Goal: Task Accomplishment & Management: Use online tool/utility

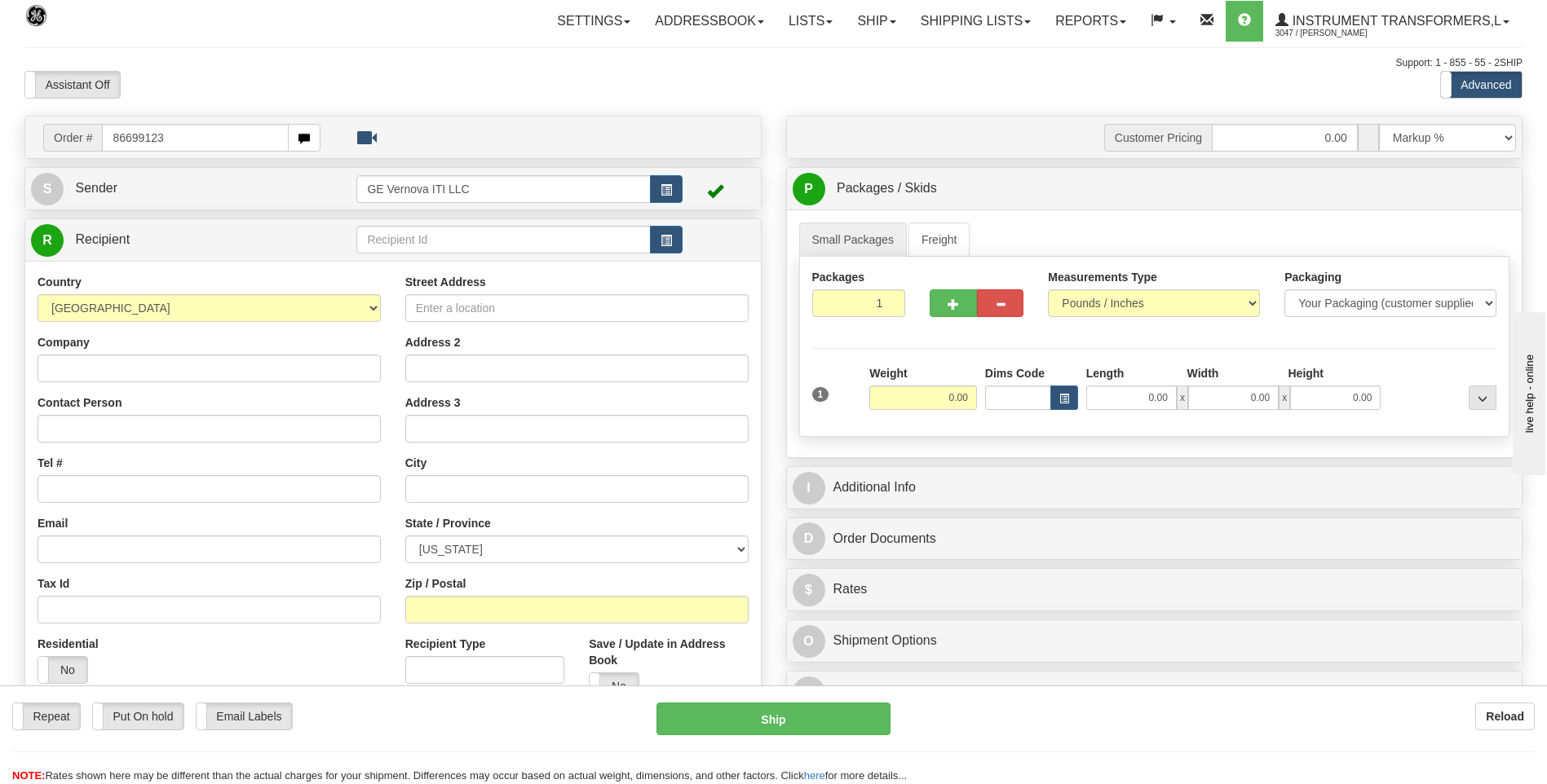
type input "86699123"
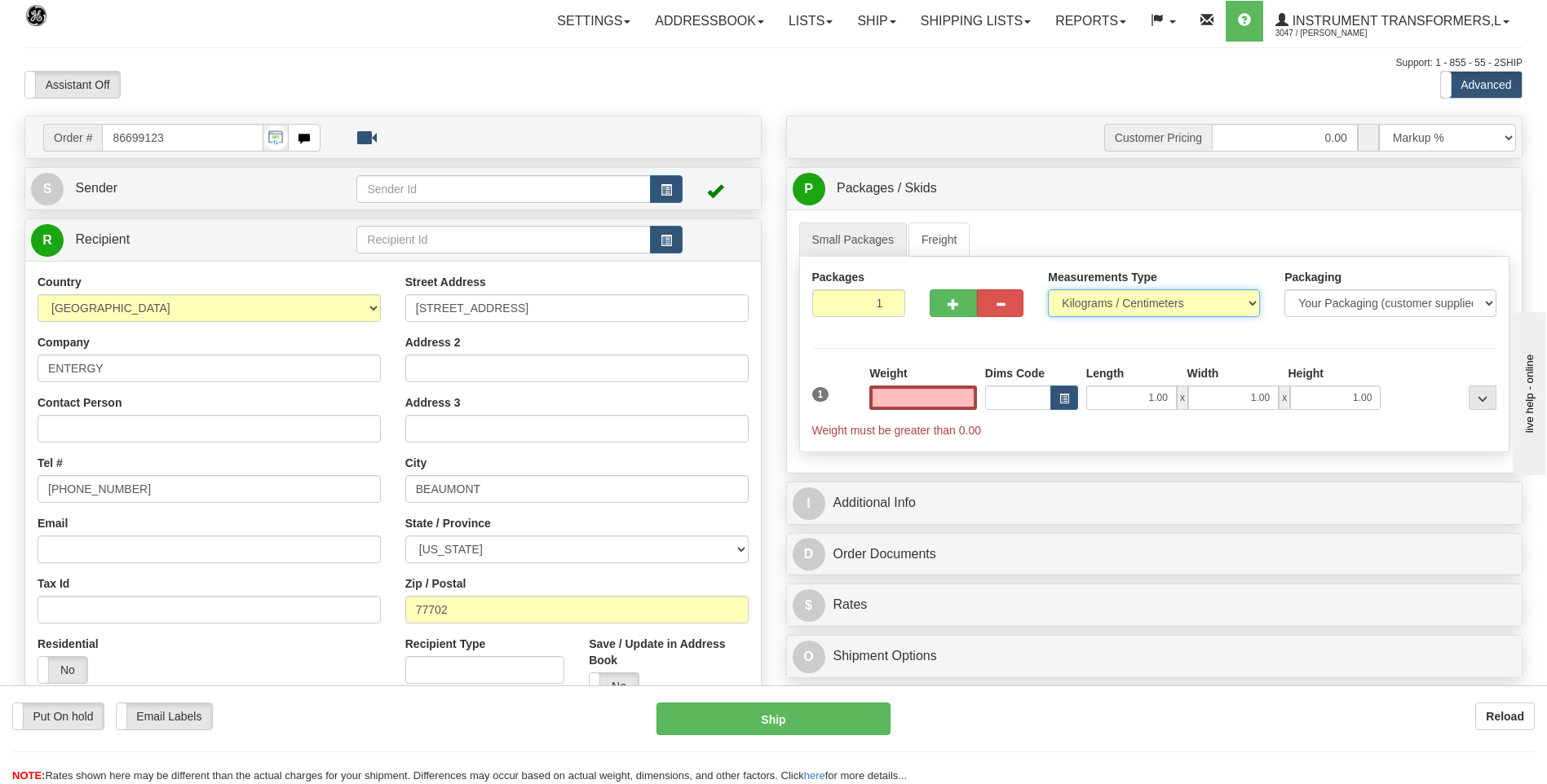
type input "0.00"
drag, startPoint x: 1062, startPoint y: 296, endPoint x: 1073, endPoint y: 305, distance: 14.2
click at [1062, 296] on select "Pounds / Inches Kilograms / Centimeters" at bounding box center [1153, 303] width 212 height 28
select select "0"
click at [1047, 289] on select "Pounds / Inches Kilograms / Centimeters" at bounding box center [1153, 303] width 212 height 28
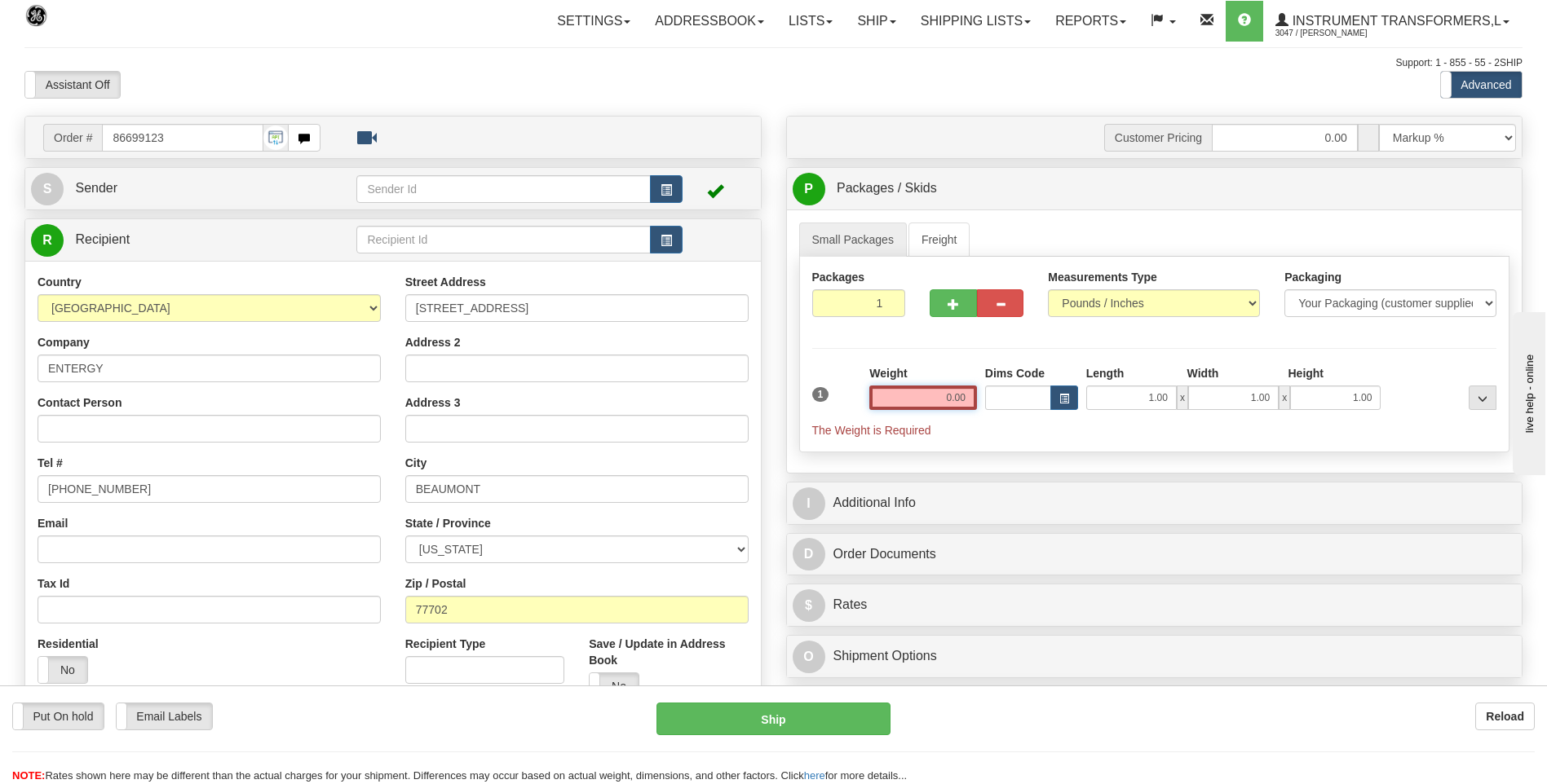
click at [970, 390] on input "0.00" at bounding box center [923, 398] width 108 height 24
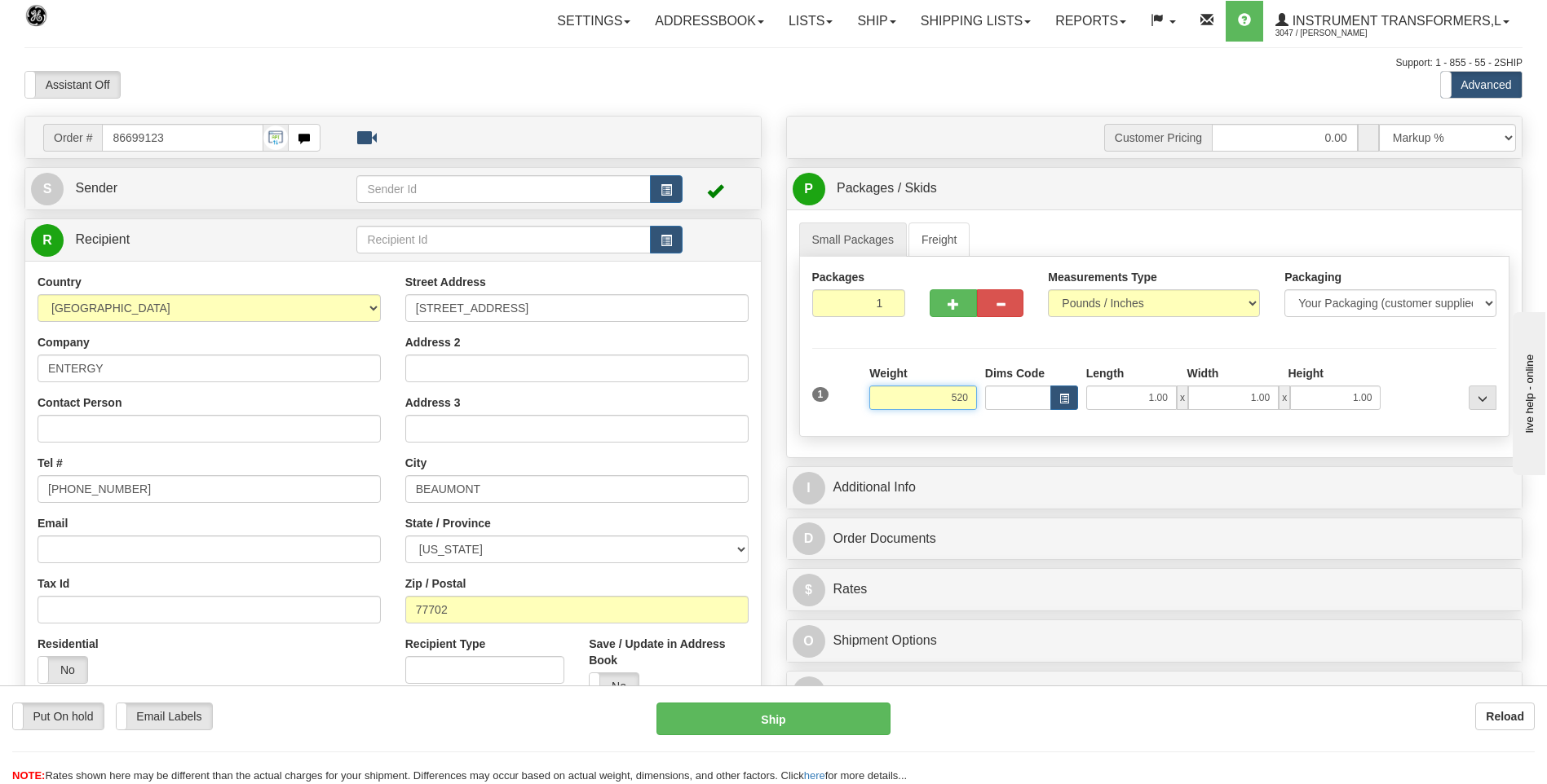
click button "Delete" at bounding box center [0, 0] width 0 height 0
type input "520.00"
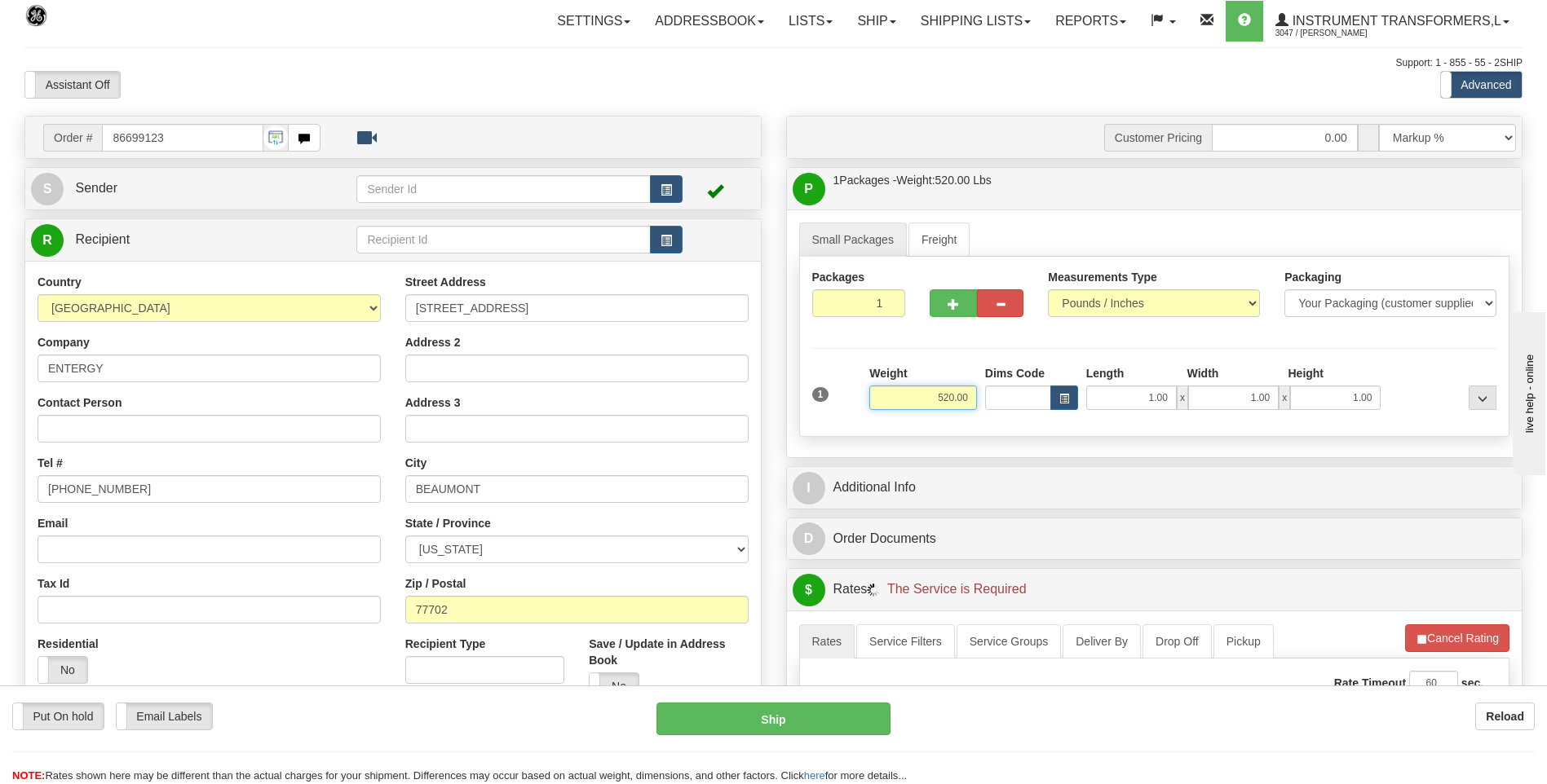
scroll to position [244, 0]
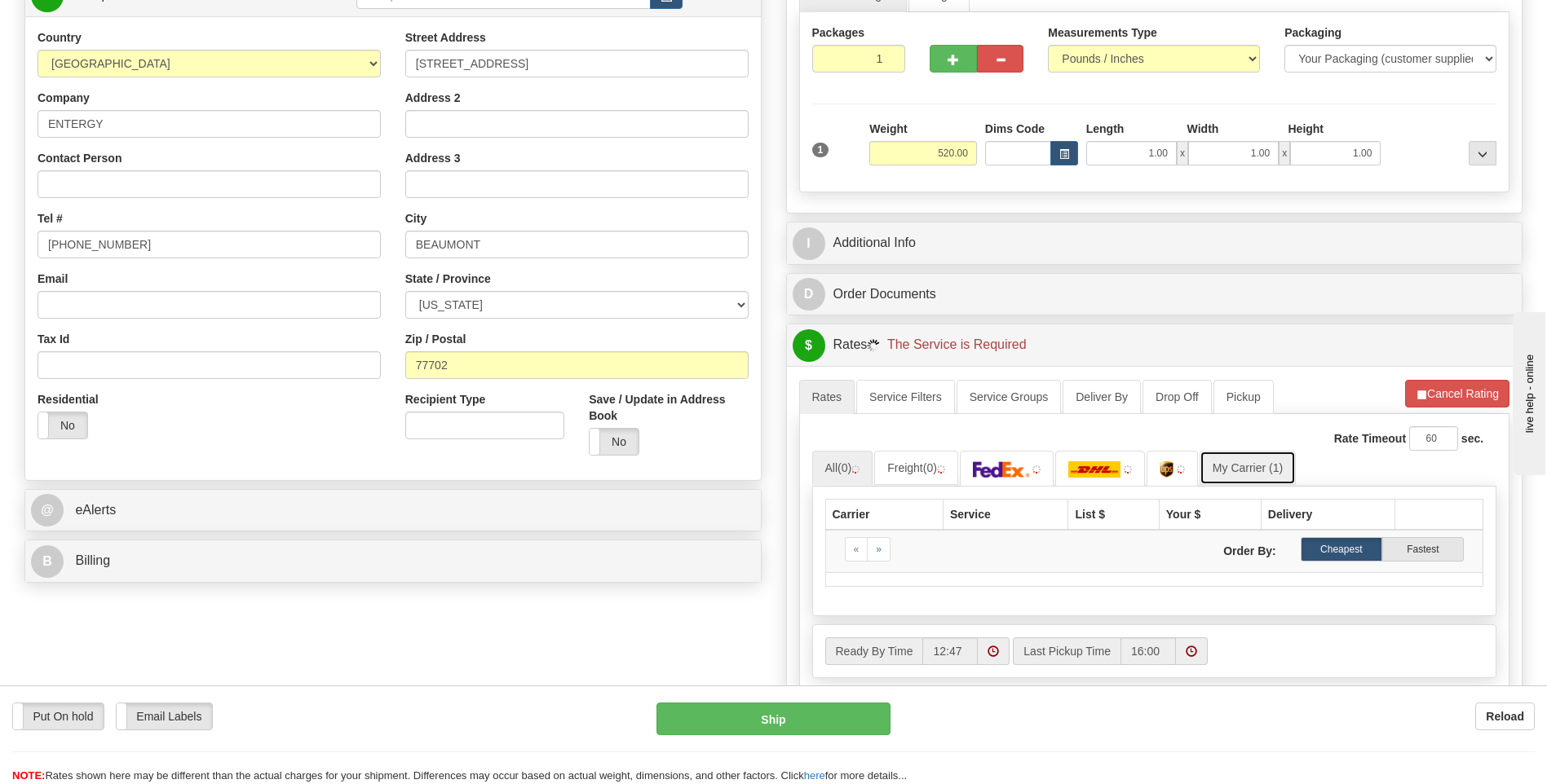
click at [1261, 472] on link "My Carrier (1)" at bounding box center [1247, 468] width 96 height 35
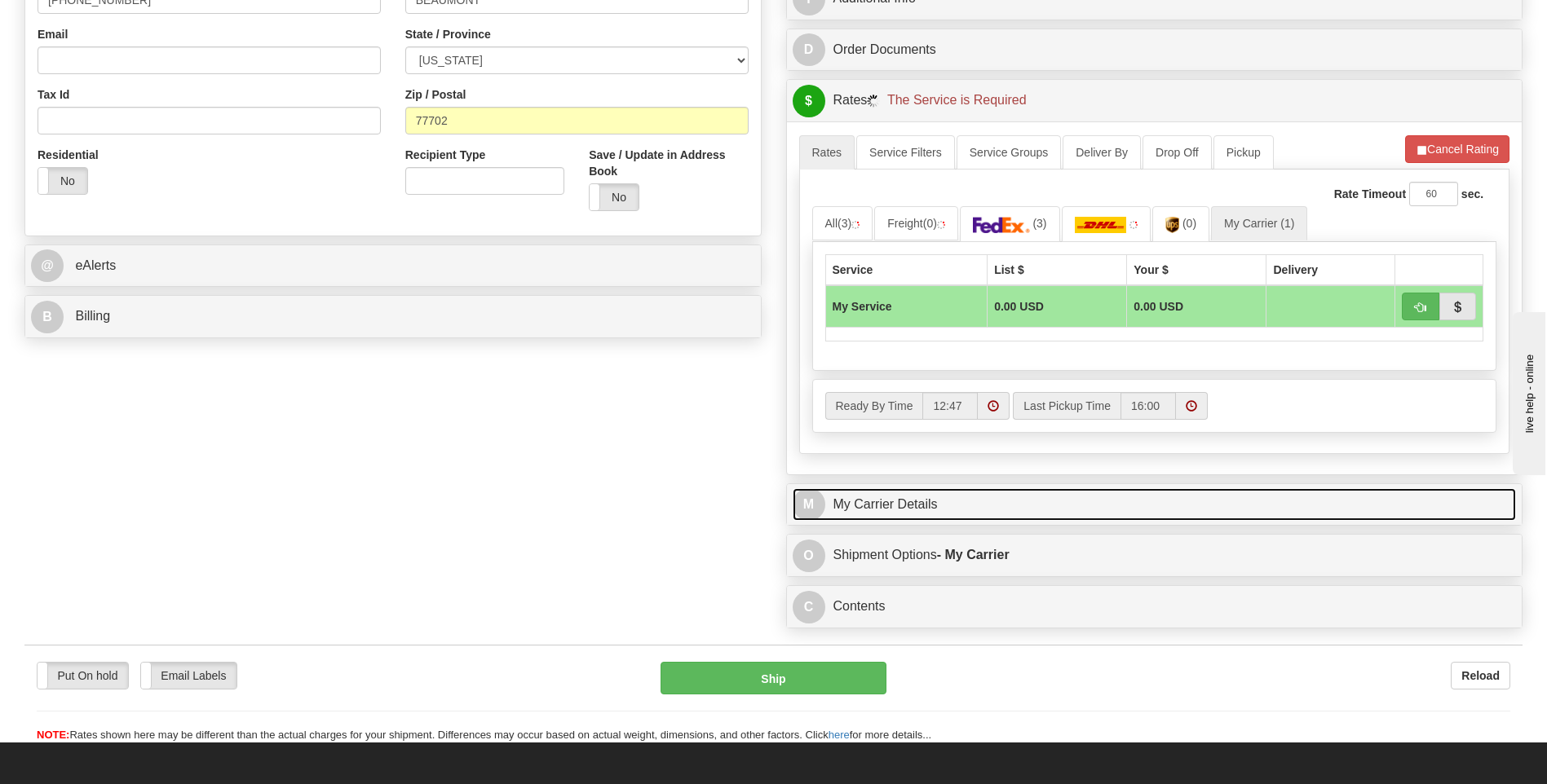
click at [881, 499] on link "M My Carrier Details" at bounding box center [1155, 505] width 724 height 34
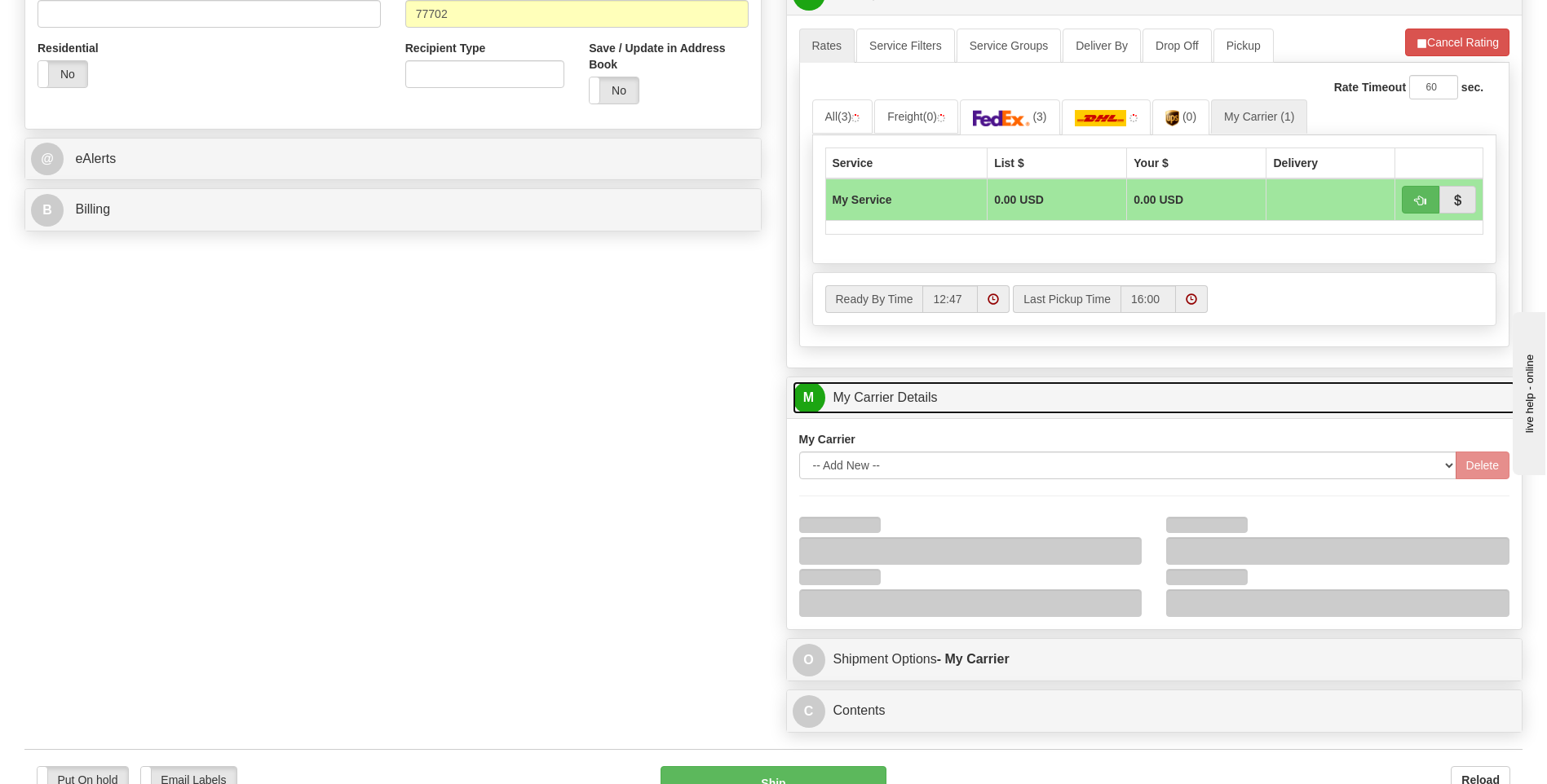
scroll to position [733, 0]
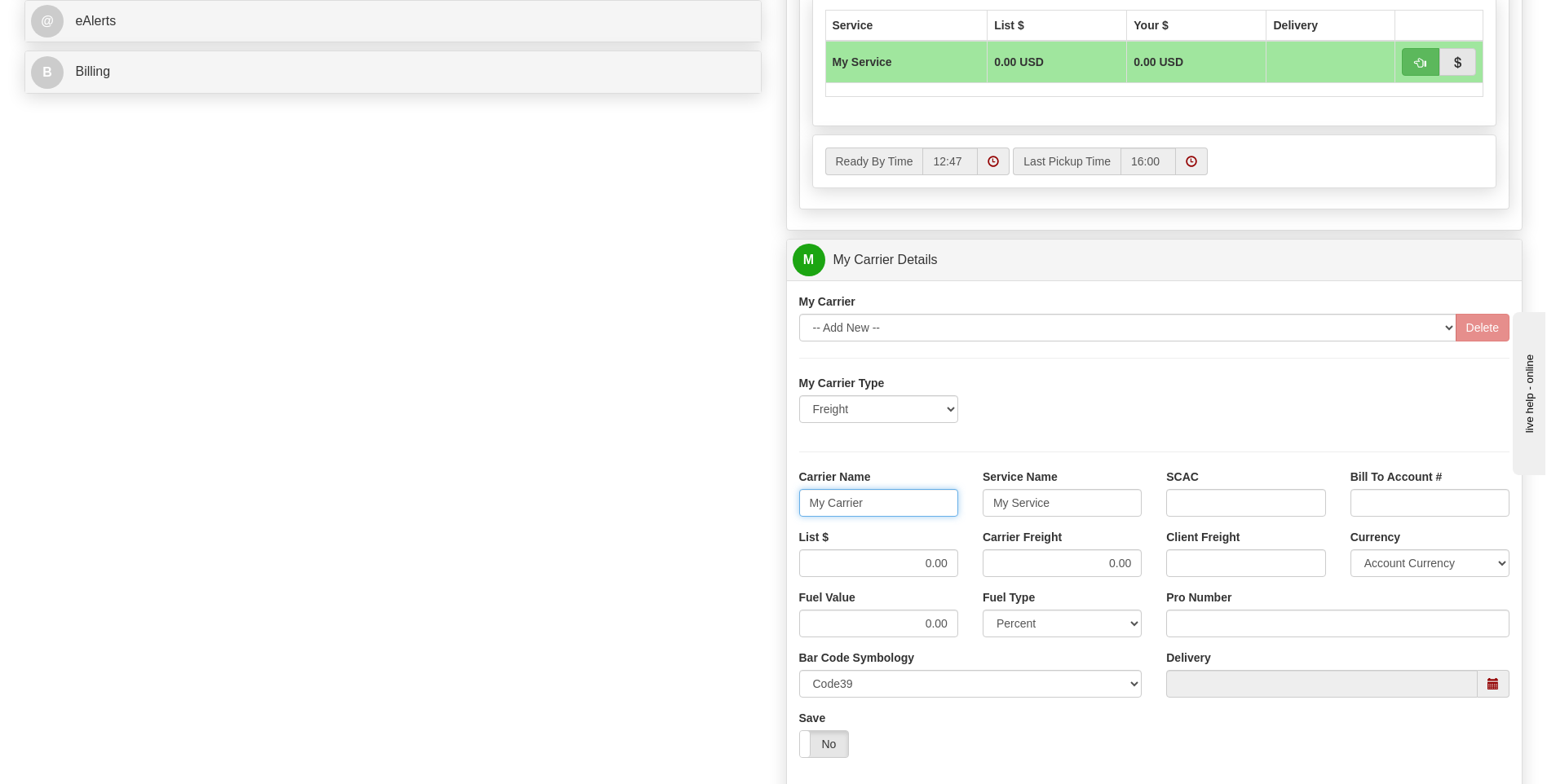
drag, startPoint x: 880, startPoint y: 514, endPoint x: 741, endPoint y: 506, distance: 139.2
click at [741, 506] on div "Order # 86699123 S Sender" at bounding box center [773, 168] width 1522 height 1573
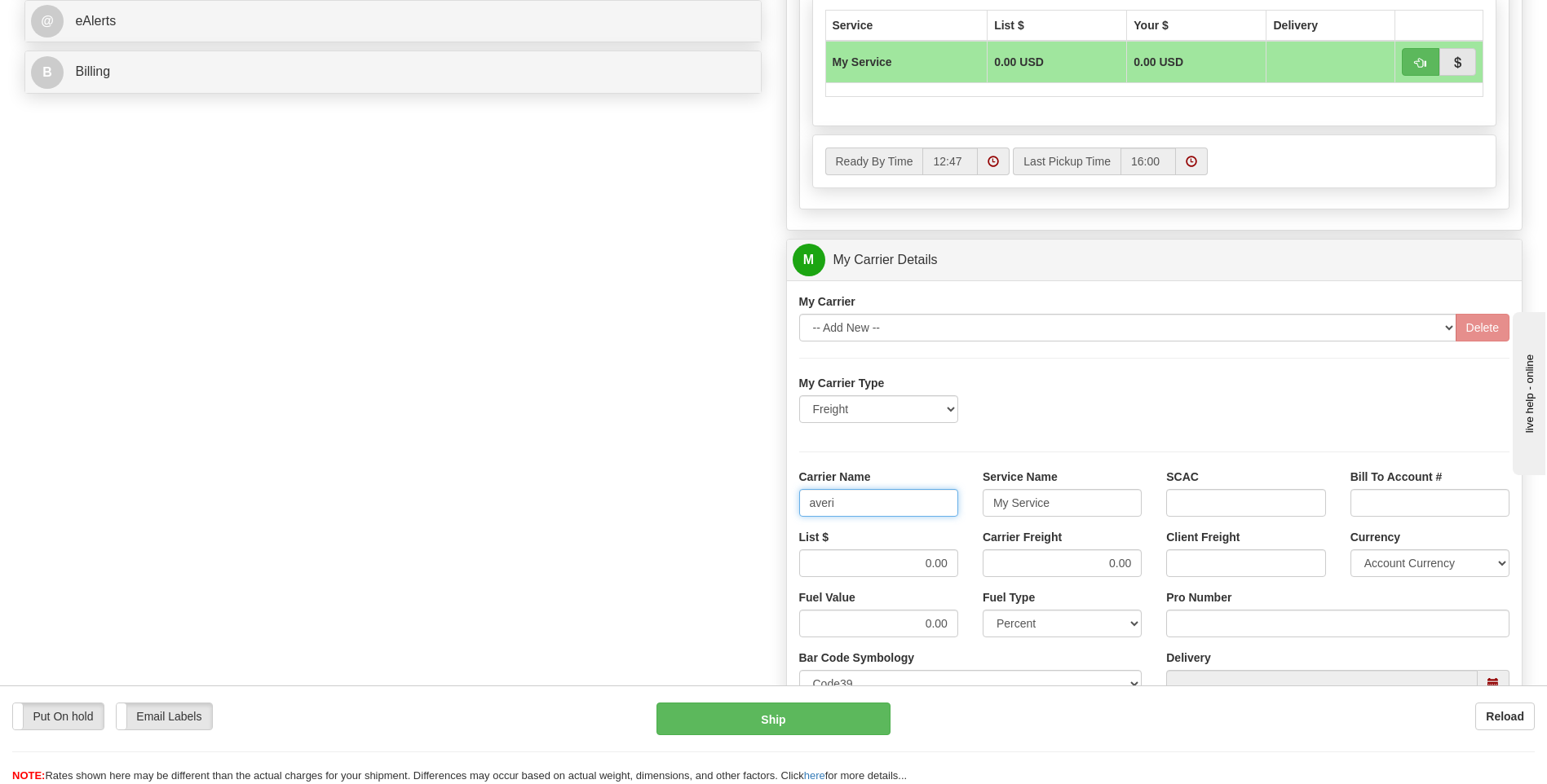
type input "averi"
type input "ltl"
drag, startPoint x: 937, startPoint y: 564, endPoint x: 983, endPoint y: 559, distance: 46.3
click at [982, 560] on div "List $ 0.00 Carrier Freight 0.00 Client Freight Currency Account Currency ARN A…" at bounding box center [1155, 559] width 736 height 60
type input "320"
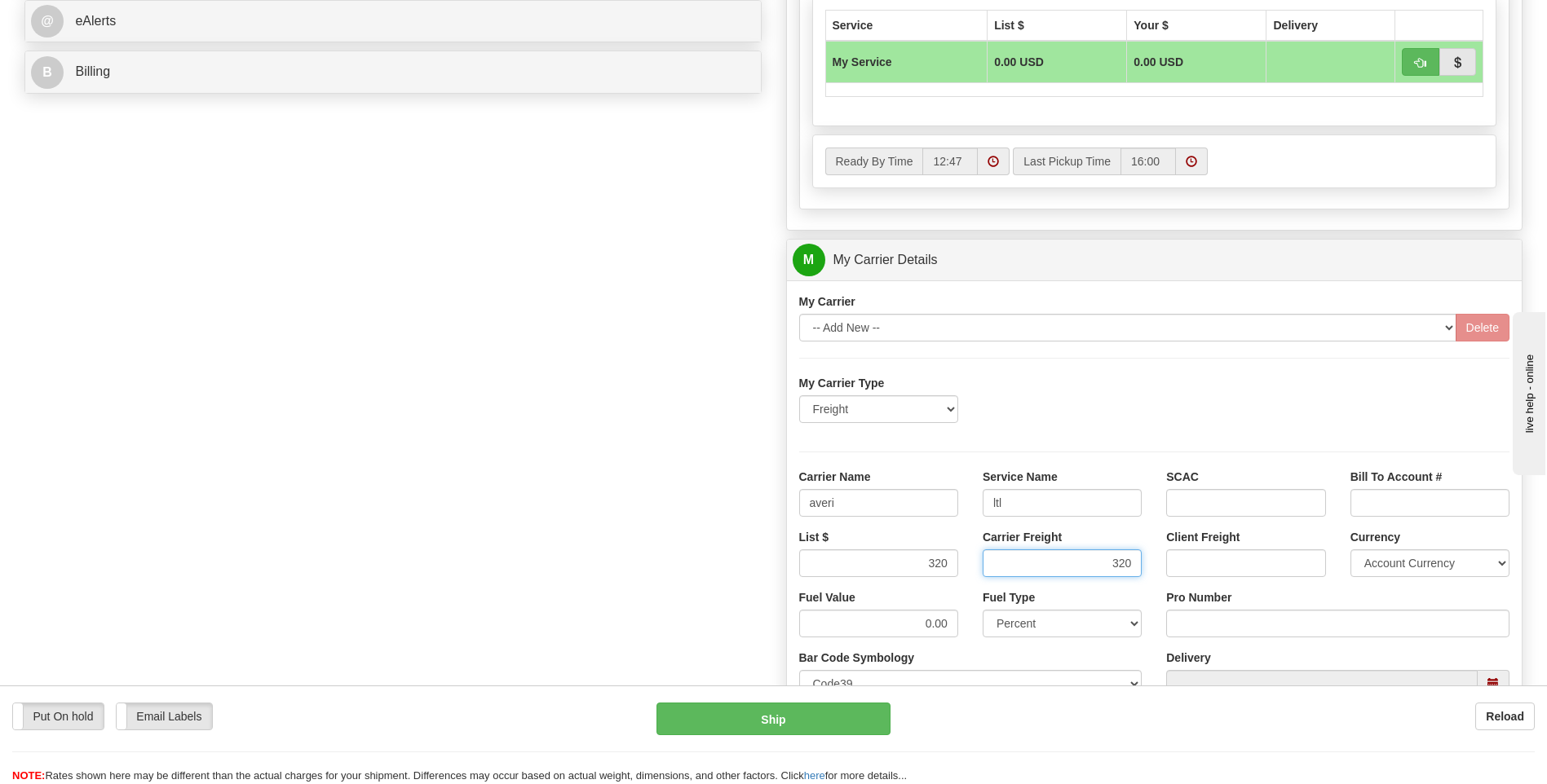
type input "320"
click at [1207, 621] on input "Pro Number" at bounding box center [1337, 624] width 343 height 28
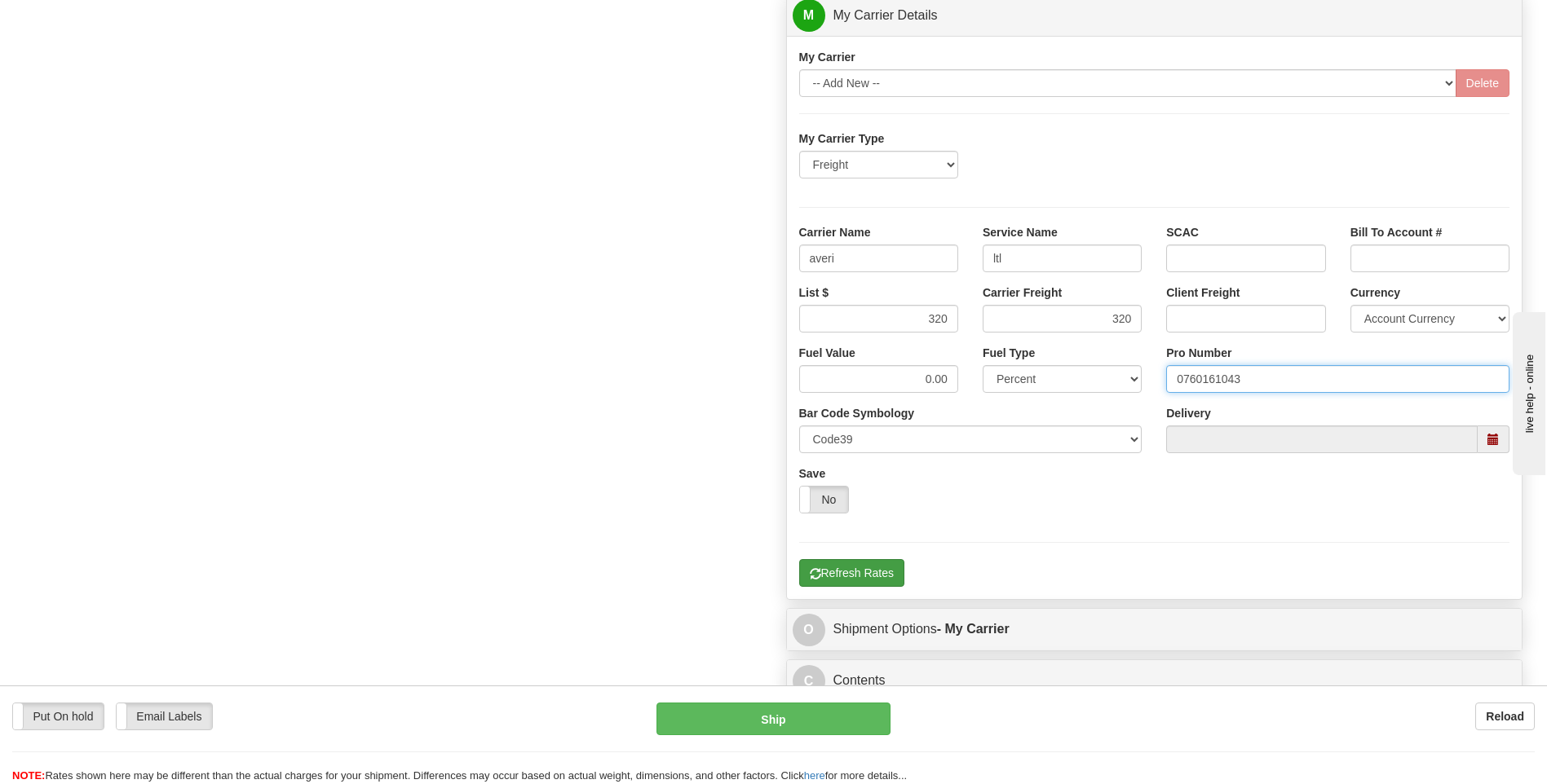
type input "0760161043"
click at [850, 585] on button "Refresh Rates" at bounding box center [852, 573] width 105 height 28
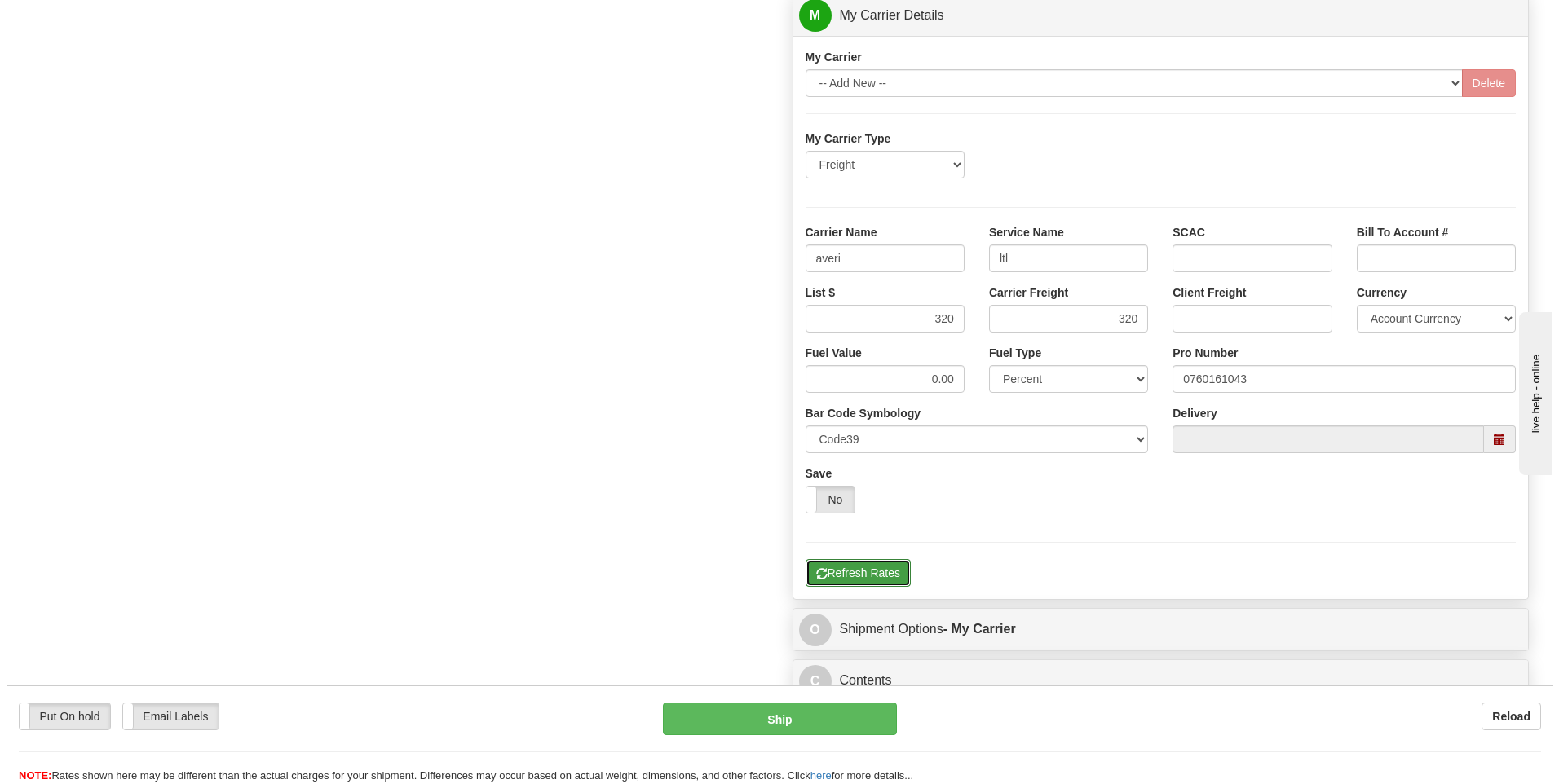
scroll to position [447, 0]
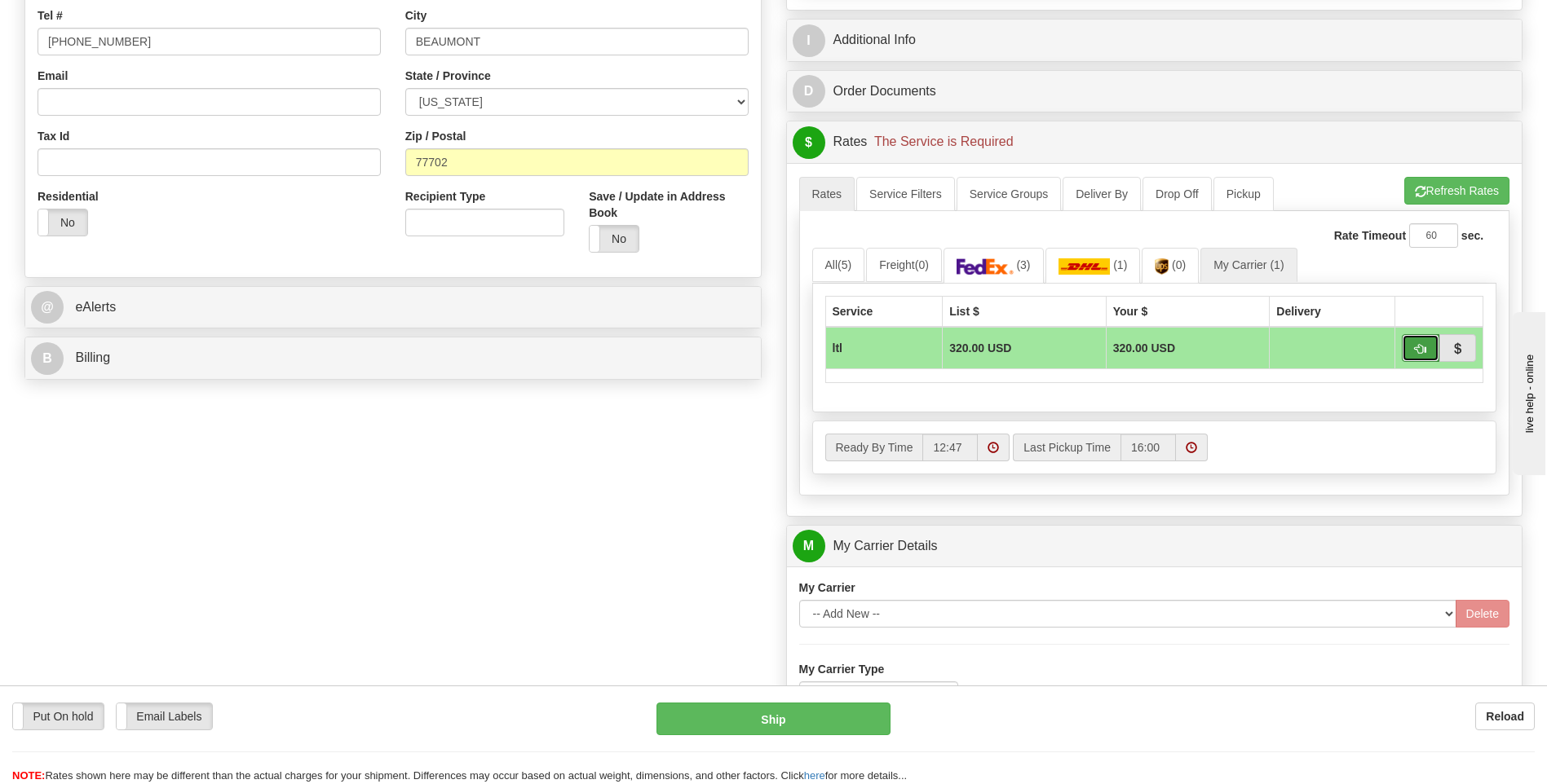
click at [1416, 344] on span "button" at bounding box center [1420, 349] width 11 height 10
type input "00"
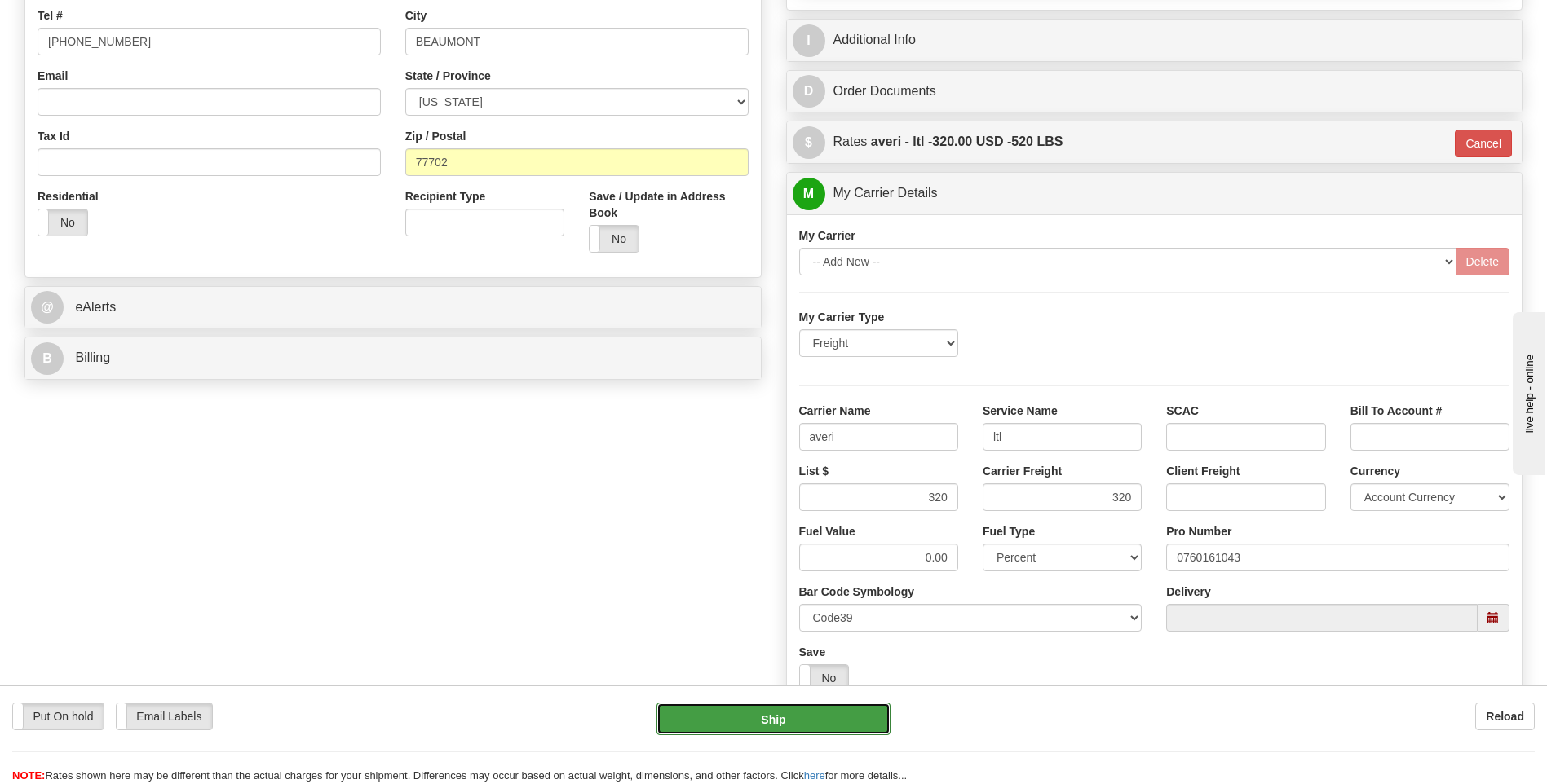
click at [737, 722] on button "Ship" at bounding box center [772, 719] width 233 height 33
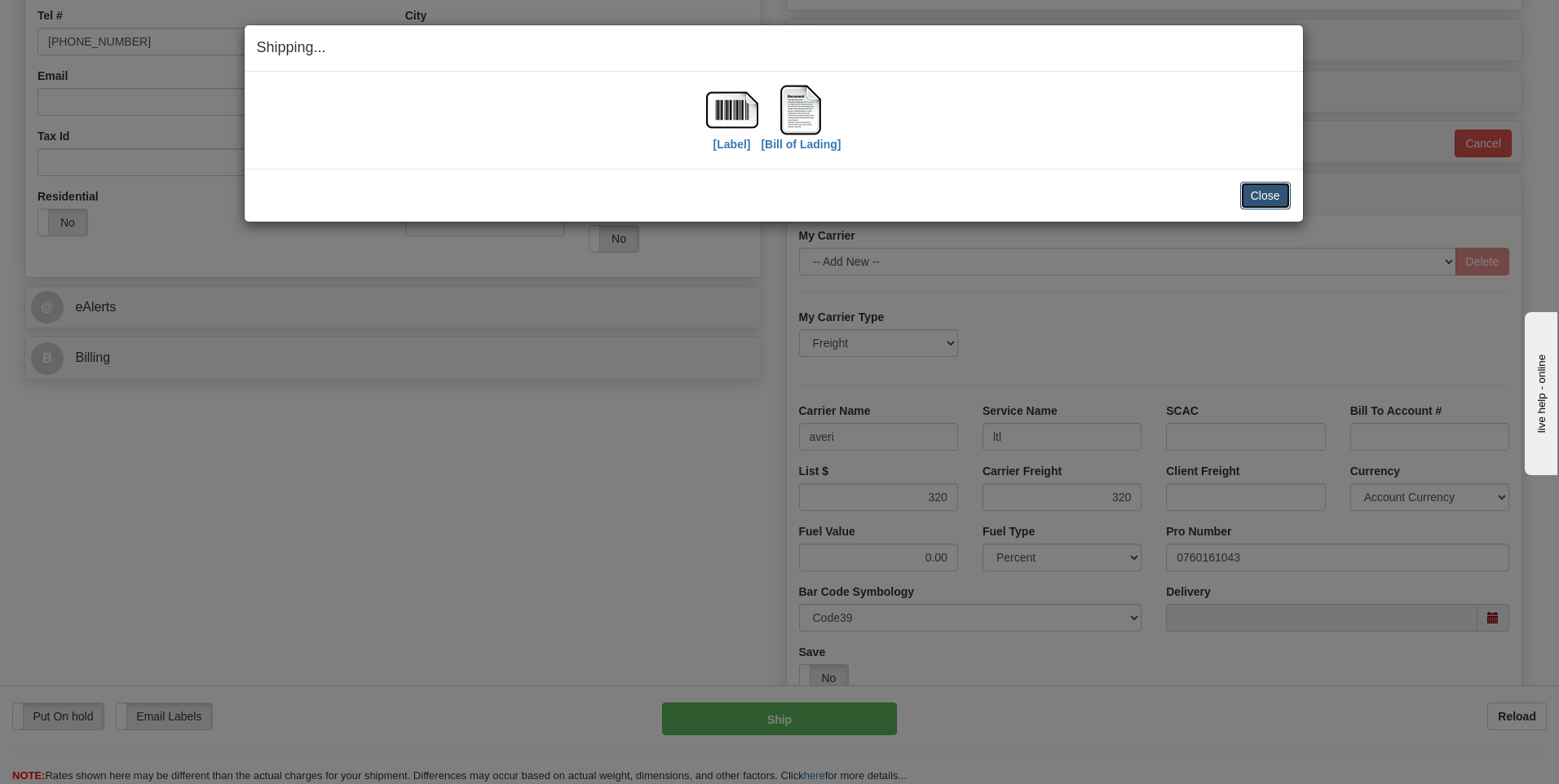
click at [1275, 185] on button "Close" at bounding box center [1265, 196] width 51 height 28
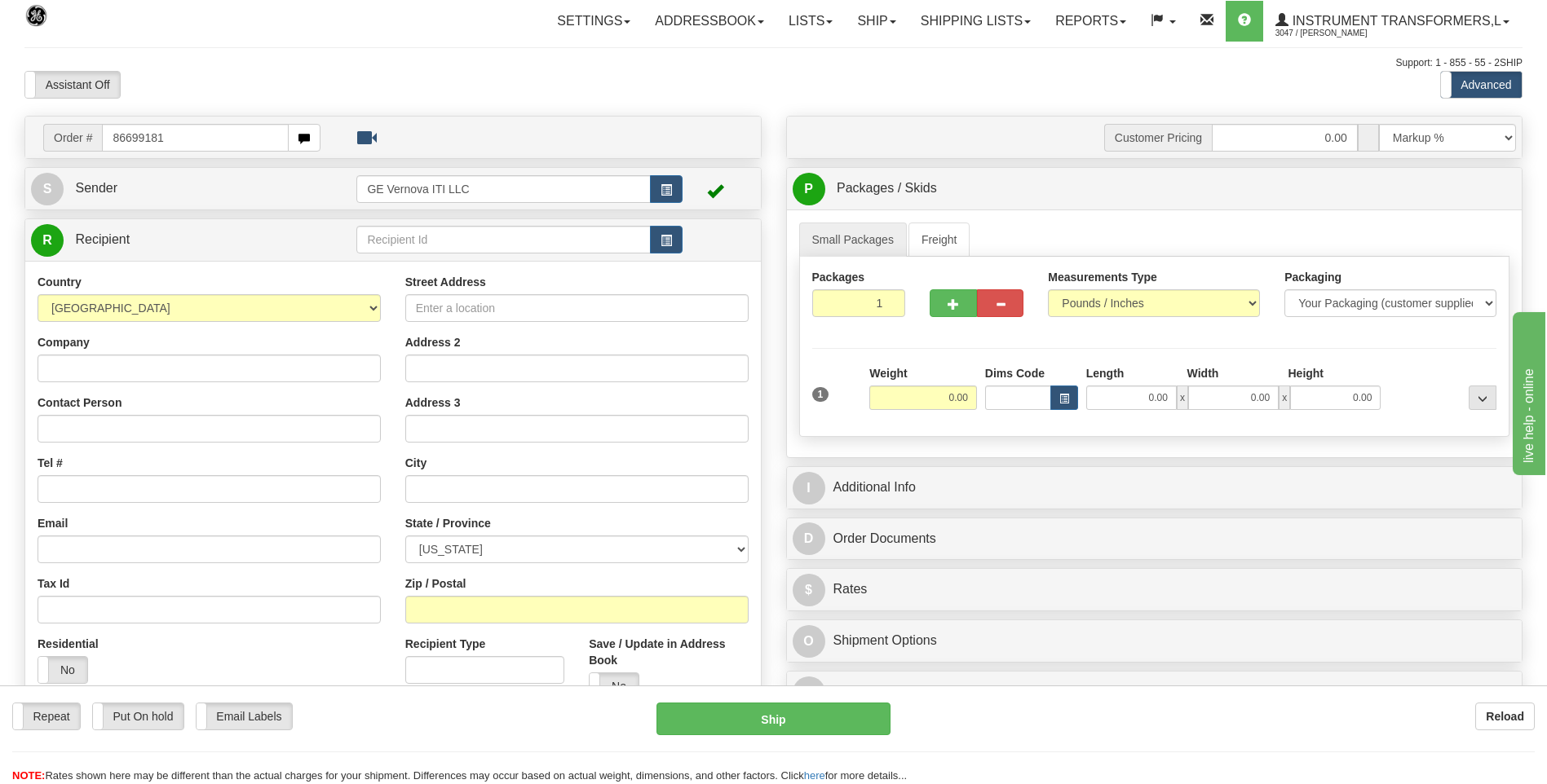
type input "86699181"
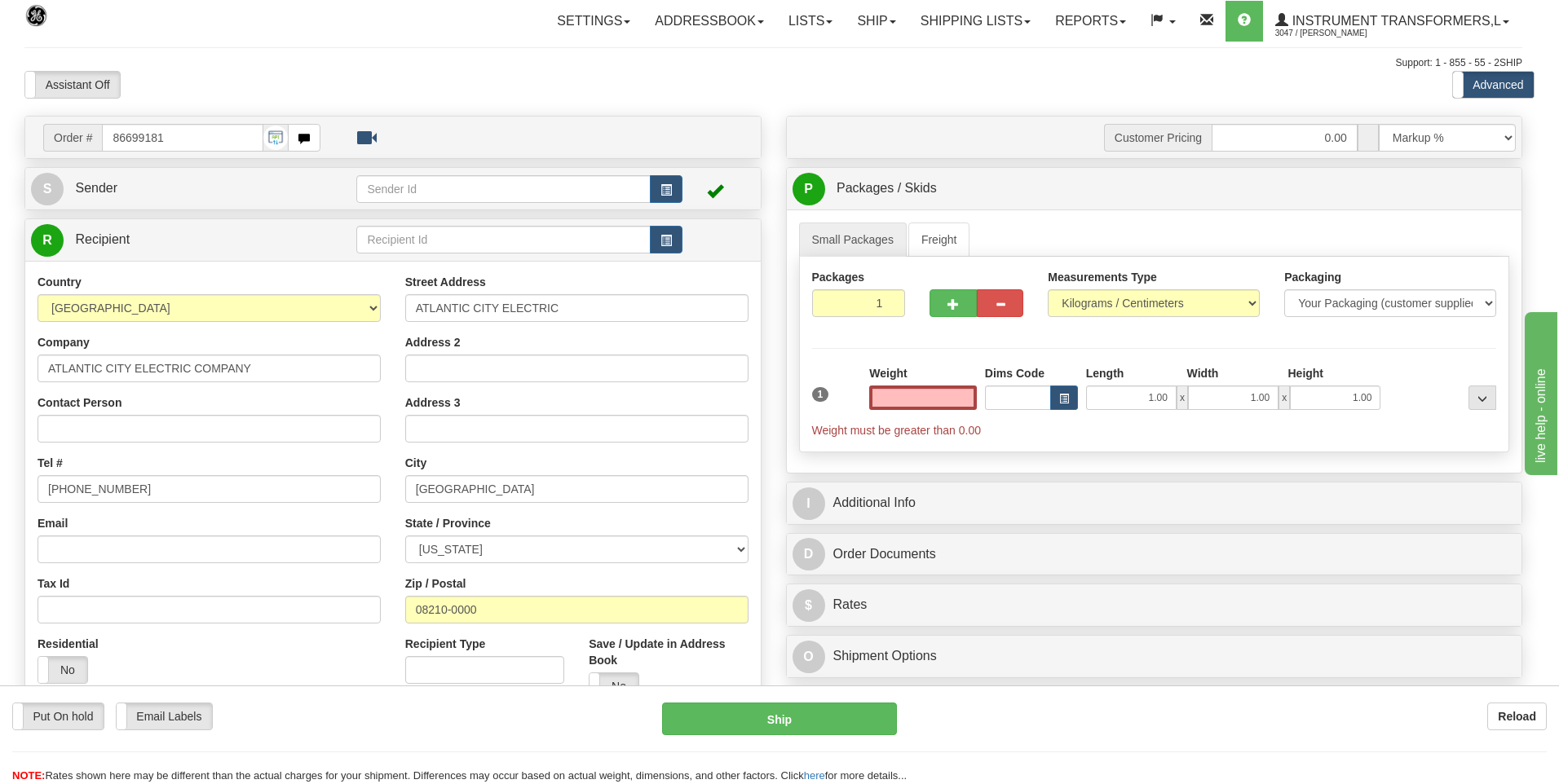
type input "0.00"
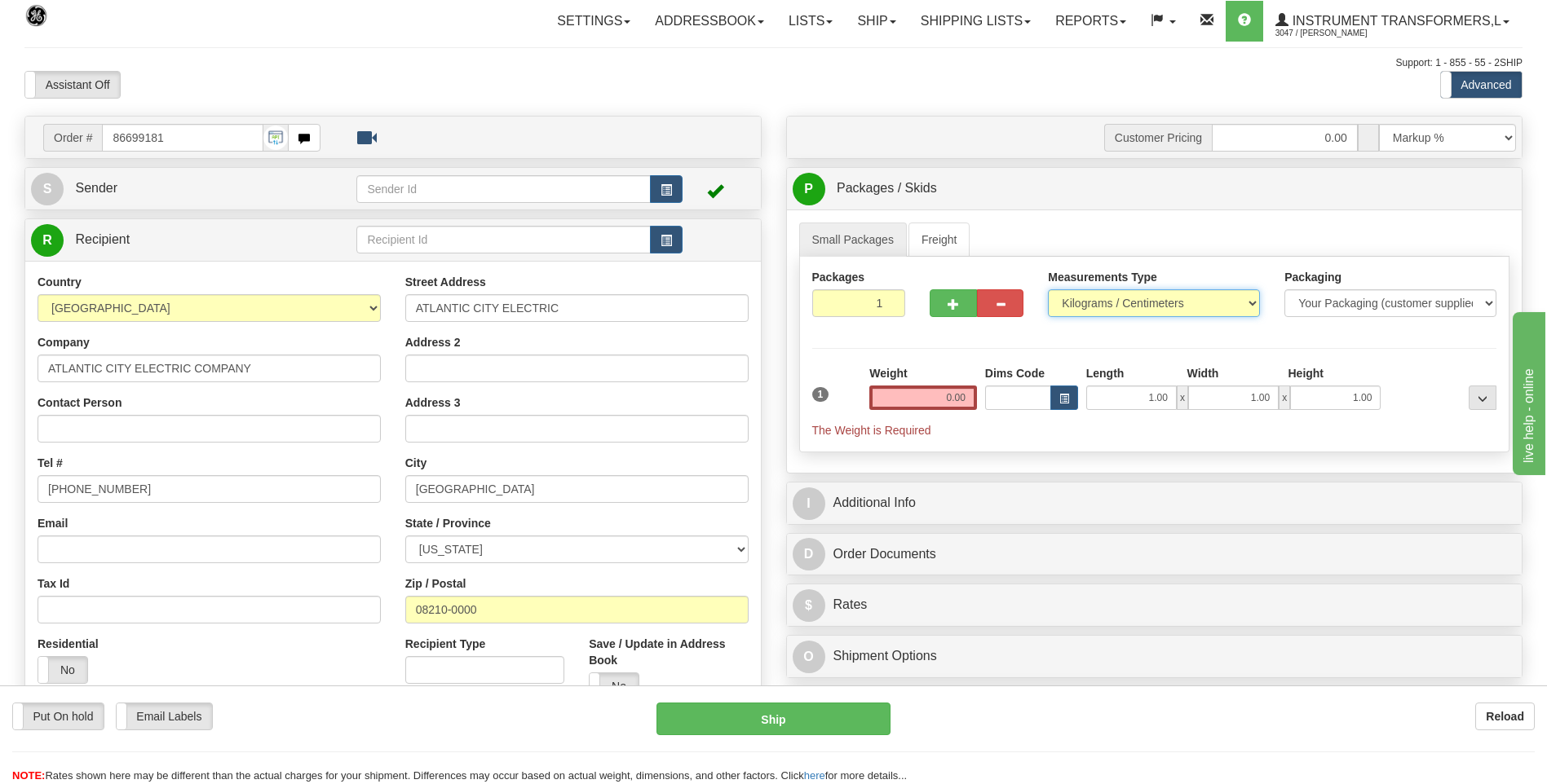
drag, startPoint x: 1091, startPoint y: 307, endPoint x: 1091, endPoint y: 319, distance: 12.0
click at [1091, 307] on select "Pounds / Inches Kilograms / Centimeters" at bounding box center [1153, 303] width 212 height 28
select select "0"
click at [1047, 289] on select "Pounds / Inches Kilograms / Centimeters" at bounding box center [1153, 303] width 212 height 28
click at [955, 404] on input "0.00" at bounding box center [923, 398] width 108 height 24
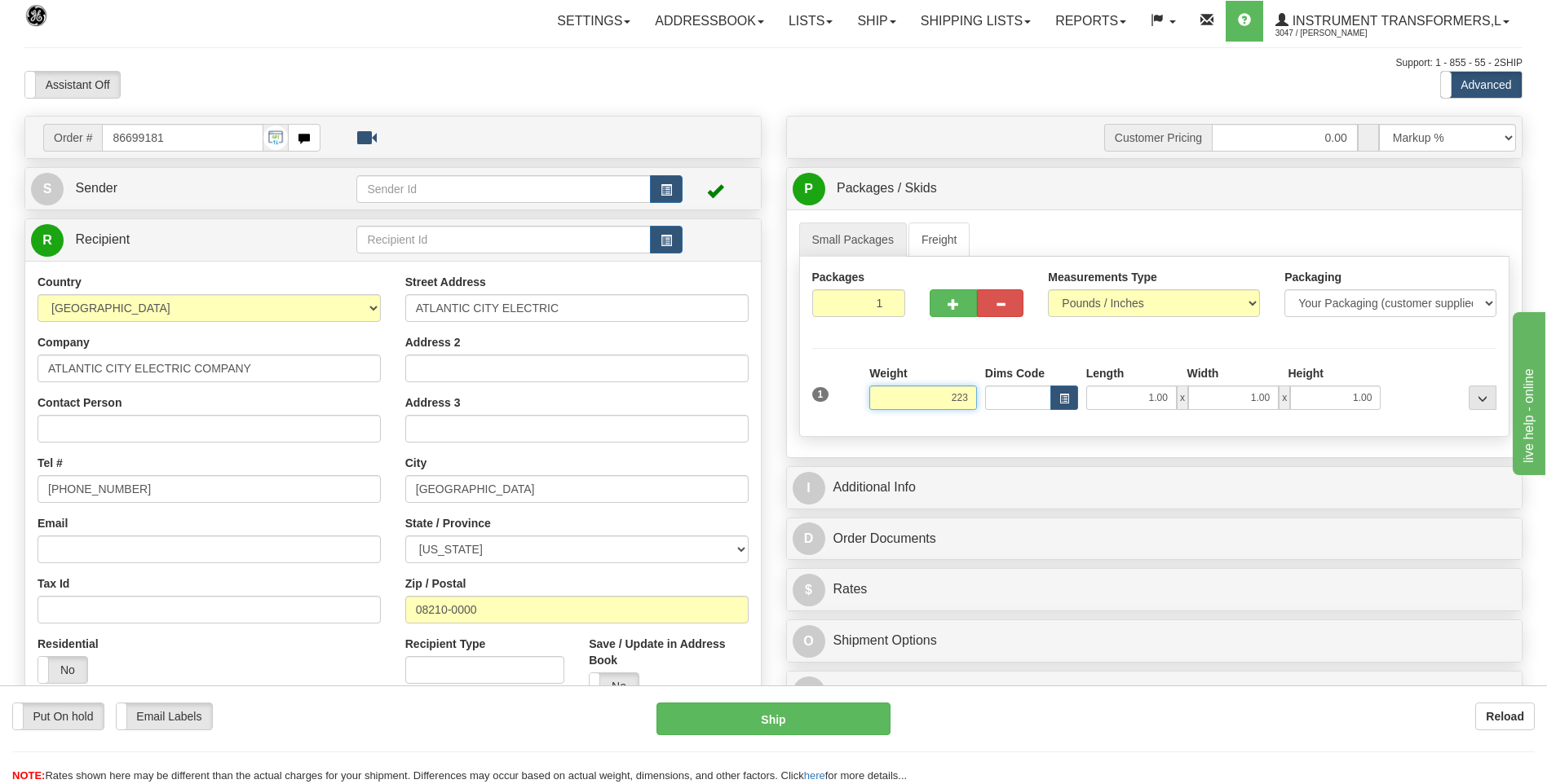
click button "Delete" at bounding box center [0, 0] width 0 height 0
type input "223.00"
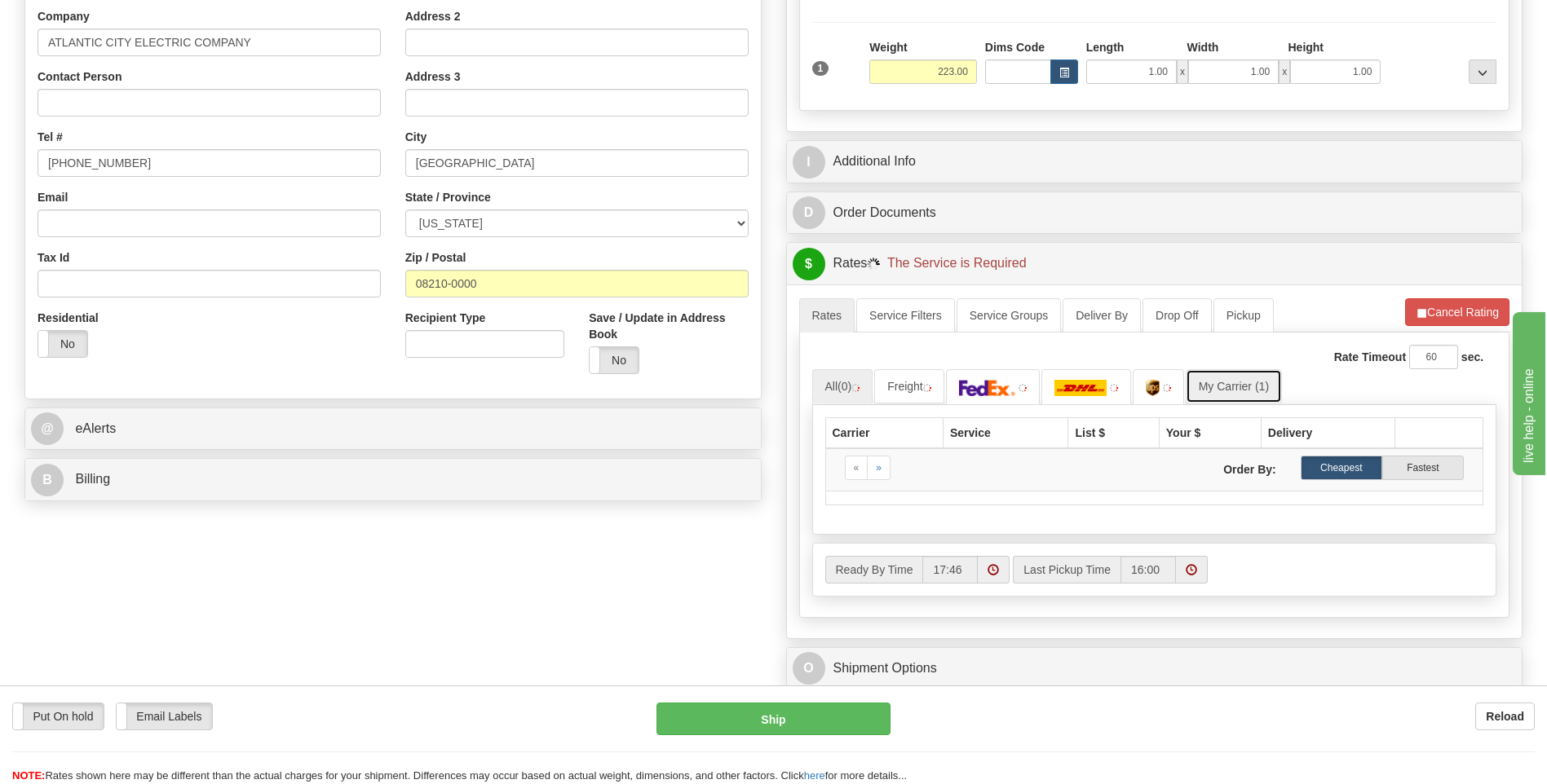
click at [1255, 382] on link "My Carrier (1)" at bounding box center [1233, 386] width 96 height 35
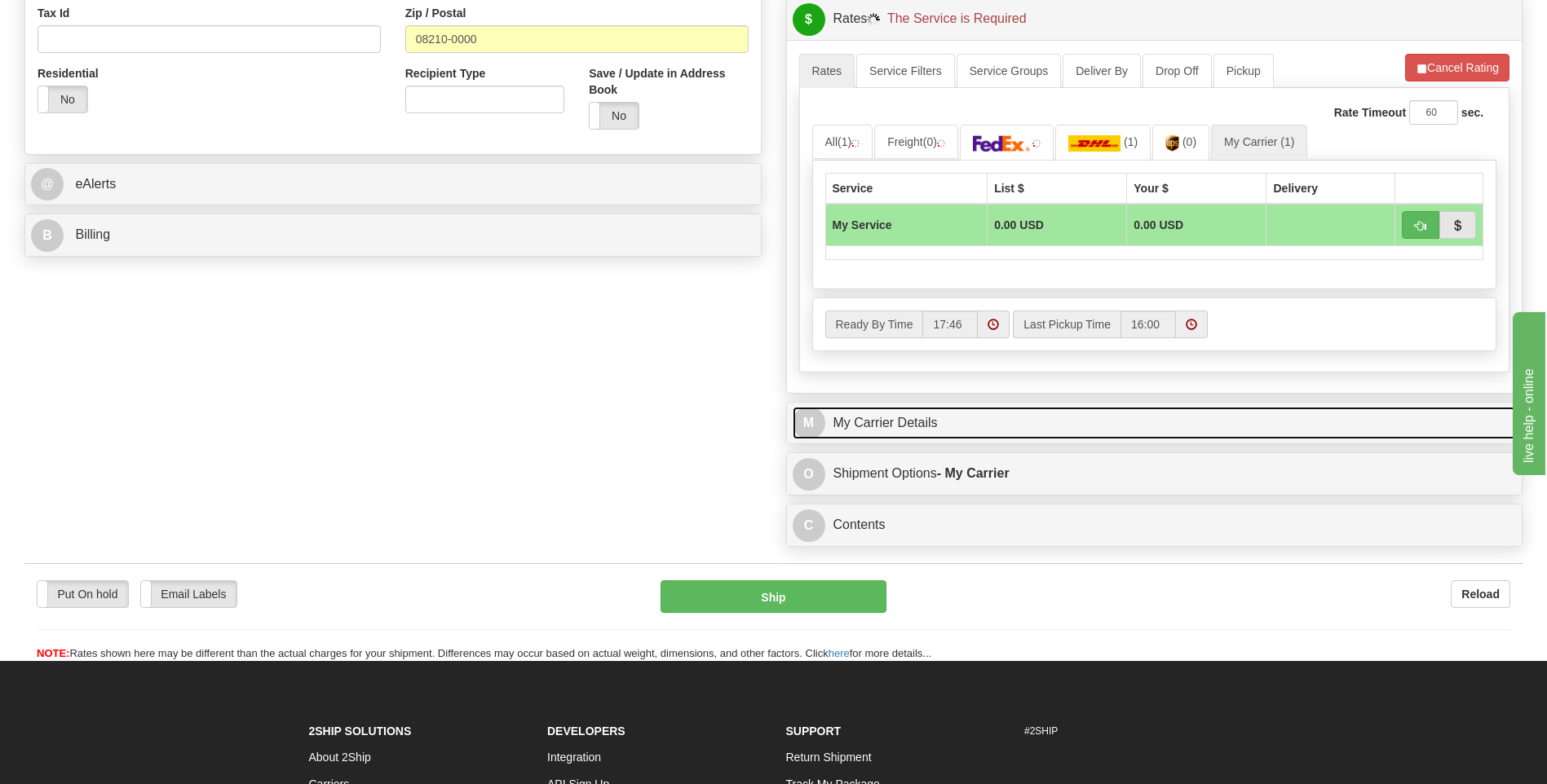
click at [959, 420] on link "M My Carrier Details" at bounding box center [1155, 424] width 724 height 34
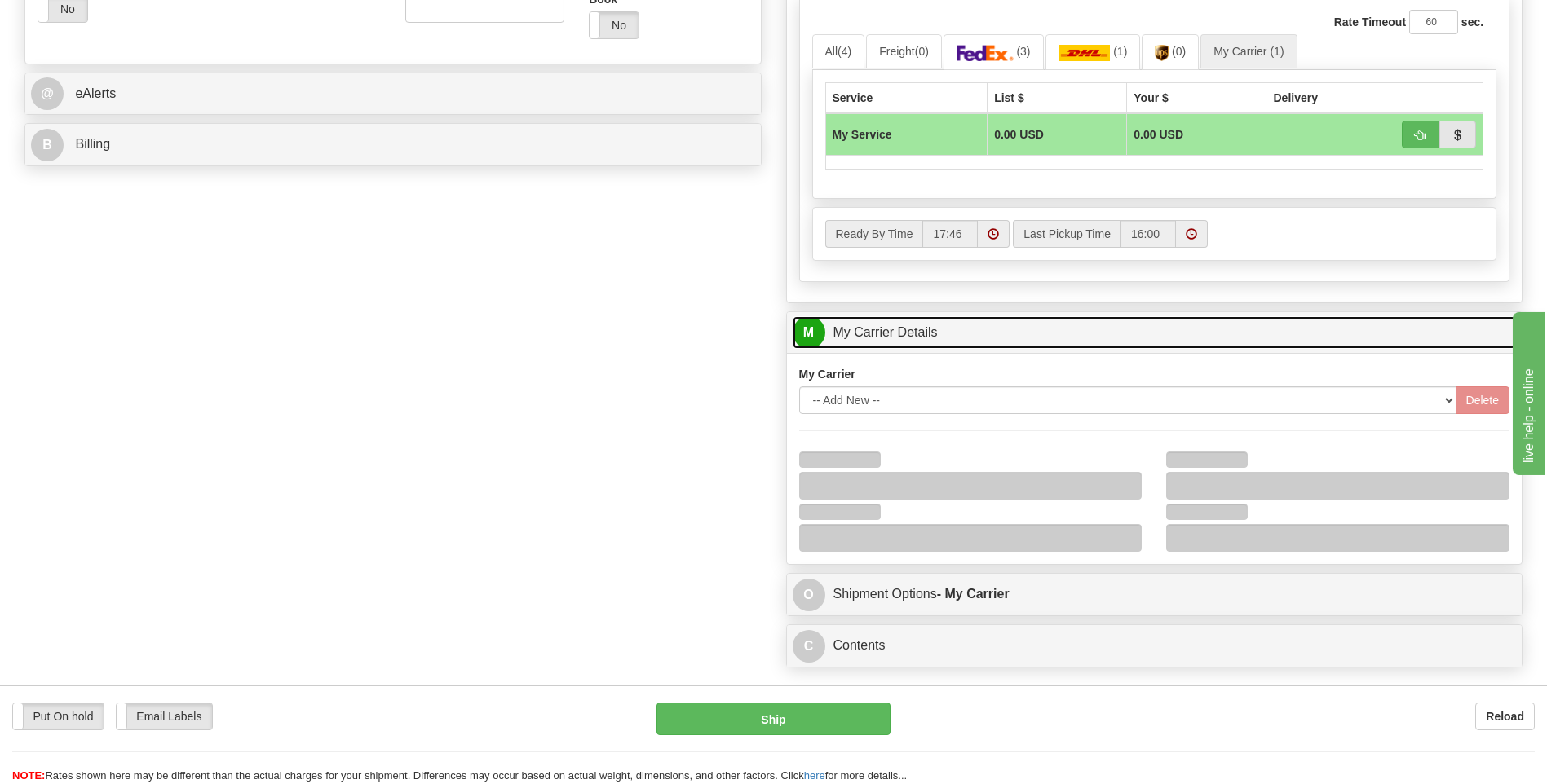
scroll to position [733, 0]
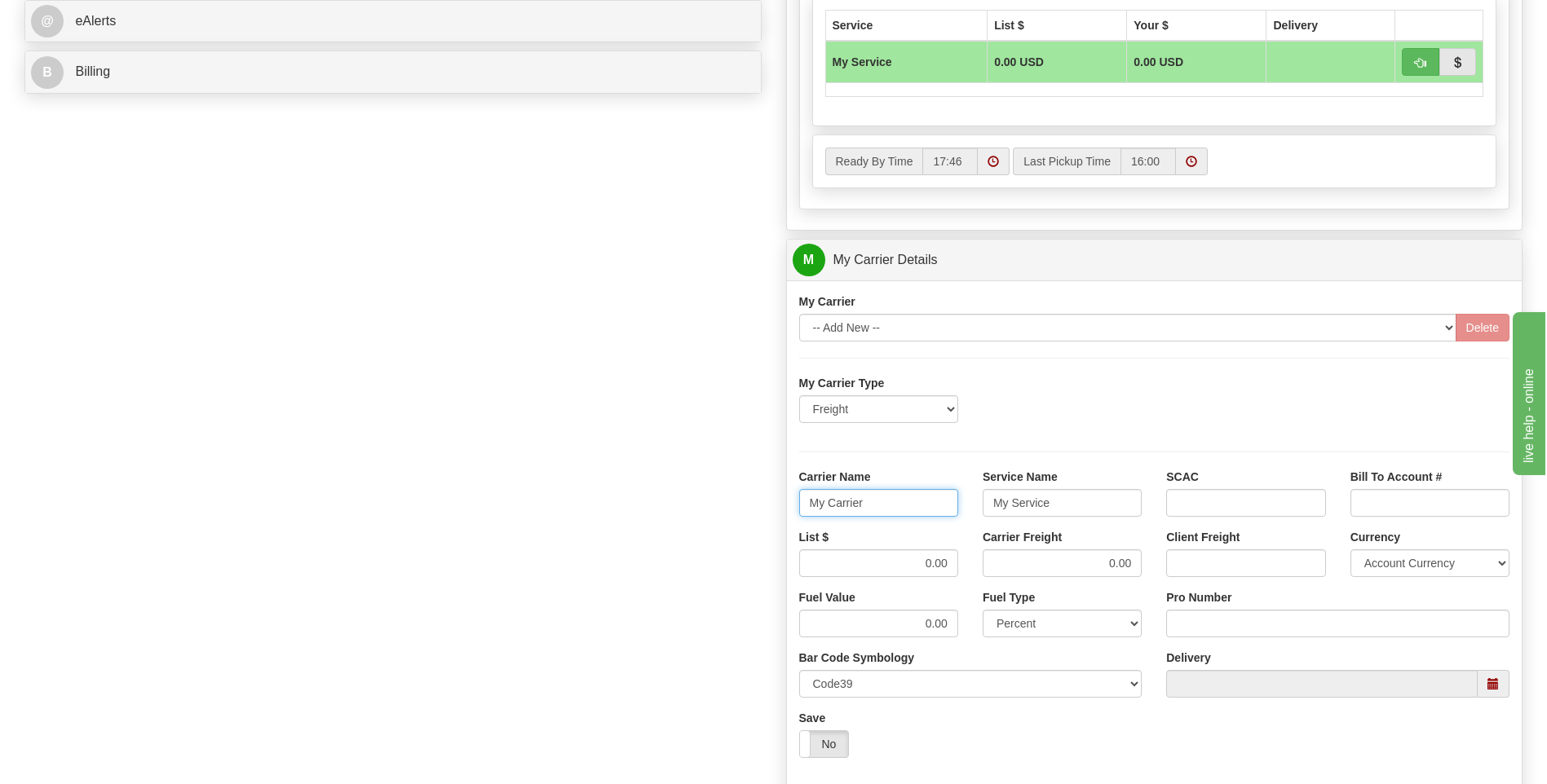
drag, startPoint x: 875, startPoint y: 504, endPoint x: 673, endPoint y: 515, distance: 202.3
click at [673, 515] on div "Order # 86699181 S Sender" at bounding box center [773, 168] width 1522 height 1573
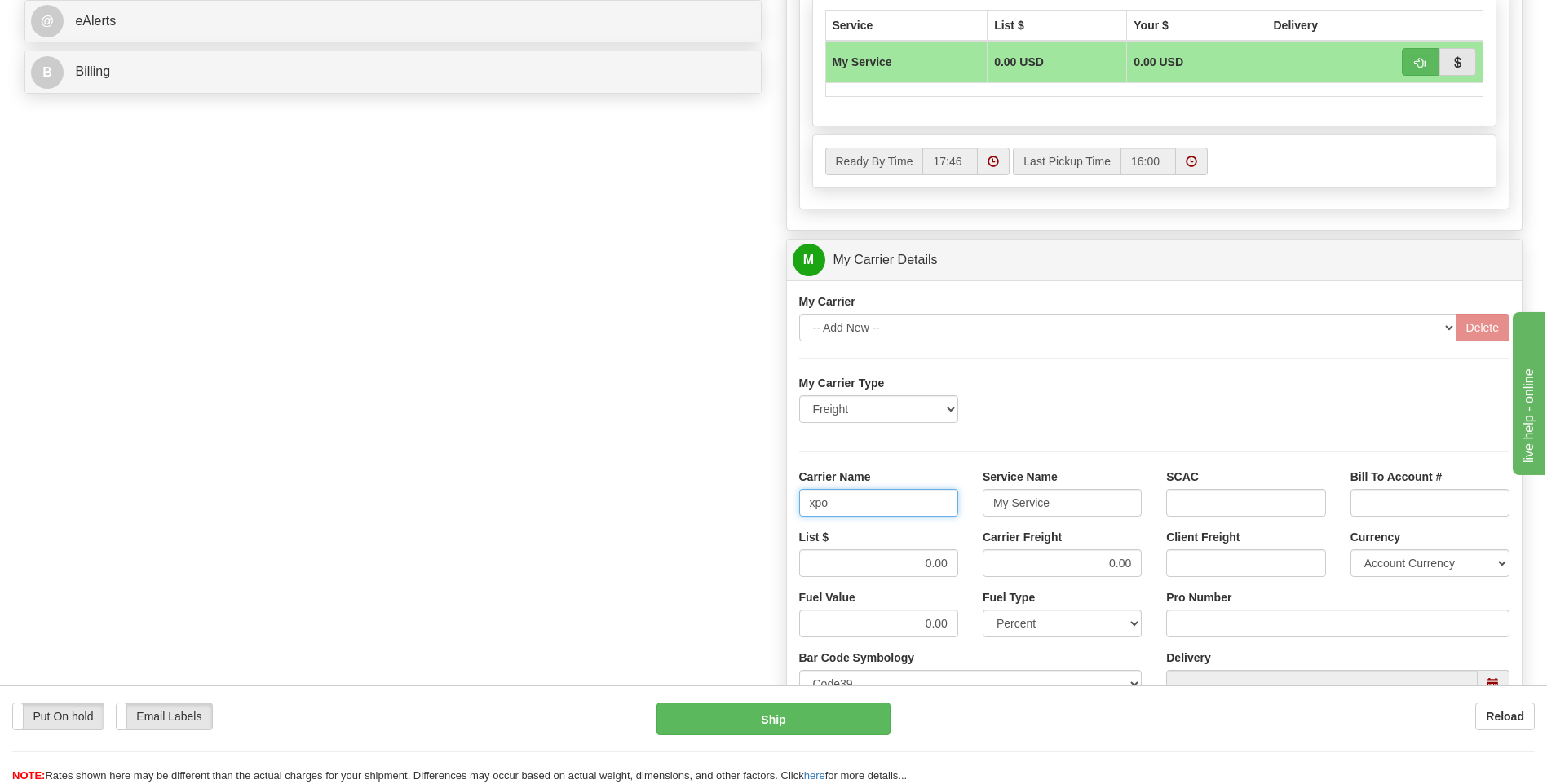
type input "xpo"
type input "ltl"
drag, startPoint x: 918, startPoint y: 557, endPoint x: 966, endPoint y: 559, distance: 48.0
click at [966, 559] on div "List $ 0.00" at bounding box center [879, 559] width 183 height 60
type input "385"
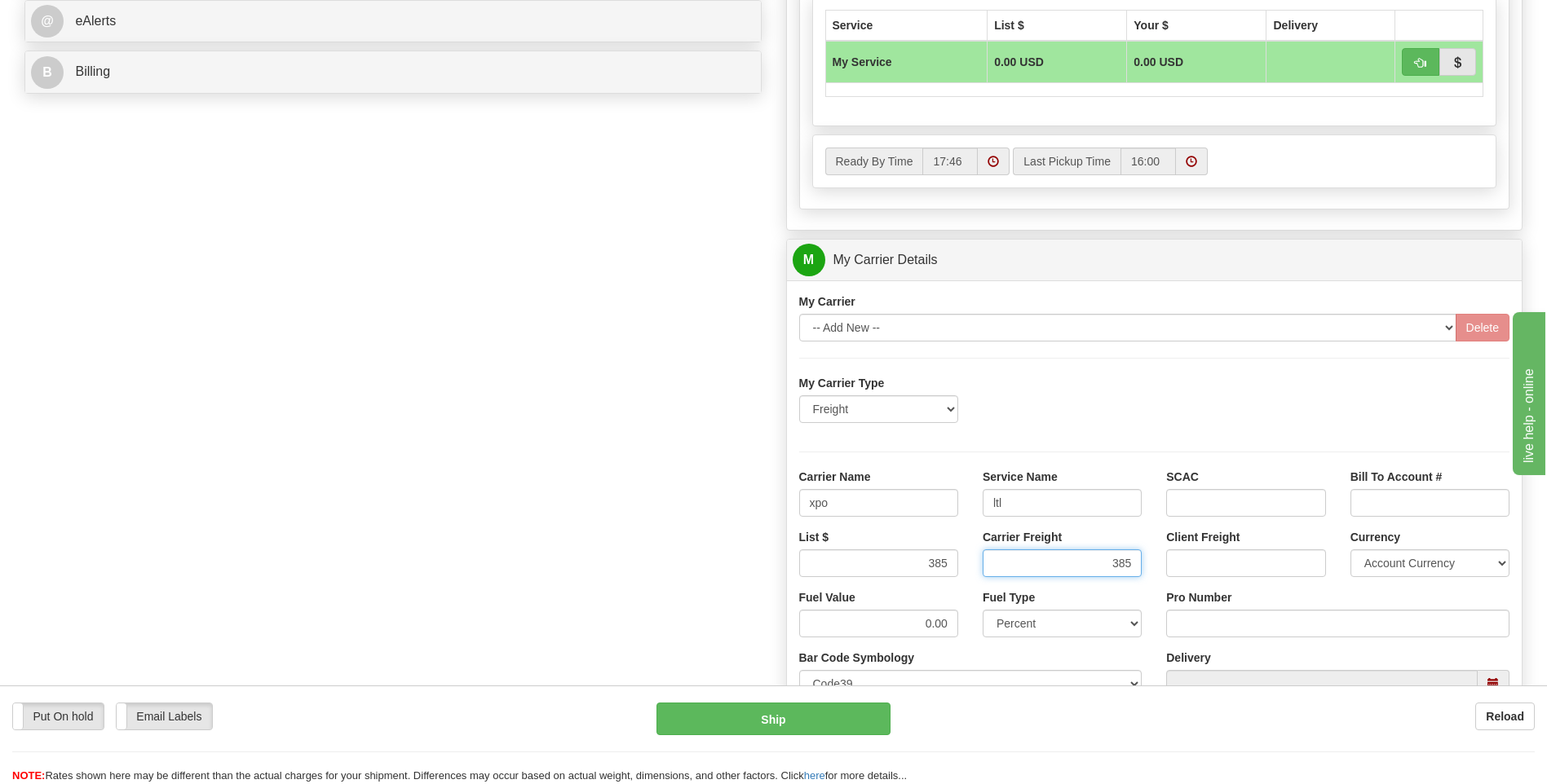
type input "385"
click at [1181, 618] on input "Pro Number" at bounding box center [1337, 624] width 343 height 28
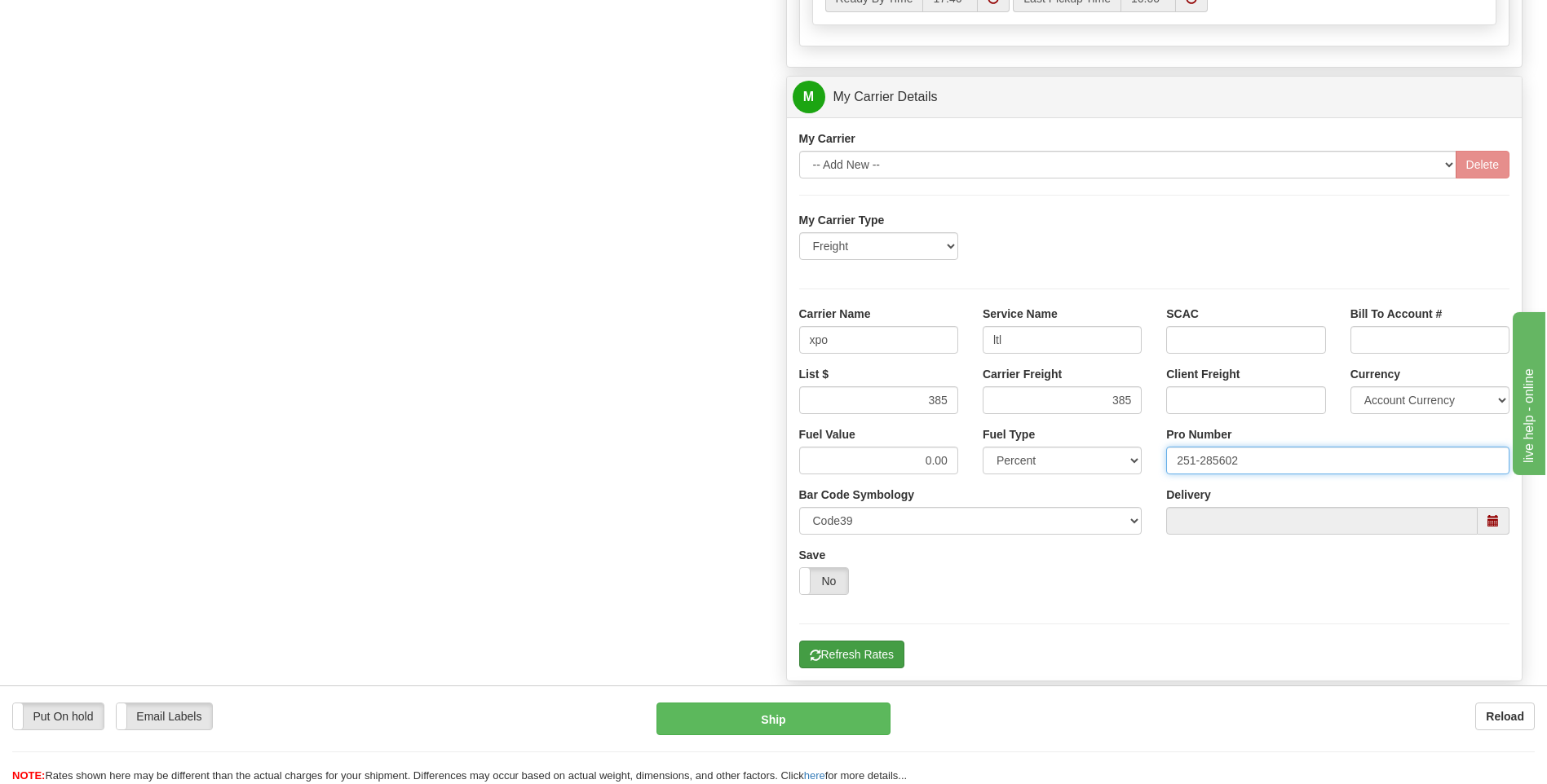
type input "251-285602"
click at [853, 655] on button "Refresh Rates" at bounding box center [852, 655] width 105 height 28
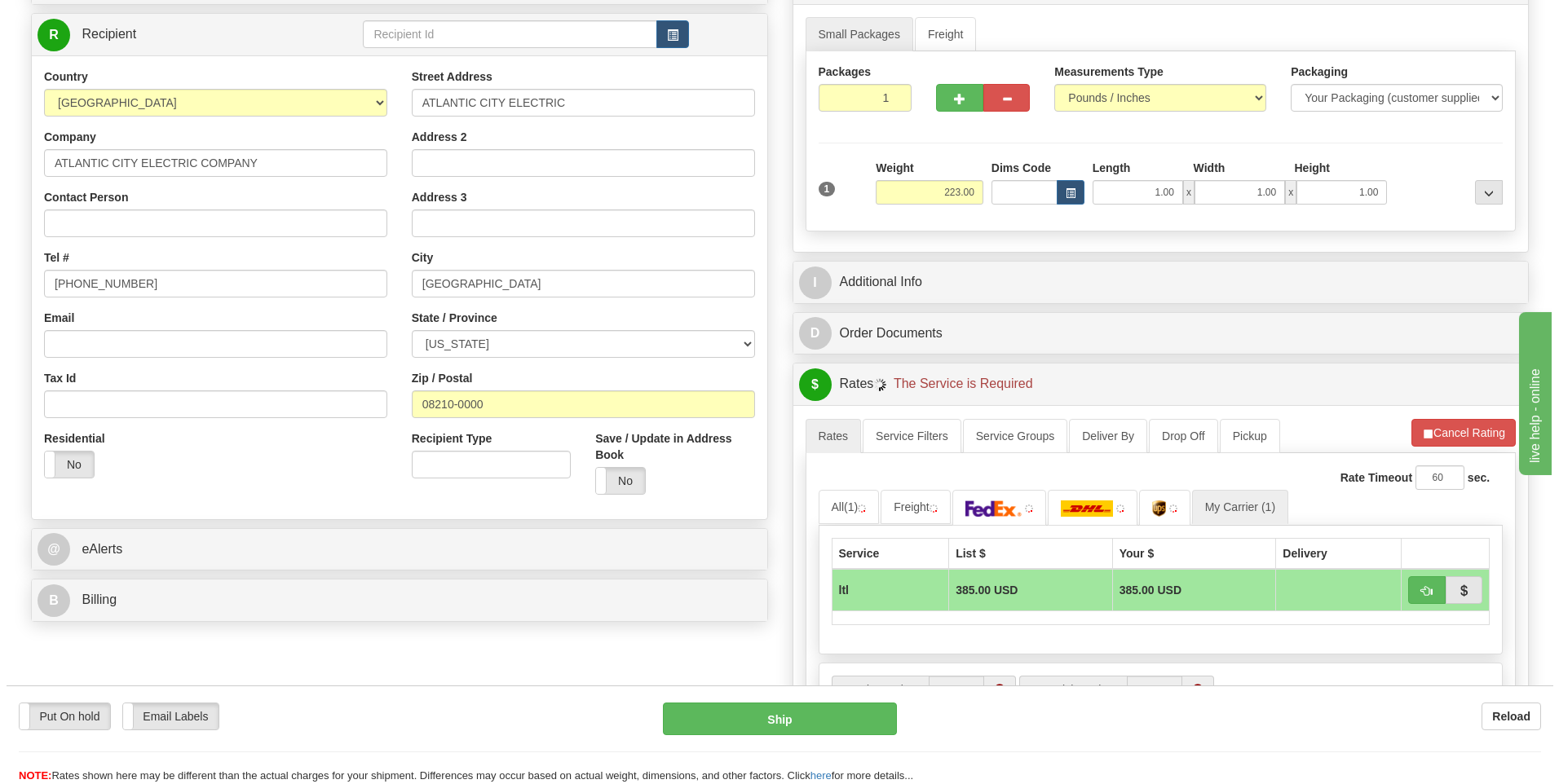
scroll to position [203, 0]
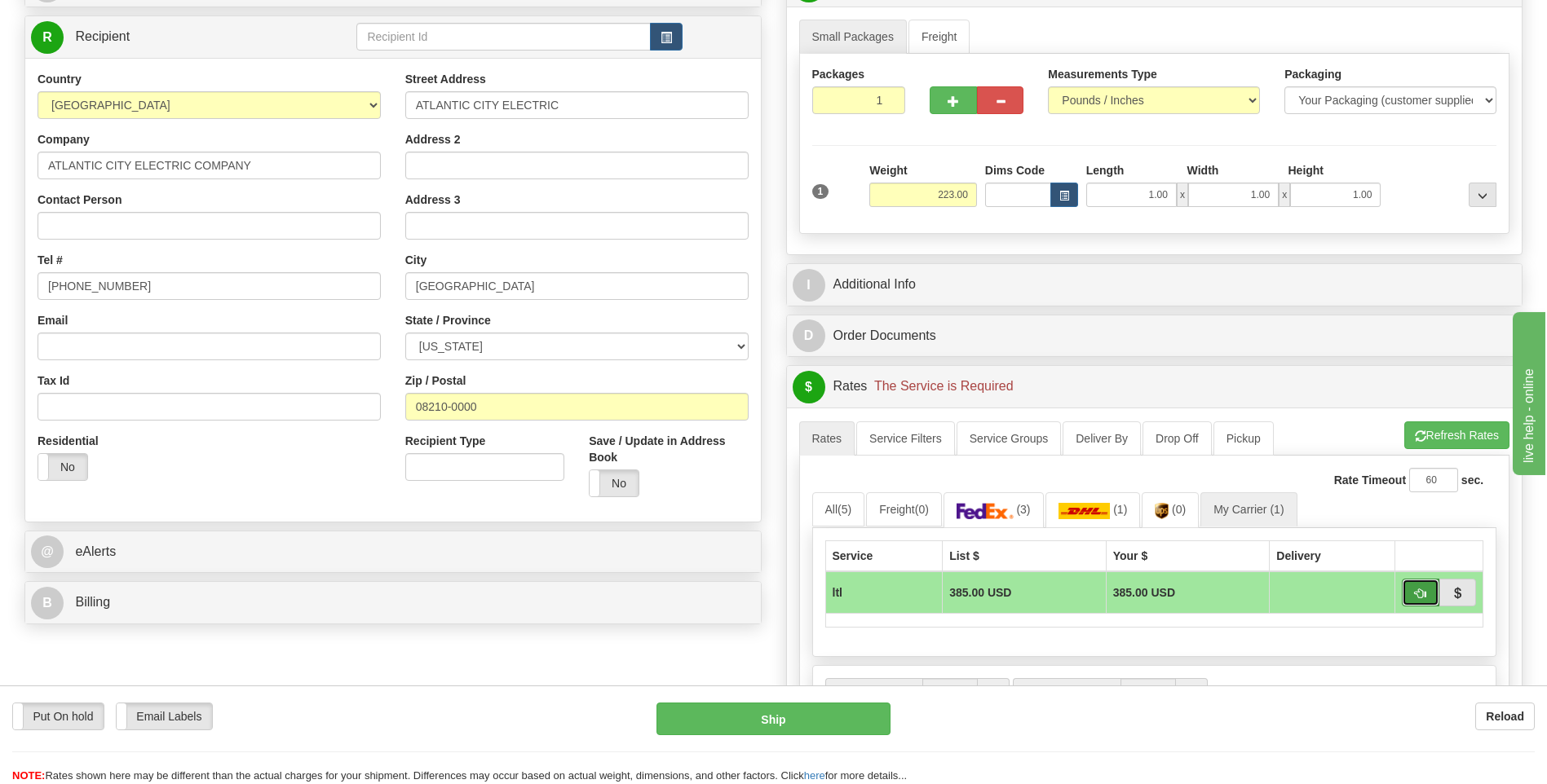
click at [1416, 595] on span "button" at bounding box center [1420, 593] width 11 height 10
type input "00"
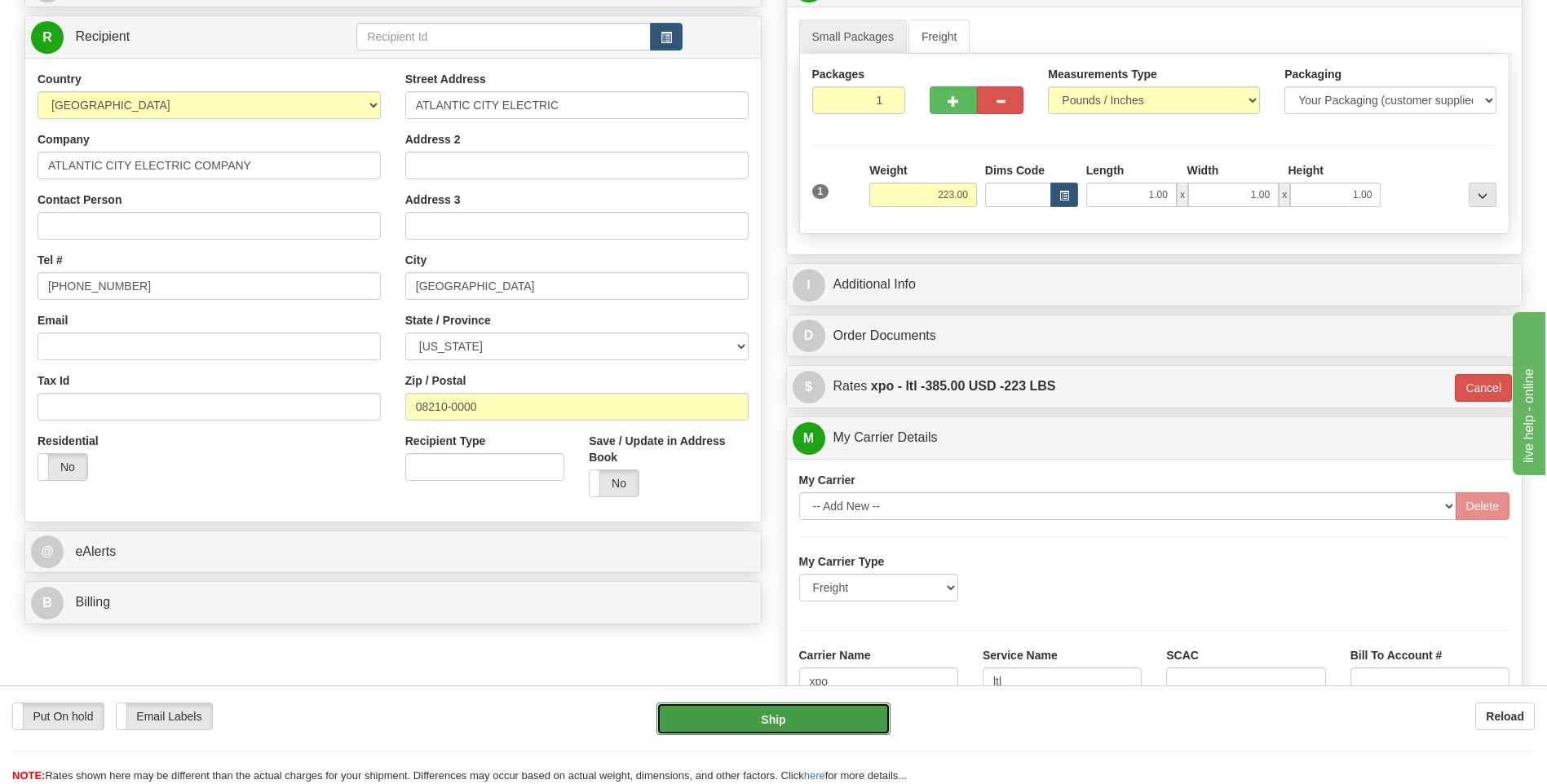
click at [727, 724] on button "Ship" at bounding box center [772, 719] width 233 height 33
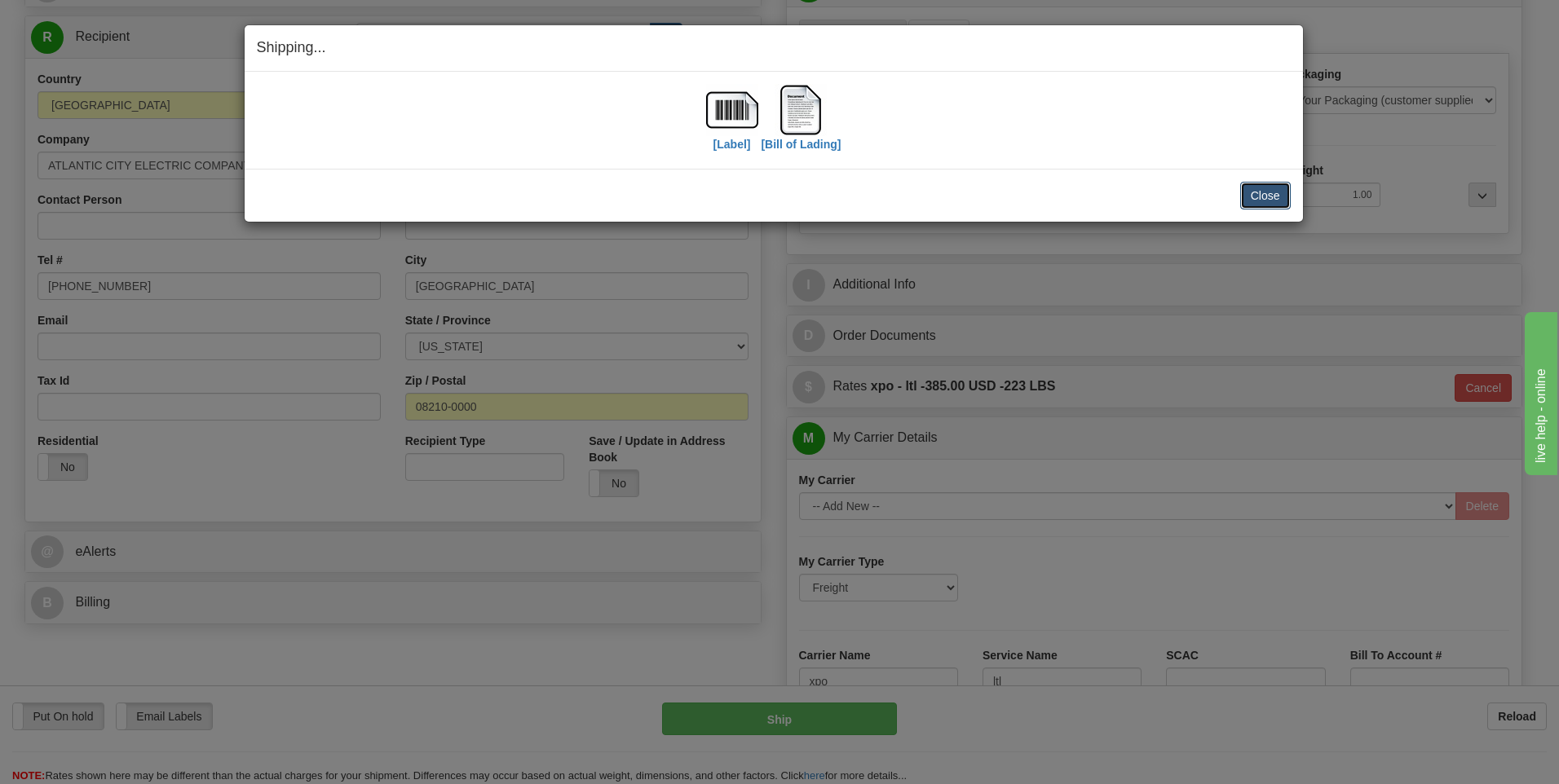
click at [1247, 204] on button "Close" at bounding box center [1265, 196] width 51 height 28
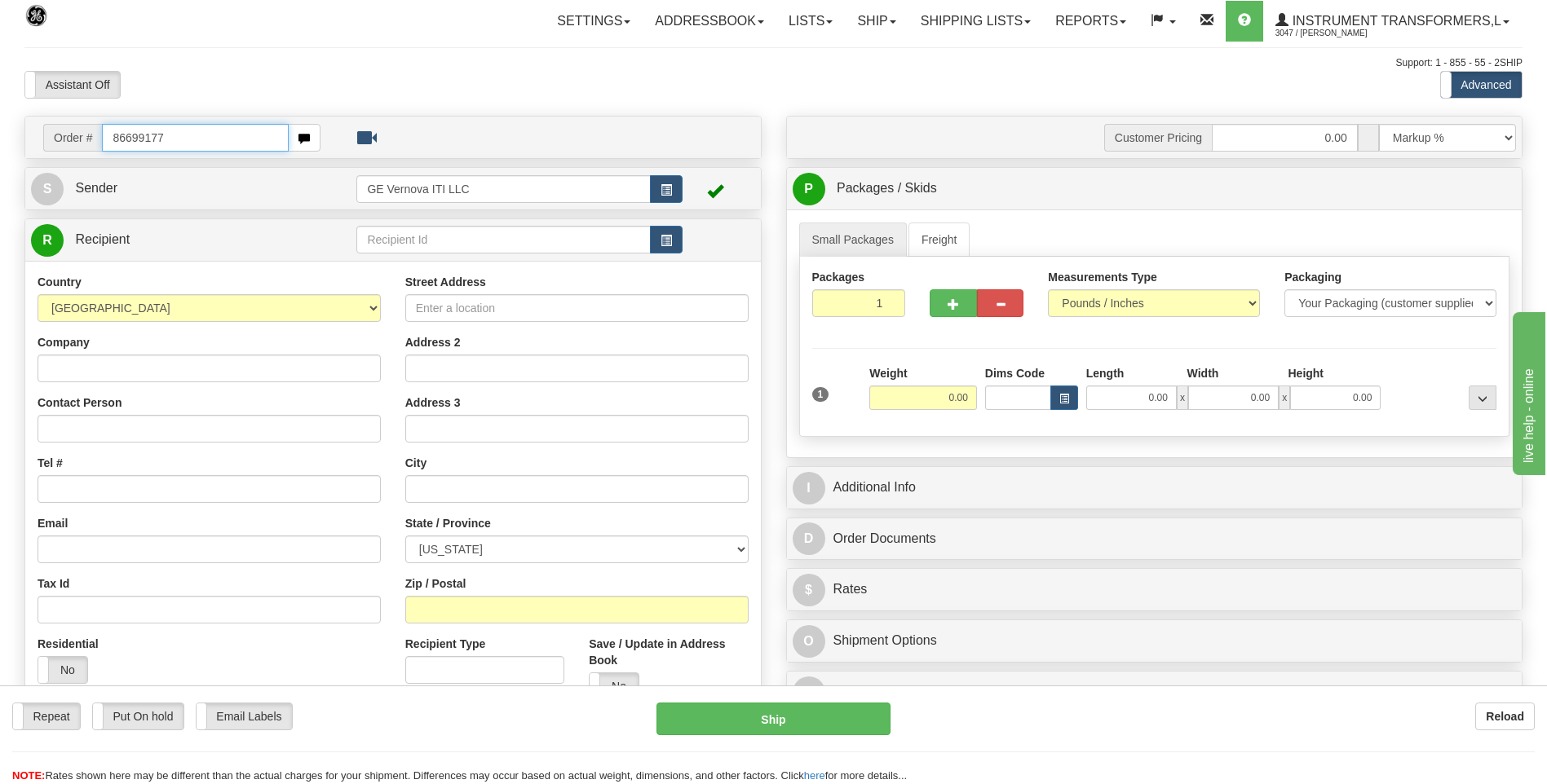
type input "86699177"
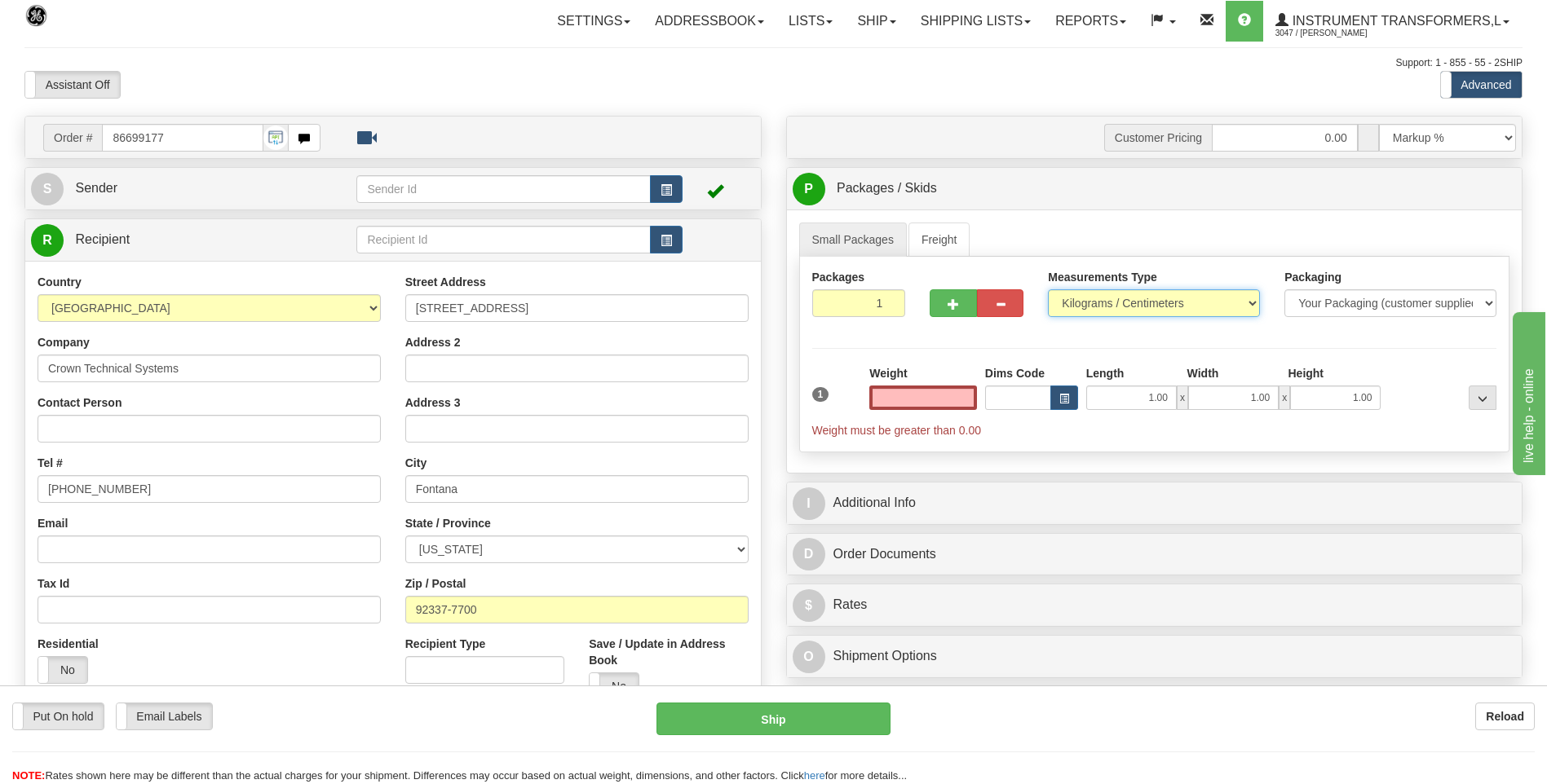
type input "0.00"
drag, startPoint x: 1119, startPoint y: 305, endPoint x: 1112, endPoint y: 319, distance: 15.7
click at [1119, 305] on select "Pounds / Inches Kilograms / Centimeters" at bounding box center [1153, 303] width 212 height 28
select select "0"
click at [1047, 289] on select "Pounds / Inches Kilograms / Centimeters" at bounding box center [1153, 303] width 212 height 28
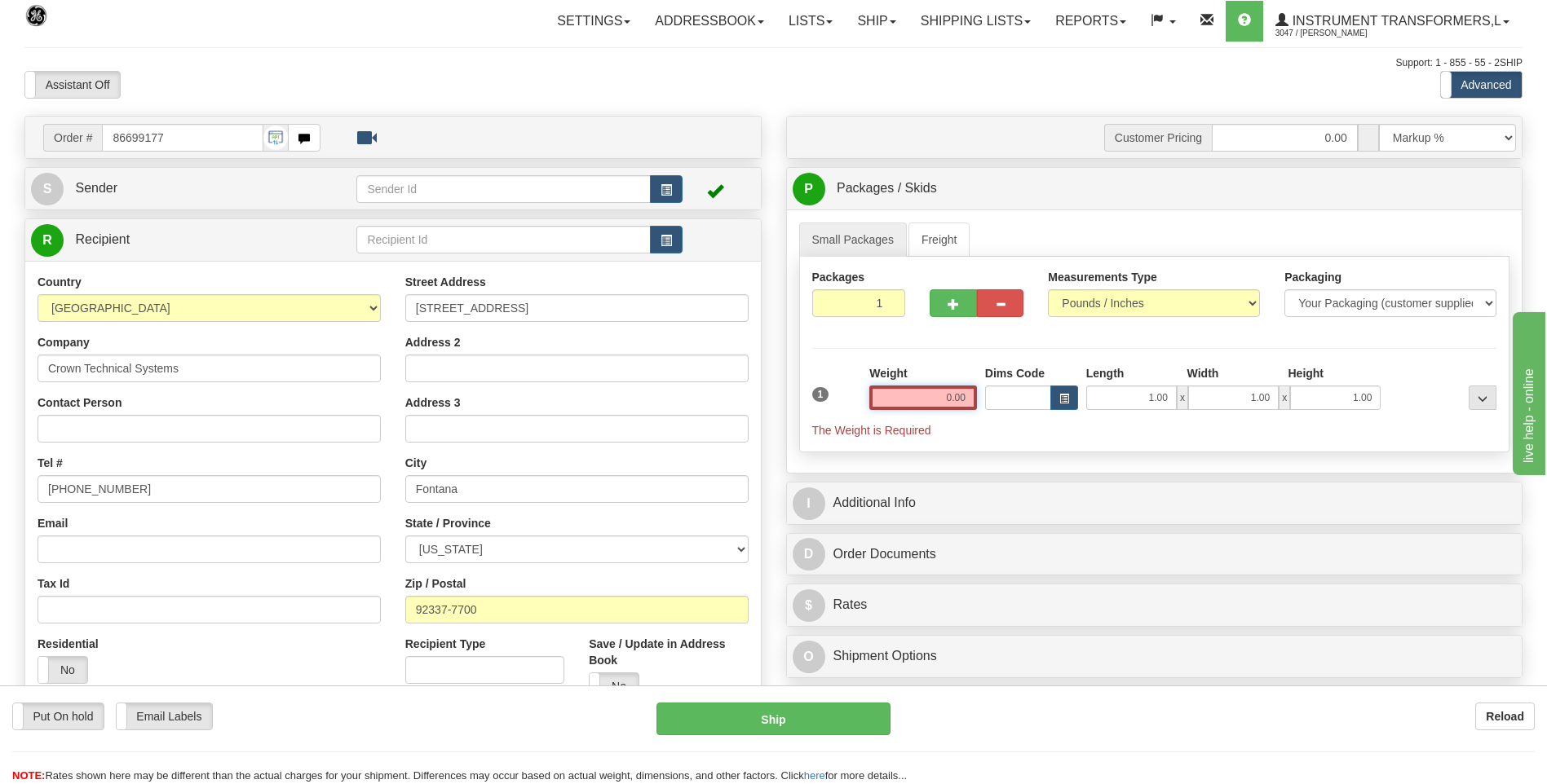
click at [974, 389] on input "0.00" at bounding box center [923, 398] width 108 height 24
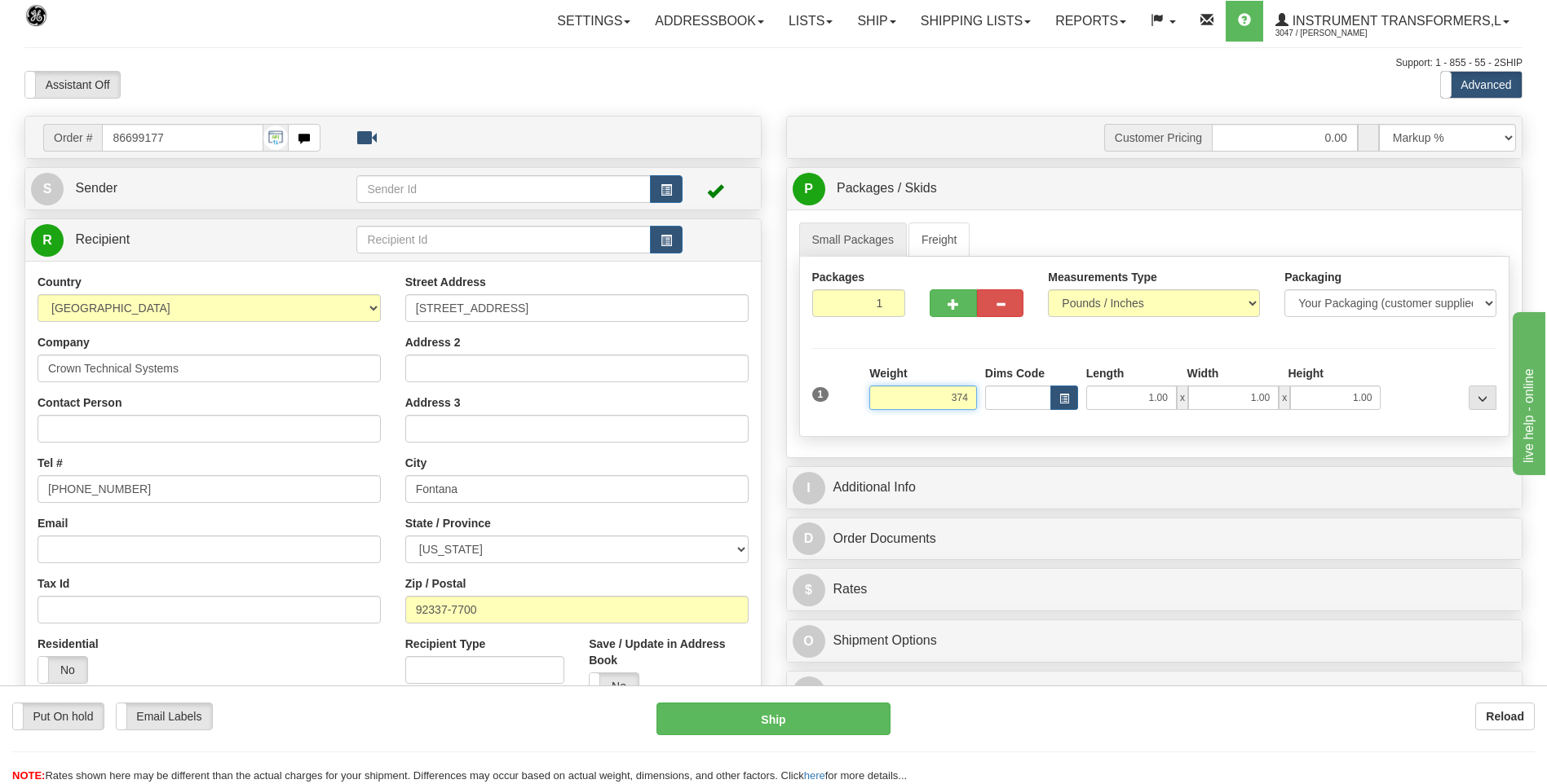
click button "Delete" at bounding box center [0, 0] width 0 height 0
type input "374.00"
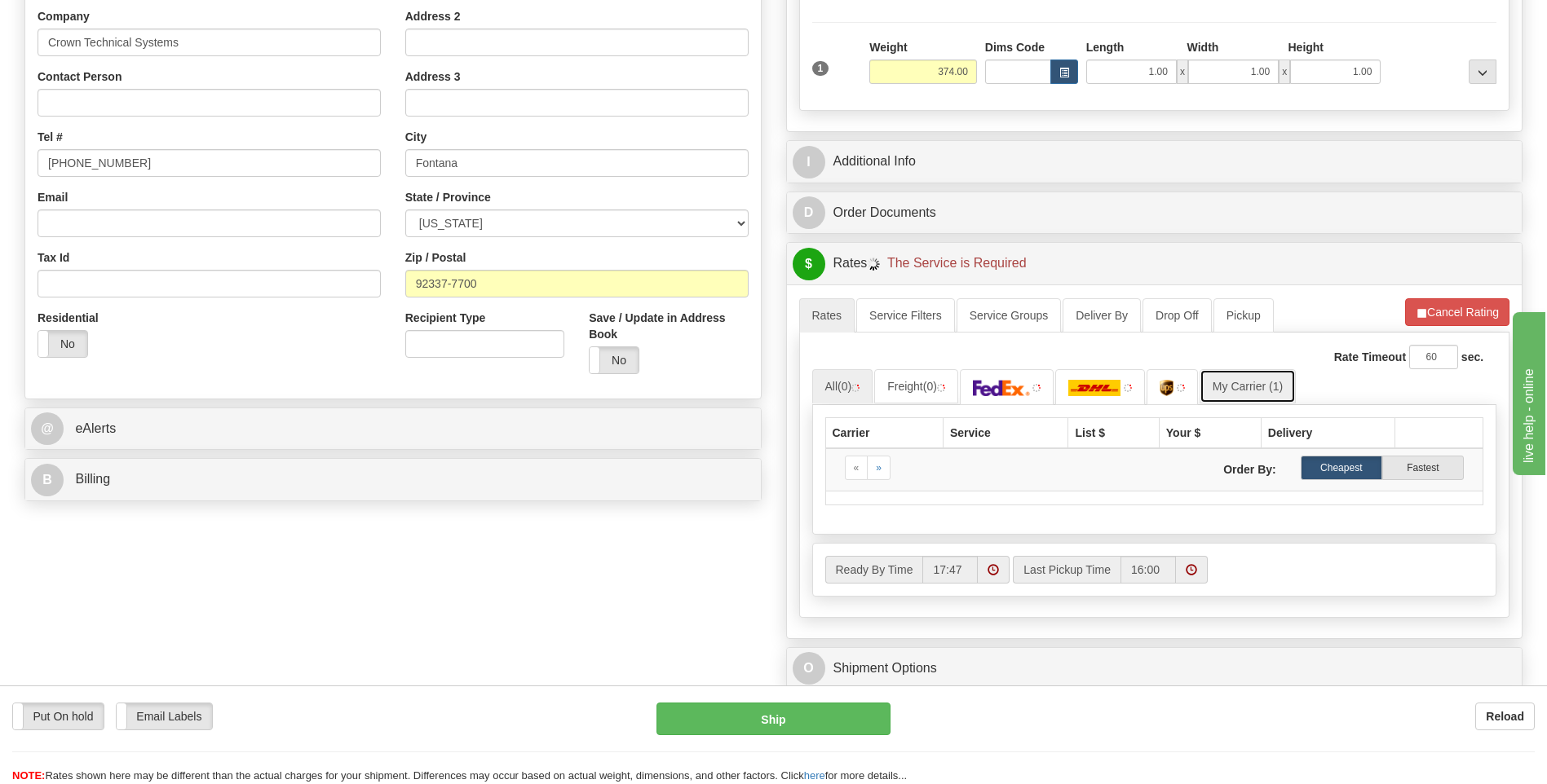
click at [1250, 379] on link "My Carrier (1)" at bounding box center [1247, 386] width 96 height 35
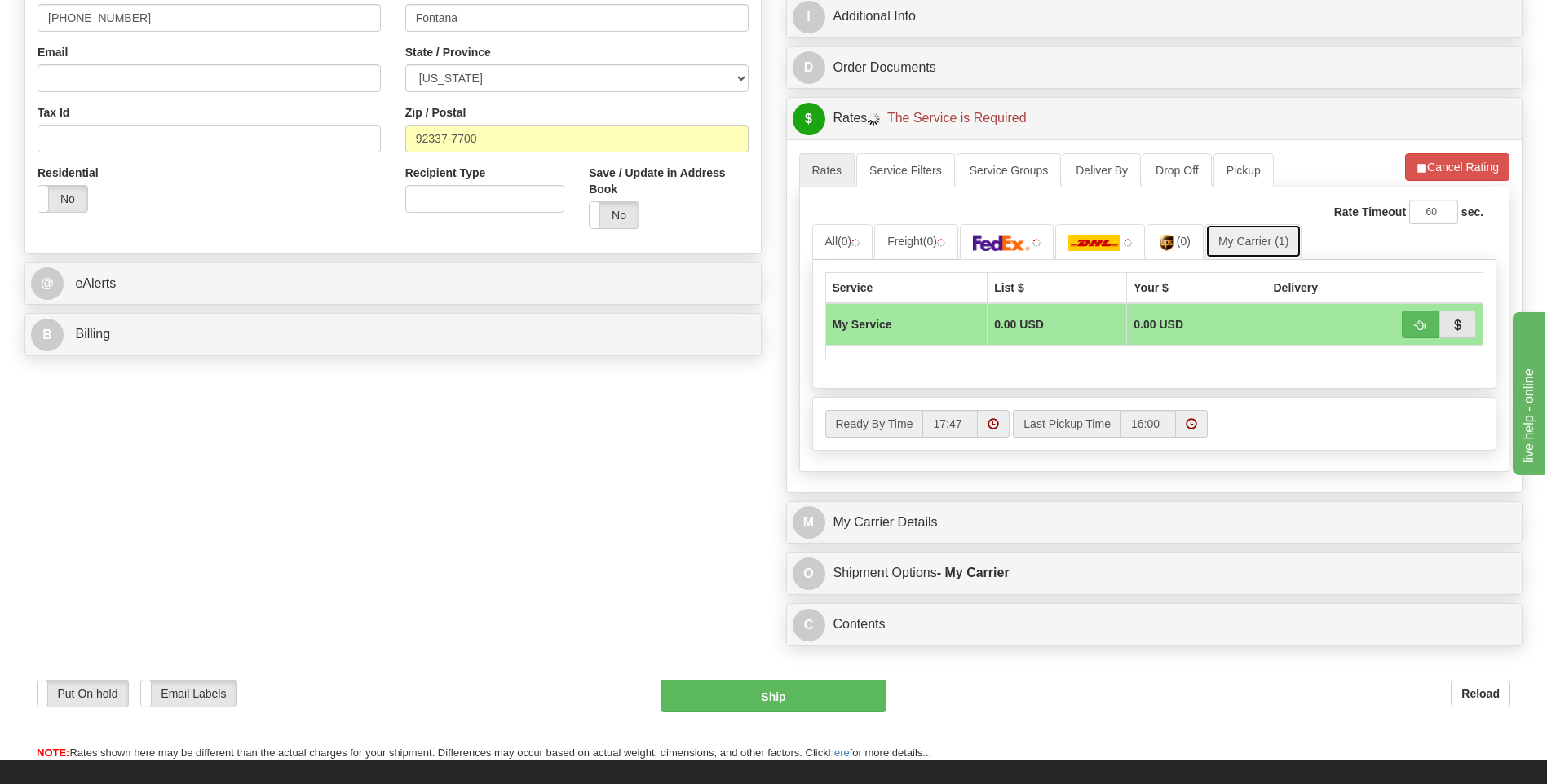
scroll to position [652, 0]
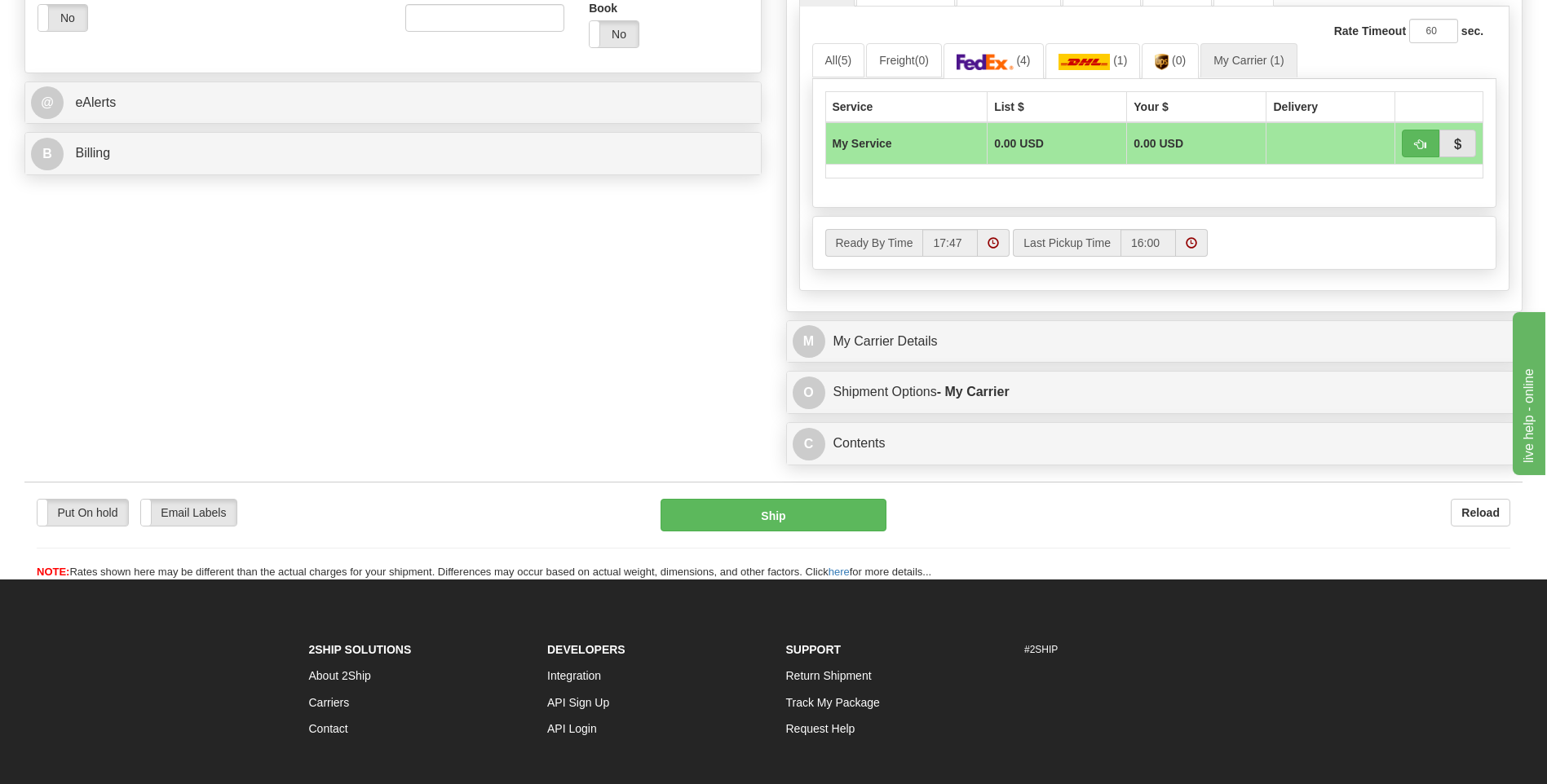
click at [869, 358] on div "M My Carrier Details" at bounding box center [1155, 341] width 736 height 41
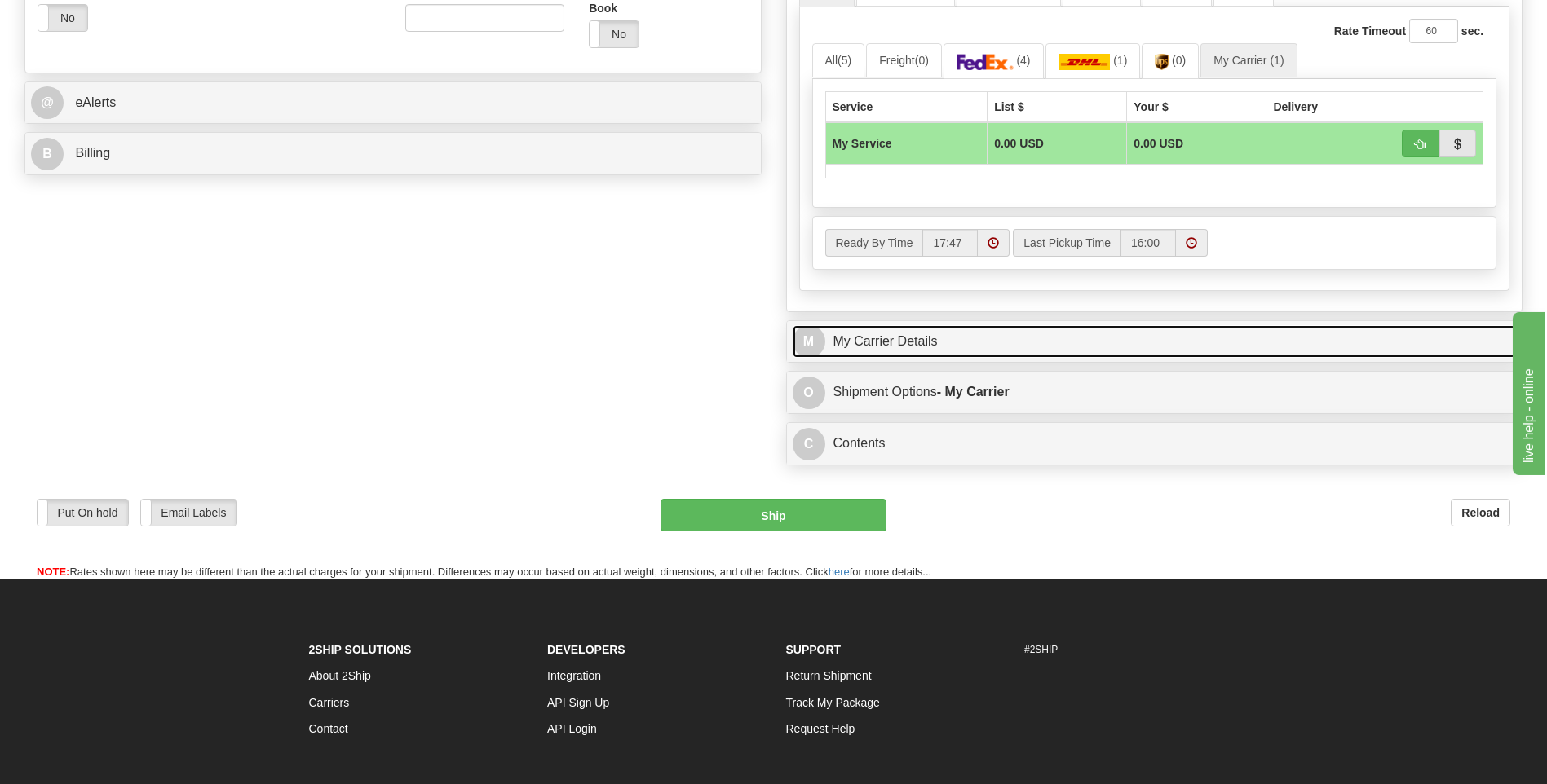
click at [872, 351] on link "M My Carrier Details" at bounding box center [1155, 342] width 724 height 34
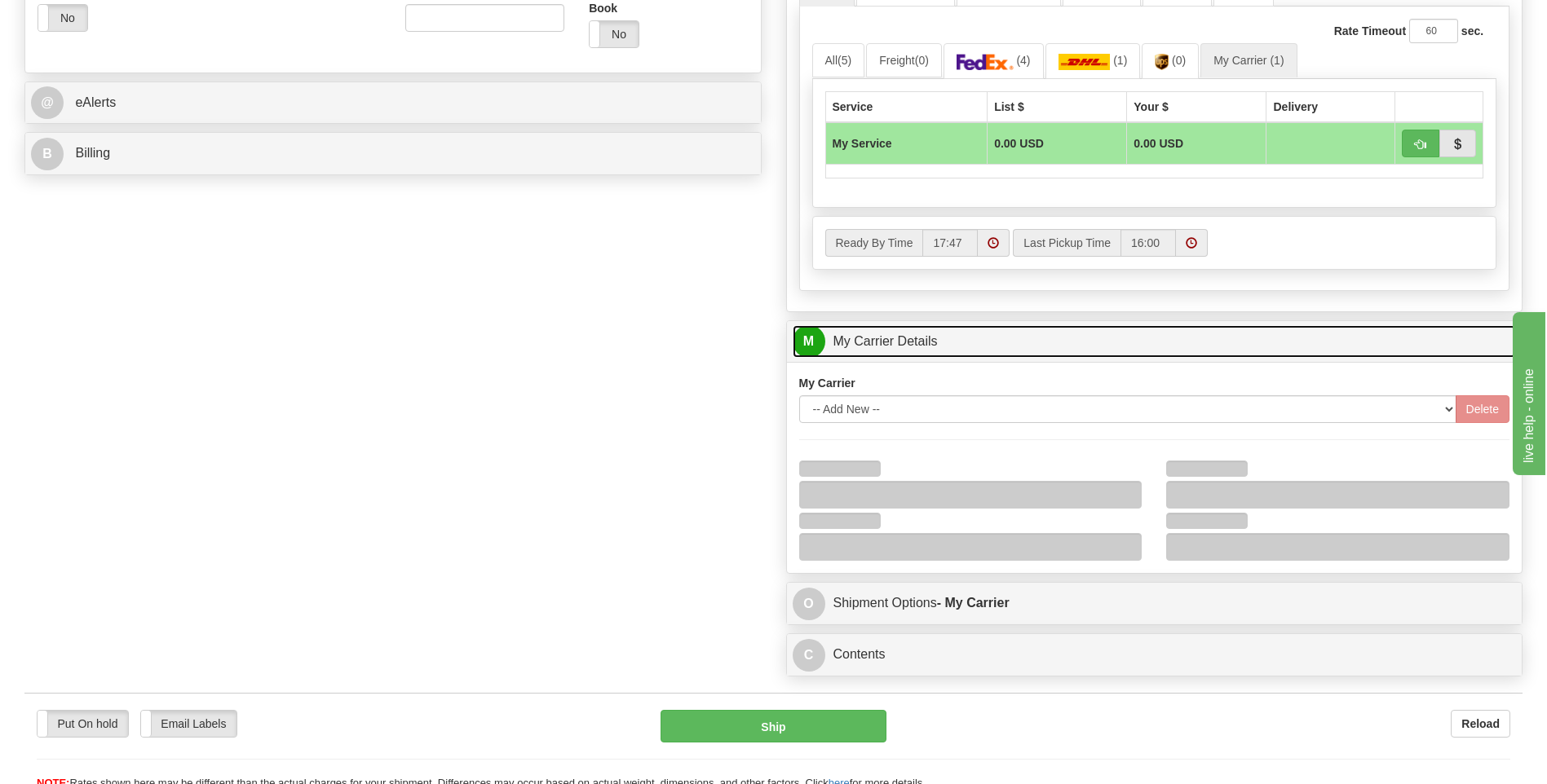
scroll to position [896, 0]
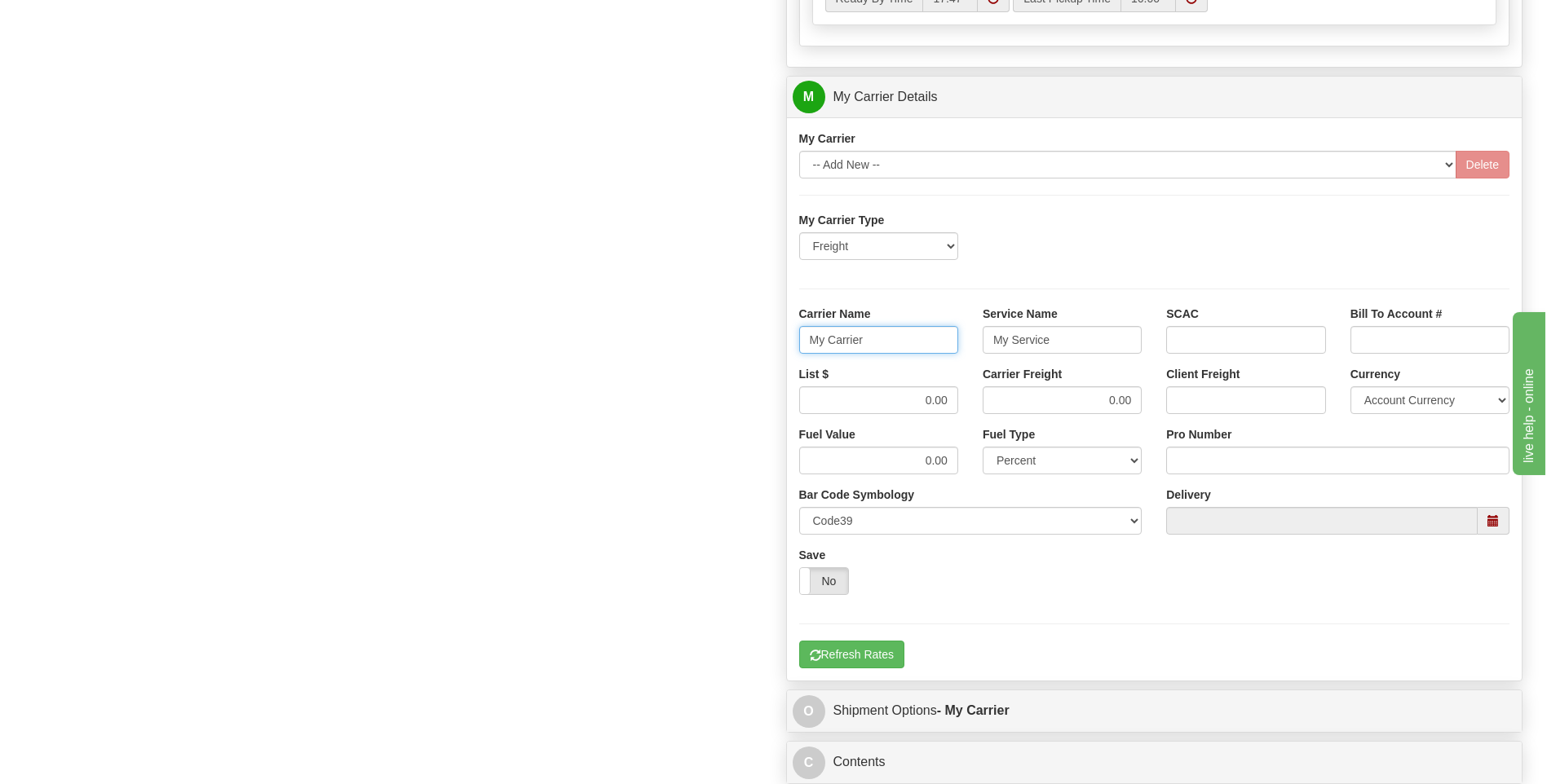
drag, startPoint x: 889, startPoint y: 351, endPoint x: 756, endPoint y: 353, distance: 133.0
click at [756, 353] on div "Order # 86699177 S Sender" at bounding box center [773, 5] width 1522 height 1573
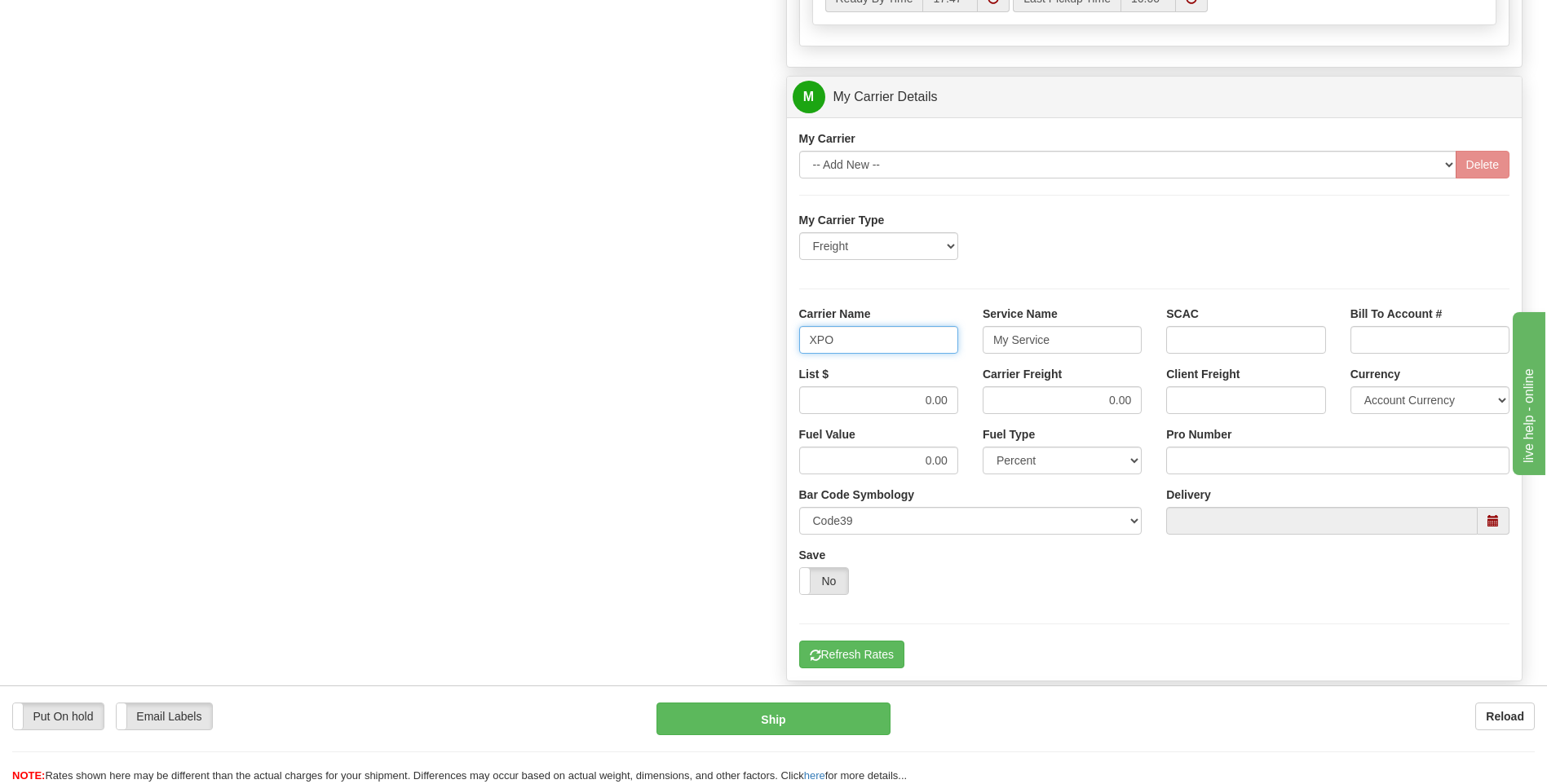
type input "XPO"
type input "LTL"
drag, startPoint x: 901, startPoint y: 398, endPoint x: 999, endPoint y: 395, distance: 98.0
click at [999, 395] on div "List $ 0.00 Carrier Freight 0.00 Client Freight Currency Account Currency ARN A…" at bounding box center [1155, 396] width 736 height 60
type input "385"
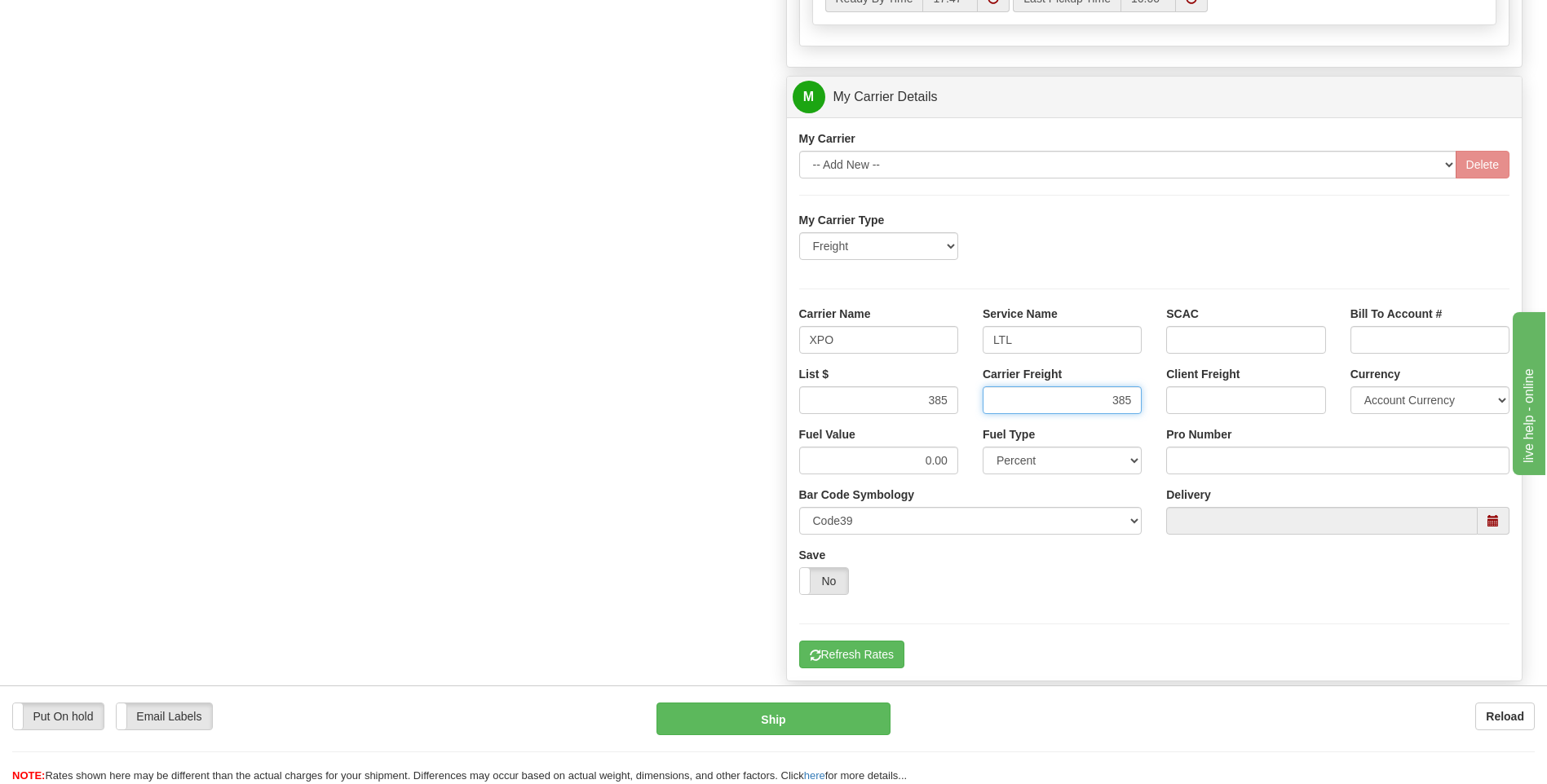
type input "385"
click at [1179, 456] on input "Pro Number" at bounding box center [1337, 460] width 343 height 28
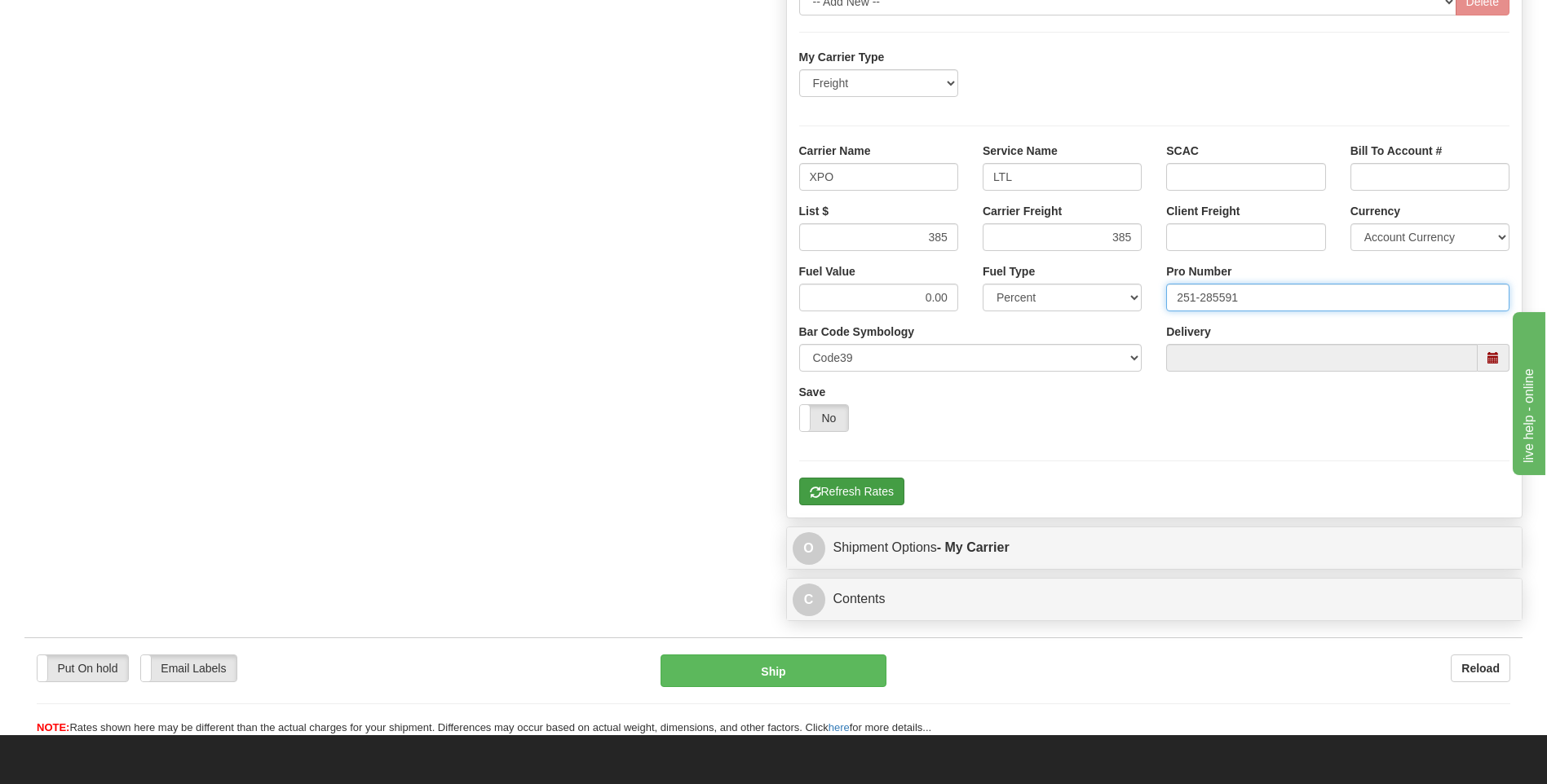
type input "251-285591"
click at [842, 491] on button "Refresh Rates" at bounding box center [852, 491] width 105 height 28
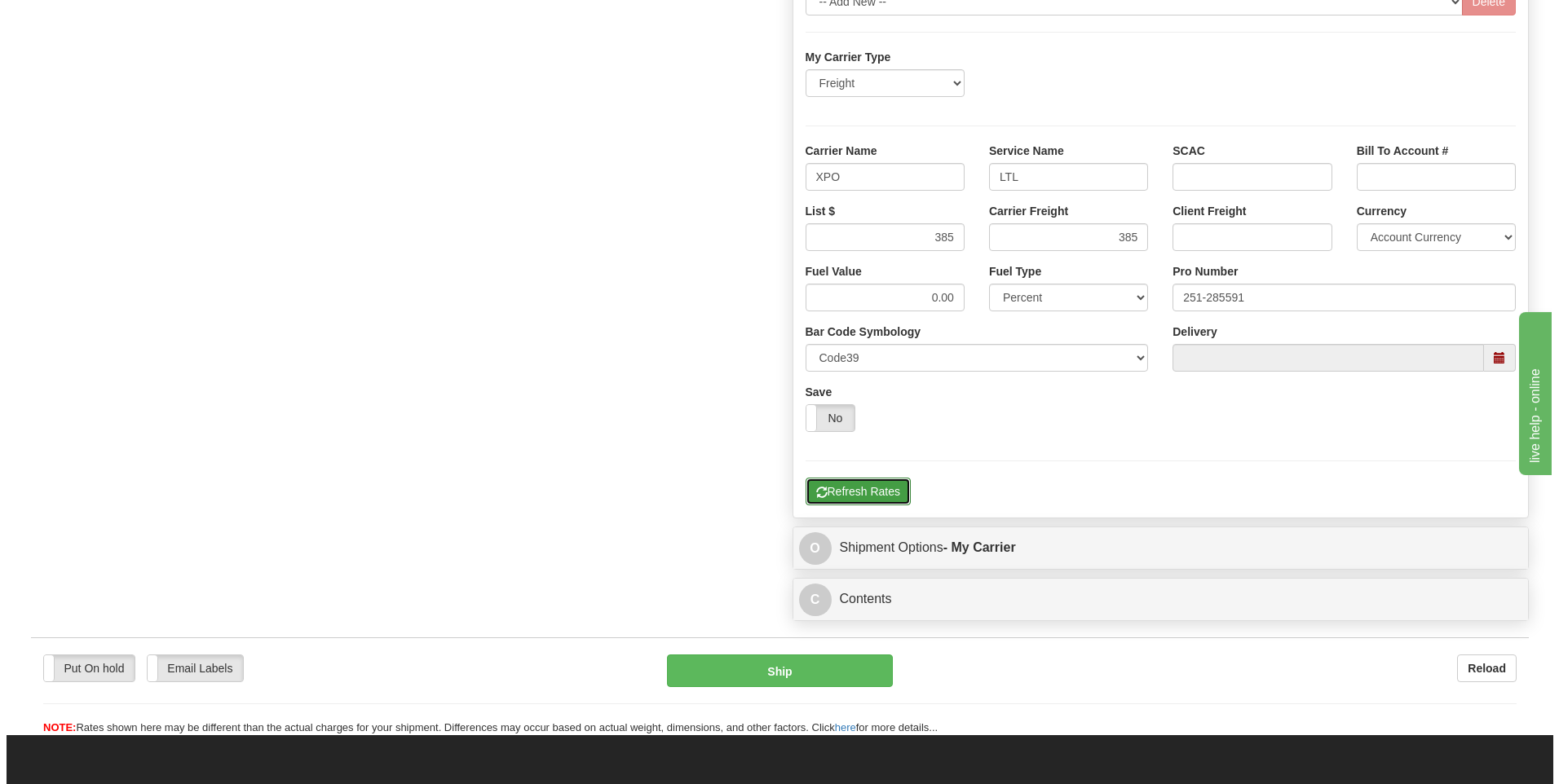
scroll to position [529, 0]
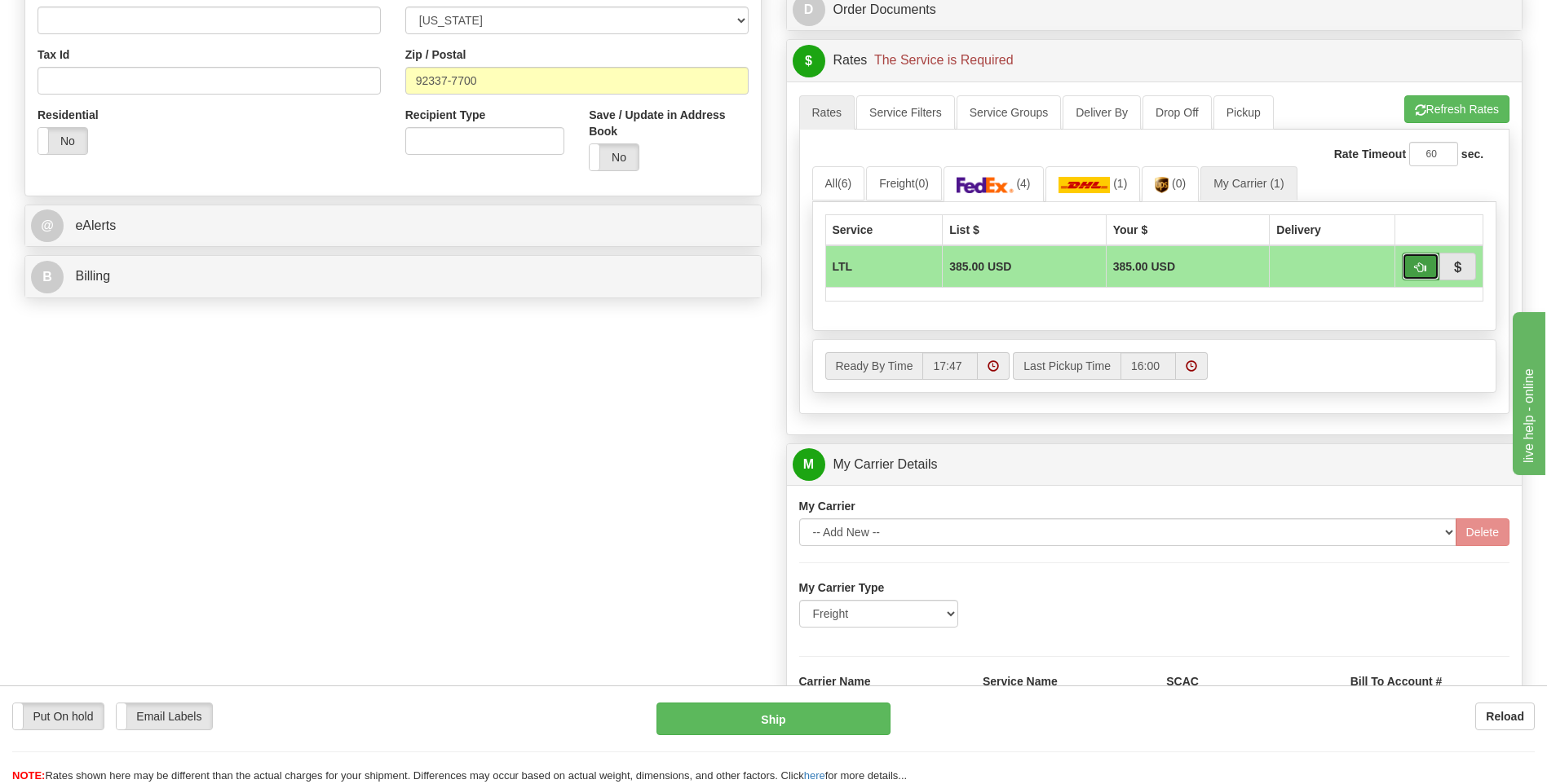
click at [1415, 270] on span "button" at bounding box center [1420, 268] width 11 height 10
type input "00"
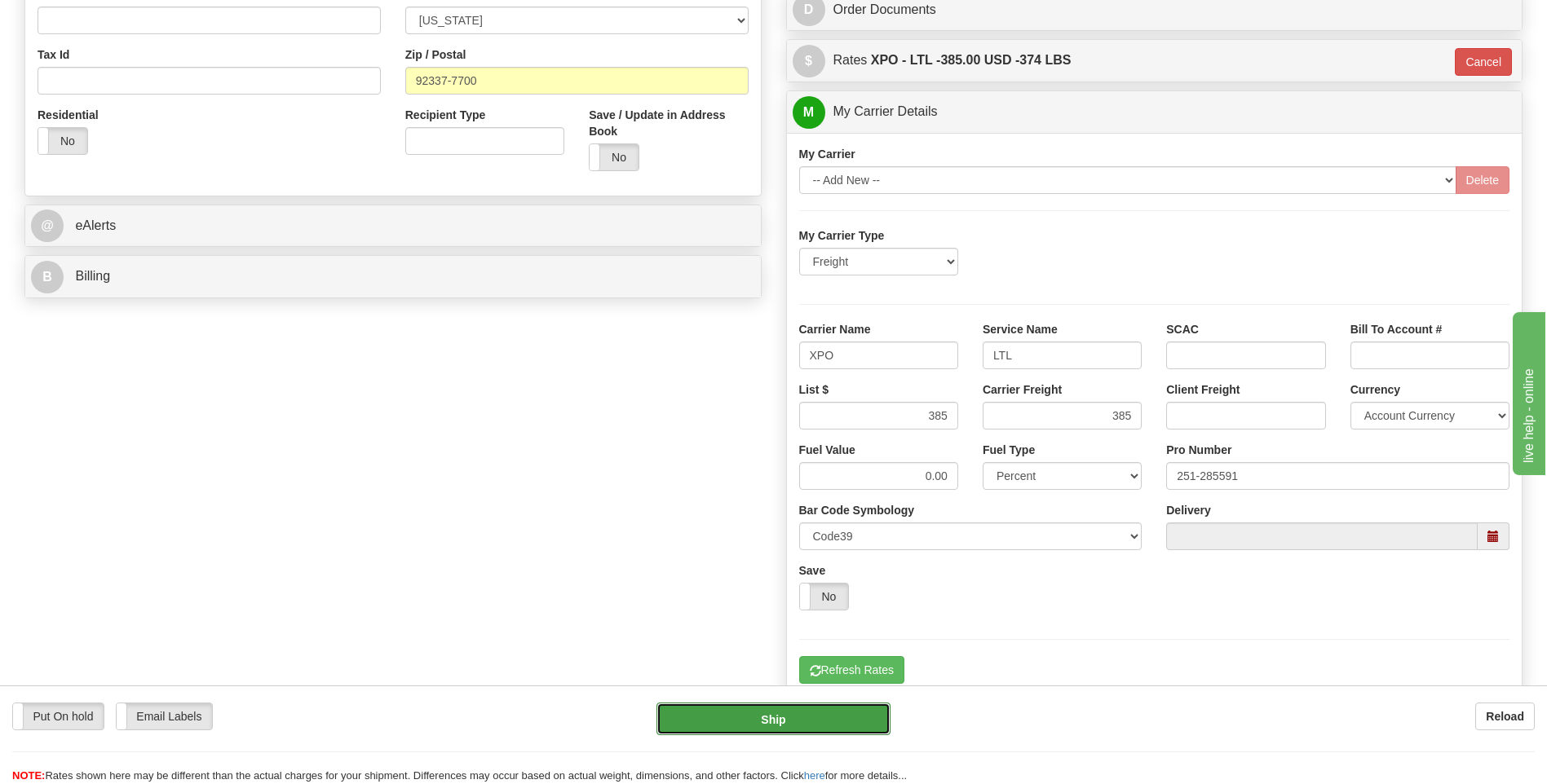
click at [793, 725] on button "Ship" at bounding box center [772, 719] width 233 height 33
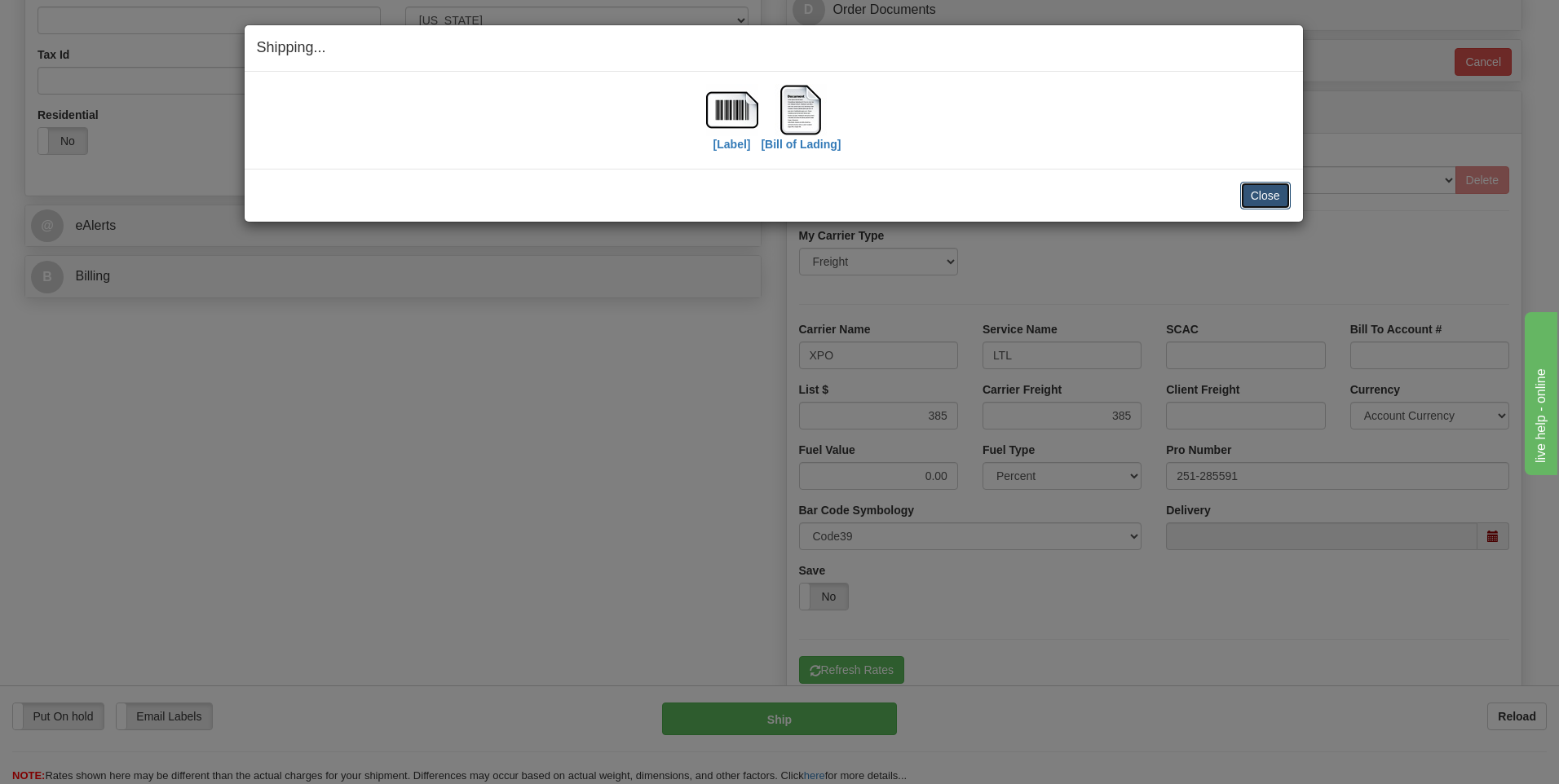
click at [1265, 193] on button "Close" at bounding box center [1265, 196] width 51 height 28
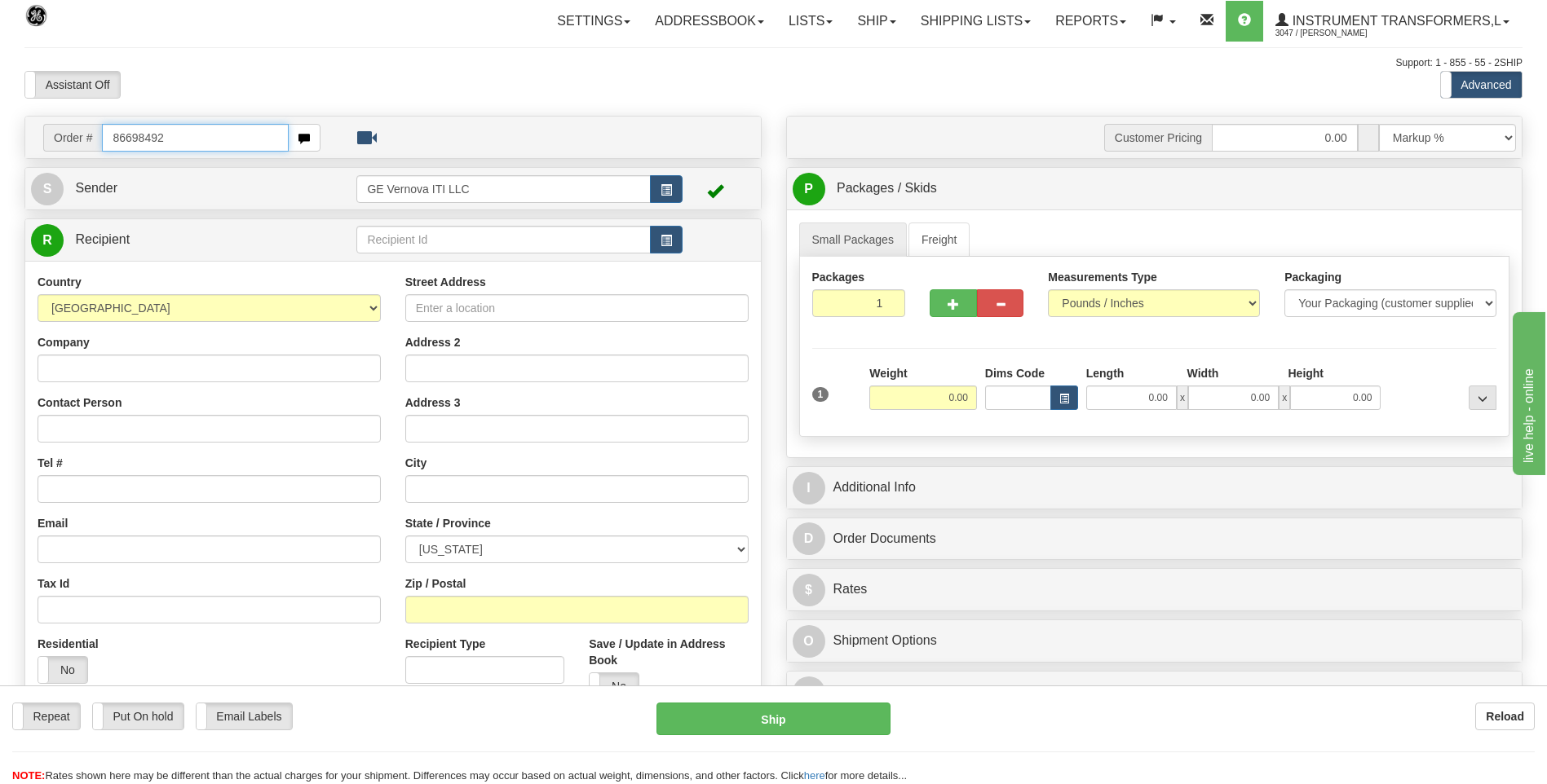
type input "86698492"
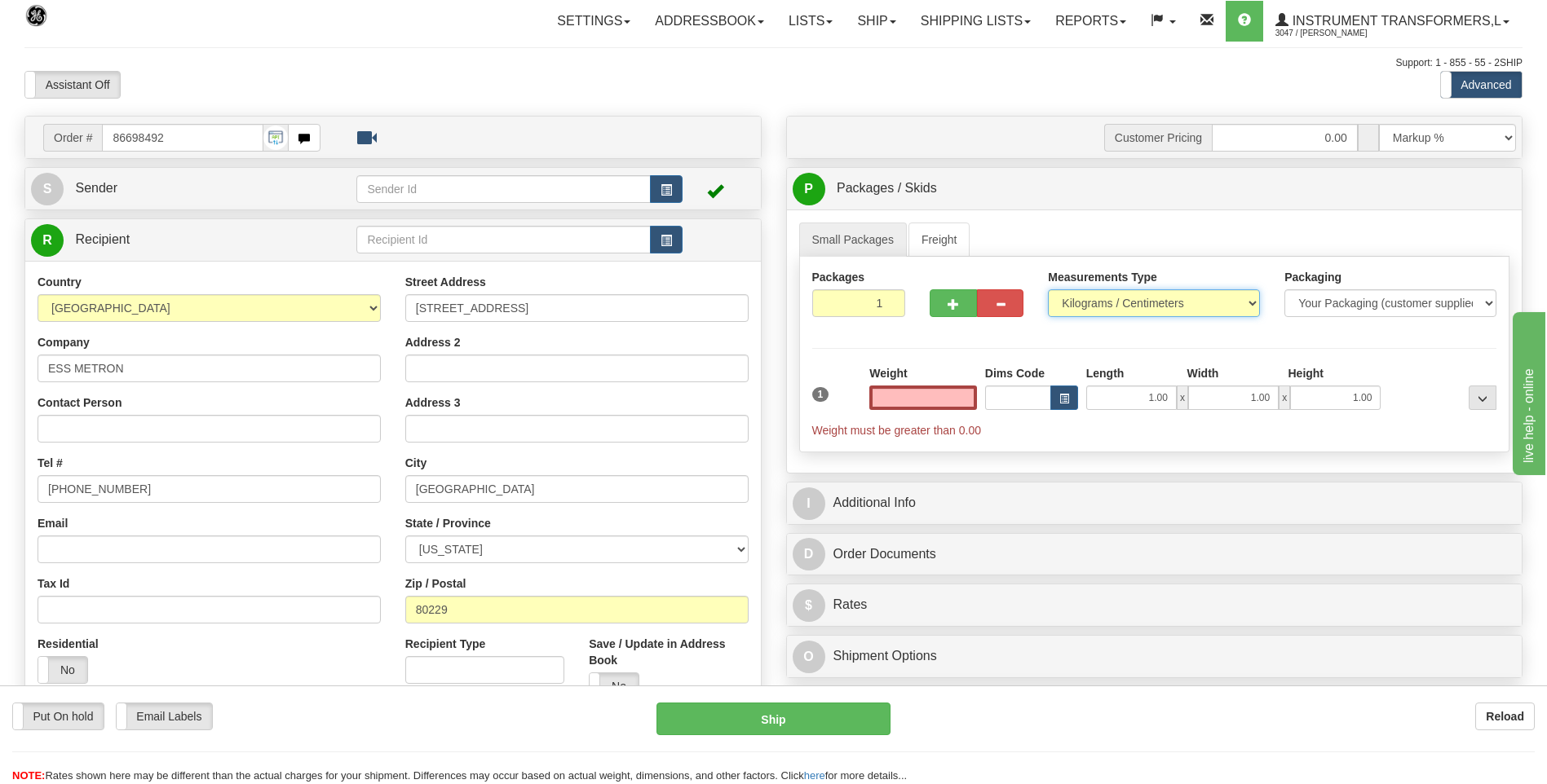
type input "0.00"
drag, startPoint x: 1091, startPoint y: 293, endPoint x: 1091, endPoint y: 313, distance: 20.0
click at [1091, 293] on select "Pounds / Inches Kilograms / Centimeters" at bounding box center [1153, 303] width 212 height 28
click at [1091, 318] on div "Measurements Type Pounds / Inches Kilograms / Centimeters" at bounding box center [1153, 298] width 237 height 60
drag, startPoint x: 1084, startPoint y: 309, endPoint x: 1084, endPoint y: 319, distance: 10.0
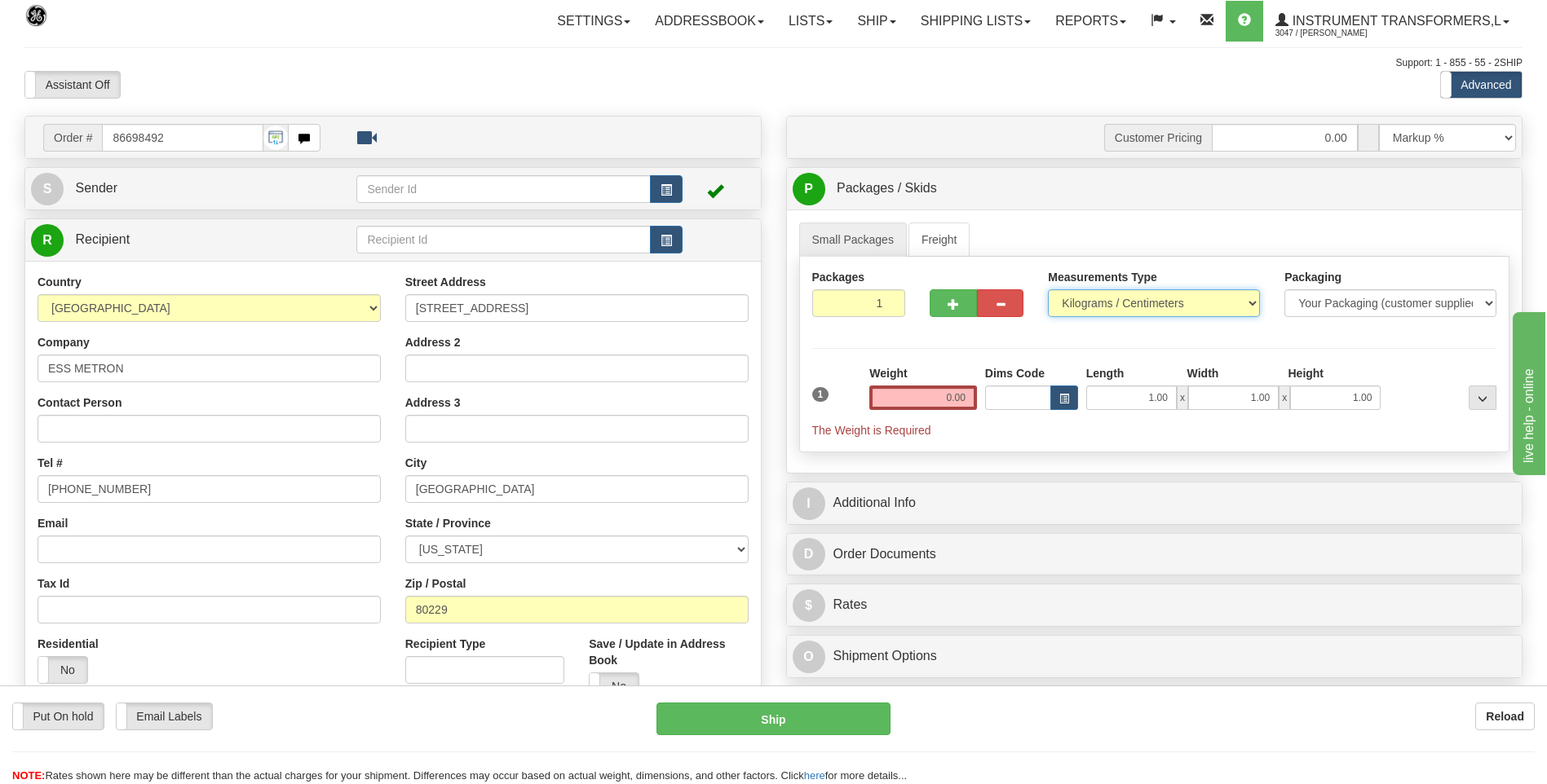
click at [1084, 309] on select "Pounds / Inches Kilograms / Centimeters" at bounding box center [1153, 303] width 212 height 28
select select "0"
click at [1047, 289] on select "Pounds / Inches Kilograms / Centimeters" at bounding box center [1153, 303] width 212 height 28
click at [962, 402] on input "0.00" at bounding box center [923, 398] width 108 height 24
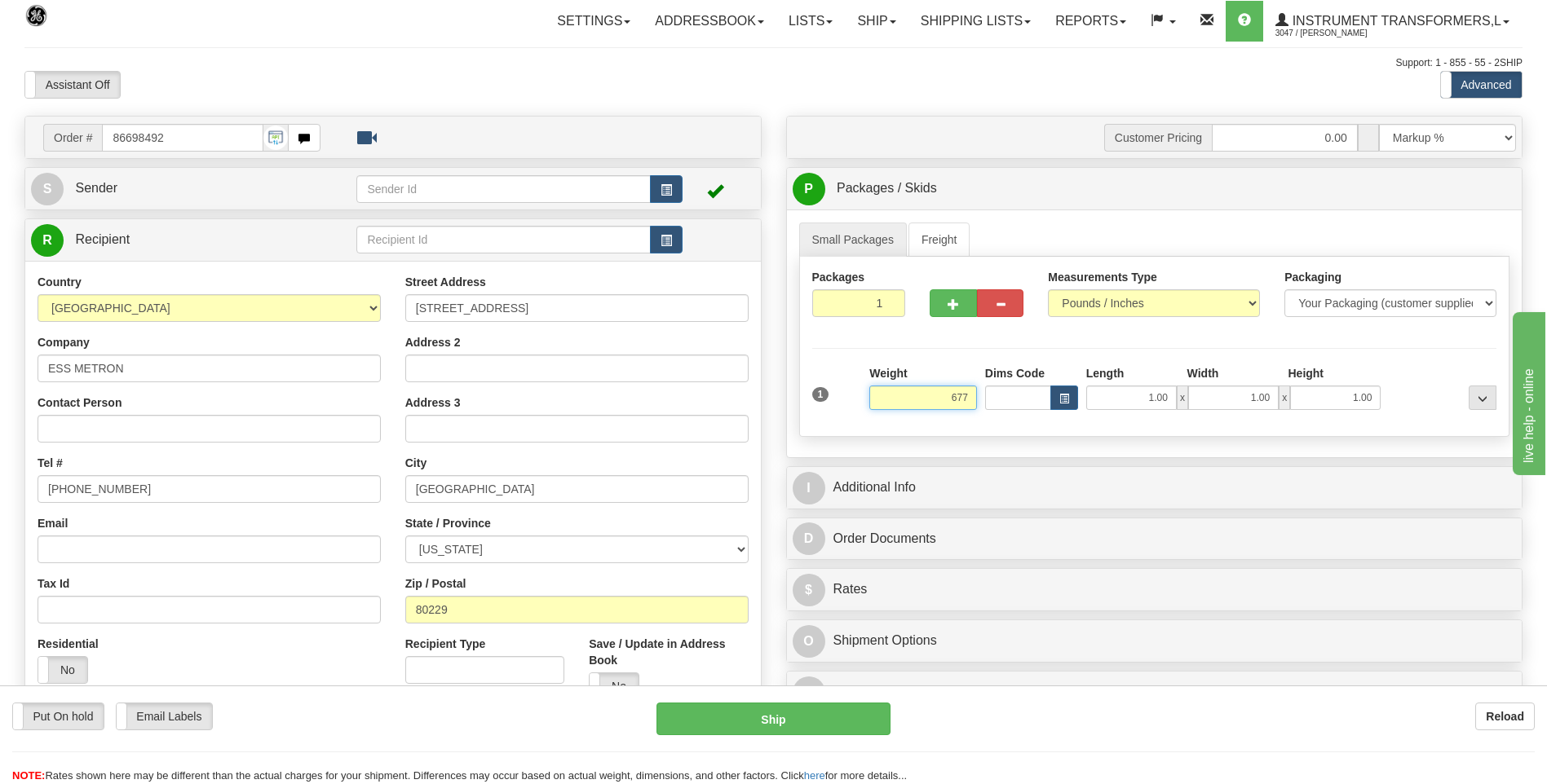
click button "Delete" at bounding box center [0, 0] width 0 height 0
type input "677.00"
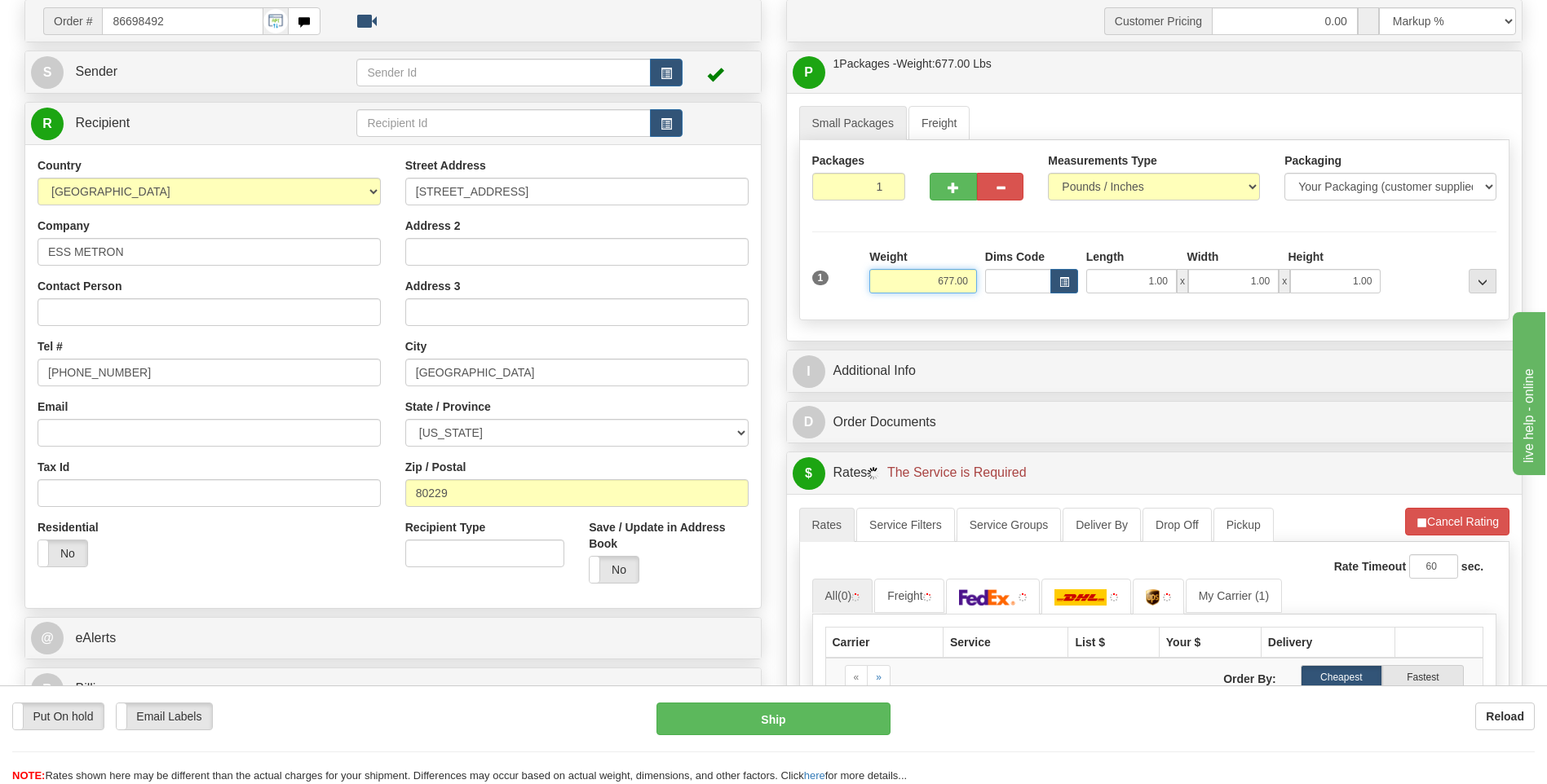
scroll to position [244, 0]
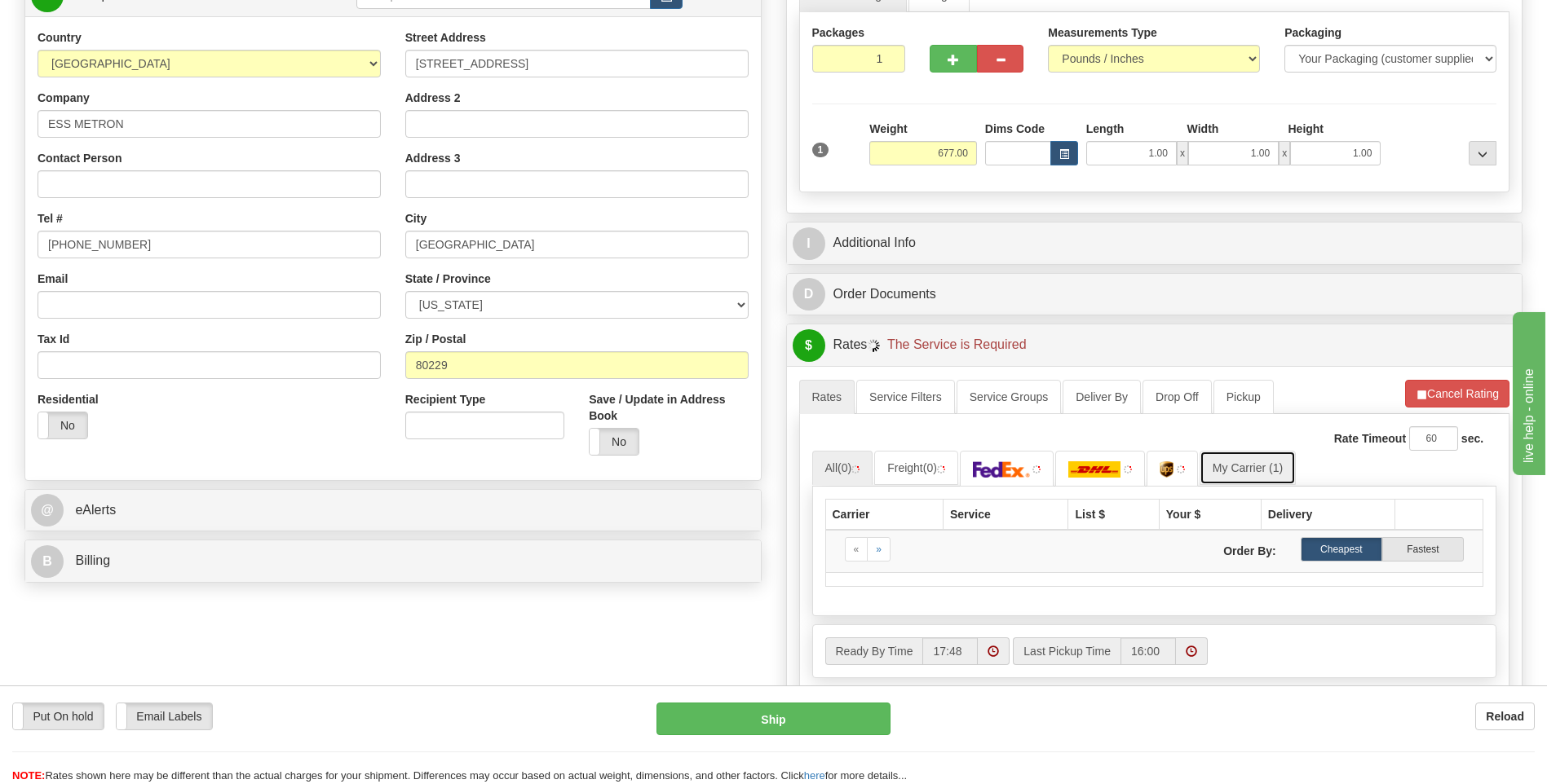
click at [1251, 466] on link "My Carrier (1)" at bounding box center [1247, 468] width 96 height 35
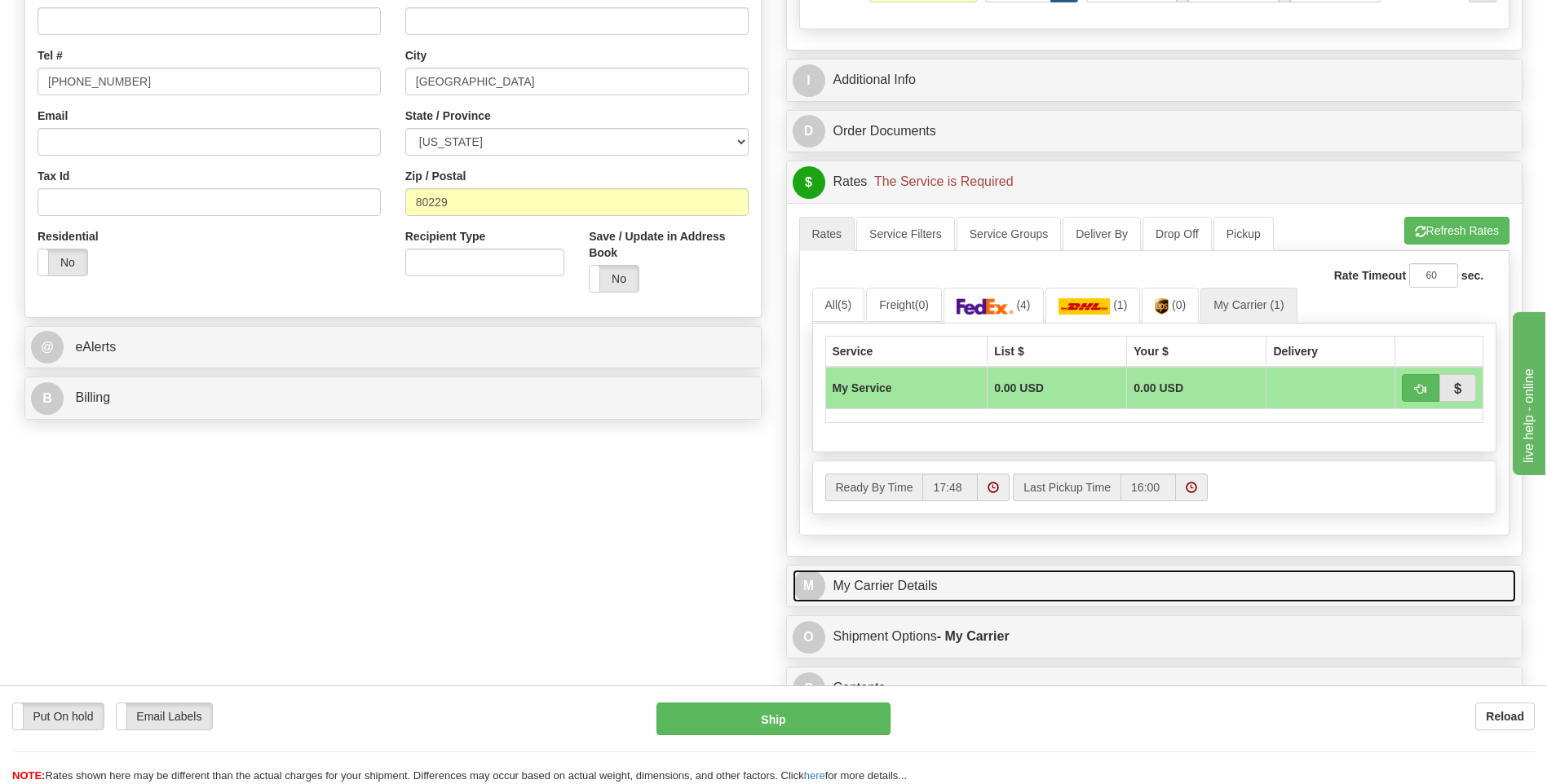
click at [901, 589] on link "M My Carrier Details" at bounding box center [1155, 587] width 724 height 34
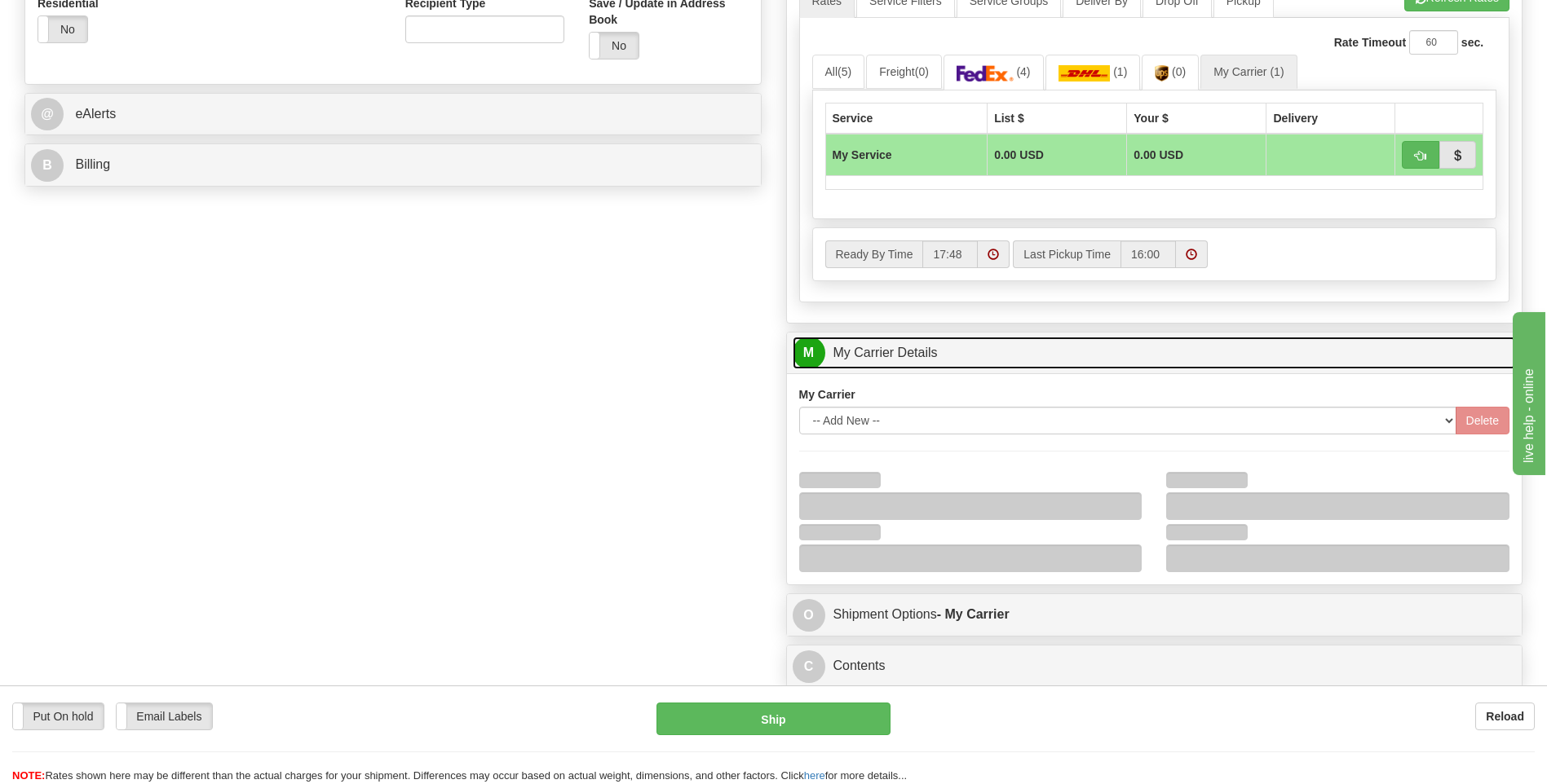
scroll to position [815, 0]
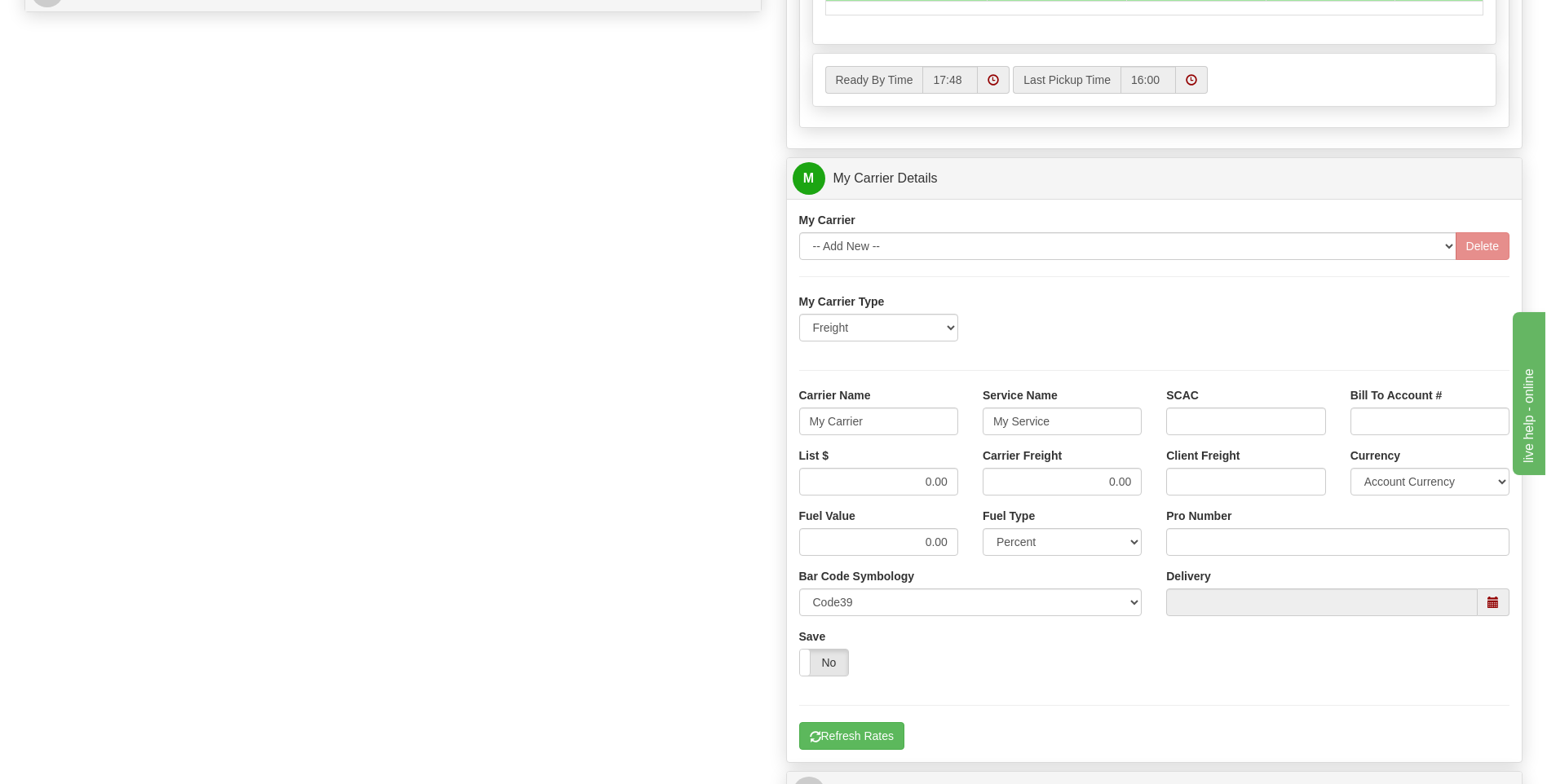
drag, startPoint x: 882, startPoint y: 404, endPoint x: 776, endPoint y: 414, distance: 106.5
click at [776, 414] on div "Customer Pricing 0.00 Markup % Discount % Flat Amount Per Pound Flat Amount Mar…" at bounding box center [1155, 87] width 762 height 1573
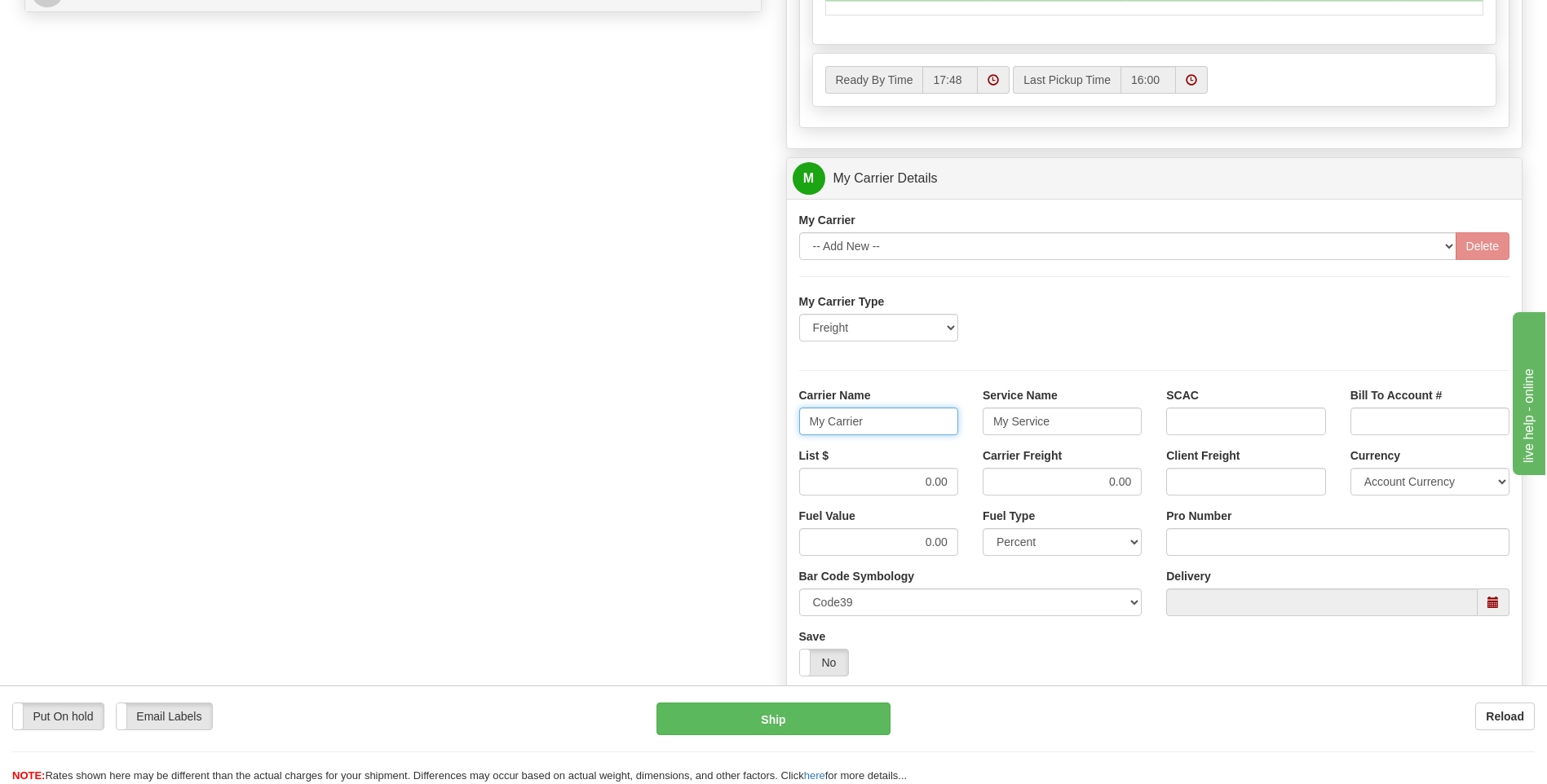
drag, startPoint x: 878, startPoint y: 420, endPoint x: 786, endPoint y: 427, distance: 92.3
click at [787, 427] on div "Carrier Name My Carrier" at bounding box center [879, 417] width 183 height 60
type input "XPO"
type input "LTL"
drag, startPoint x: 869, startPoint y: 472, endPoint x: 954, endPoint y: 472, distance: 85.0
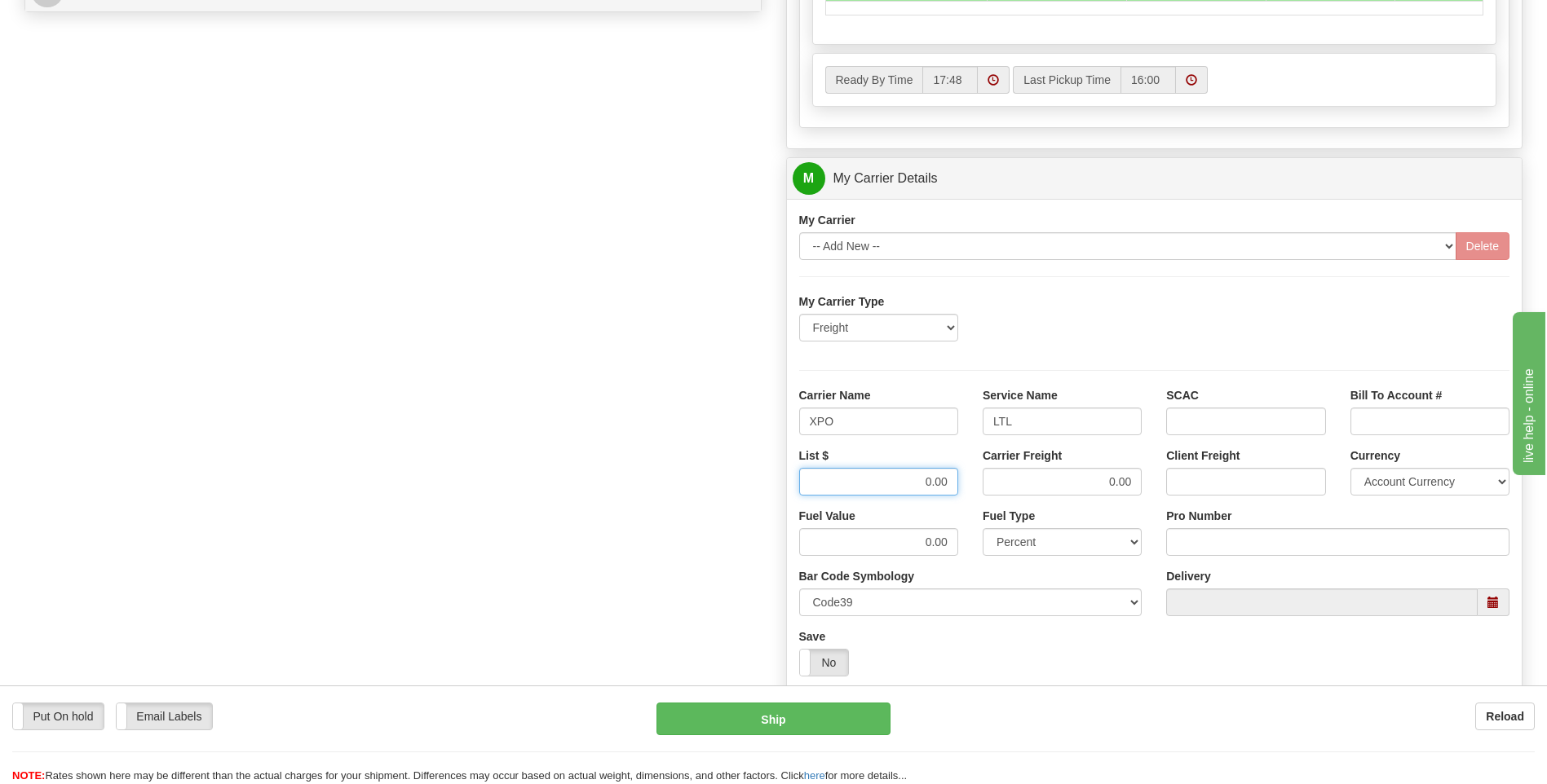
click at [952, 474] on input "0.00" at bounding box center [879, 482] width 159 height 28
type input "385"
click at [1222, 544] on input "Pro Number" at bounding box center [1337, 542] width 343 height 28
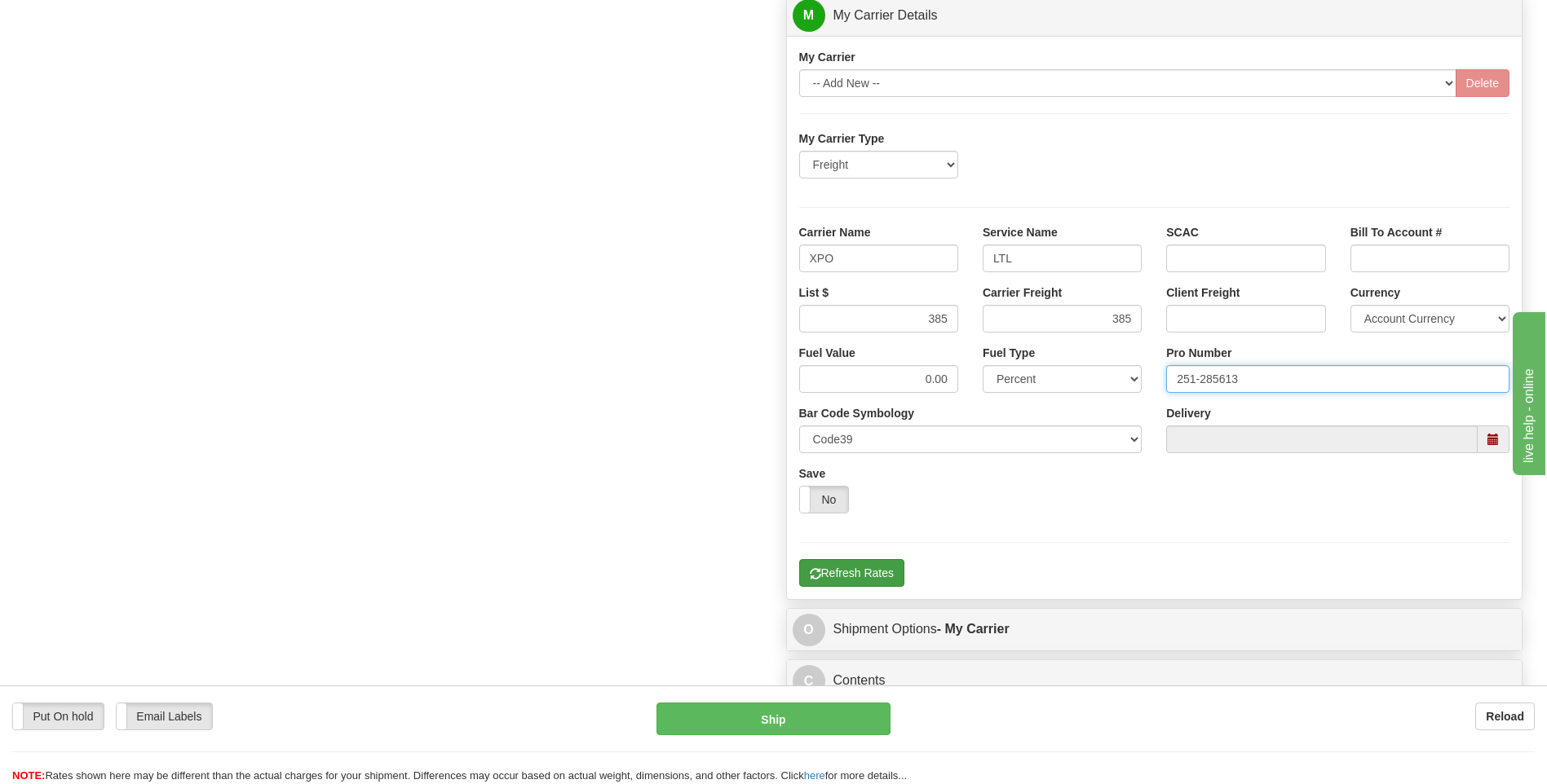
type input "251-285613"
click at [867, 569] on button "Refresh Rates" at bounding box center [852, 573] width 105 height 28
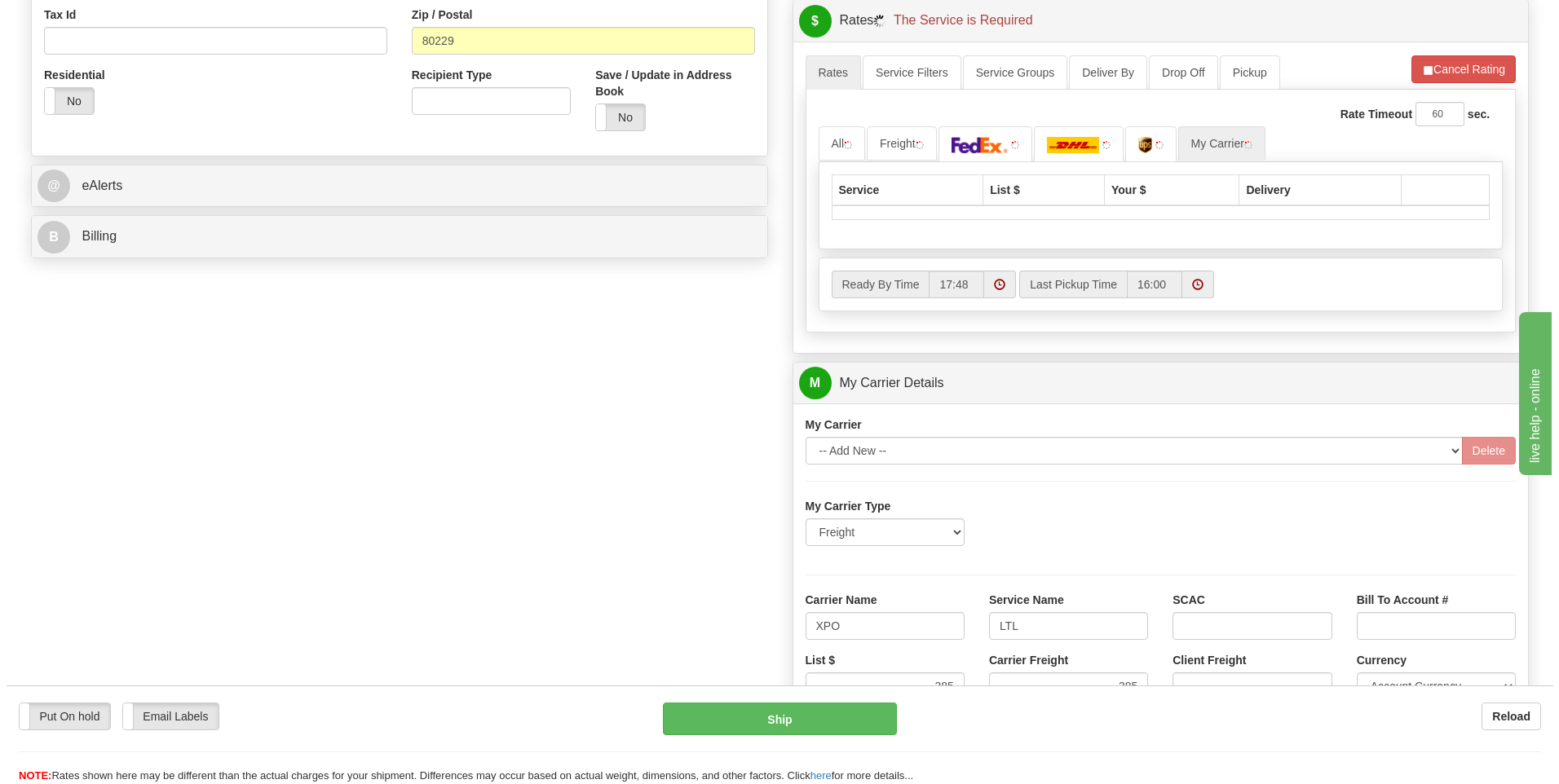
scroll to position [284, 0]
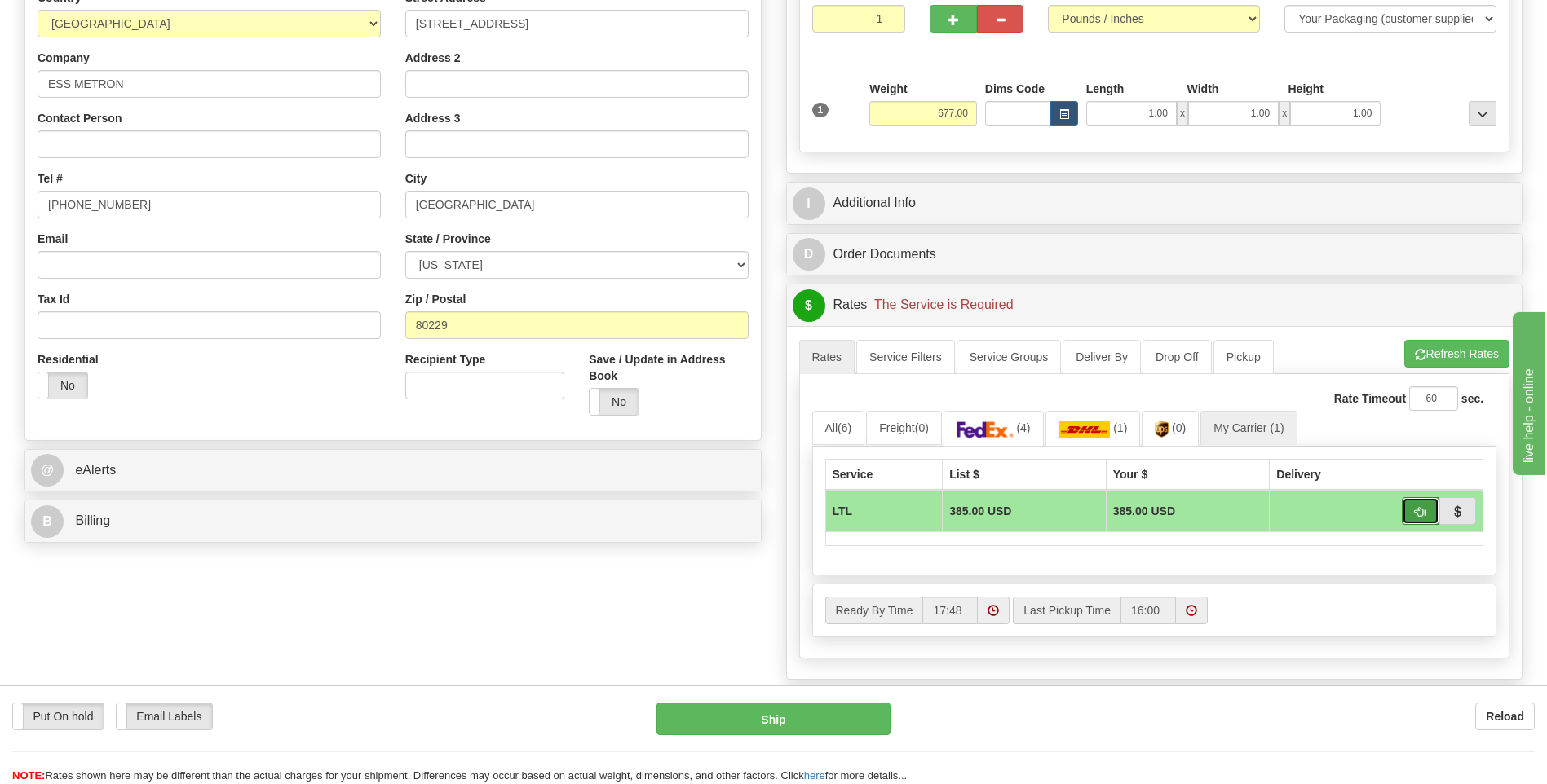
click at [1415, 513] on span "button" at bounding box center [1420, 512] width 11 height 10
type input "00"
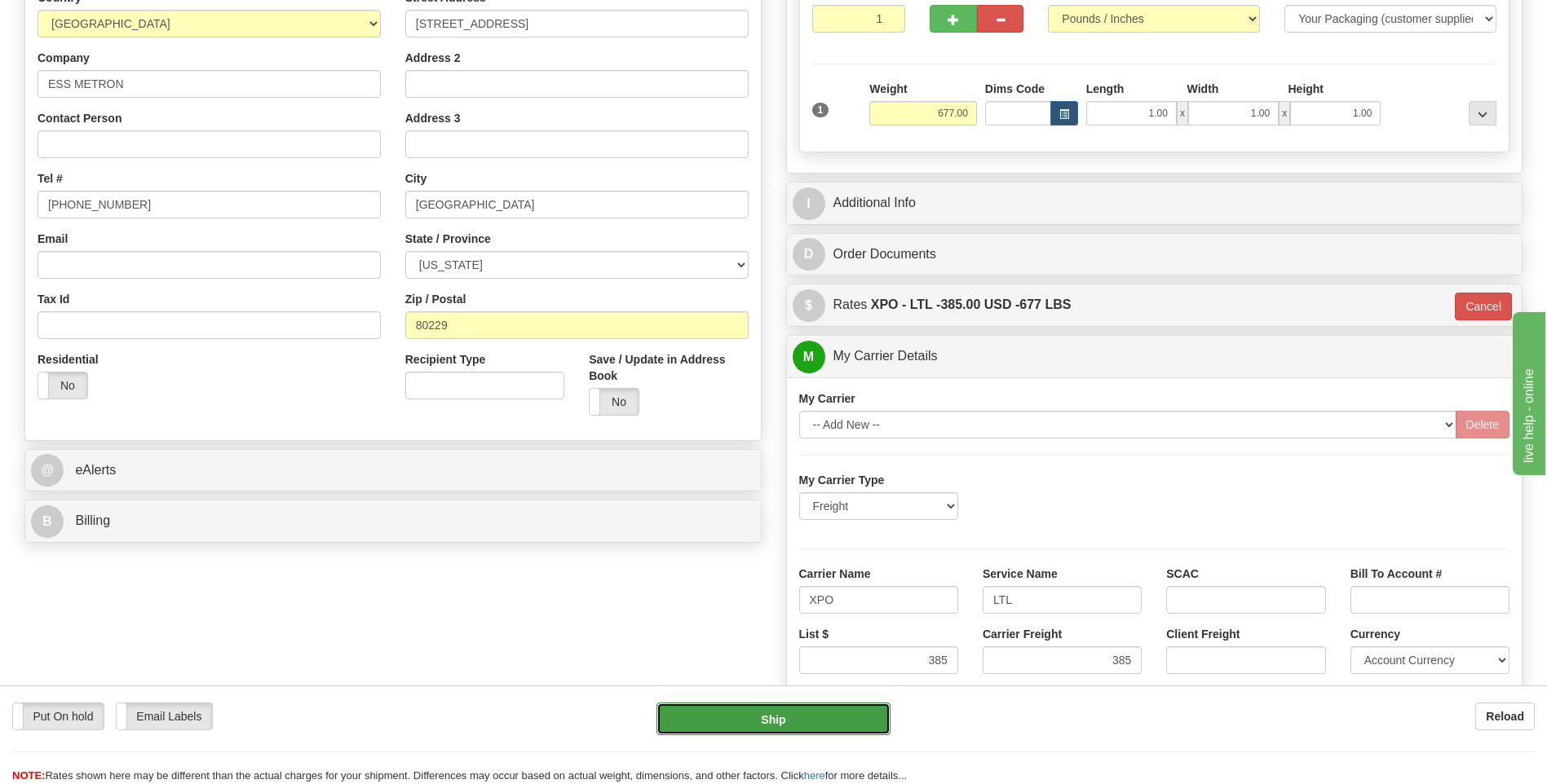
click at [793, 722] on button "Ship" at bounding box center [772, 719] width 233 height 33
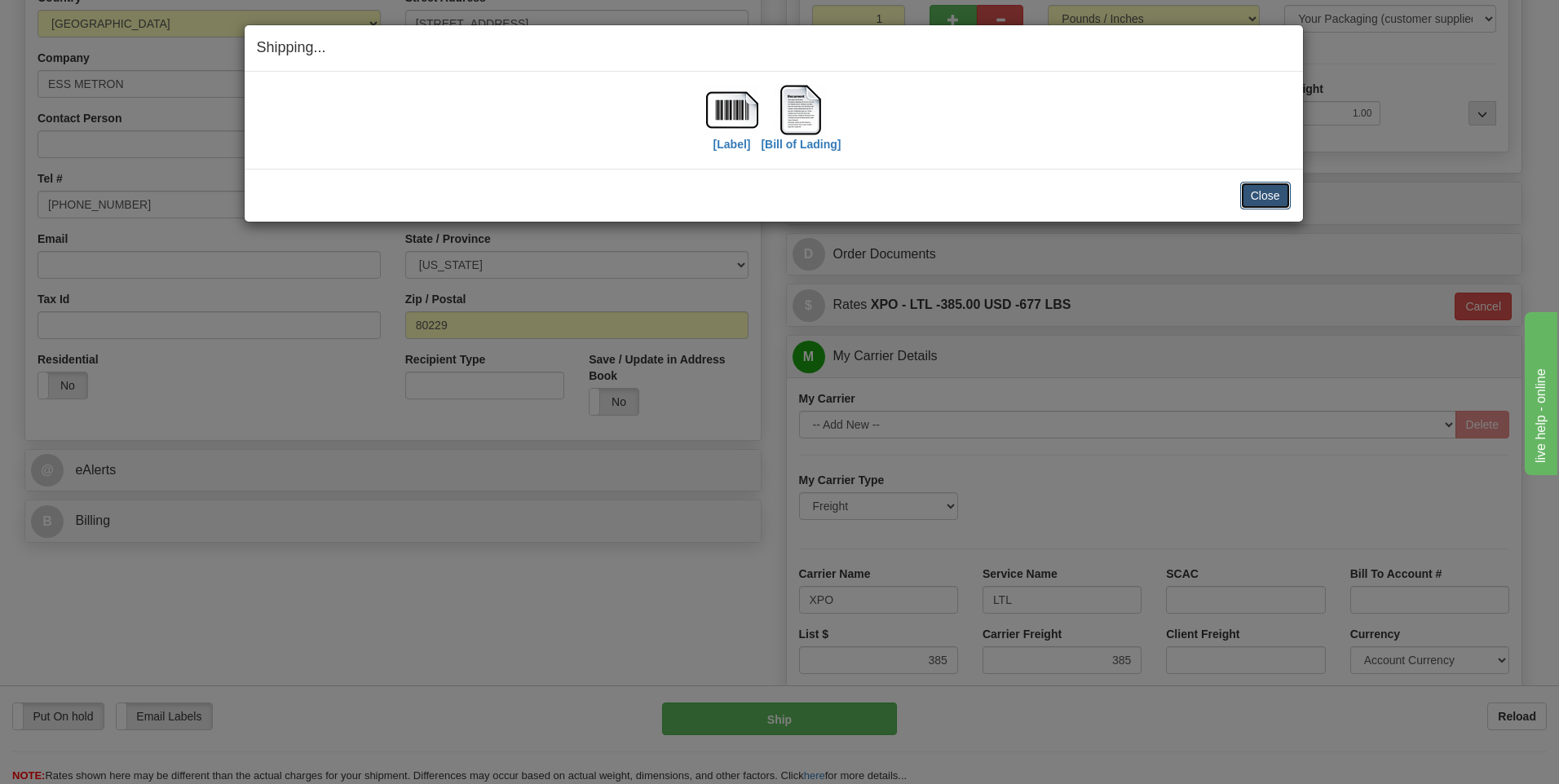
click at [1264, 192] on button "Close" at bounding box center [1265, 196] width 51 height 28
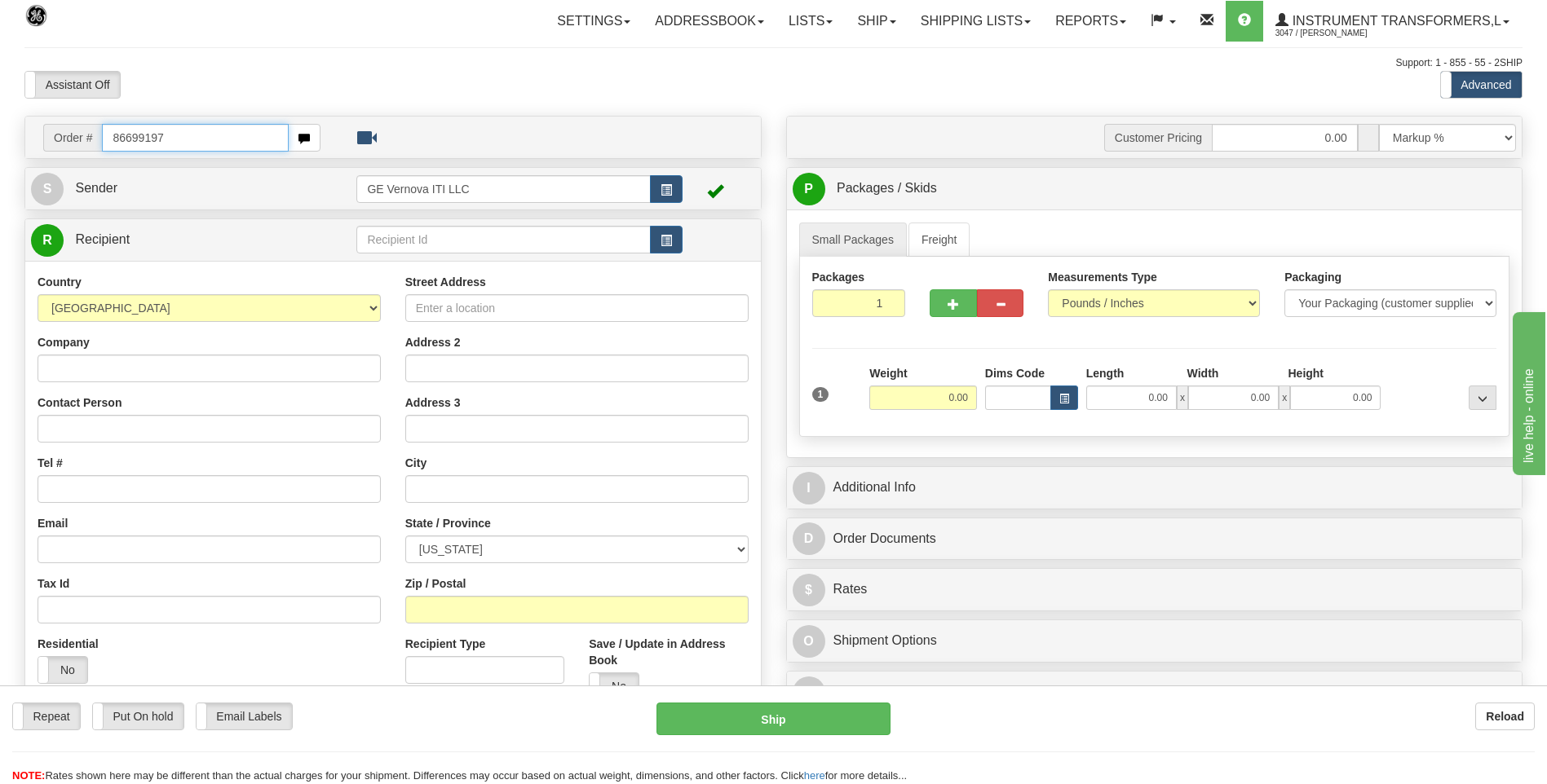
type input "86699197"
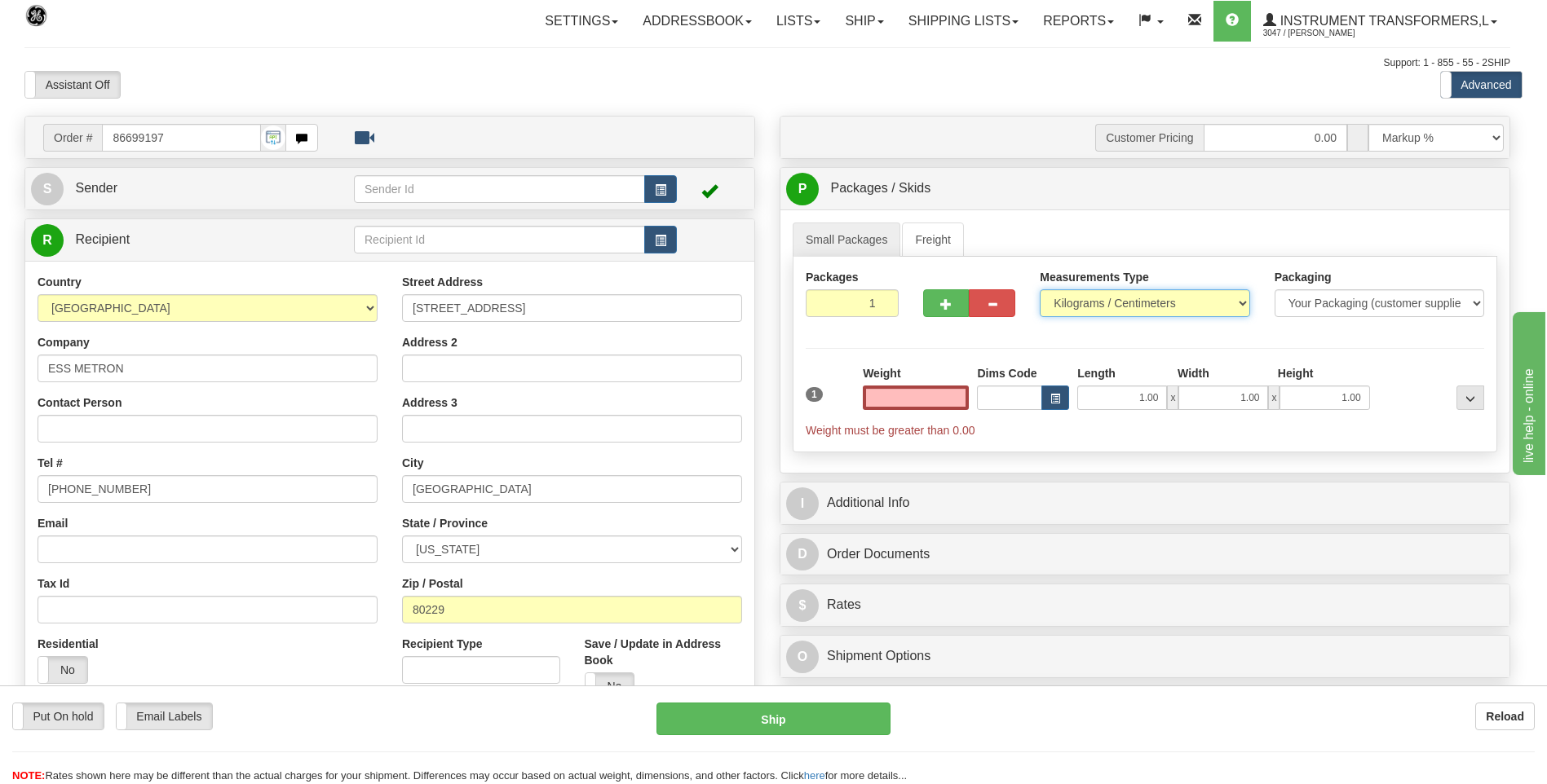
type input "0.00"
click at [1117, 298] on select "Pounds / Inches Kilograms / Centimeters" at bounding box center [1145, 303] width 210 height 28
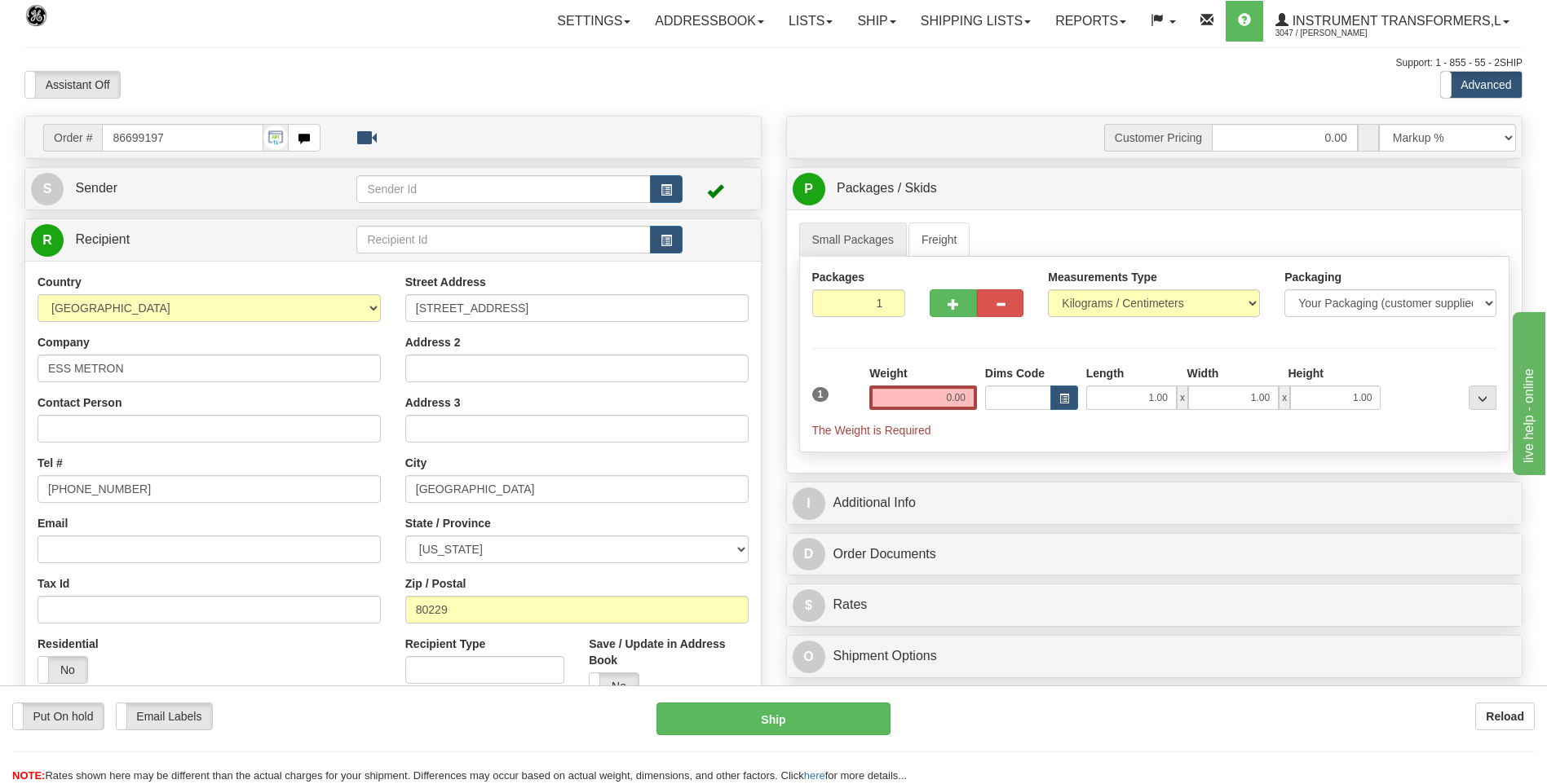
click at [1091, 319] on div "Measurements Type Pounds / Inches Kilograms / Centimeters" at bounding box center [1153, 298] width 237 height 60
drag, startPoint x: 1082, startPoint y: 297, endPoint x: 1078, endPoint y: 313, distance: 16.5
click at [1082, 297] on select "Pounds / Inches Kilograms / Centimeters" at bounding box center [1153, 303] width 212 height 28
select select "0"
click at [1047, 289] on select "Pounds / Inches Kilograms / Centimeters" at bounding box center [1153, 303] width 212 height 28
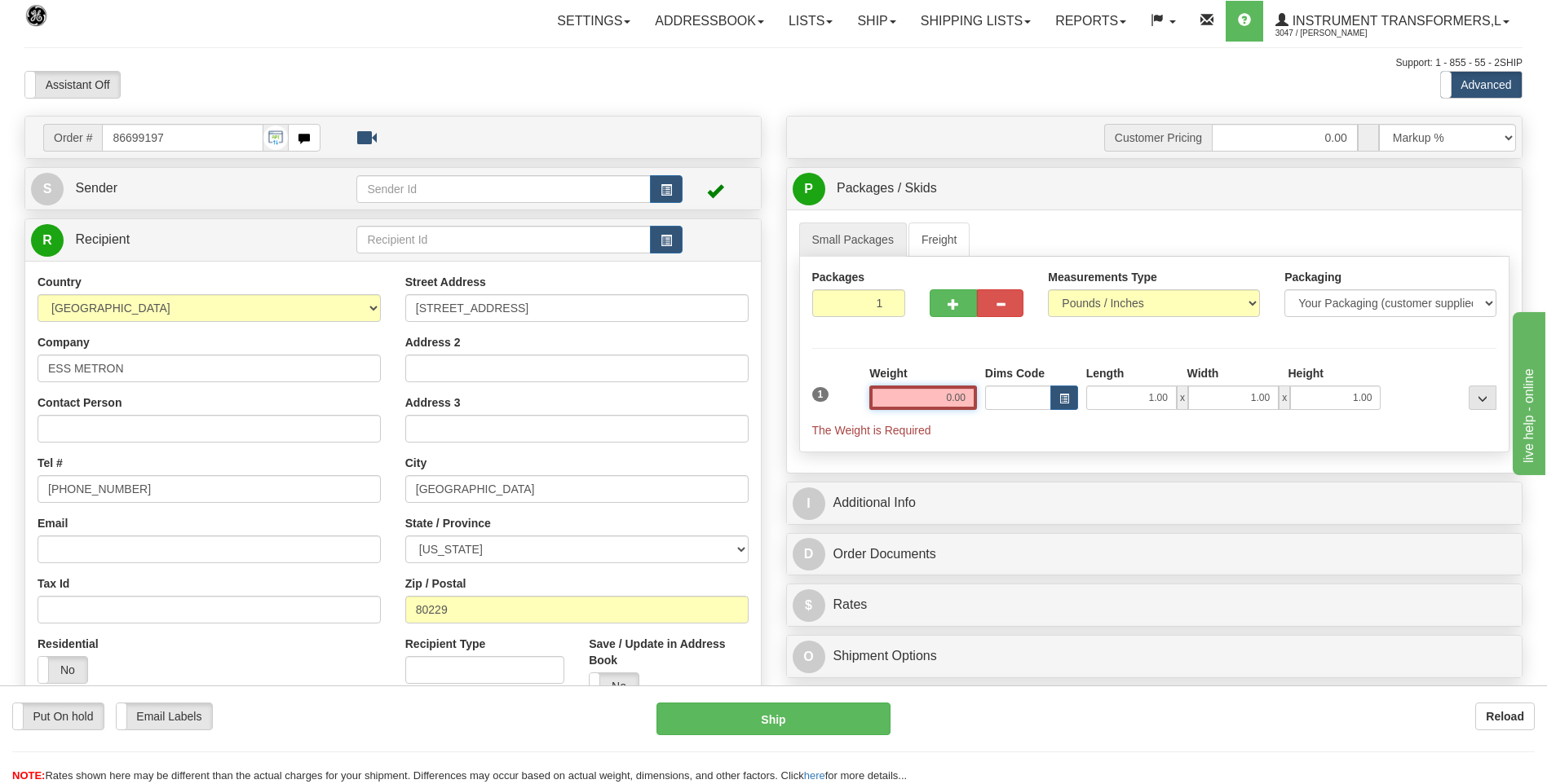
click at [969, 395] on input "0.00" at bounding box center [923, 398] width 108 height 24
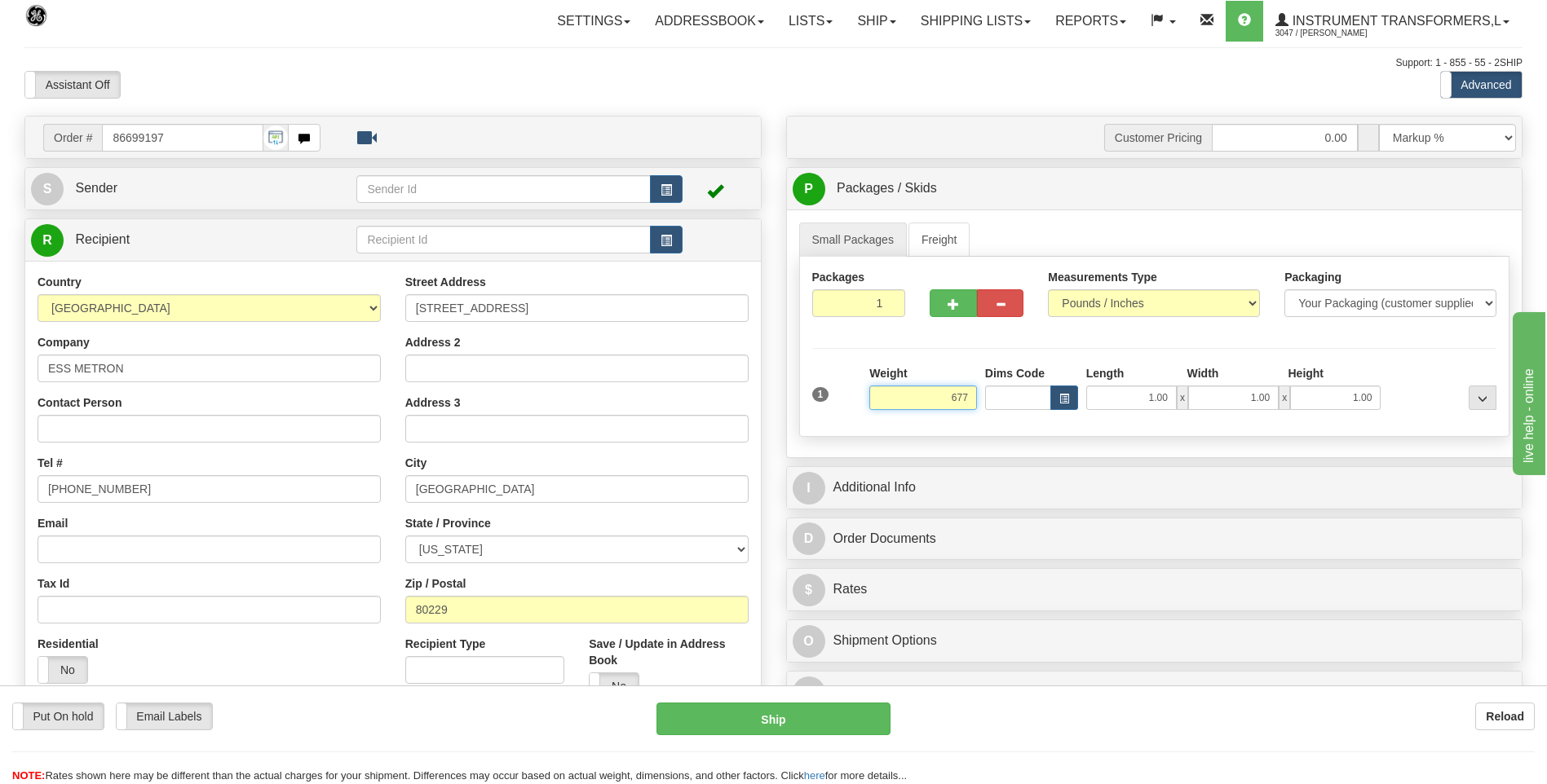
click button "Delete" at bounding box center [0, 0] width 0 height 0
type input "677.00"
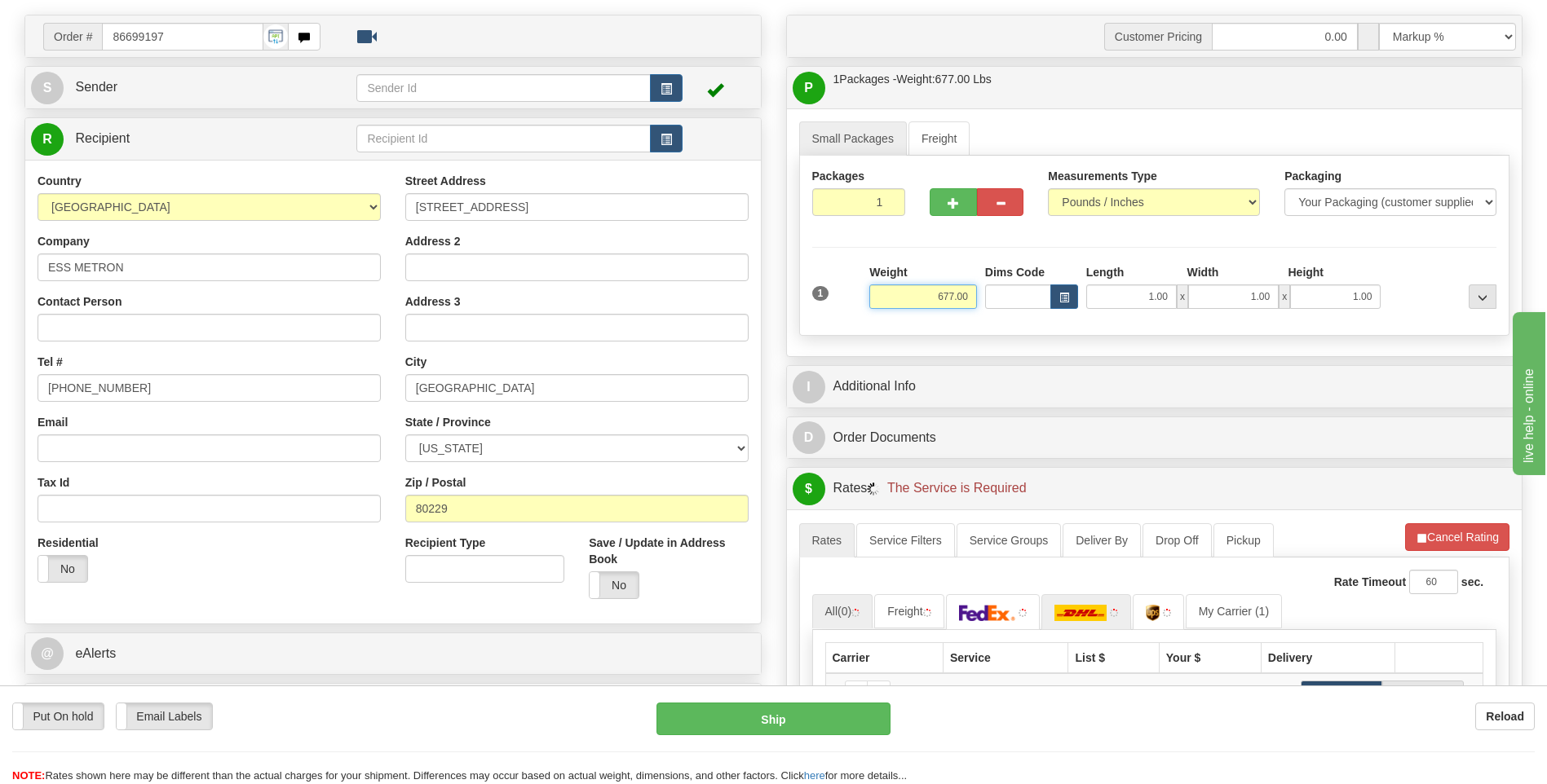
scroll to position [326, 0]
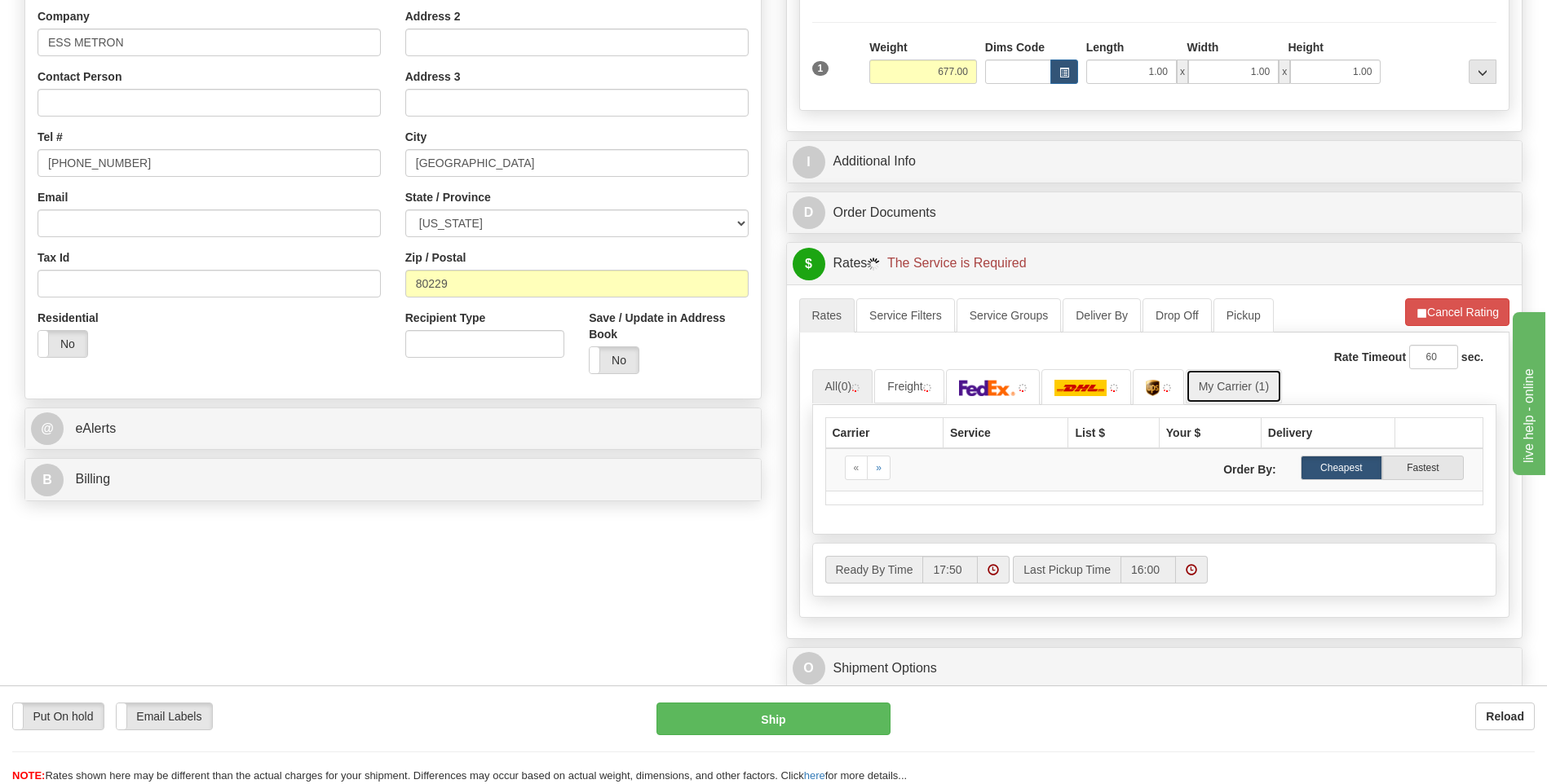
click at [1233, 392] on link "My Carrier (1)" at bounding box center [1233, 386] width 96 height 35
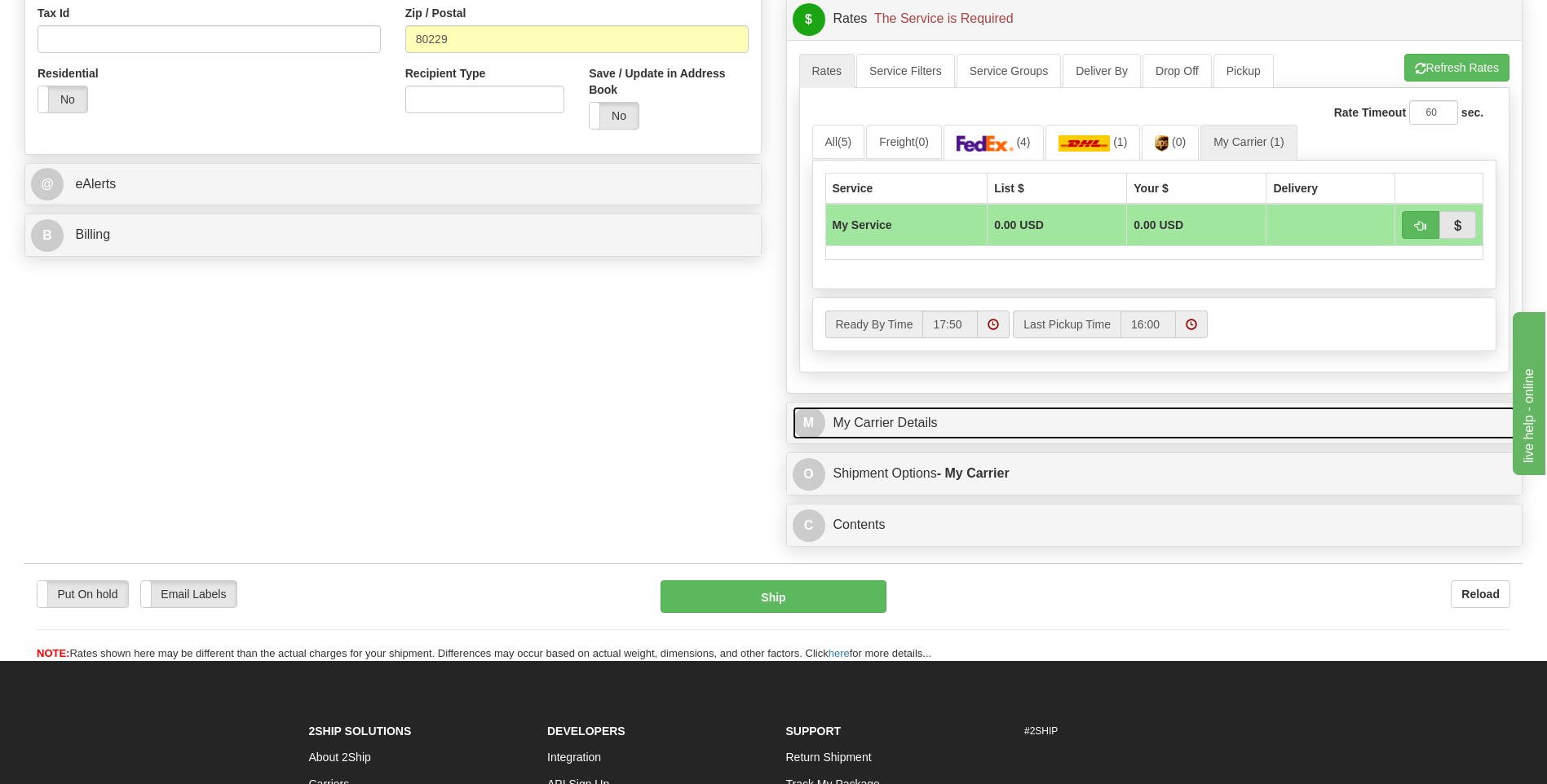
click at [958, 416] on link "M My Carrier Details" at bounding box center [1155, 424] width 724 height 34
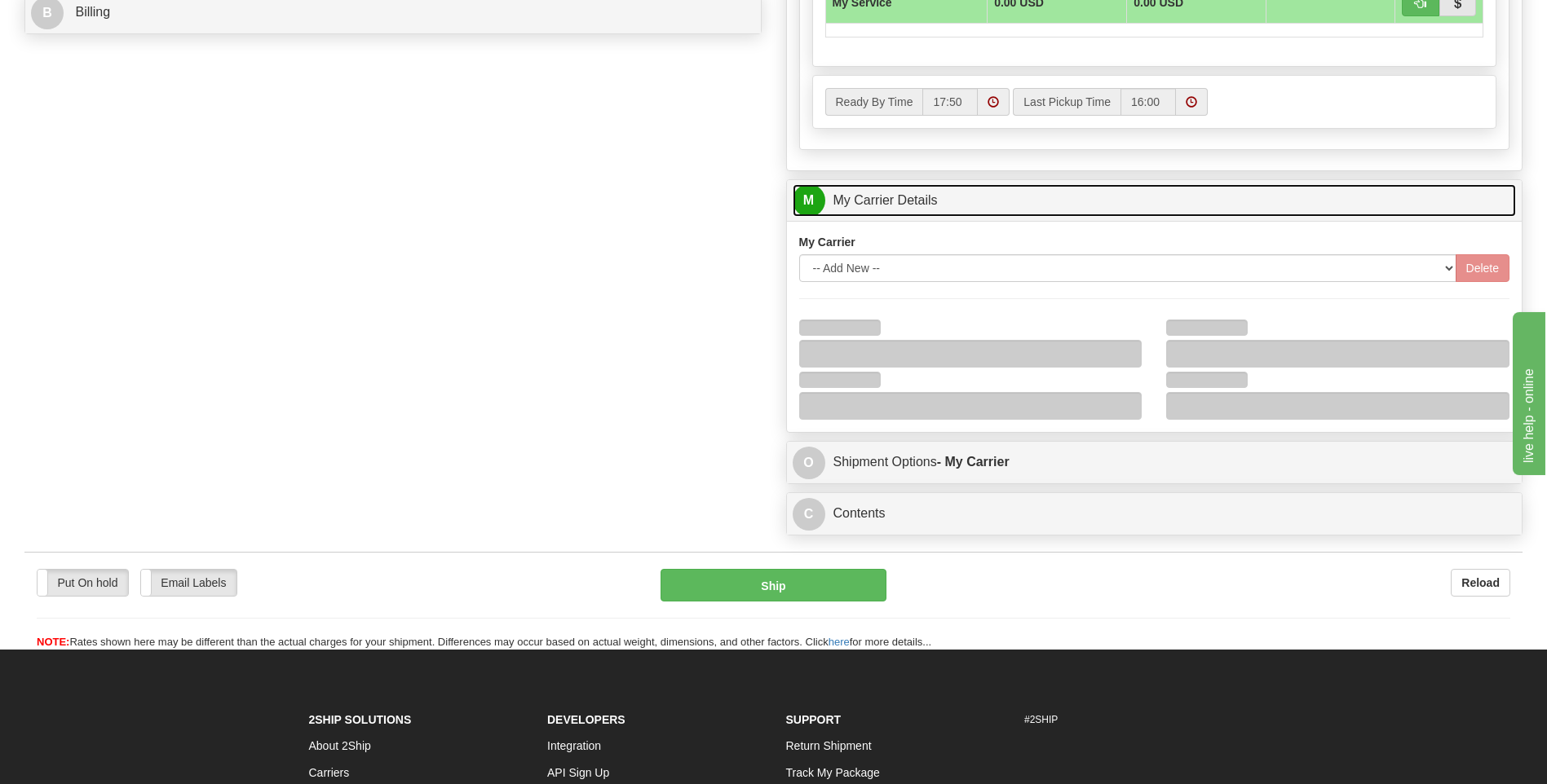
scroll to position [815, 0]
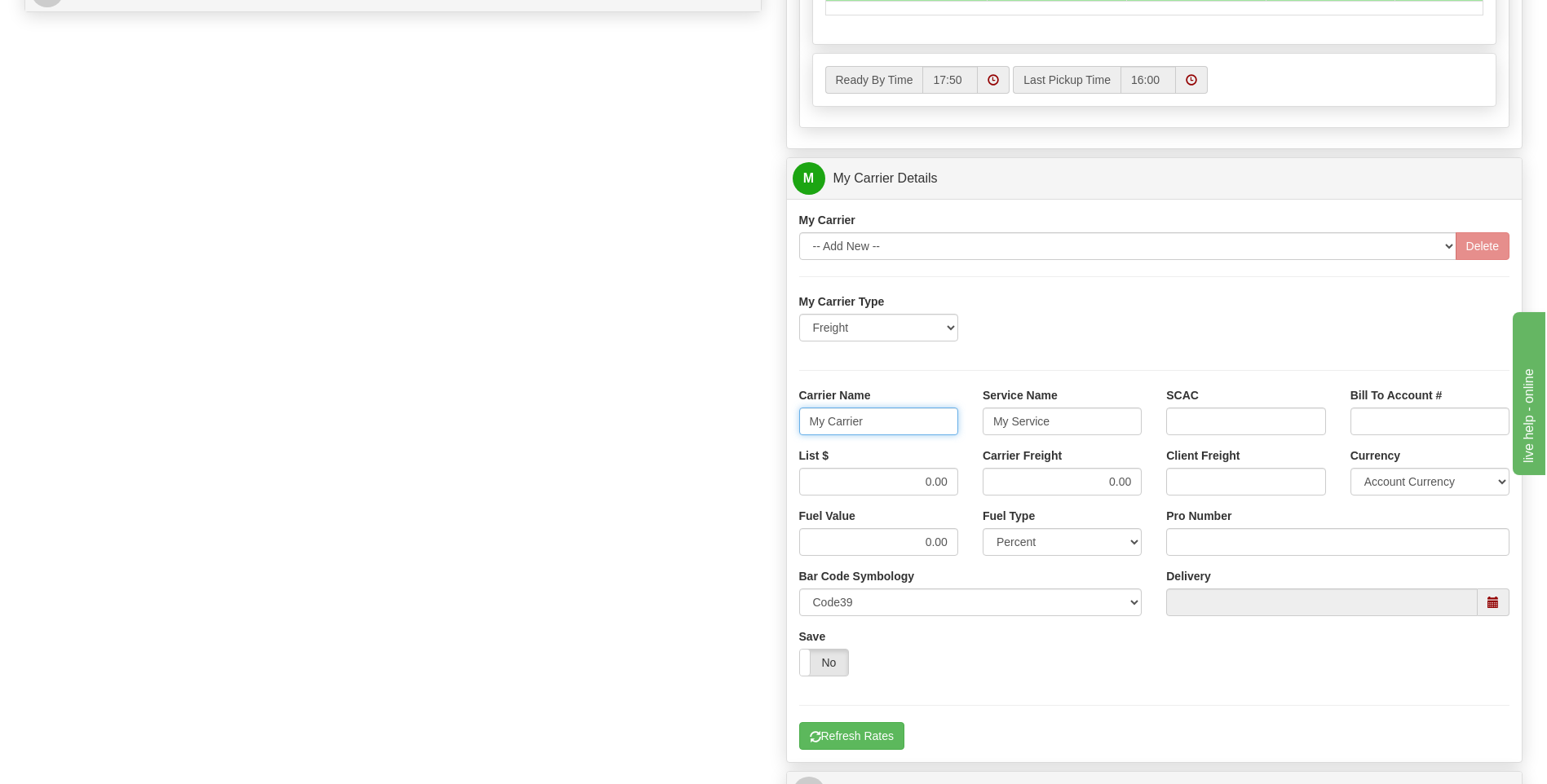
drag, startPoint x: 803, startPoint y: 425, endPoint x: 701, endPoint y: 426, distance: 102.0
click at [701, 426] on div "Order # 86699197 S Sender" at bounding box center [773, 87] width 1522 height 1573
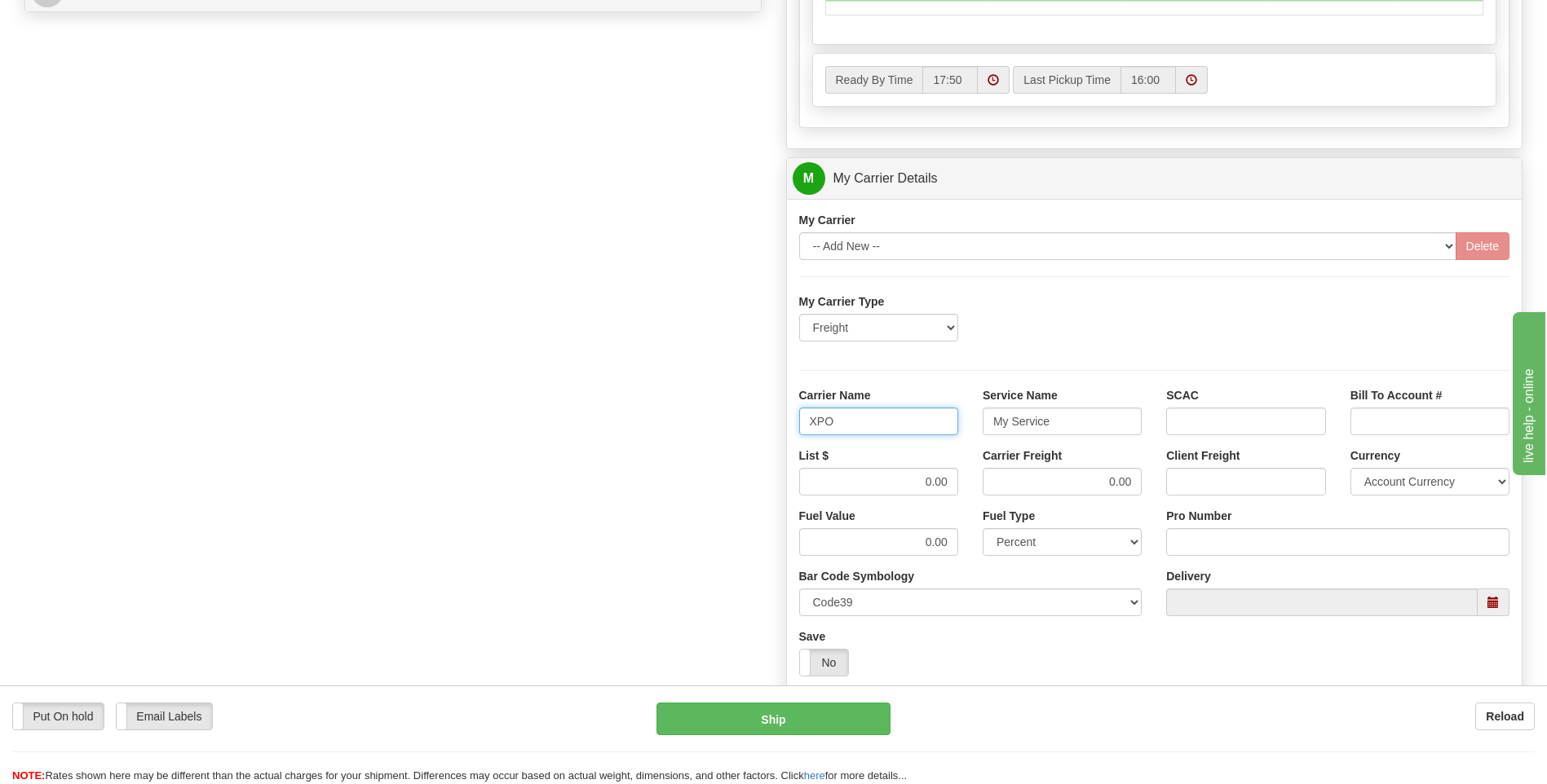
type input "XPO"
type input "LTL"
drag, startPoint x: 915, startPoint y: 484, endPoint x: 1005, endPoint y: 484, distance: 90.0
click at [1005, 484] on div "List $ 0.00 Carrier Freight 0.00 Client Freight Currency Account Currency ARN A…" at bounding box center [1155, 477] width 736 height 60
type input ".01"
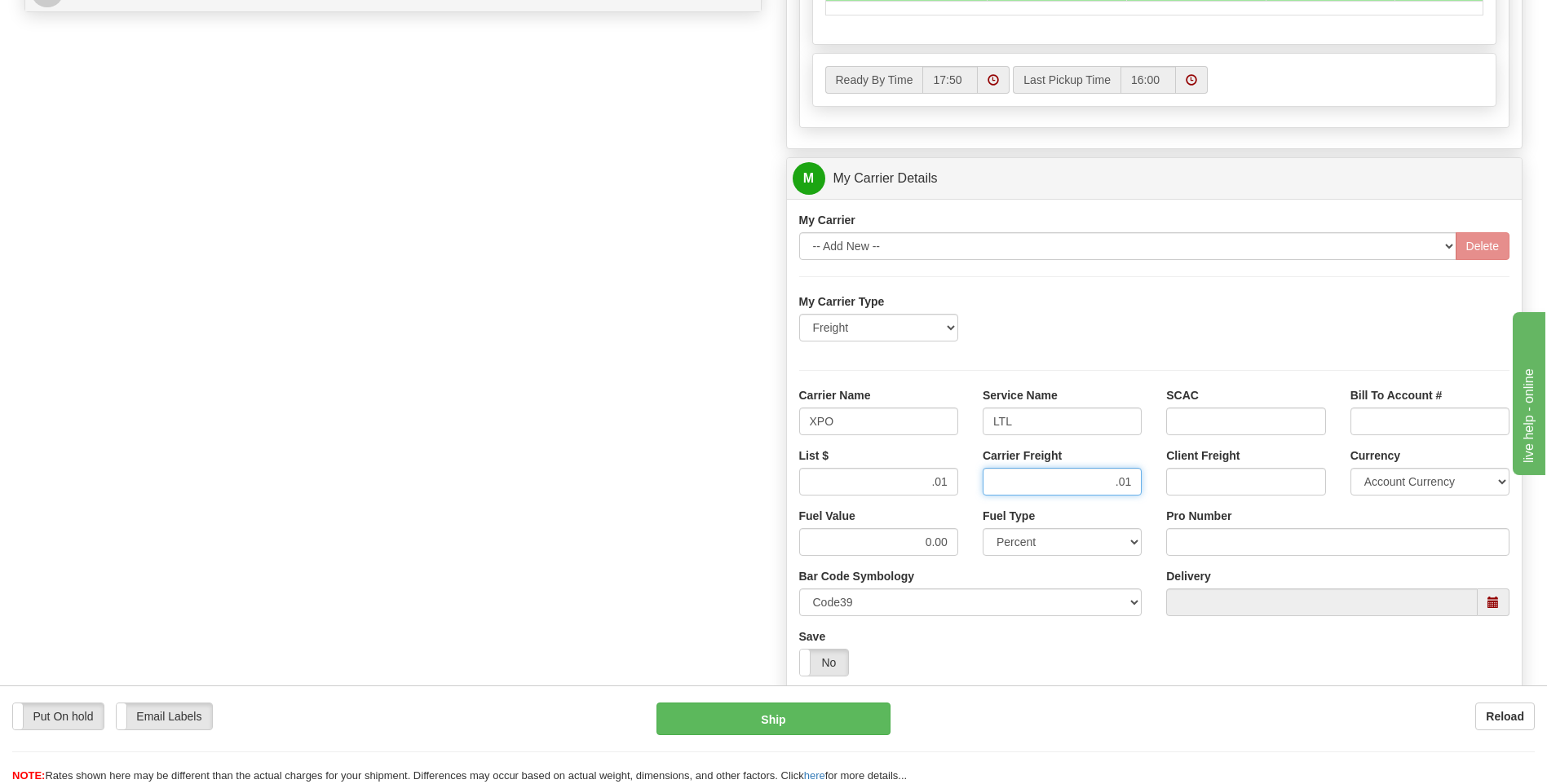
type input ".01"
click at [1213, 540] on input "Pro Number" at bounding box center [1337, 542] width 343 height 28
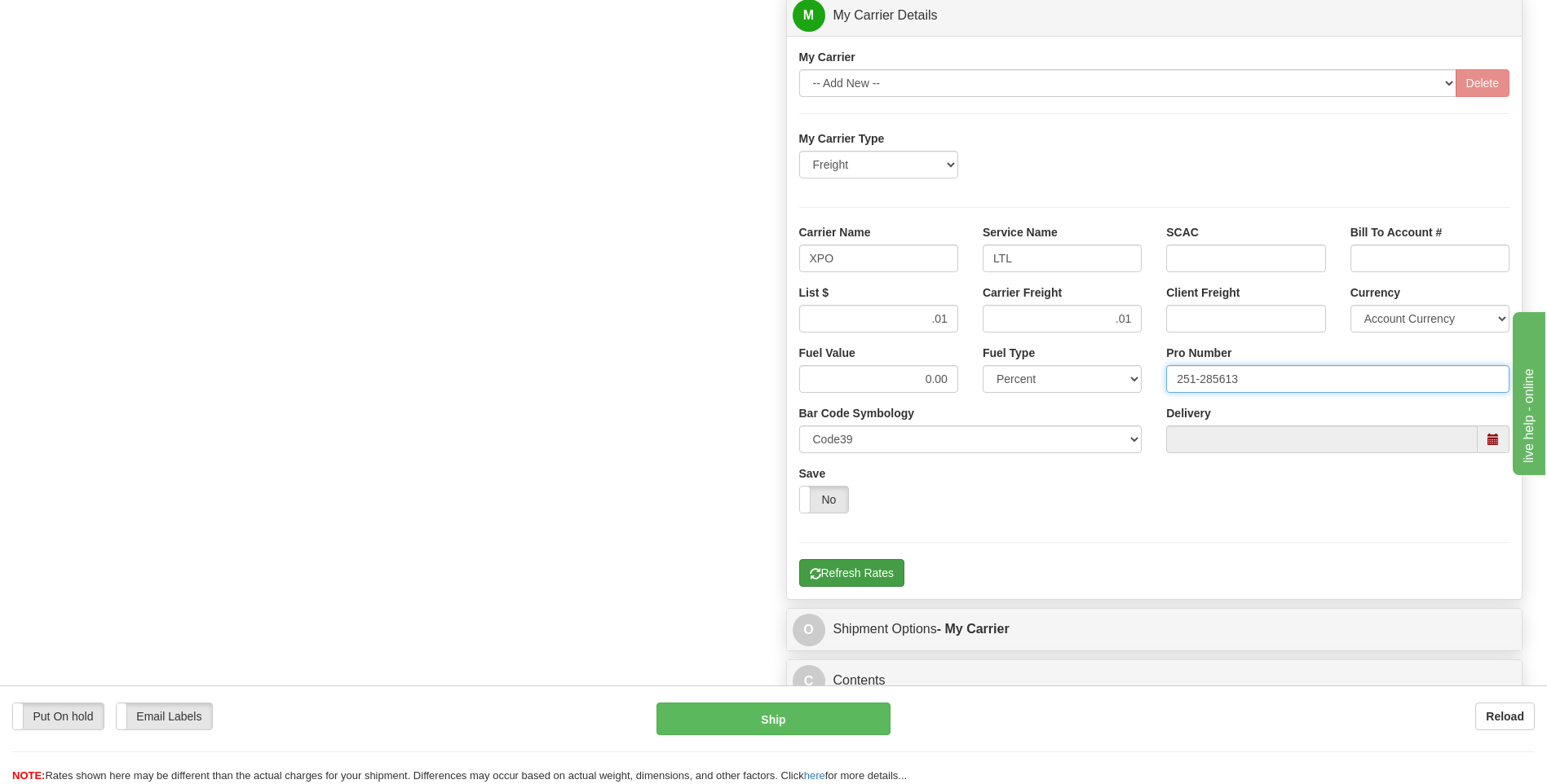
type input "251-285613"
click at [857, 566] on button "Refresh Rates" at bounding box center [852, 573] width 105 height 28
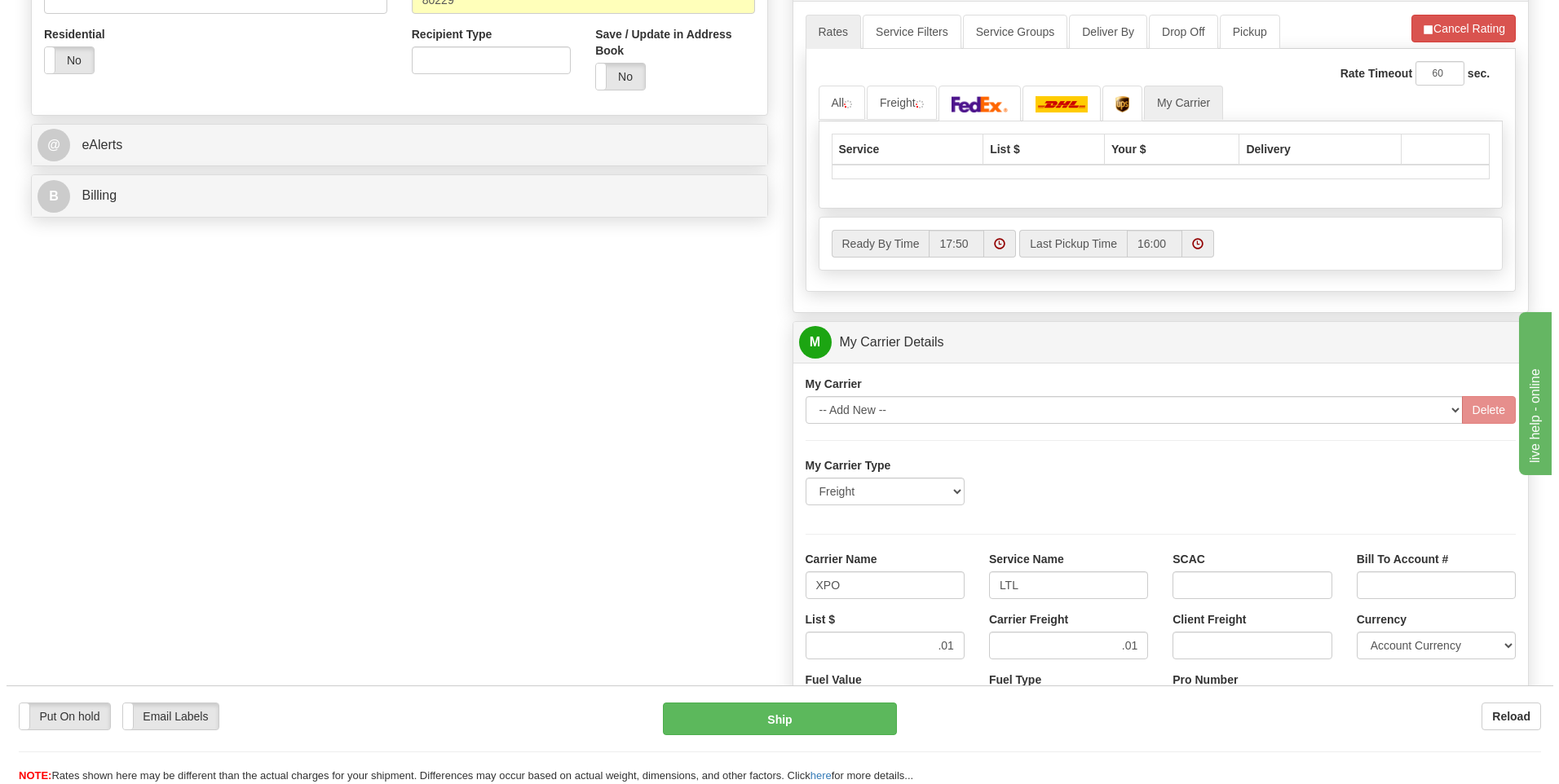
scroll to position [366, 0]
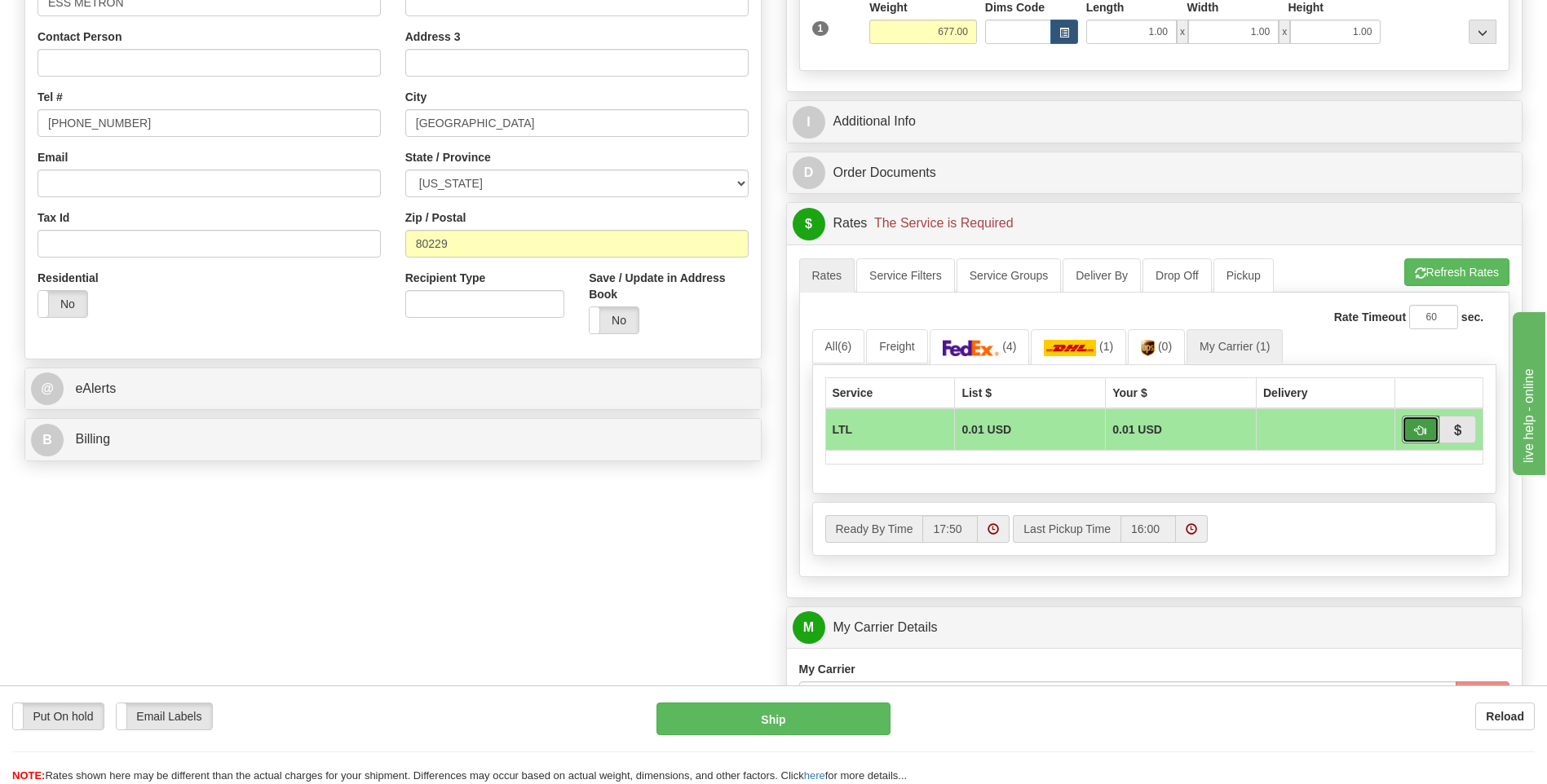
click at [1421, 432] on span "button" at bounding box center [1420, 430] width 11 height 10
type input "00"
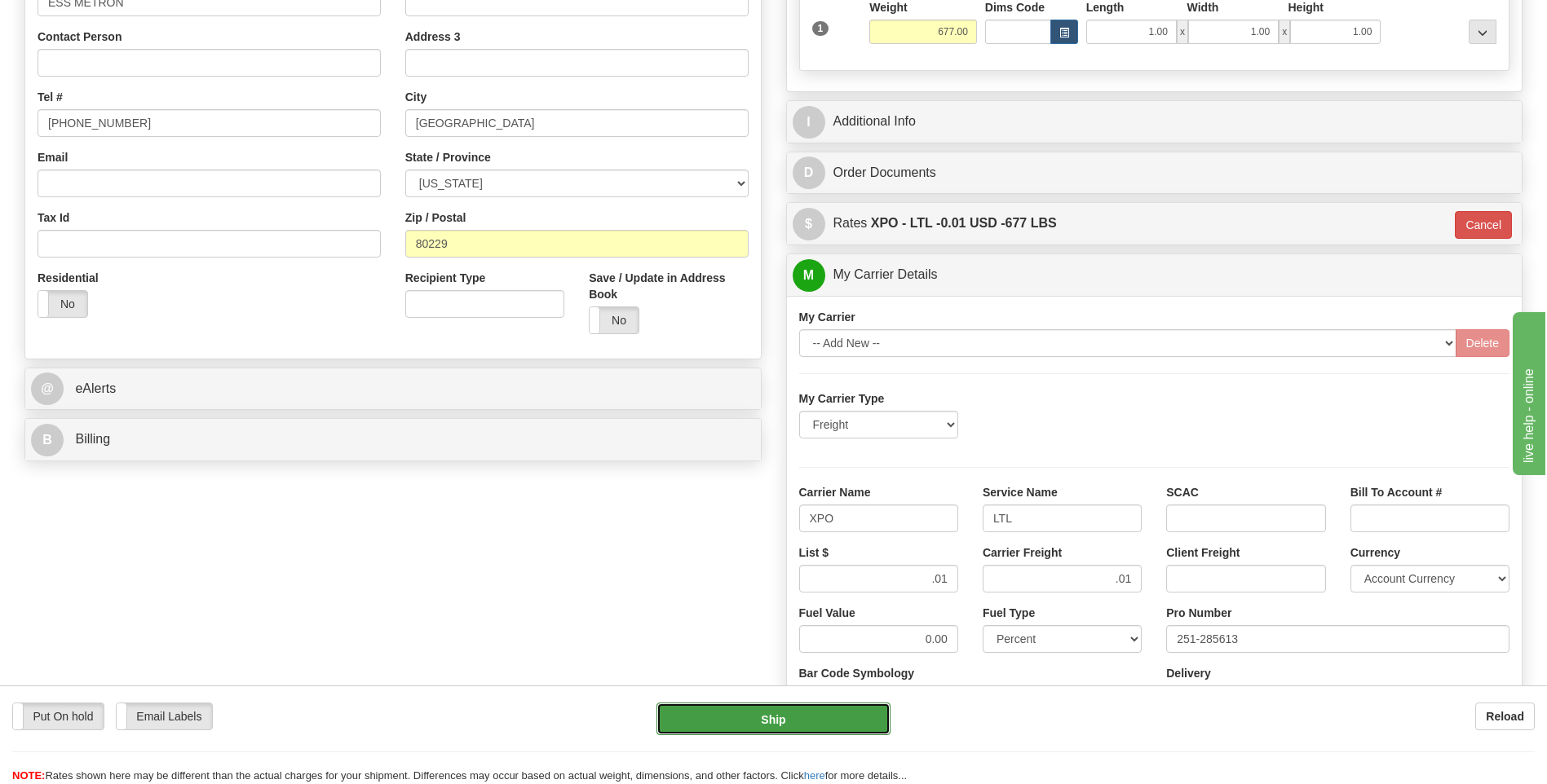
click at [809, 719] on button "Ship" at bounding box center [772, 719] width 233 height 33
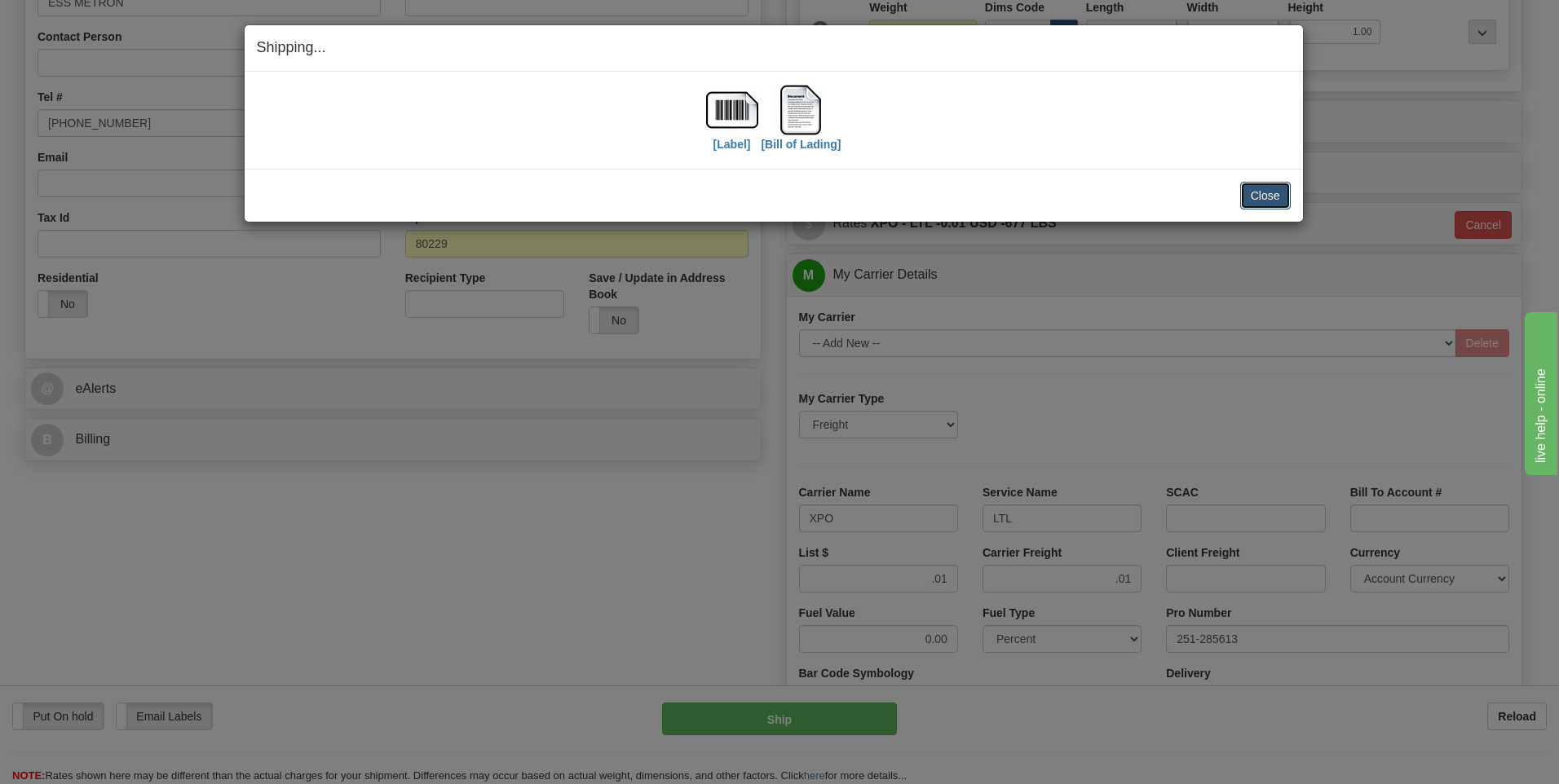
click at [1247, 196] on button "Close" at bounding box center [1265, 196] width 51 height 28
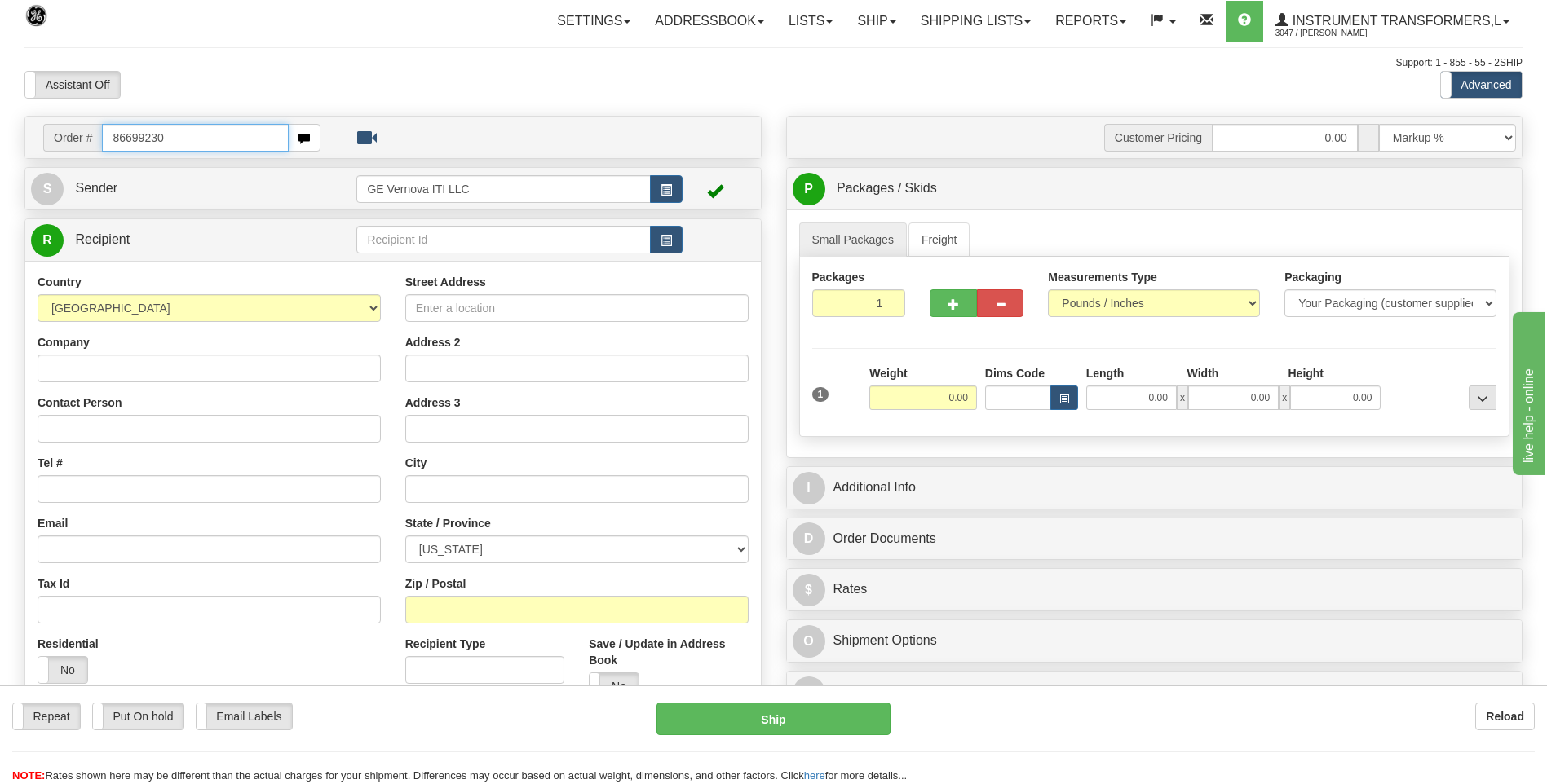
type input "86699230"
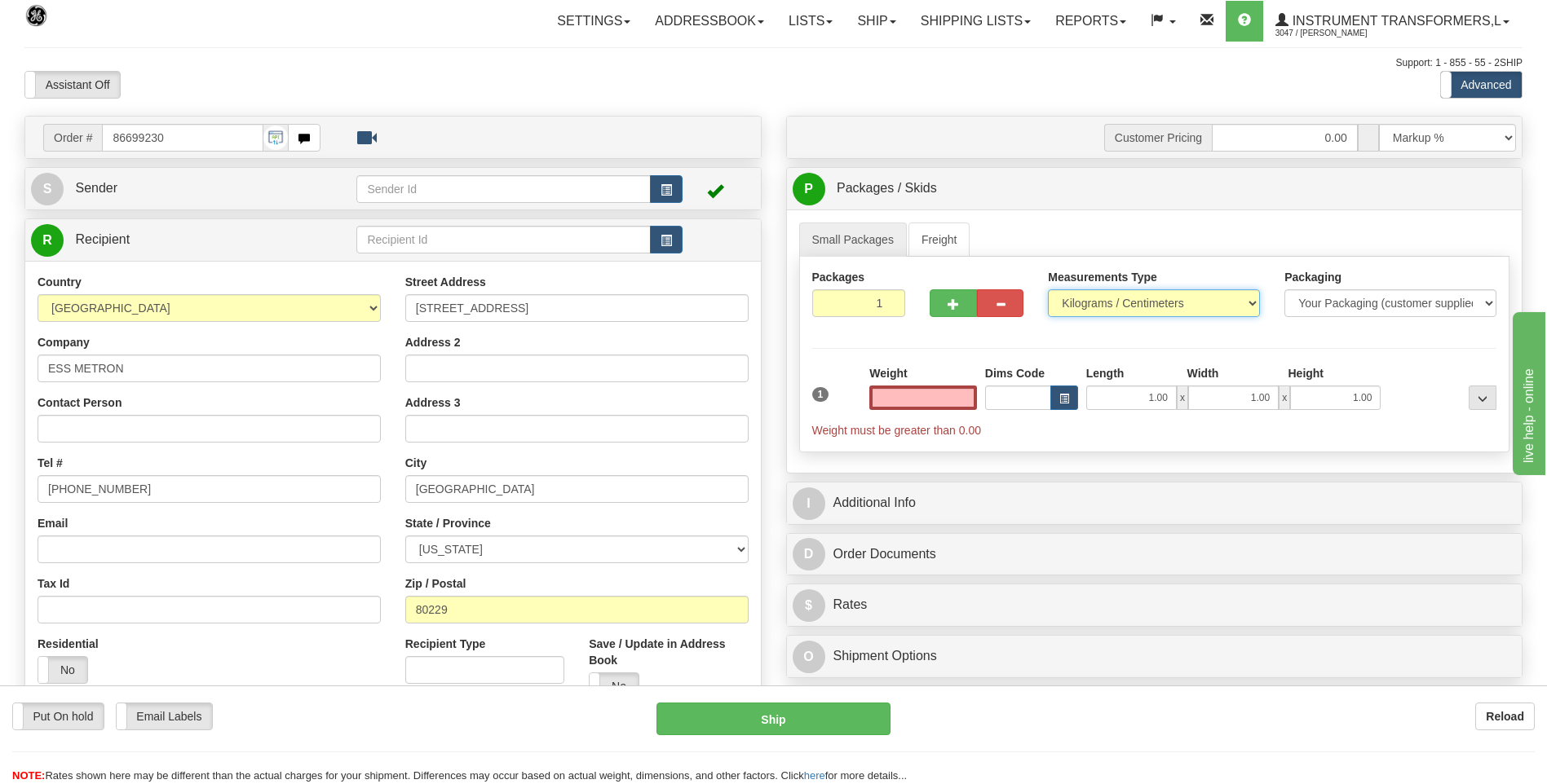
type input "0.00"
click at [1062, 302] on select "Pounds / Inches Kilograms / Centimeters" at bounding box center [1153, 303] width 212 height 28
select select "0"
click at [1047, 289] on select "Pounds / Inches Kilograms / Centimeters" at bounding box center [1153, 303] width 212 height 28
click at [952, 401] on input "0.00" at bounding box center [923, 398] width 108 height 24
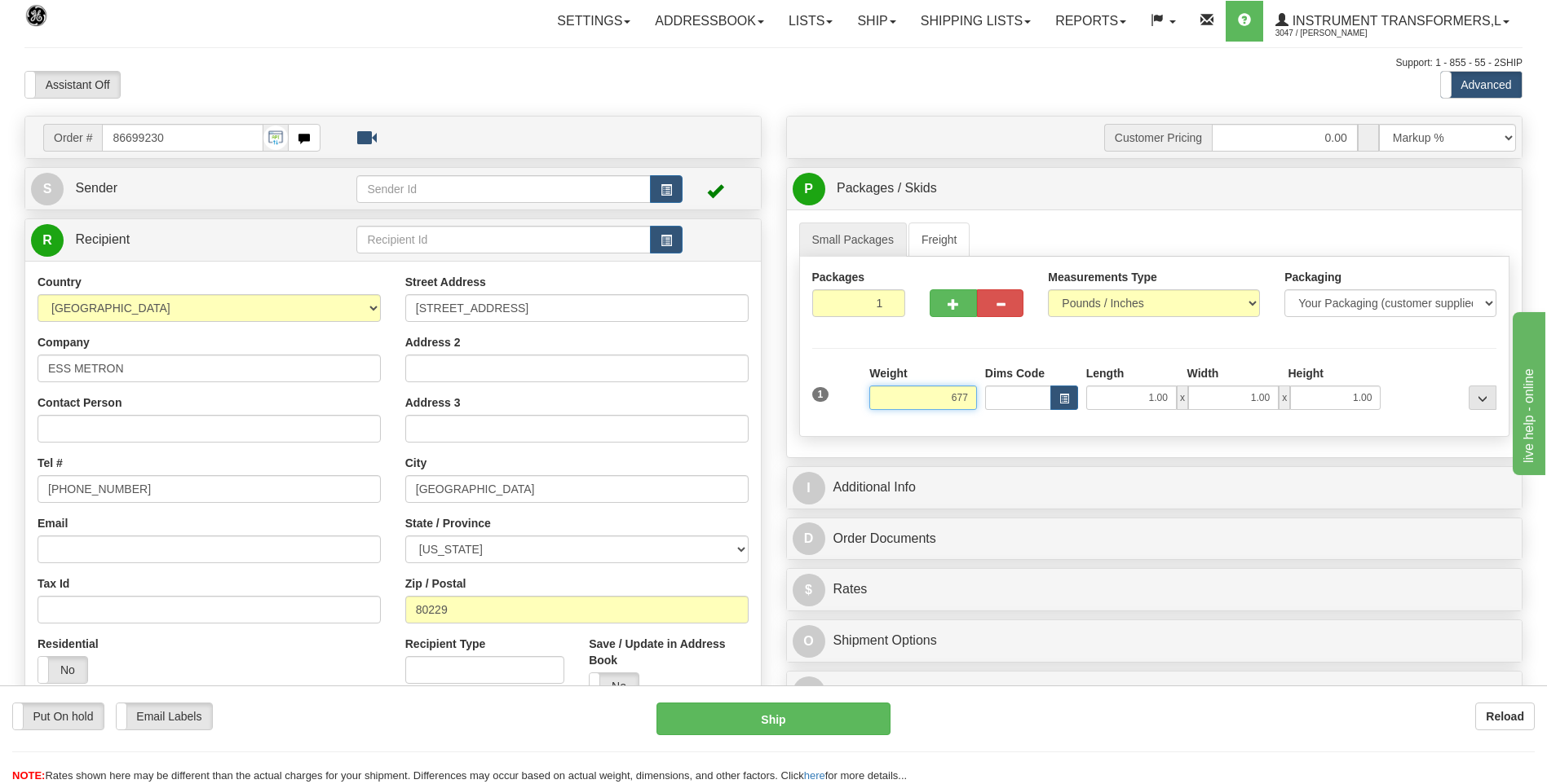
click button "Delete" at bounding box center [0, 0] width 0 height 0
type input "677.00"
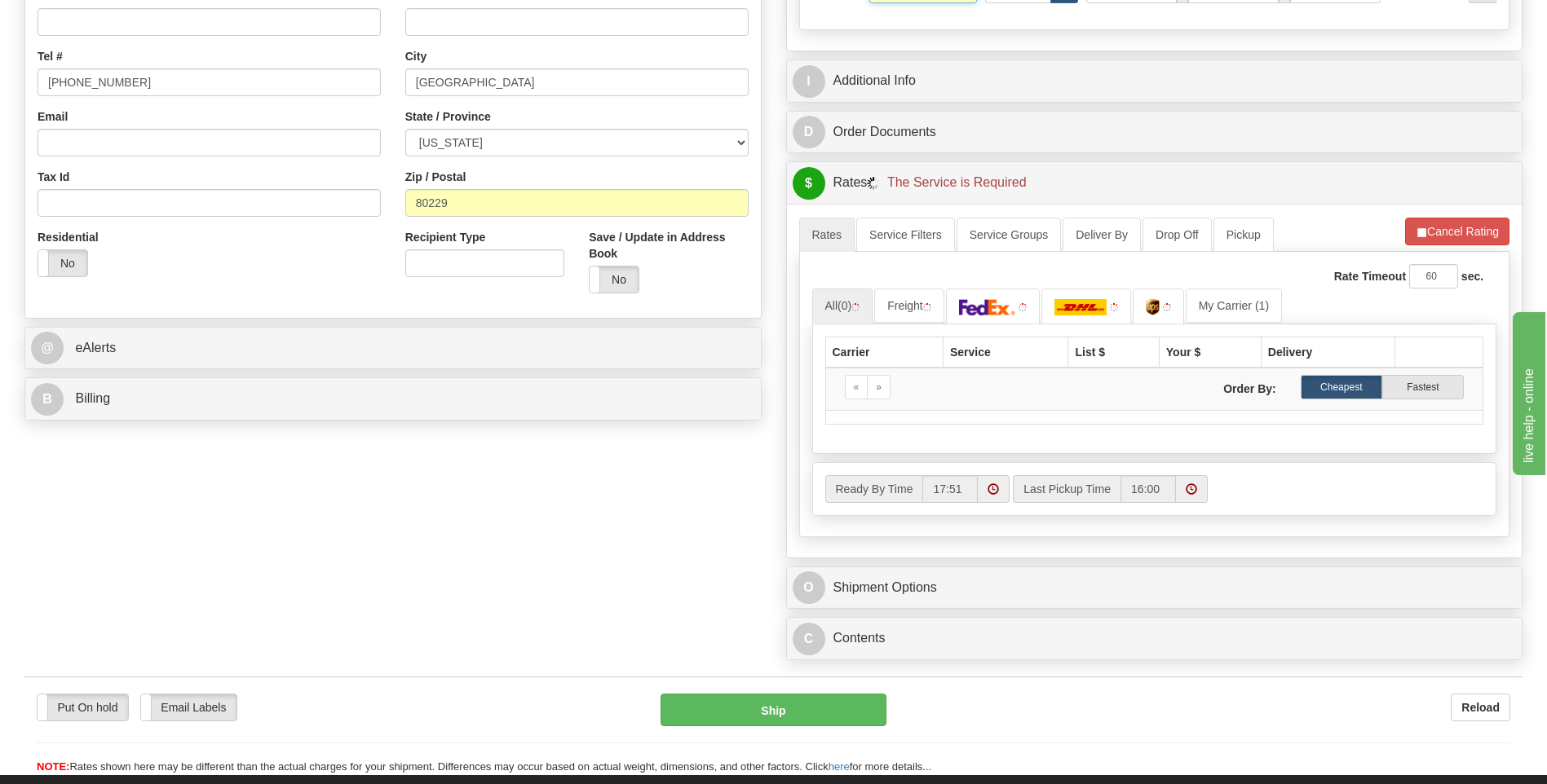
scroll to position [408, 0]
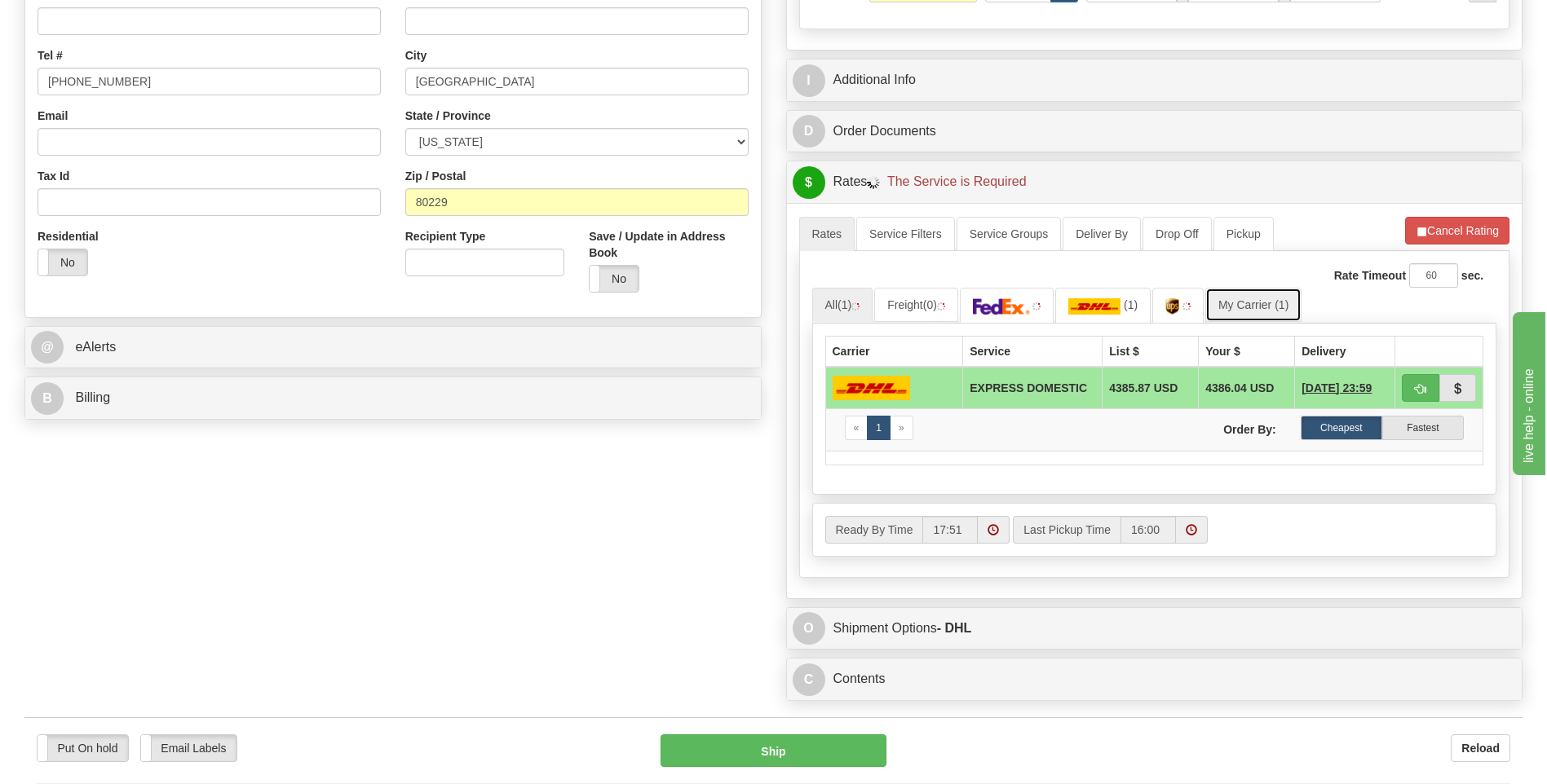
click at [1216, 304] on link "My Carrier (1)" at bounding box center [1253, 305] width 96 height 35
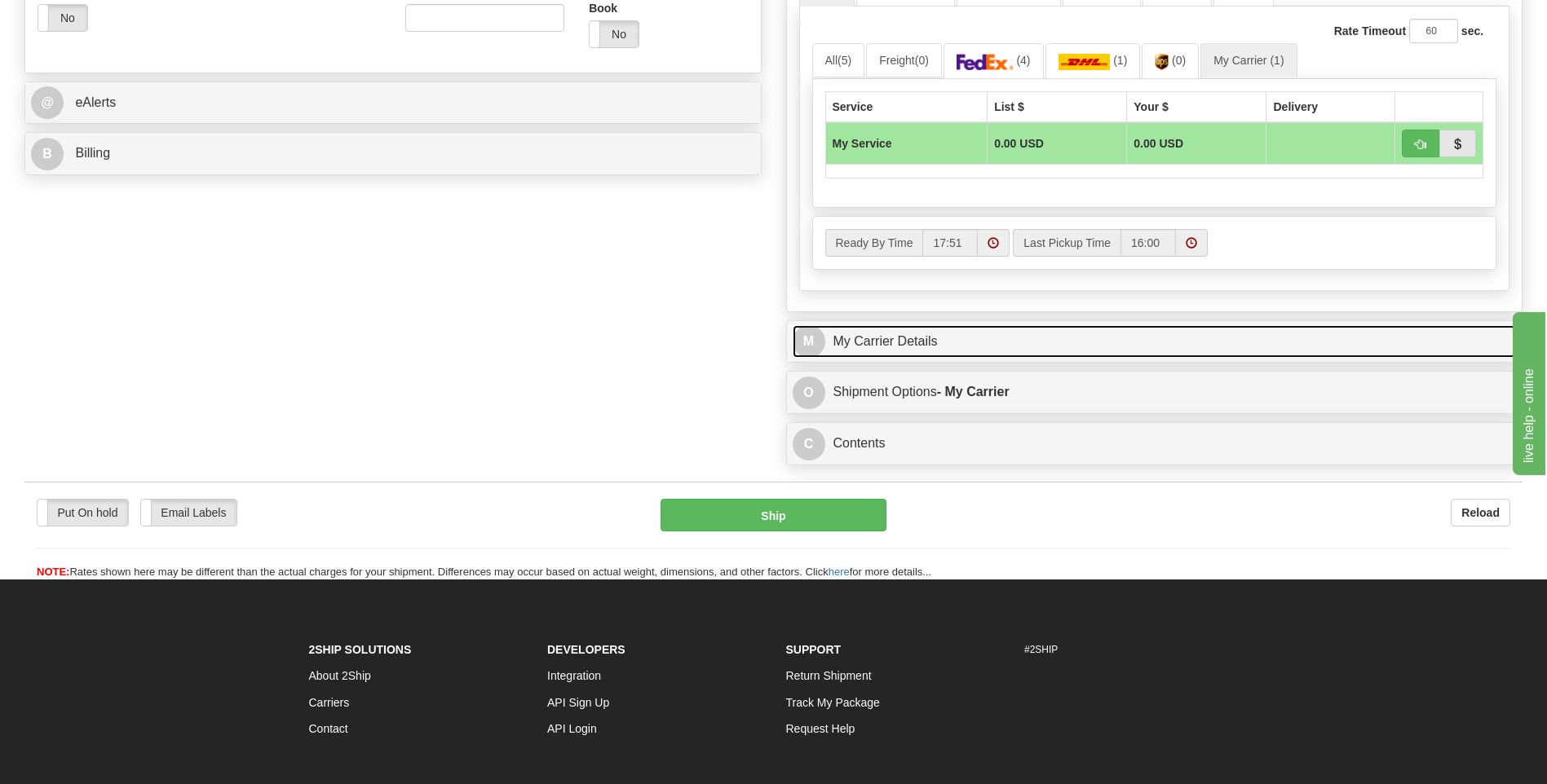
click at [963, 341] on link "M My Carrier Details" at bounding box center [1155, 342] width 724 height 34
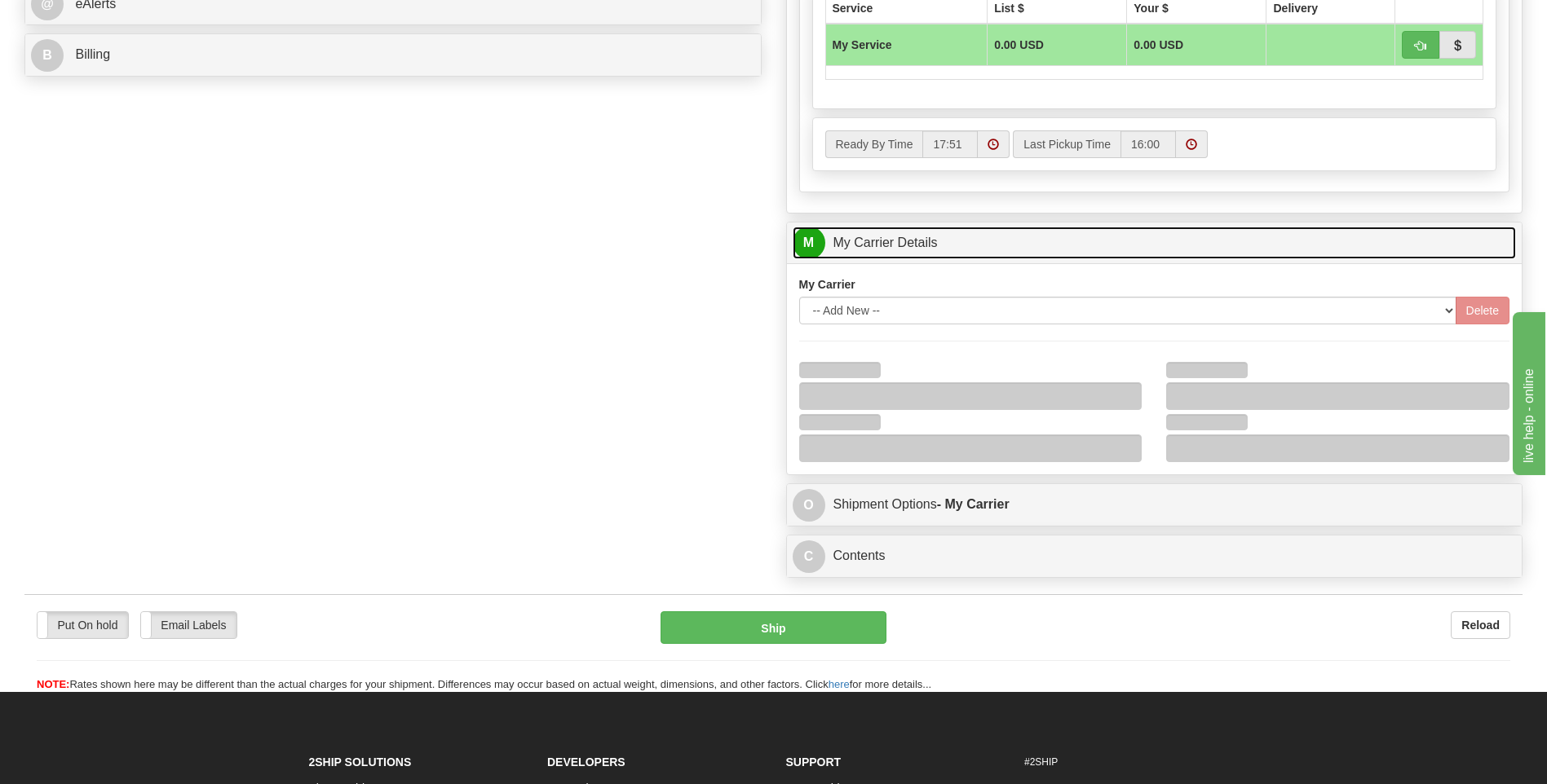
scroll to position [815, 0]
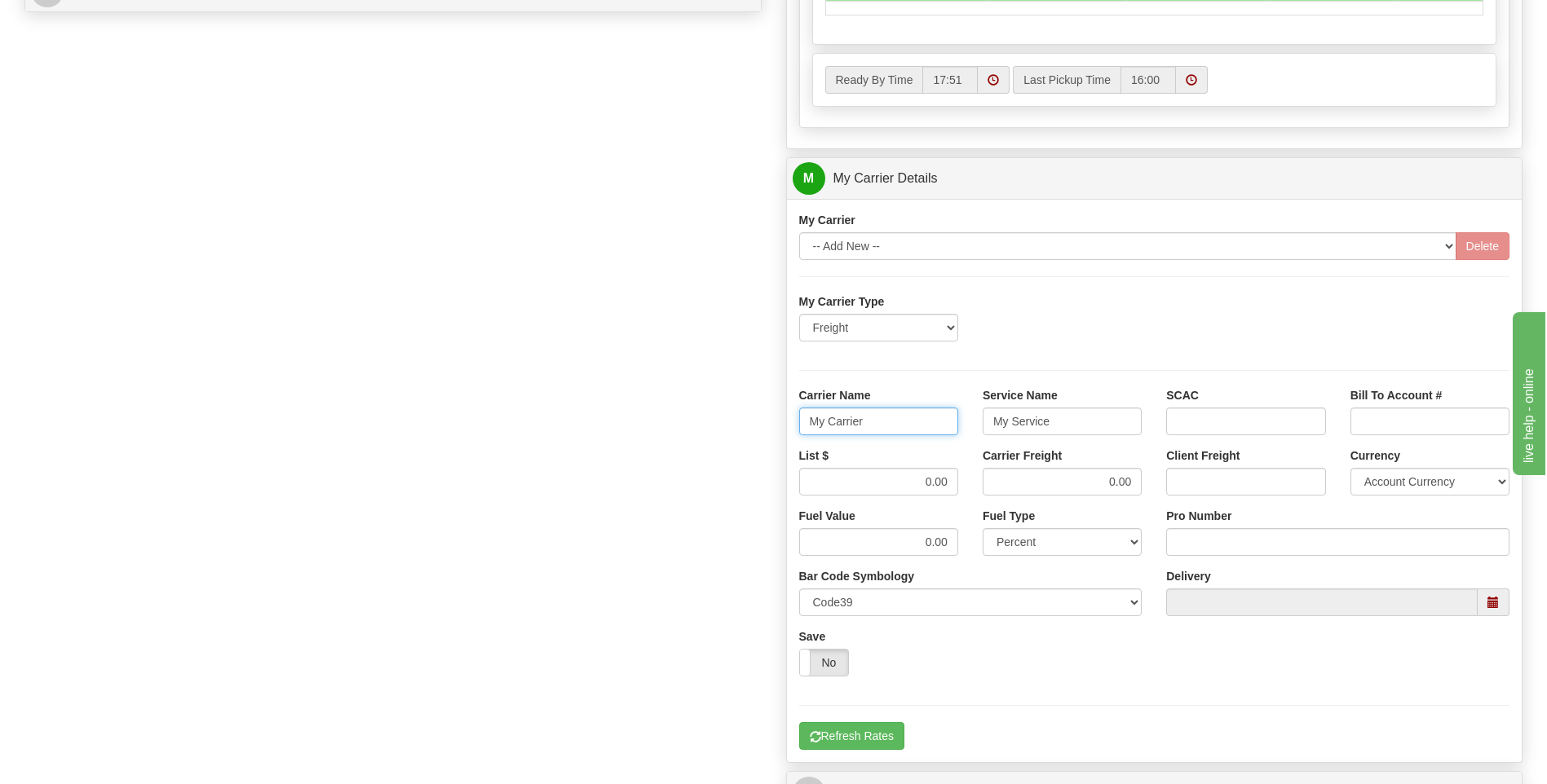
drag, startPoint x: 810, startPoint y: 419, endPoint x: 775, endPoint y: 419, distance: 35.0
click at [775, 419] on div "Customer Pricing 0.00 Markup % Discount % Flat Amount Per Pound Flat Amount Mar…" at bounding box center [1155, 87] width 762 height 1573
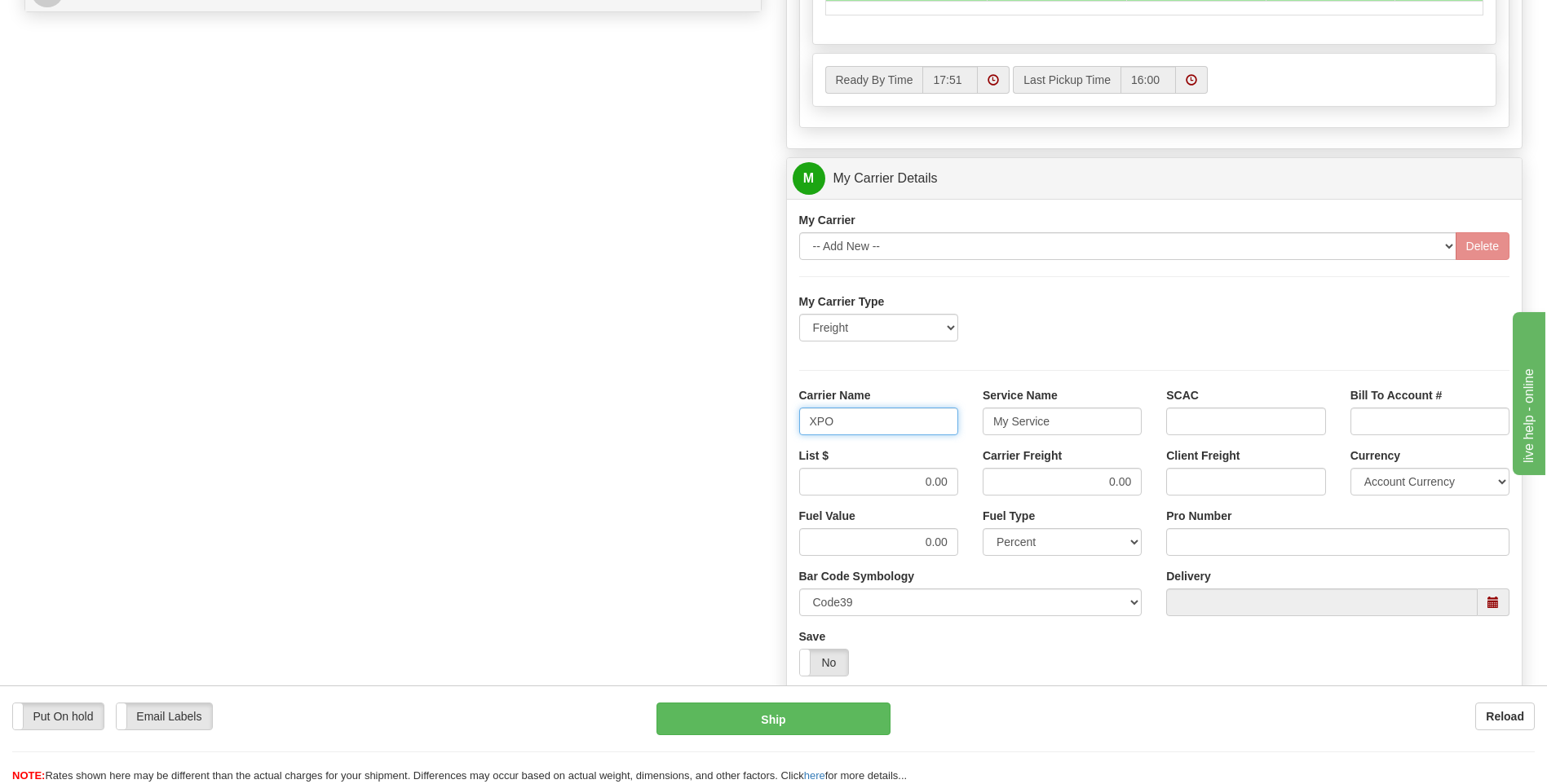
type input "XPO"
type input "LTL"
drag, startPoint x: 911, startPoint y: 490, endPoint x: 952, endPoint y: 491, distance: 41.0
click at [952, 491] on input "0.00" at bounding box center [879, 482] width 159 height 28
type input "3"
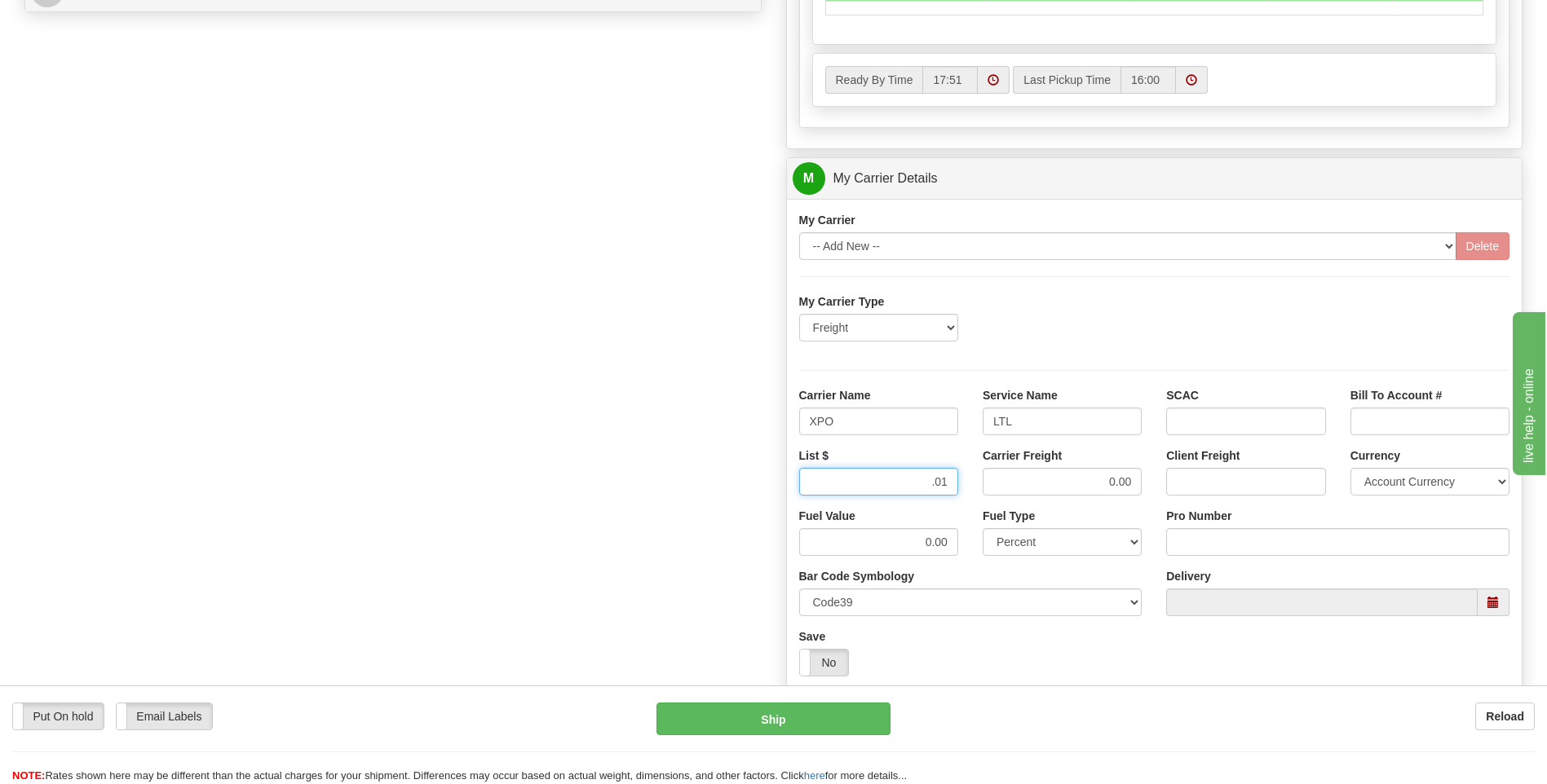
type input ".01"
click at [1235, 538] on input "Pro Number" at bounding box center [1337, 542] width 343 height 28
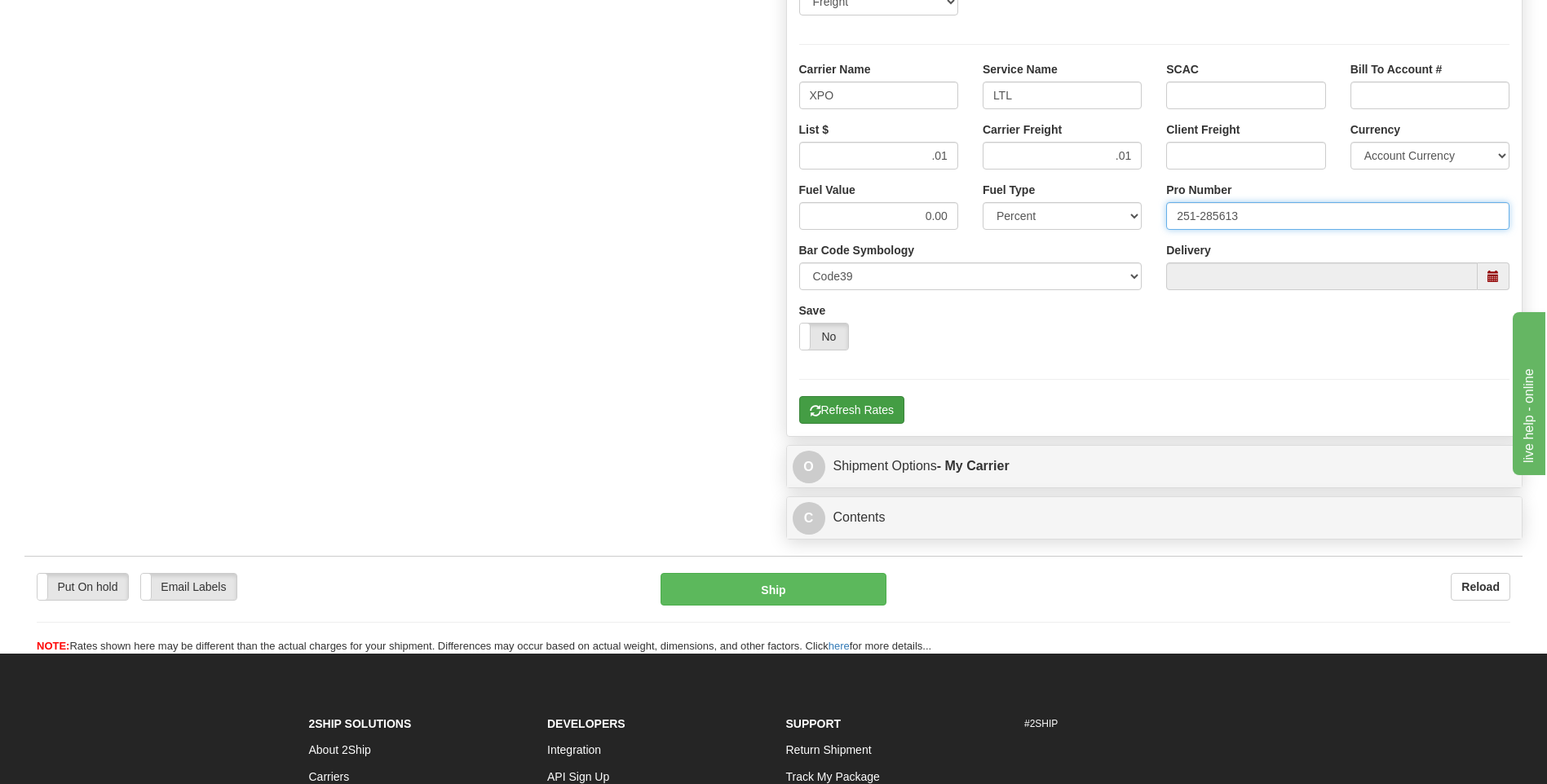
type input "251-285613"
click at [873, 419] on button "Refresh Rates" at bounding box center [852, 410] width 105 height 28
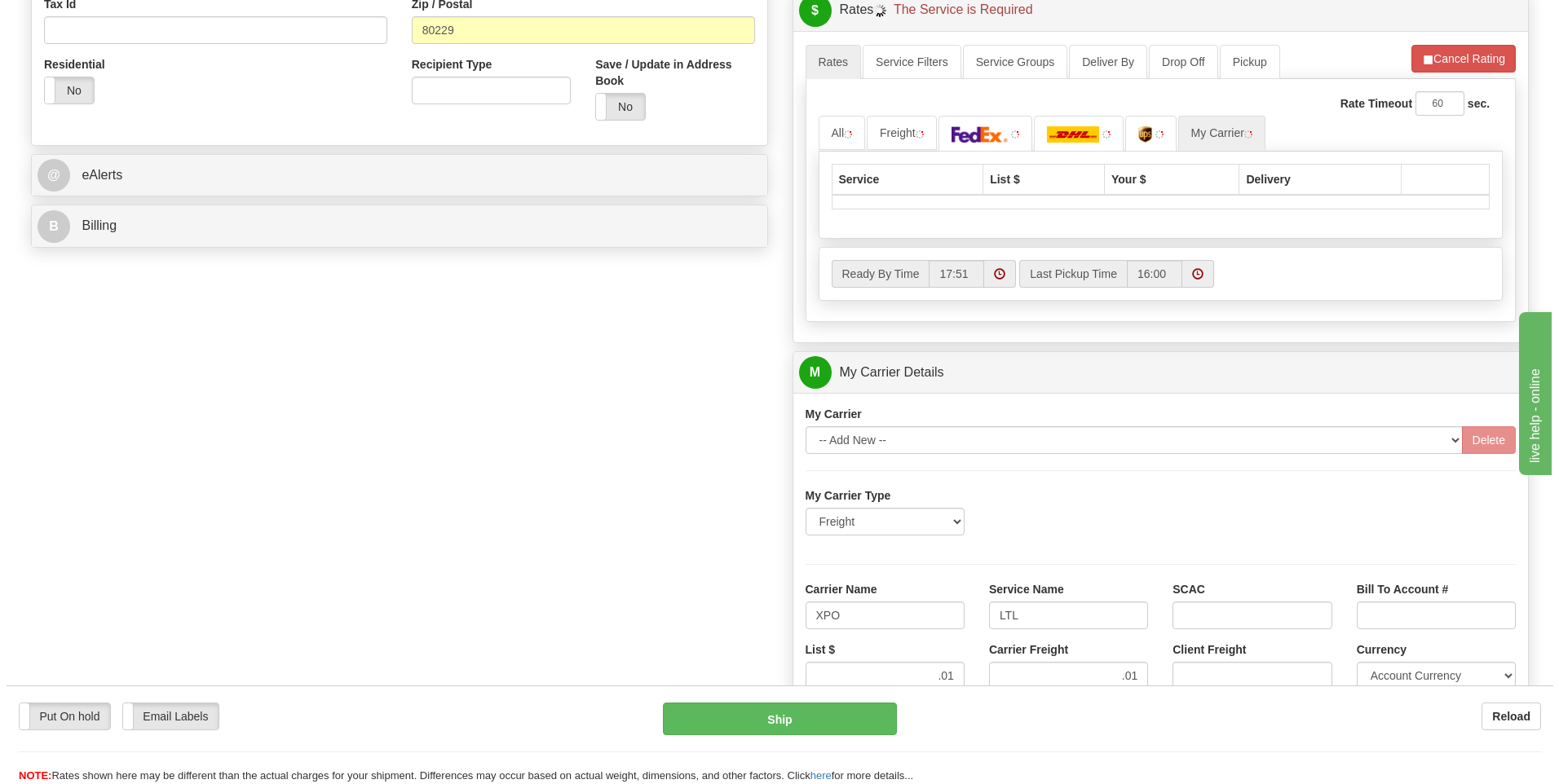
scroll to position [447, 0]
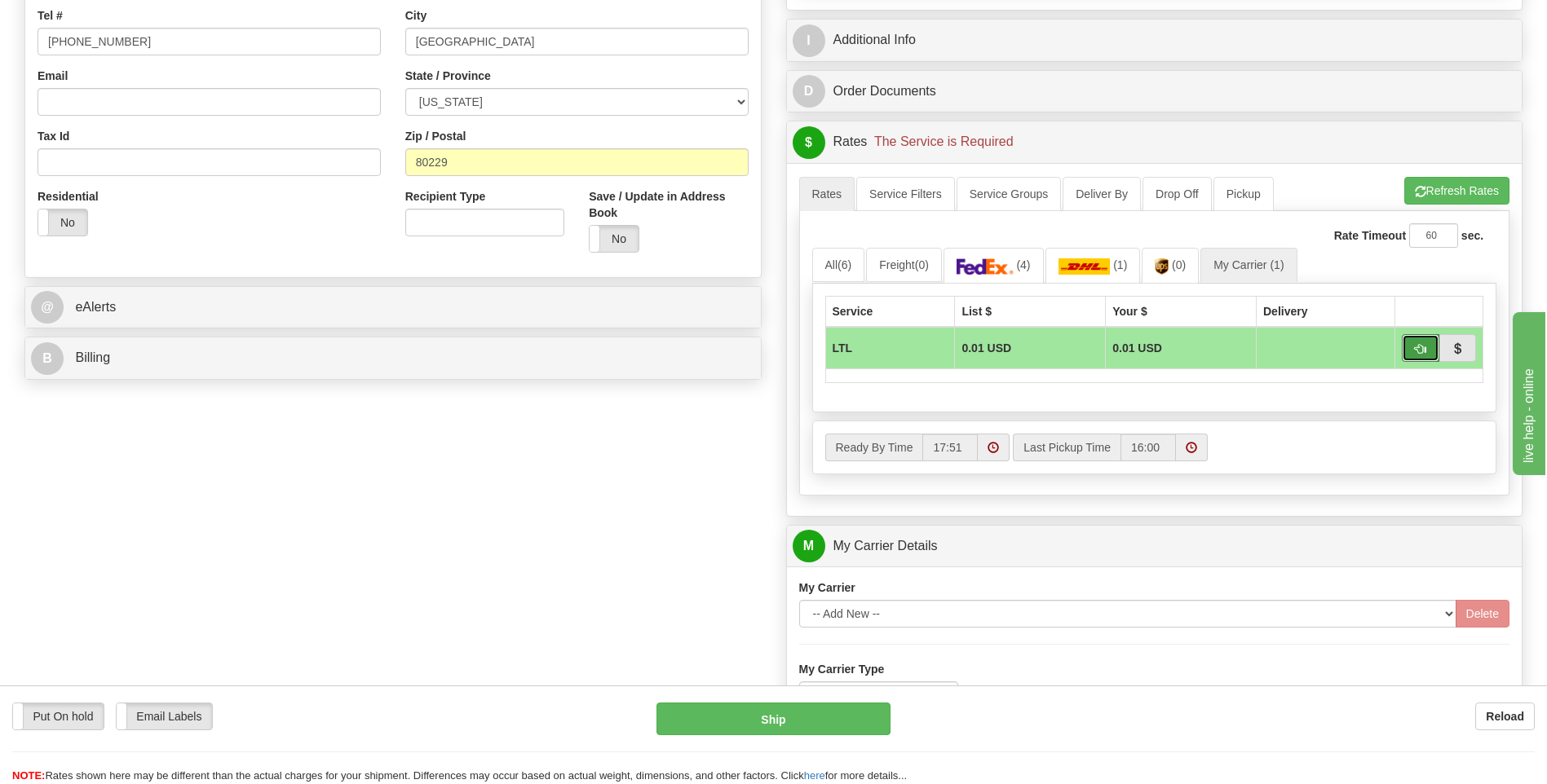
click at [1414, 355] on button "button" at bounding box center [1420, 348] width 37 height 28
type input "00"
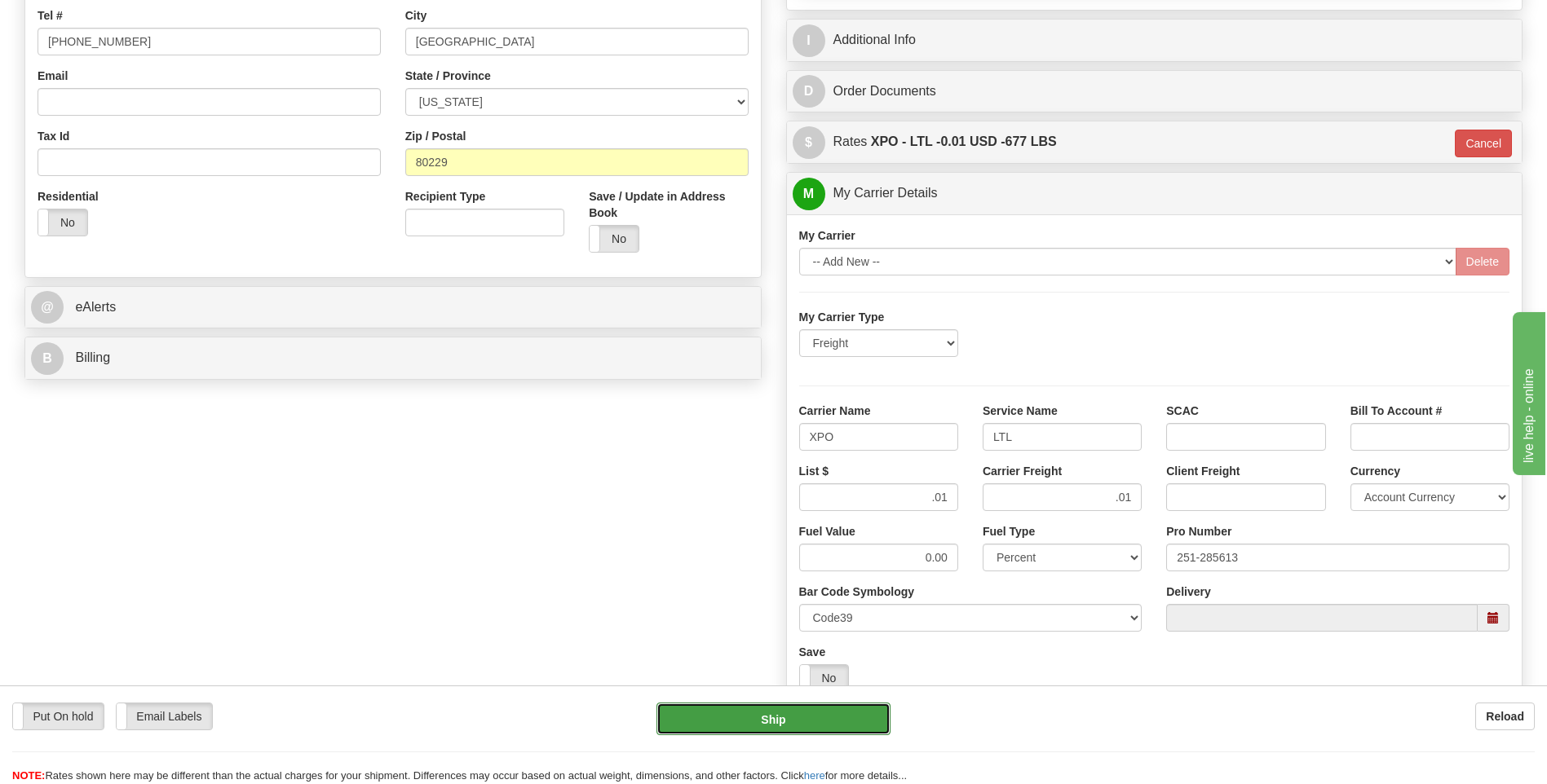
click at [772, 719] on button "Ship" at bounding box center [772, 719] width 233 height 33
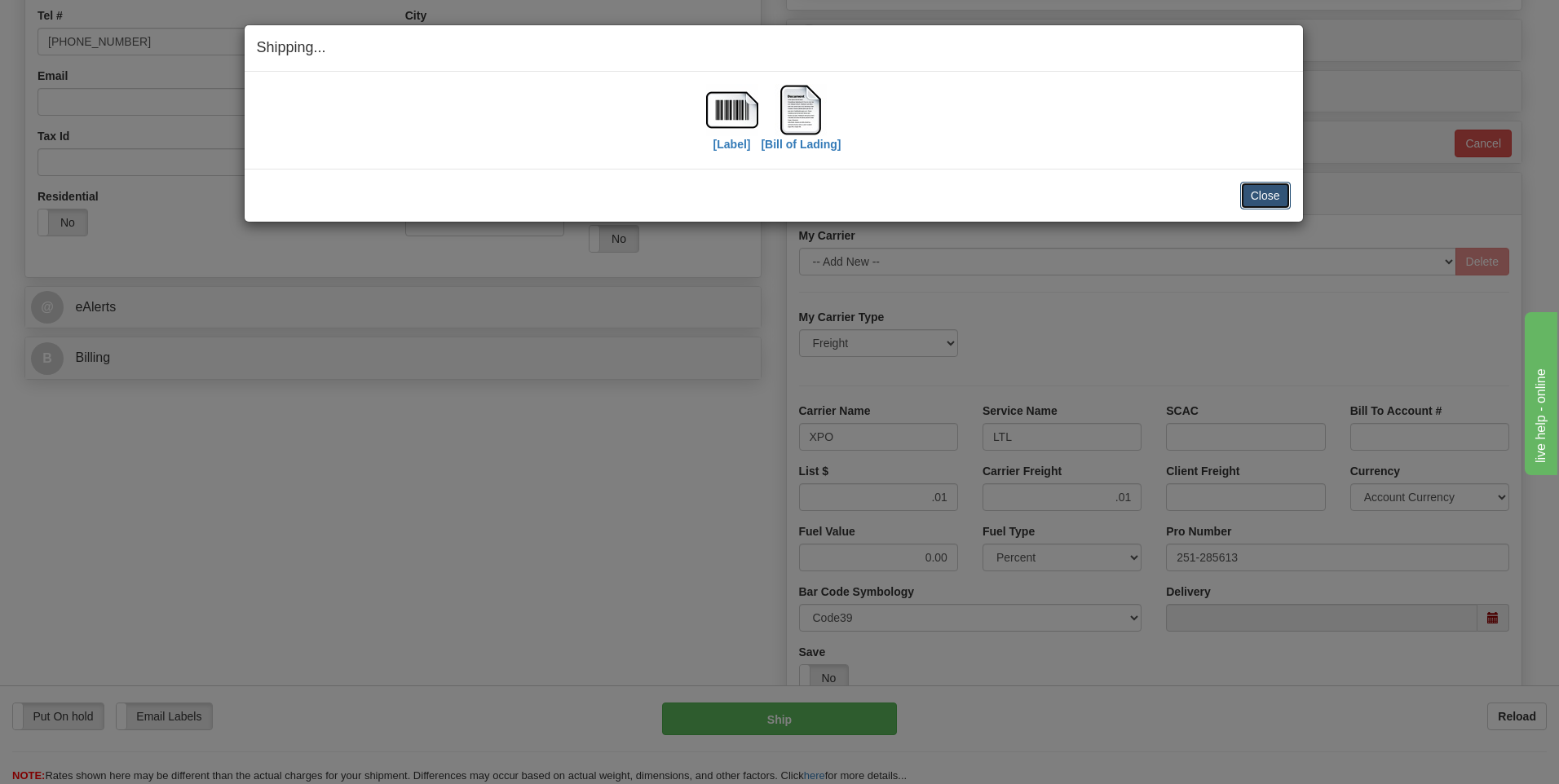
click at [1244, 187] on button "Close" at bounding box center [1265, 196] width 51 height 28
click at [1260, 193] on button "Close" at bounding box center [1265, 196] width 51 height 28
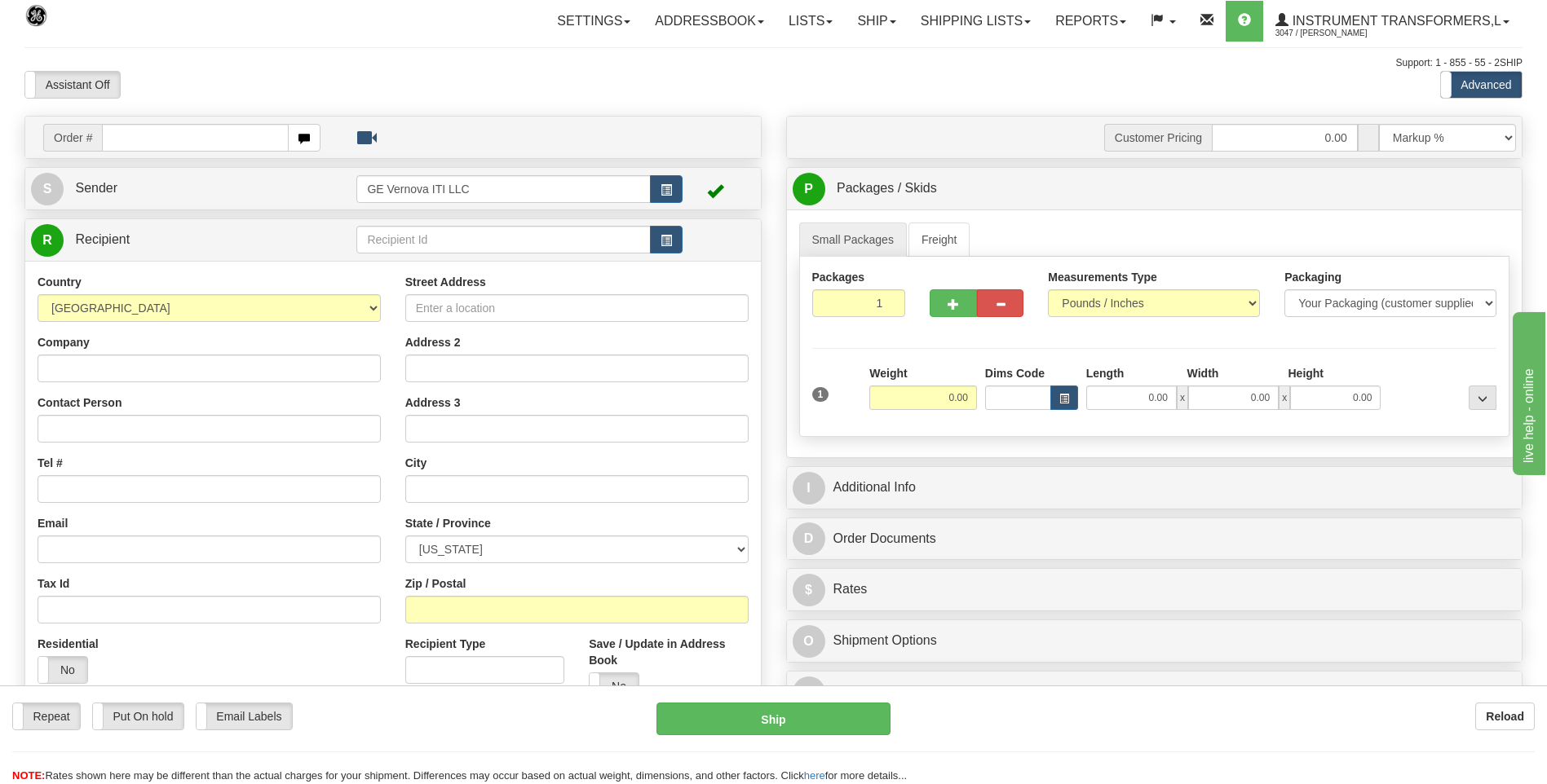
drag, startPoint x: 739, startPoint y: 514, endPoint x: 1053, endPoint y: 225, distance: 426.8
click at [1053, 225] on ul "Small Packages Freight" at bounding box center [1155, 240] width 711 height 35
click at [808, 419] on div "1 Weight 0.00 Dims Code 0.00" at bounding box center [1154, 394] width 693 height 58
click at [751, 454] on div "Street Address Address 2 Address 3 City State / Province ALABAMA ALASKA ARIZONA…" at bounding box center [576, 493] width 368 height 439
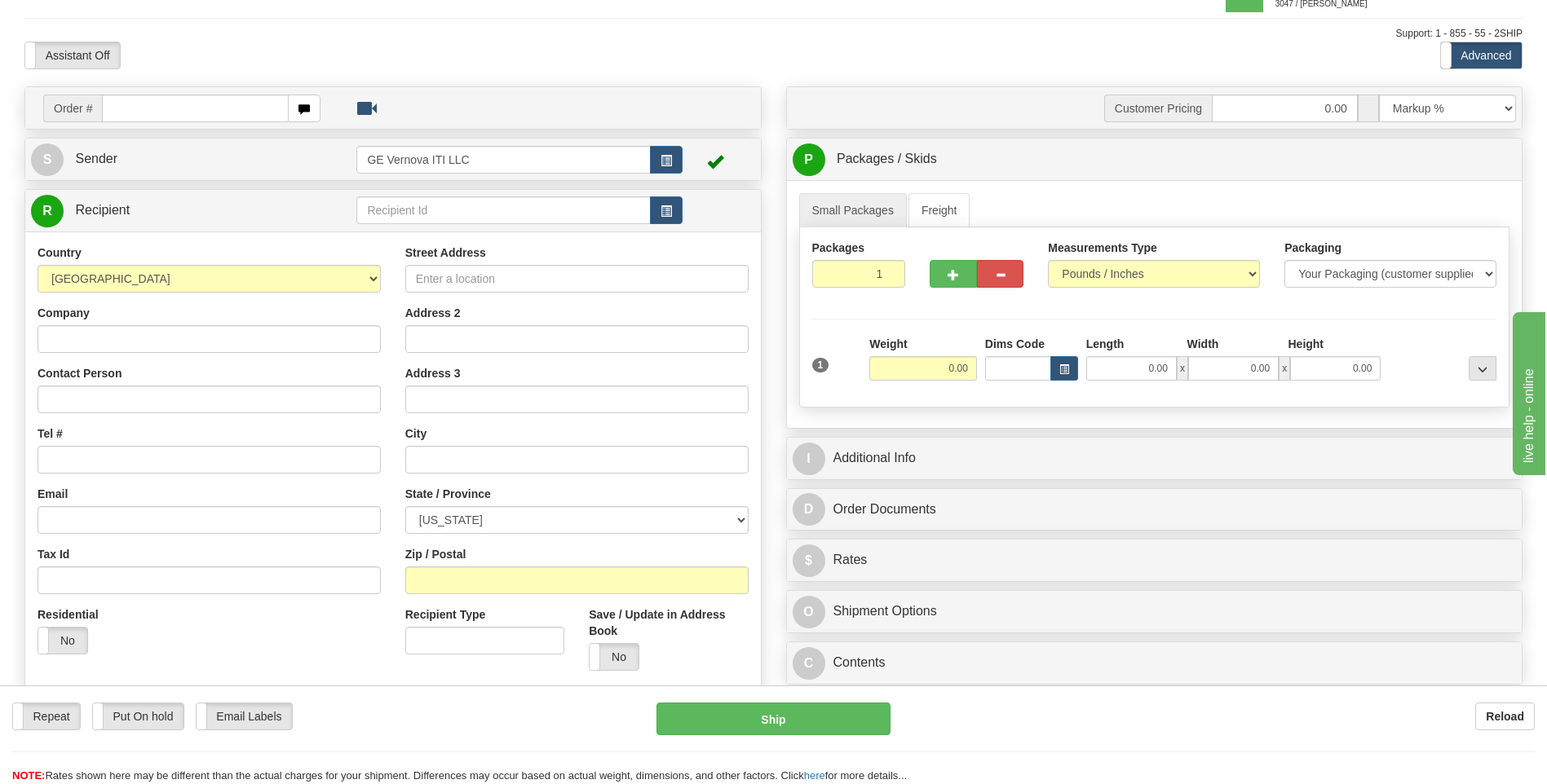
scroll to position [81, 0]
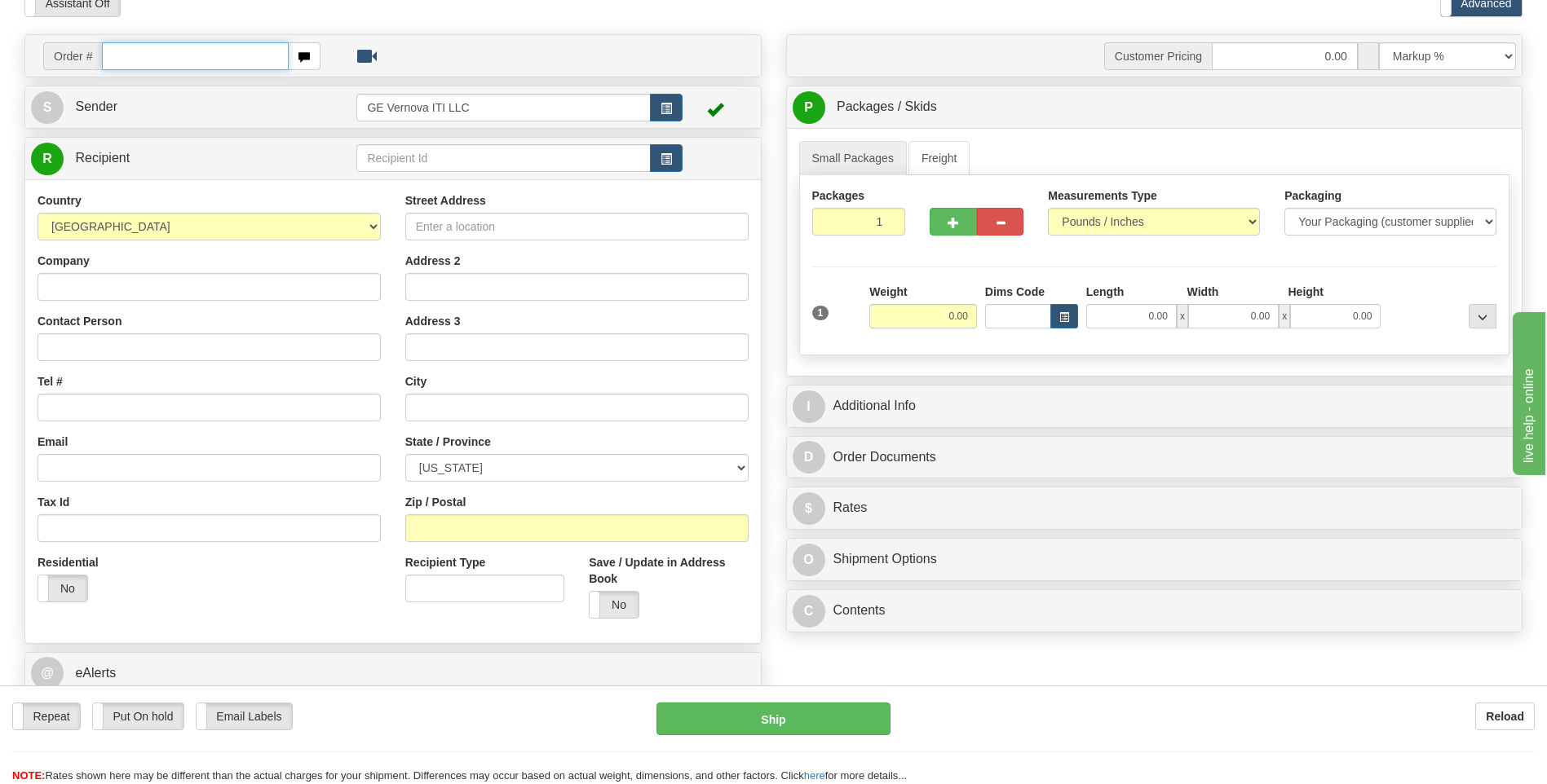
click at [160, 63] on input "text" at bounding box center [195, 56] width 186 height 28
type input "86699064"
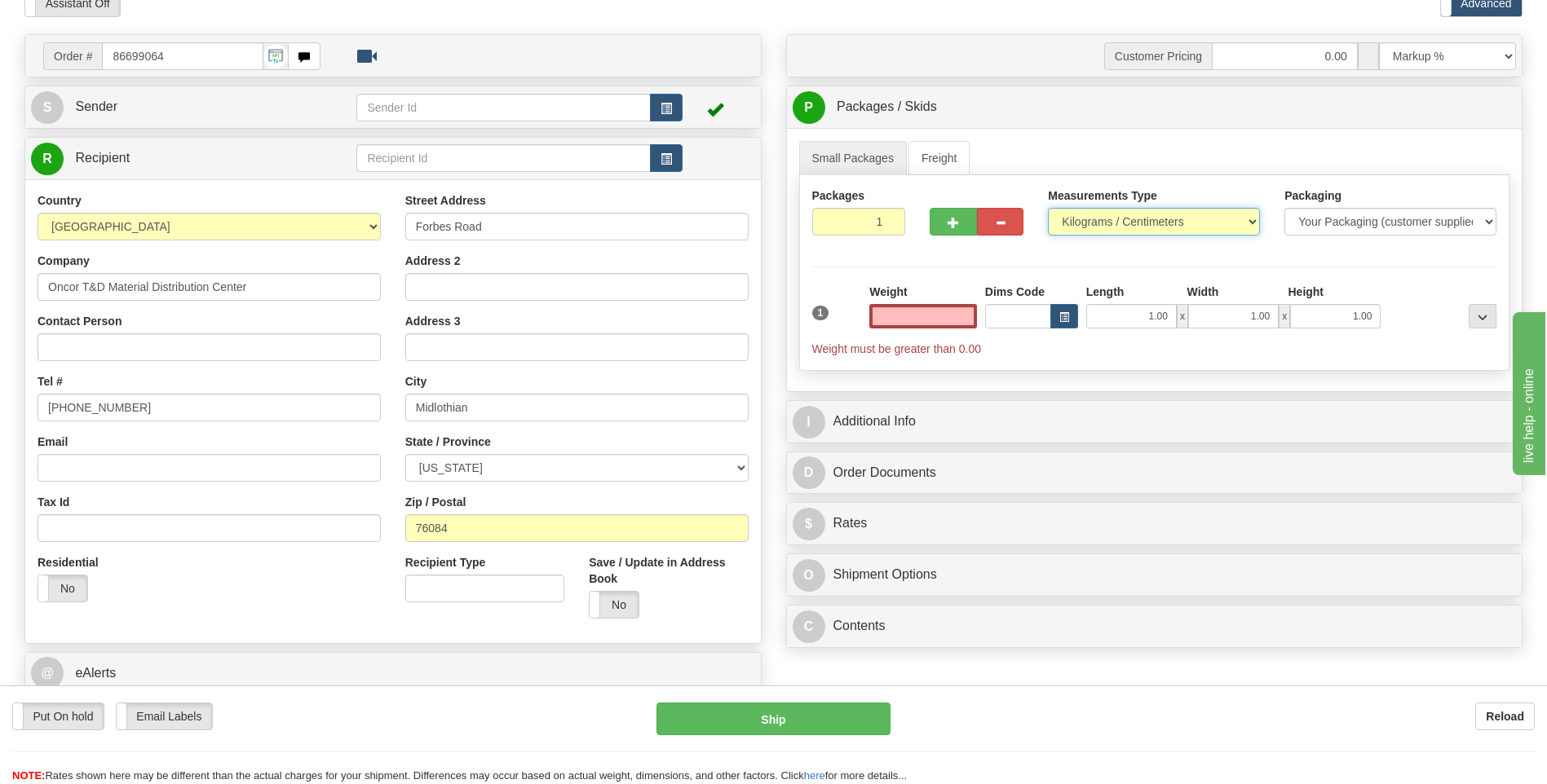
type input "0.00"
drag, startPoint x: 1107, startPoint y: 226, endPoint x: 1093, endPoint y: 232, distance: 15.2
click at [1107, 226] on select "Pounds / Inches Kilograms / Centimeters" at bounding box center [1153, 222] width 212 height 28
click at [1088, 237] on div "Measurements Type Pounds / Inches Kilograms / Centimeters" at bounding box center [1153, 217] width 237 height 60
click at [1077, 225] on select "Pounds / Inches Kilograms / Centimeters" at bounding box center [1153, 222] width 212 height 28
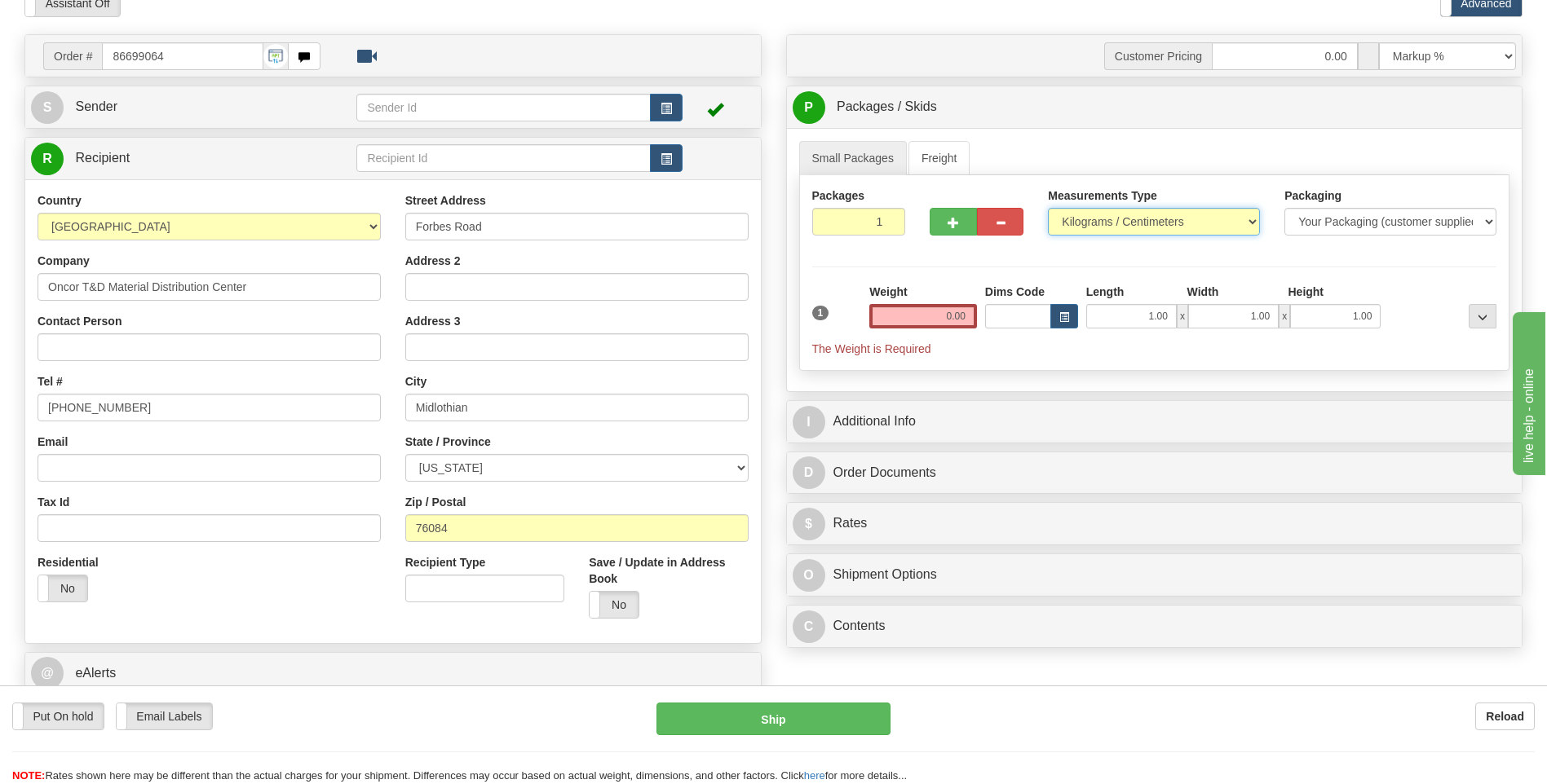
select select "0"
click at [1047, 208] on select "Pounds / Inches Kilograms / Centimeters" at bounding box center [1153, 222] width 212 height 28
drag, startPoint x: 945, startPoint y: 318, endPoint x: 971, endPoint y: 313, distance: 26.5
click at [951, 318] on input "0.00" at bounding box center [923, 316] width 108 height 24
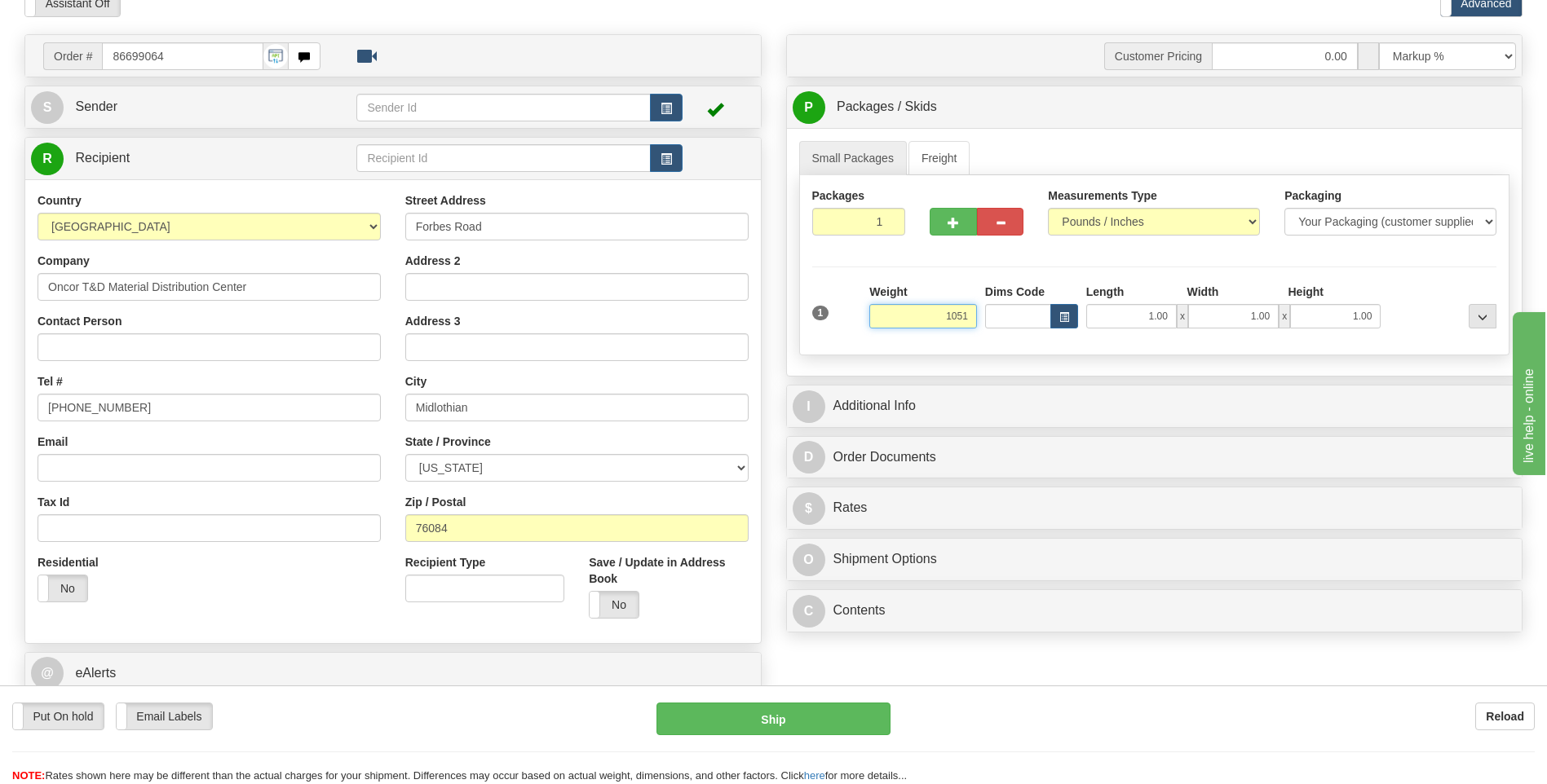
click button "Delete" at bounding box center [0, 0] width 0 height 0
type input "1051.00"
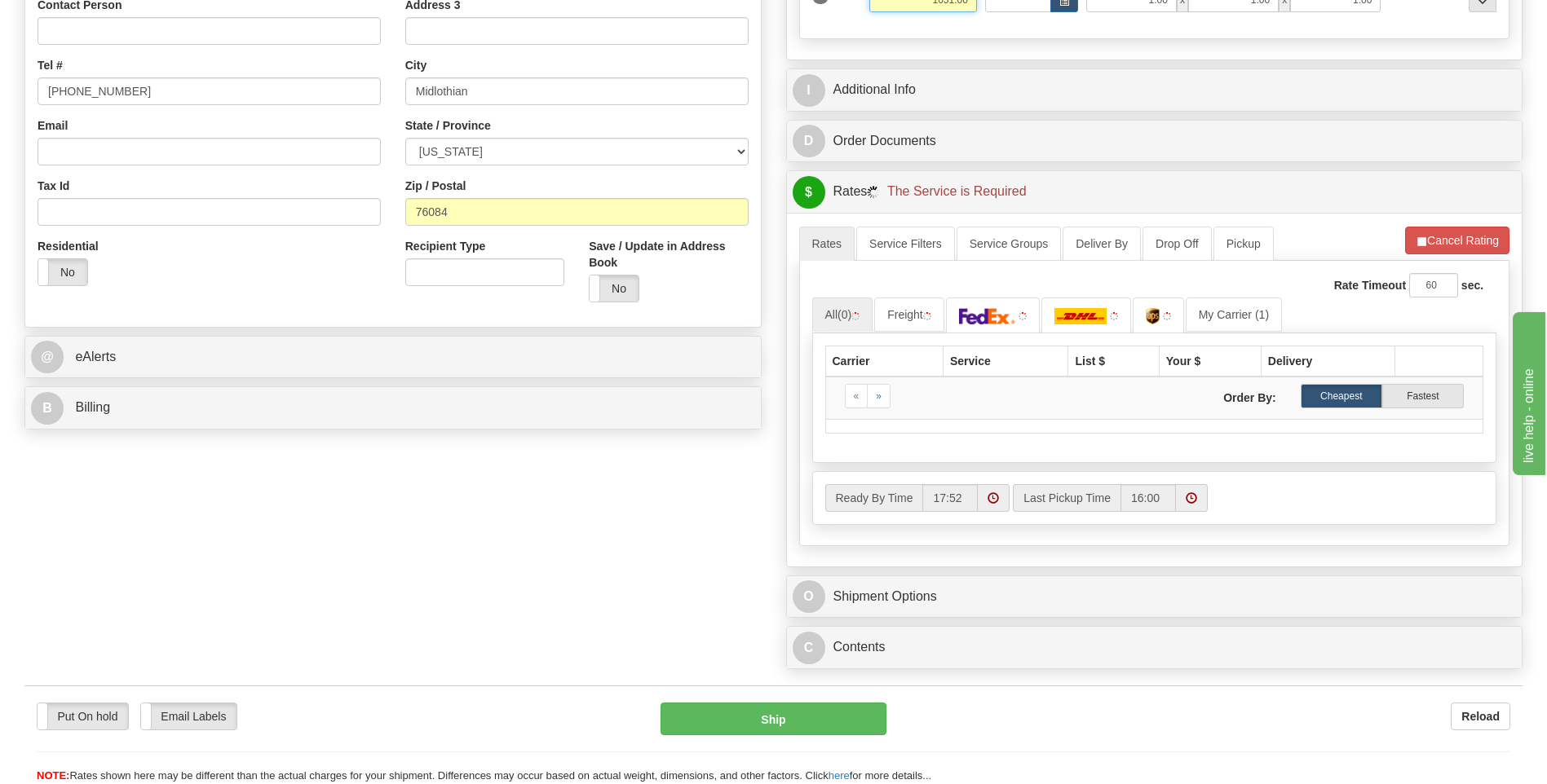
scroll to position [408, 0]
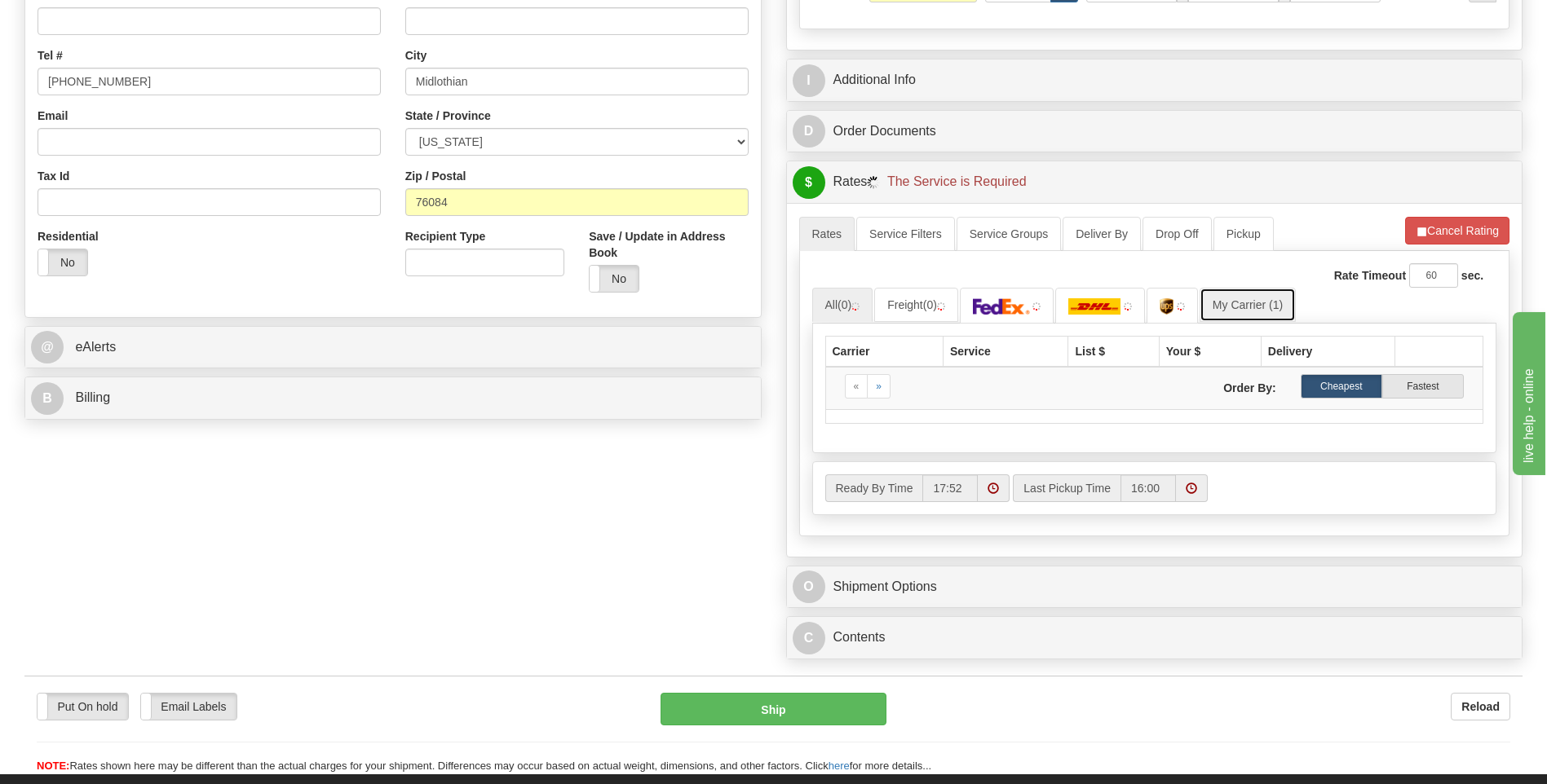
click at [1229, 300] on link "My Carrier (1)" at bounding box center [1247, 305] width 96 height 35
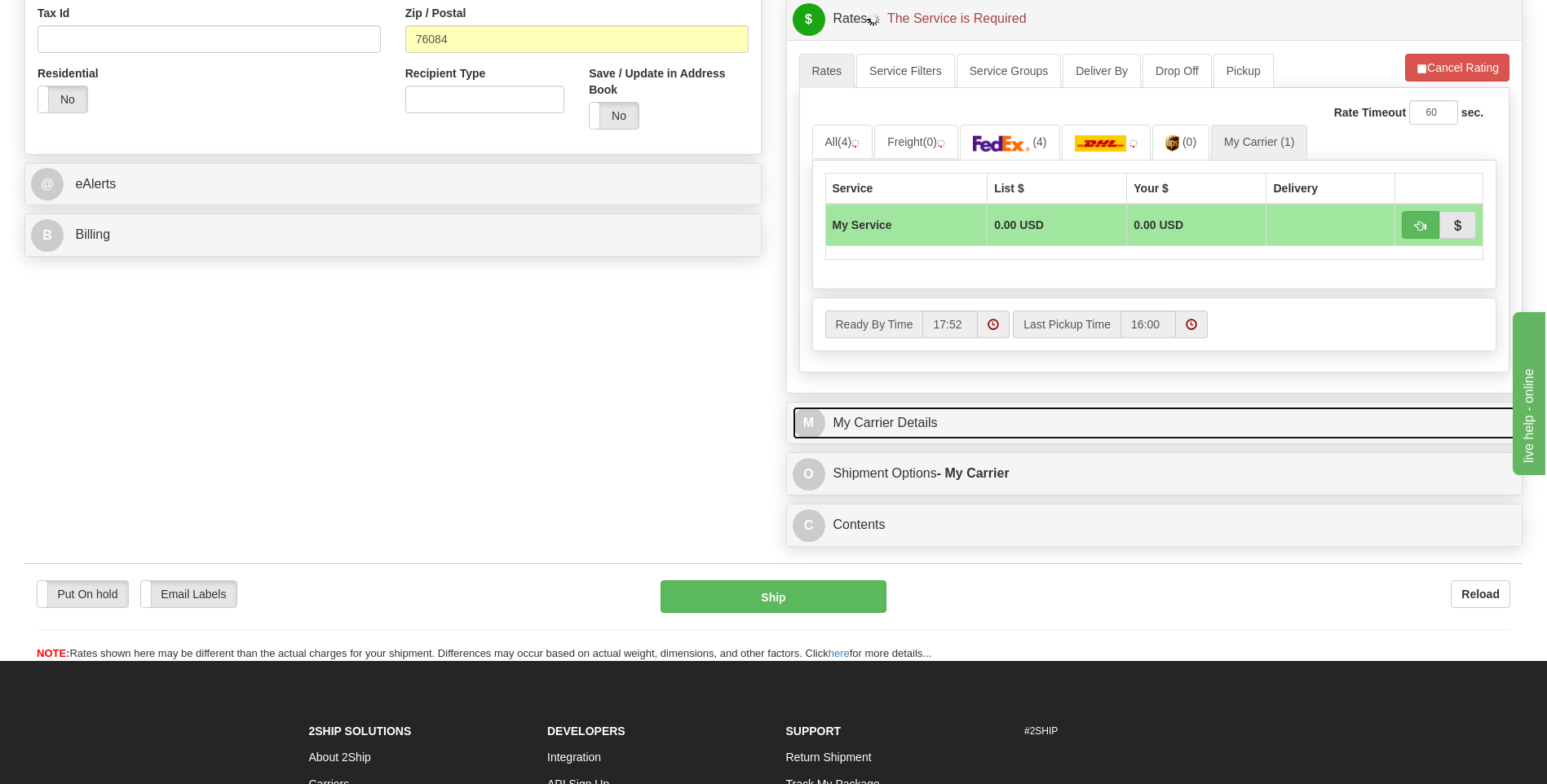
click at [939, 416] on link "M My Carrier Details" at bounding box center [1155, 424] width 724 height 34
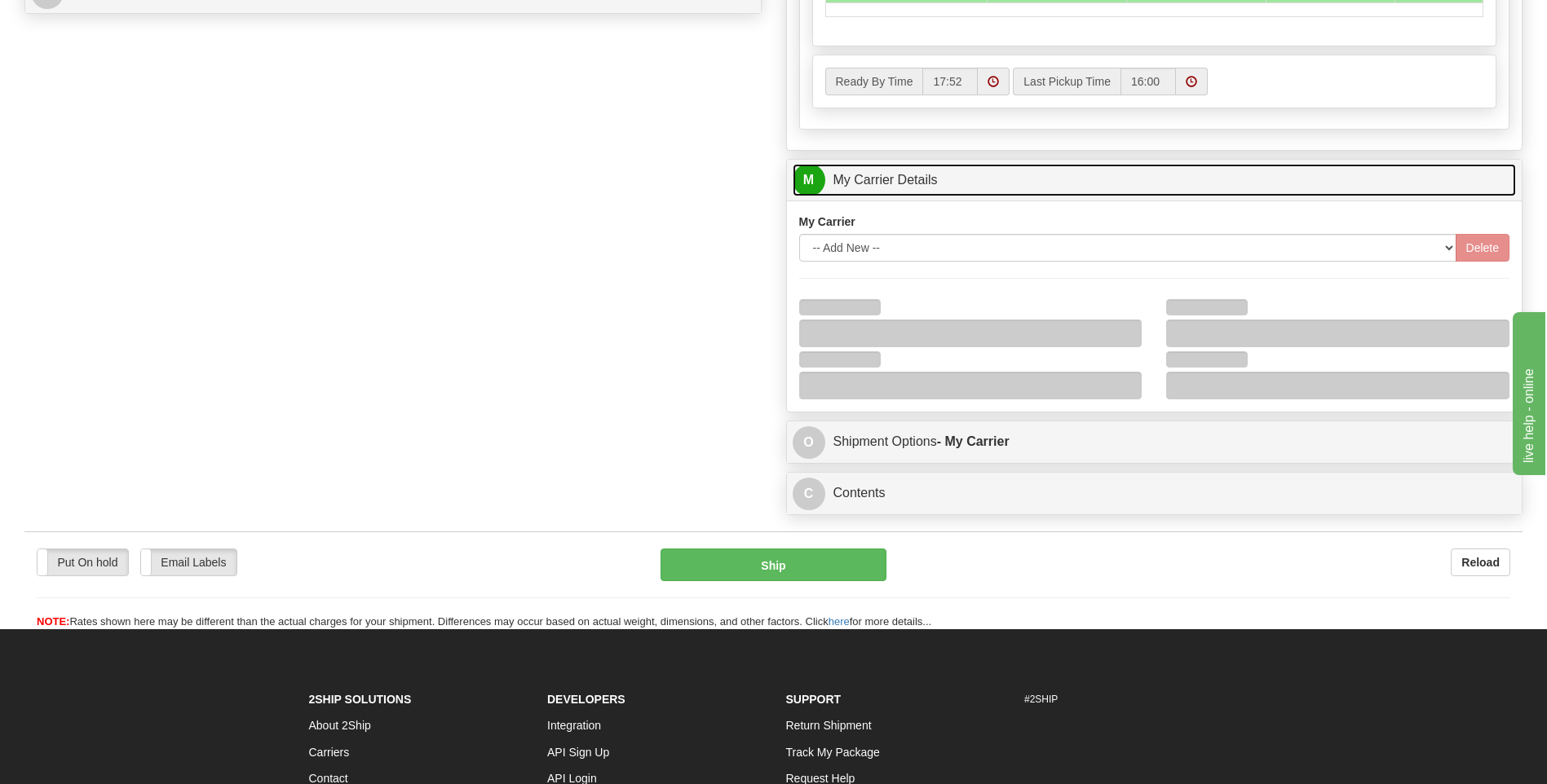
scroll to position [815, 0]
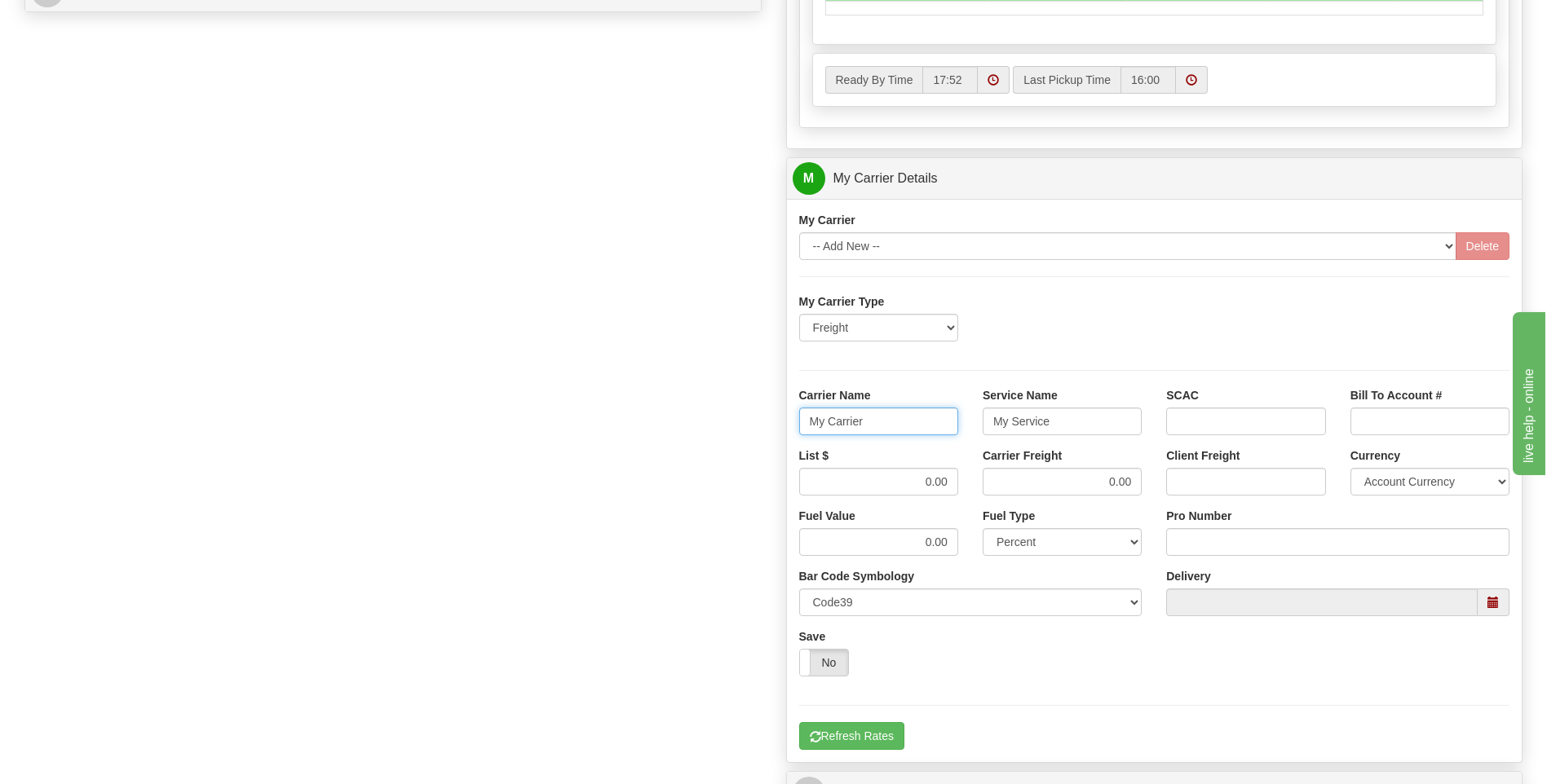
drag, startPoint x: 787, startPoint y: 422, endPoint x: 769, endPoint y: 422, distance: 18.0
click at [769, 422] on div "Order # 86699064 S Sender" at bounding box center [773, 87] width 1522 height 1573
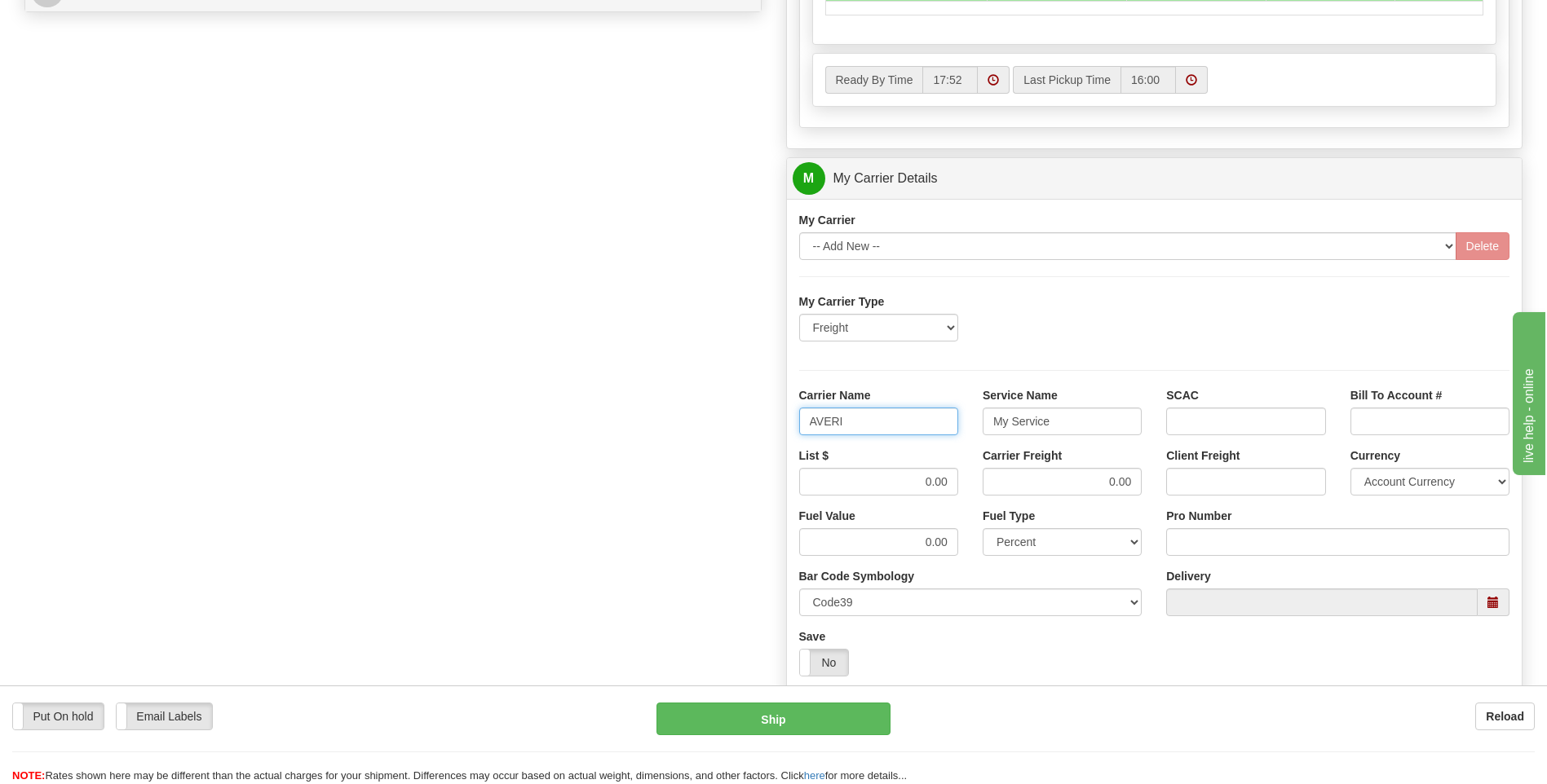
type input "AVERI"
type input "LTL"
drag, startPoint x: 908, startPoint y: 472, endPoint x: 979, endPoint y: 483, distance: 71.8
click at [979, 483] on div "List $ 0.00 Carrier Freight 0.00 Client Freight Currency Account Currency ARN A…" at bounding box center [1155, 477] width 736 height 60
type input "320"
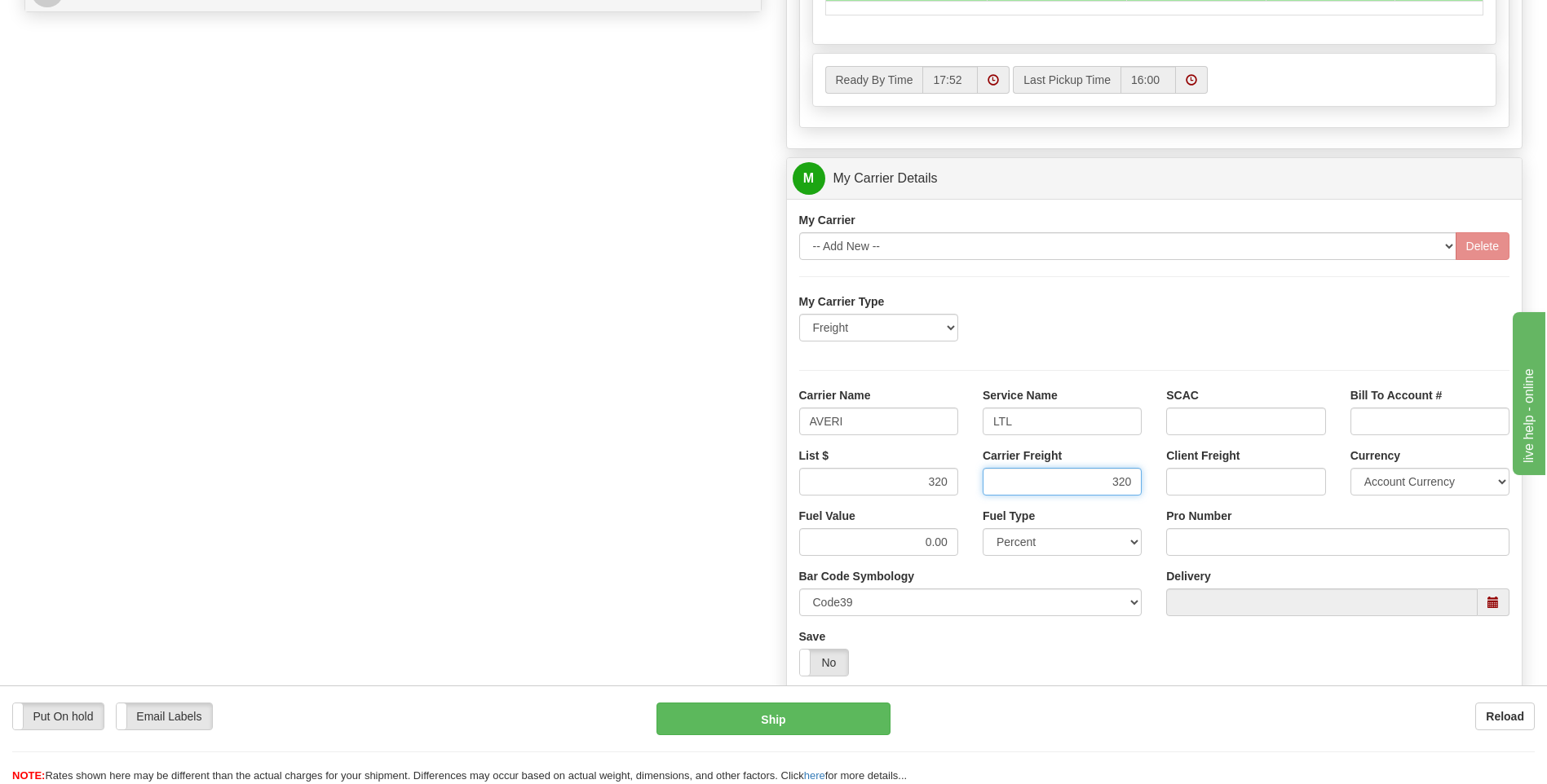
type input "320"
click at [1189, 545] on input "Pro Number" at bounding box center [1337, 542] width 343 height 28
drag, startPoint x: 899, startPoint y: 472, endPoint x: 997, endPoint y: 480, distance: 98.3
click at [997, 480] on div "List $ 320 Carrier Freight 320 Client Freight Currency Account Currency ARN AWG…" at bounding box center [1155, 477] width 736 height 60
drag, startPoint x: 916, startPoint y: 488, endPoint x: 970, endPoint y: 486, distance: 54.0
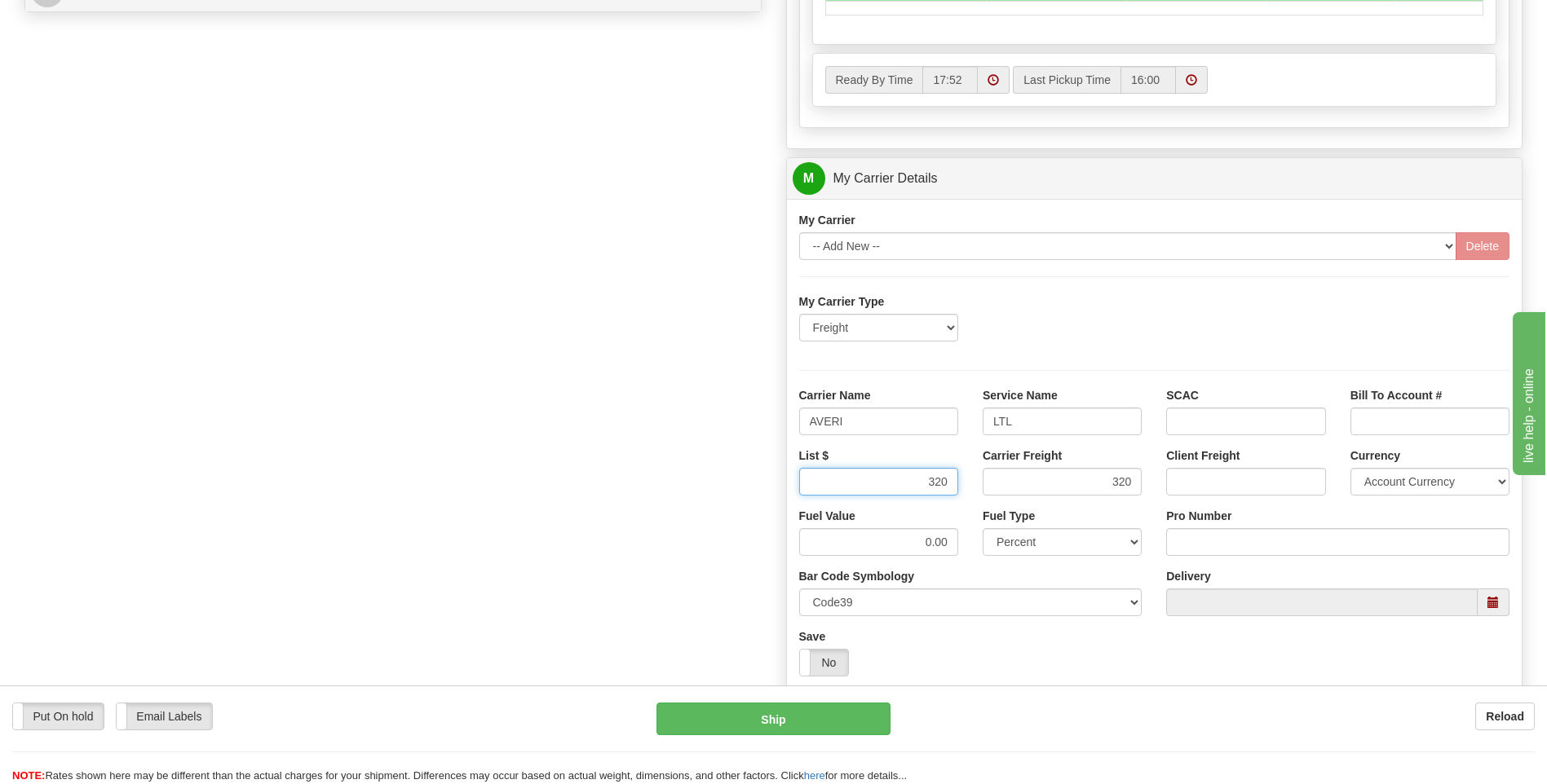
click at [970, 486] on div "List $ 320 Carrier Freight 320 Client Freight Currency Account Currency ARN AWG…" at bounding box center [1155, 477] width 736 height 60
type input "420"
click at [1221, 535] on input "Pro Number" at bounding box center [1337, 542] width 343 height 28
type input "2"
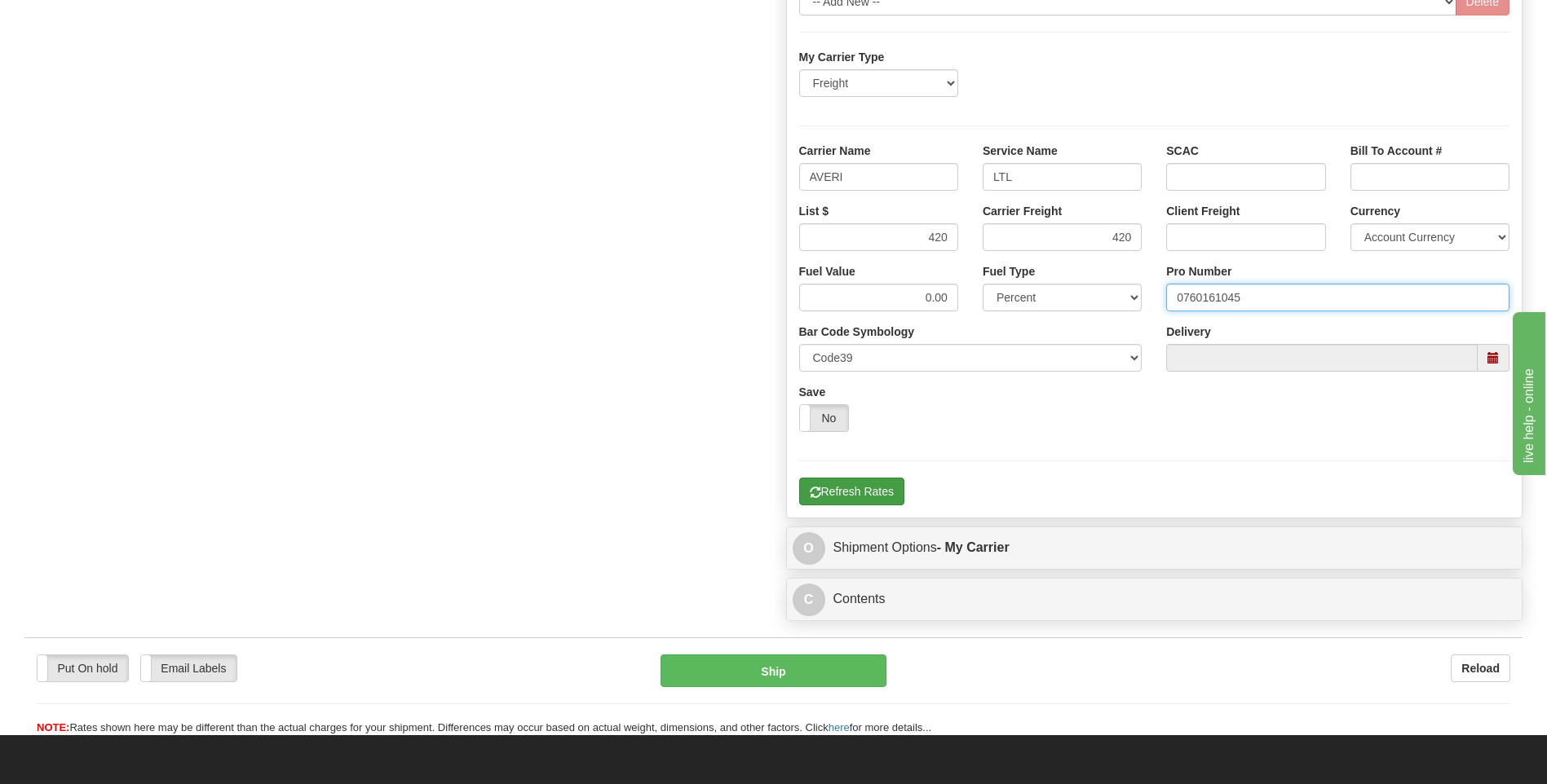
type input "0760161045"
click at [854, 492] on button "Refresh Rates" at bounding box center [852, 491] width 105 height 28
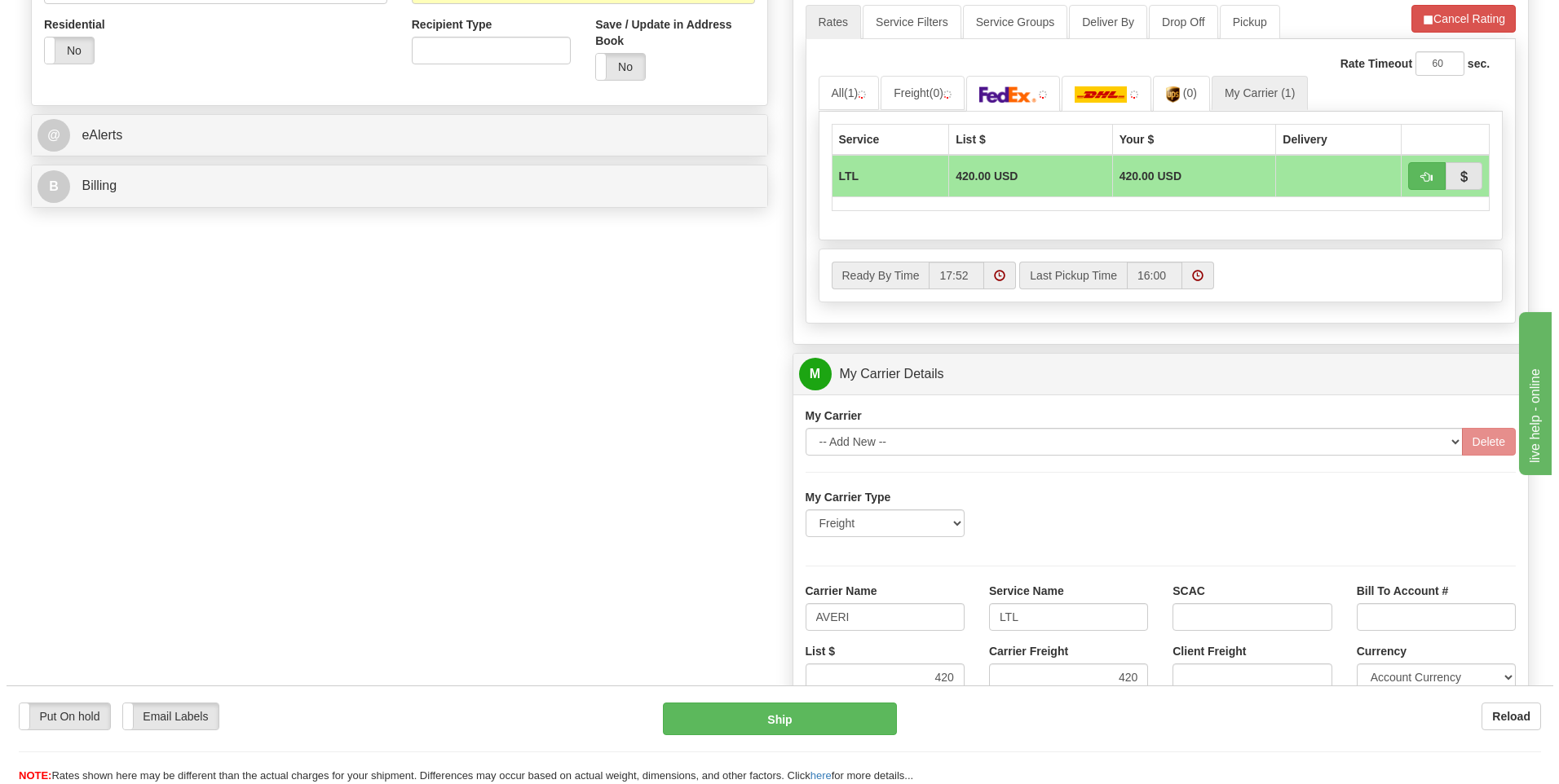
scroll to position [447, 0]
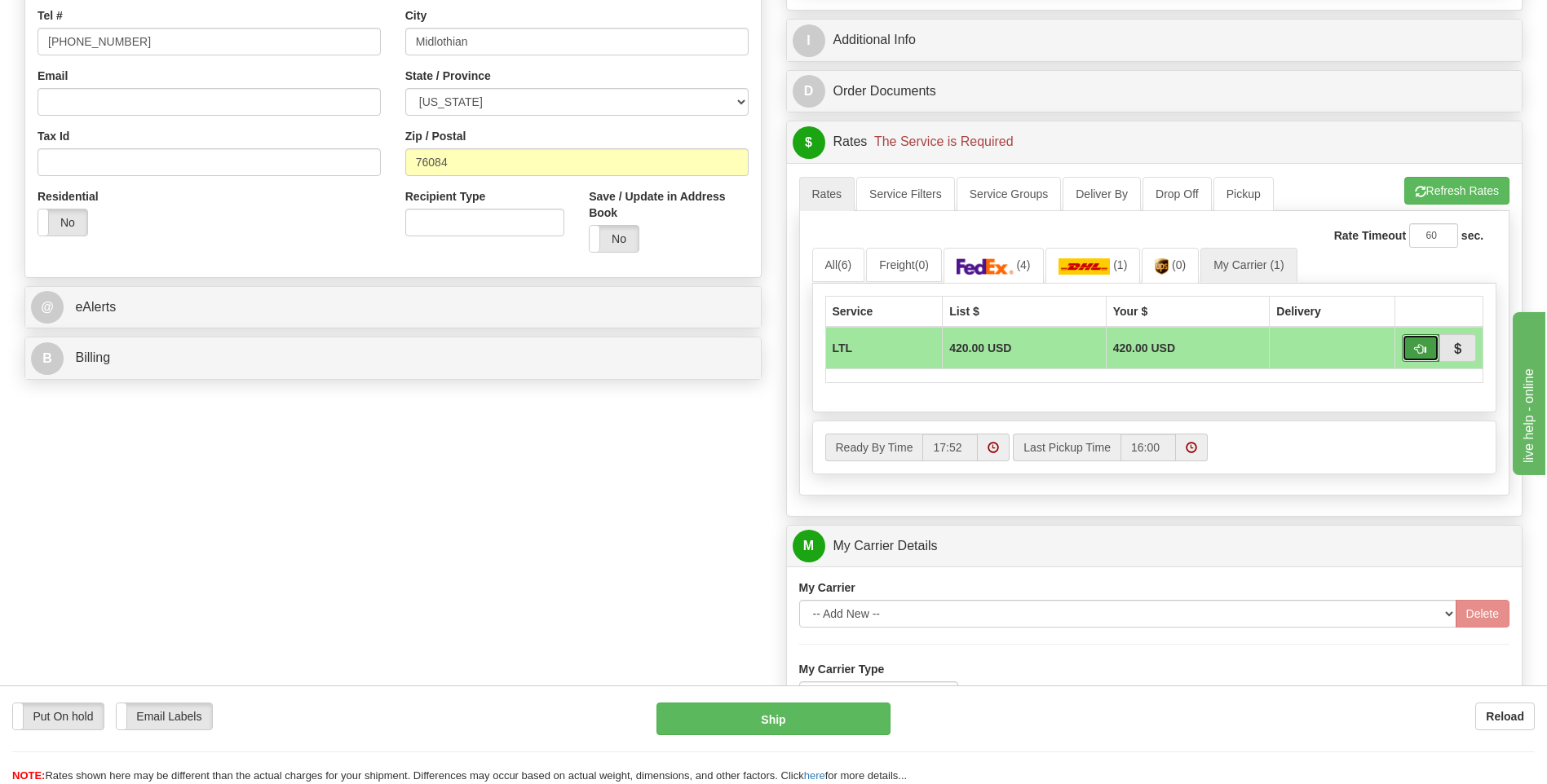
click at [1413, 347] on button "button" at bounding box center [1420, 348] width 37 height 28
type input "00"
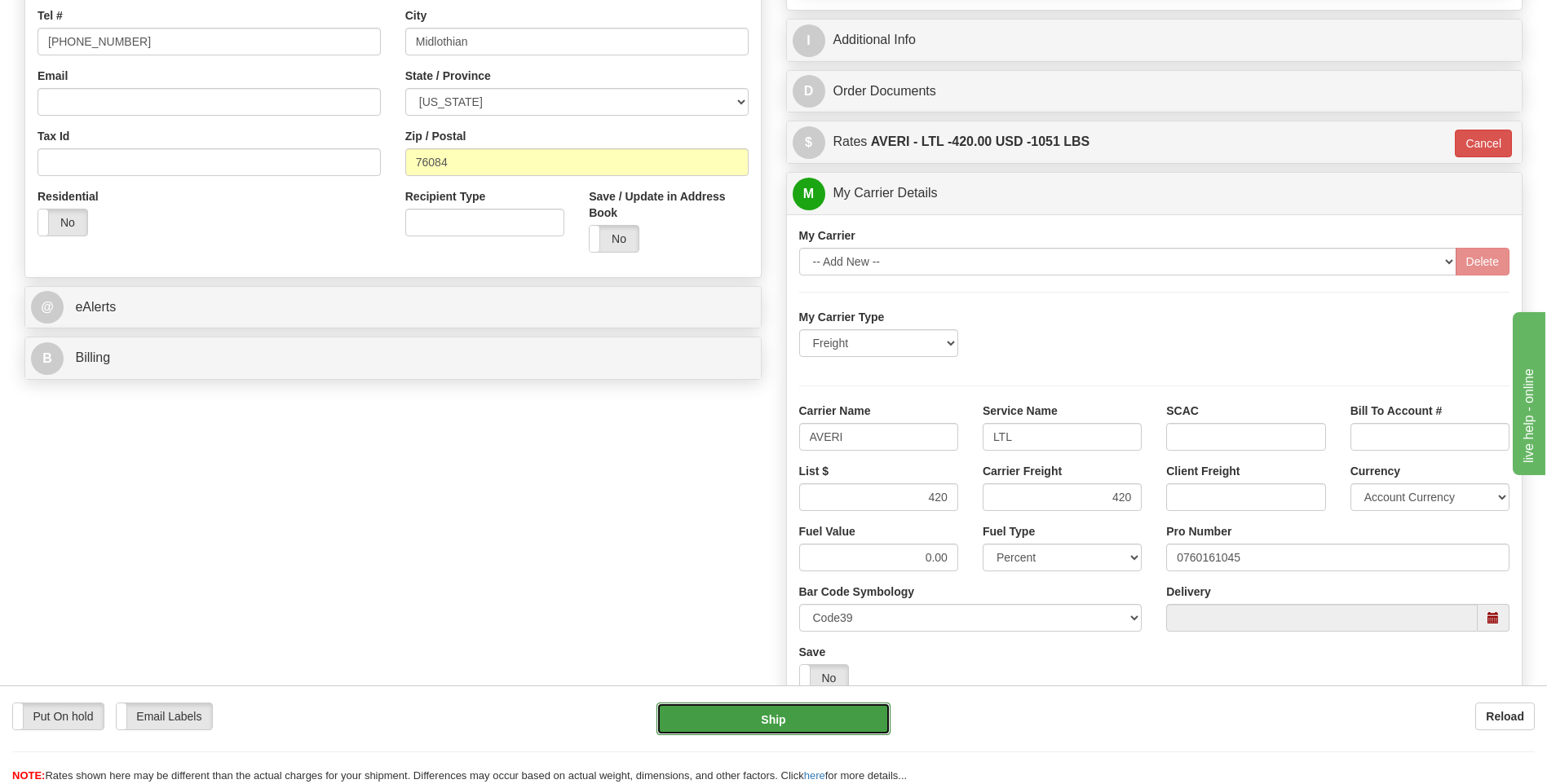
click at [759, 723] on button "Ship" at bounding box center [772, 719] width 233 height 33
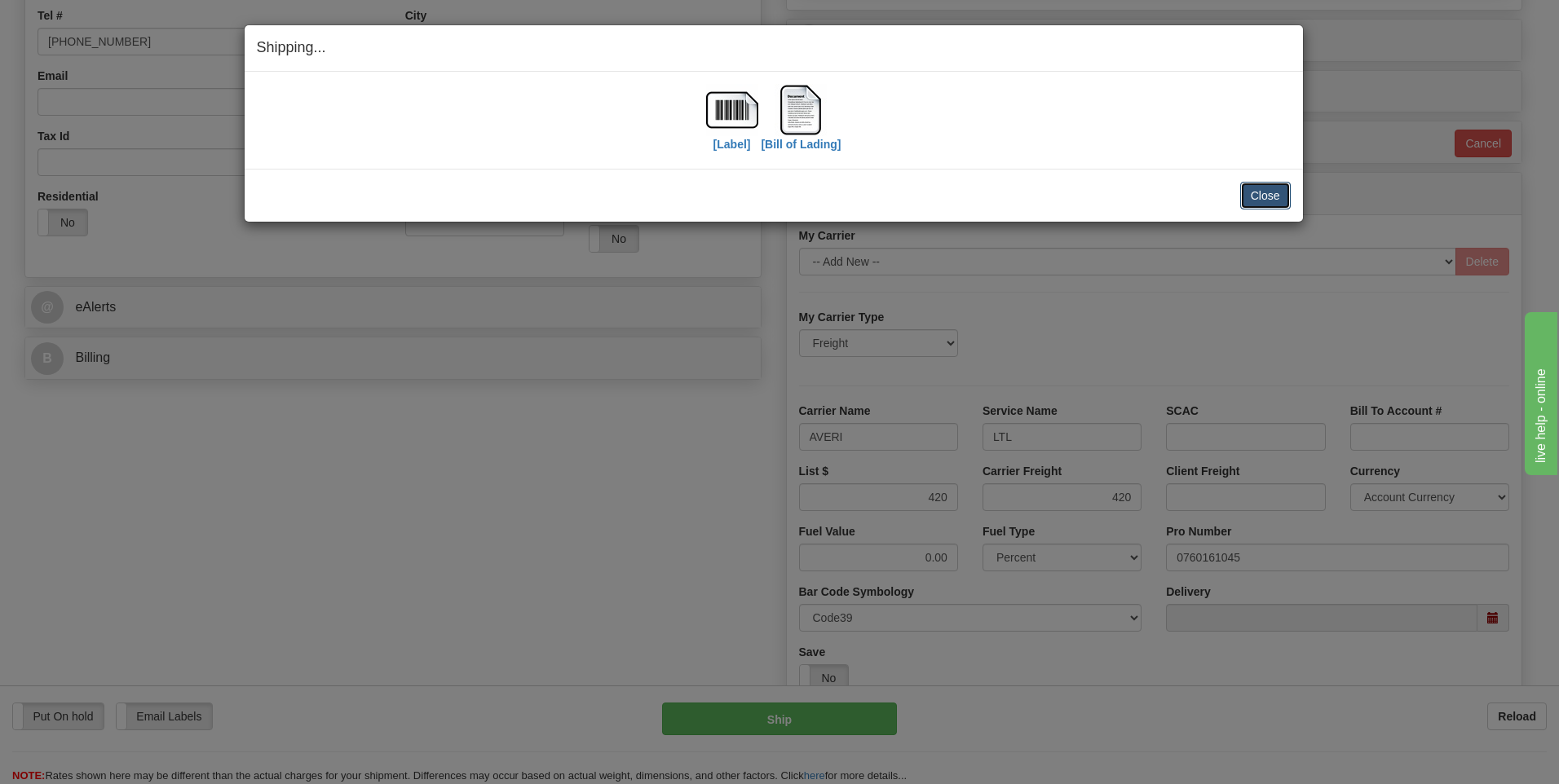
click at [1252, 199] on button "Close" at bounding box center [1265, 196] width 51 height 28
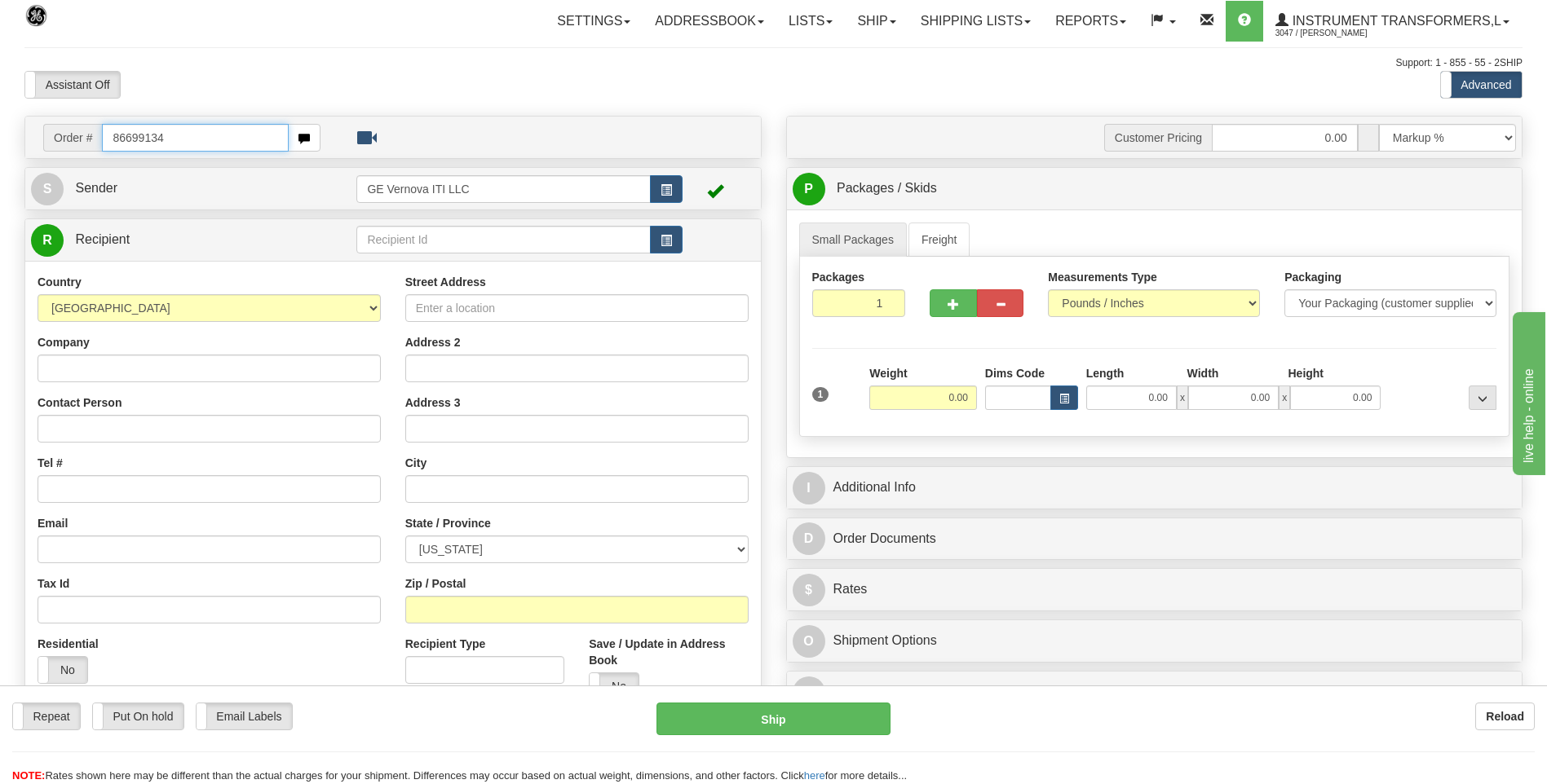
type input "86699134"
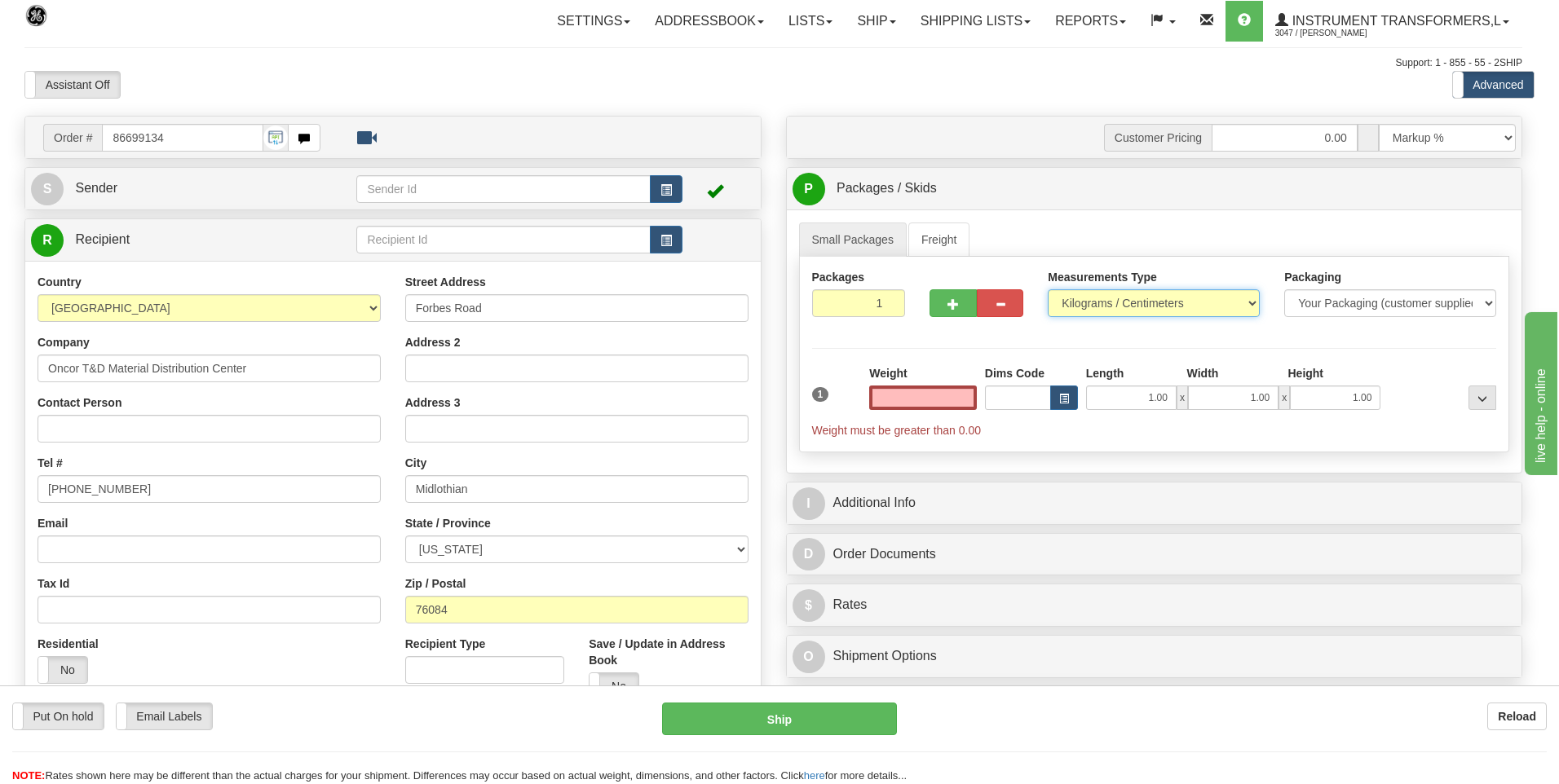
type input "0.00"
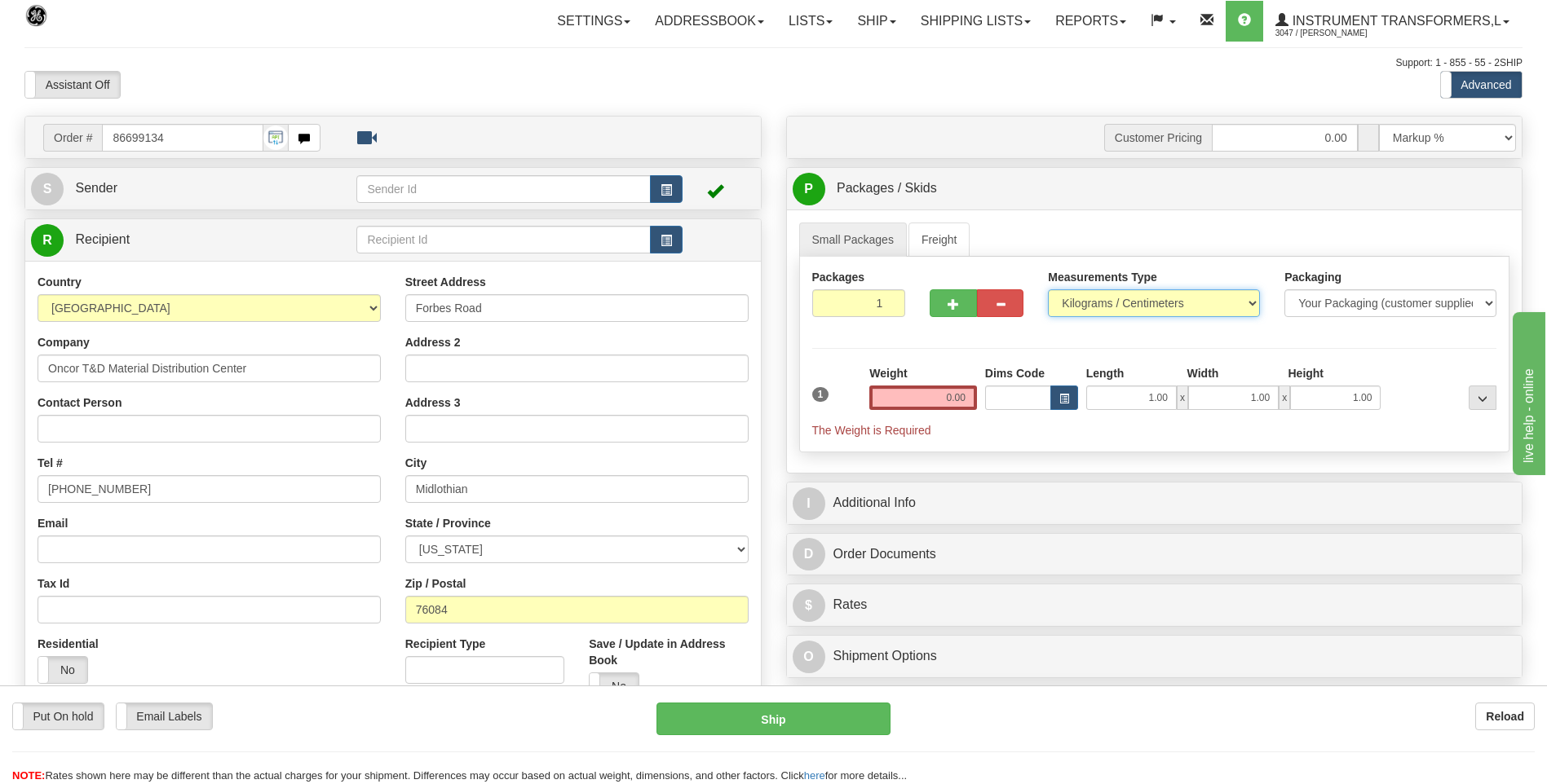
click at [1075, 305] on select "Pounds / Inches Kilograms / Centimeters" at bounding box center [1153, 303] width 212 height 28
select select "0"
click at [1047, 289] on select "Pounds / Inches Kilograms / Centimeters" at bounding box center [1153, 303] width 212 height 28
click at [969, 400] on input "0.00" at bounding box center [923, 398] width 108 height 24
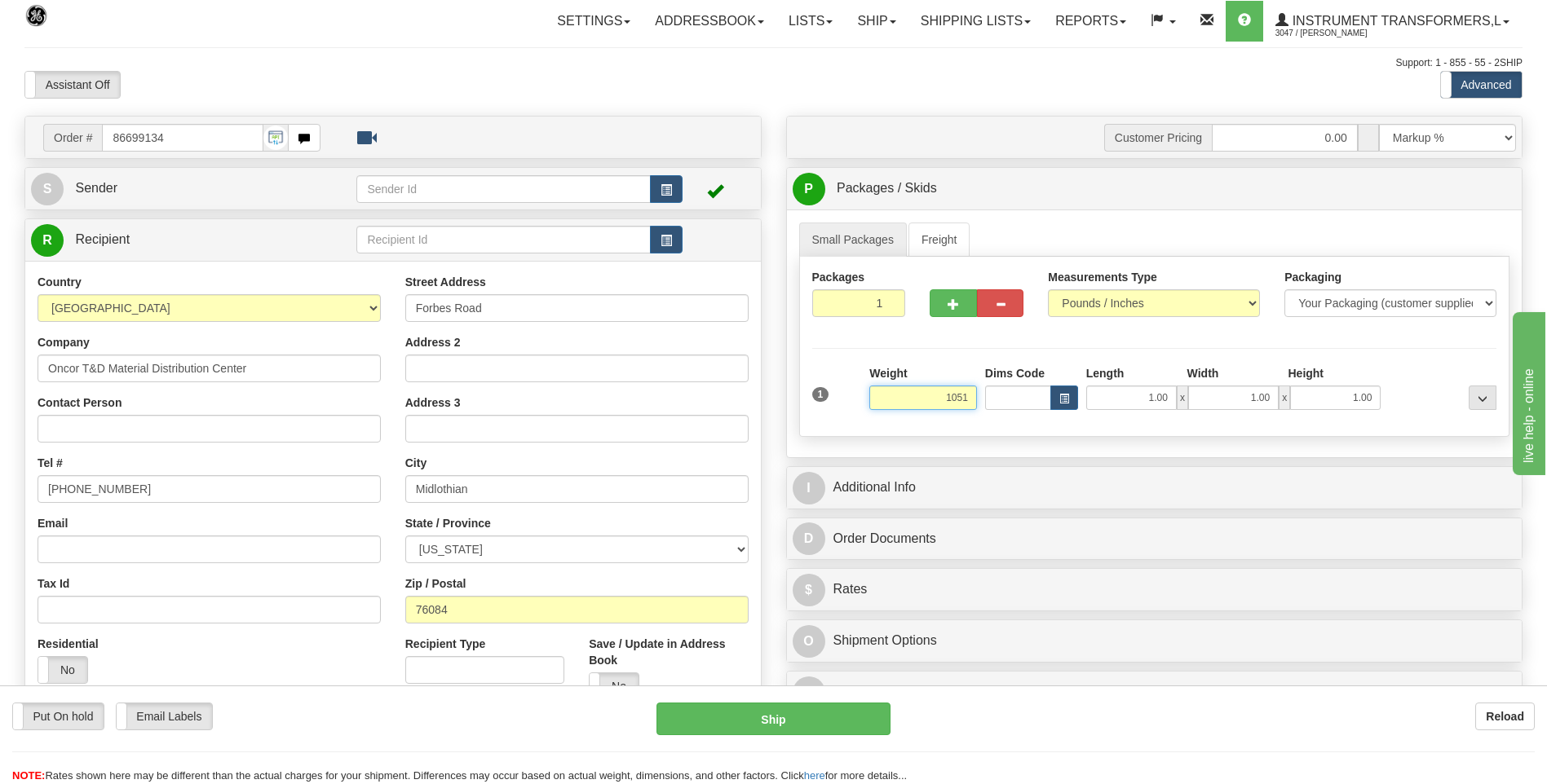
click button "Delete" at bounding box center [0, 0] width 0 height 0
type input "1051.00"
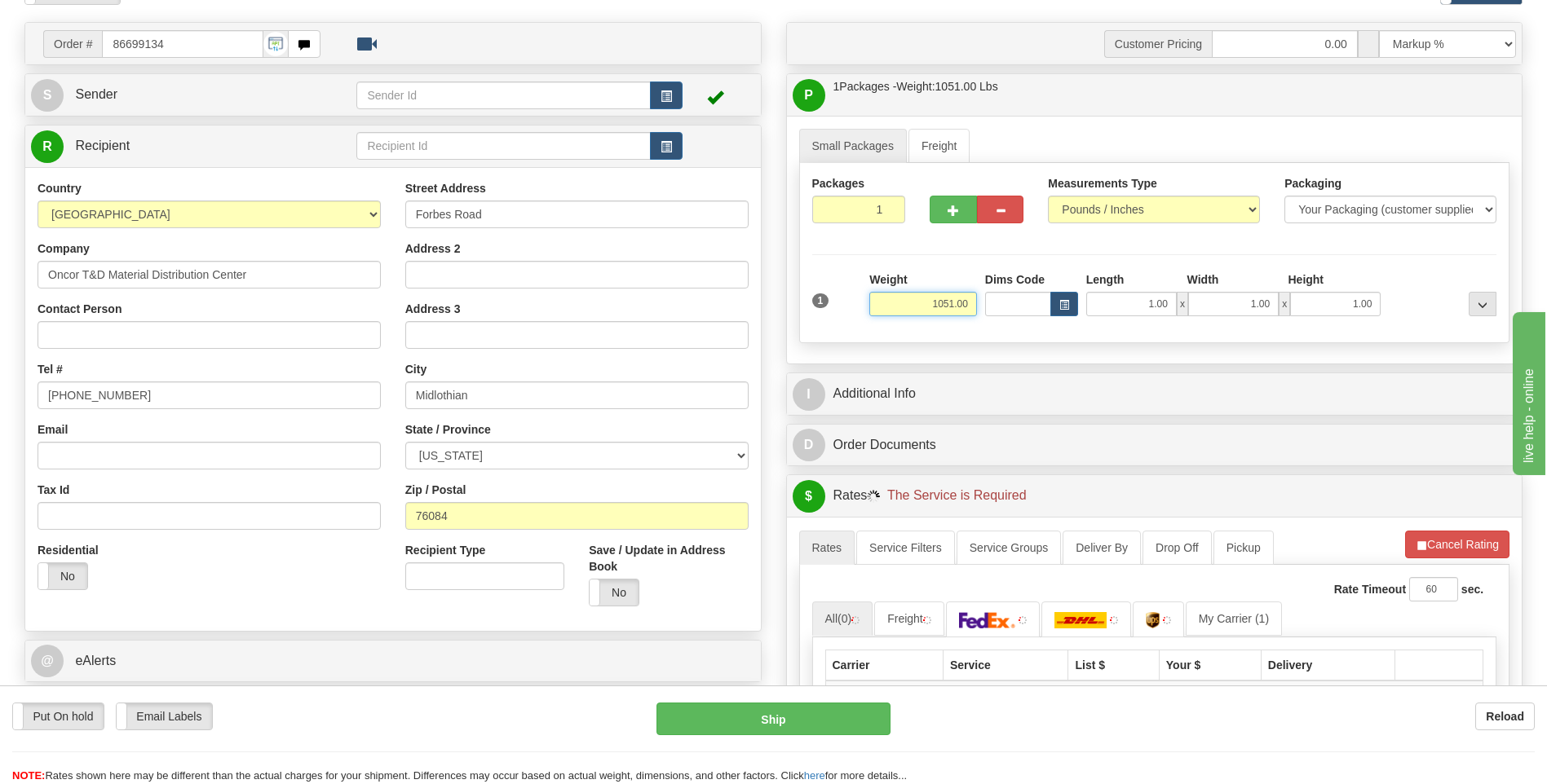
scroll to position [163, 0]
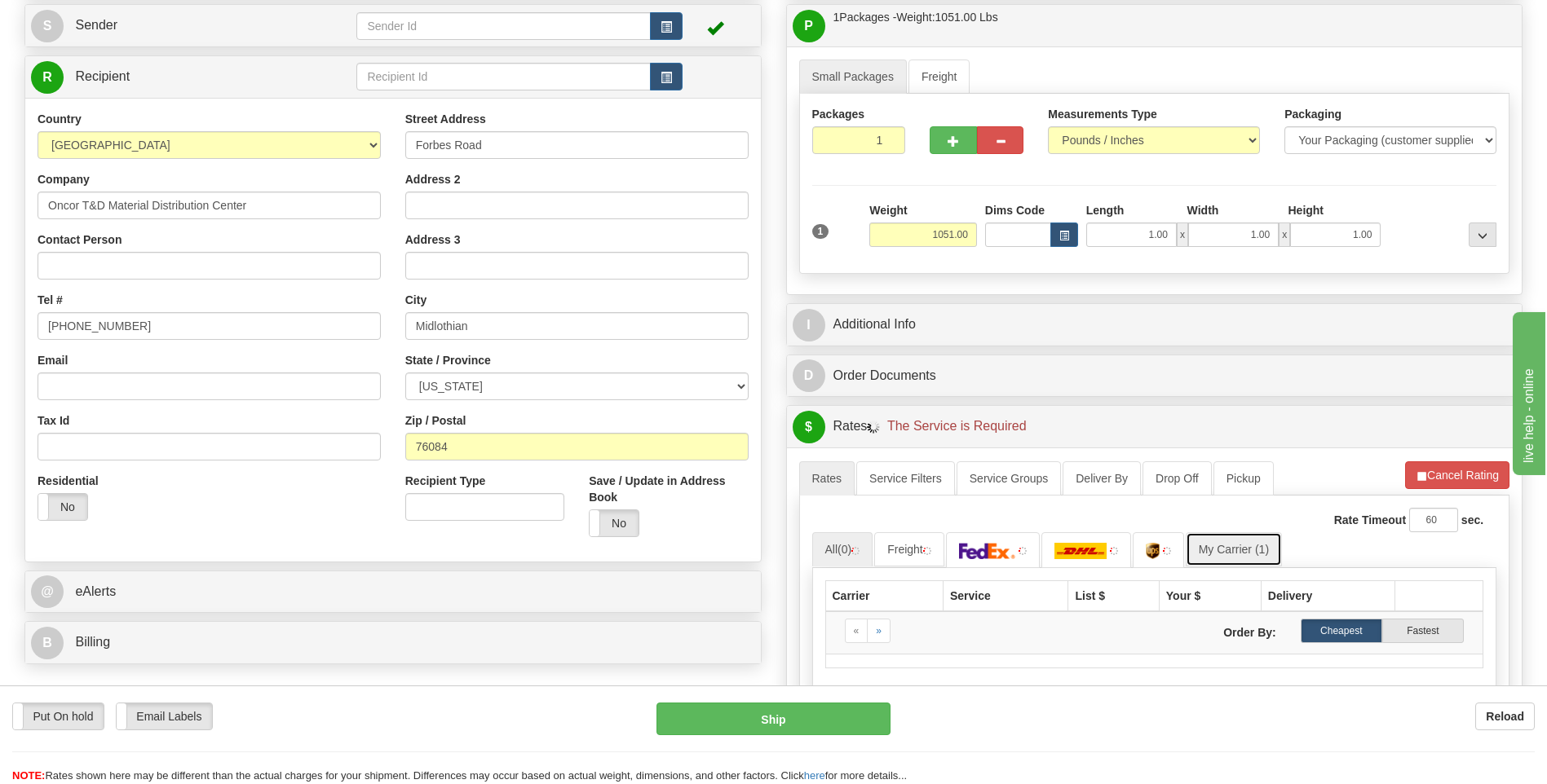
click at [1224, 551] on link "My Carrier (1)" at bounding box center [1233, 549] width 96 height 35
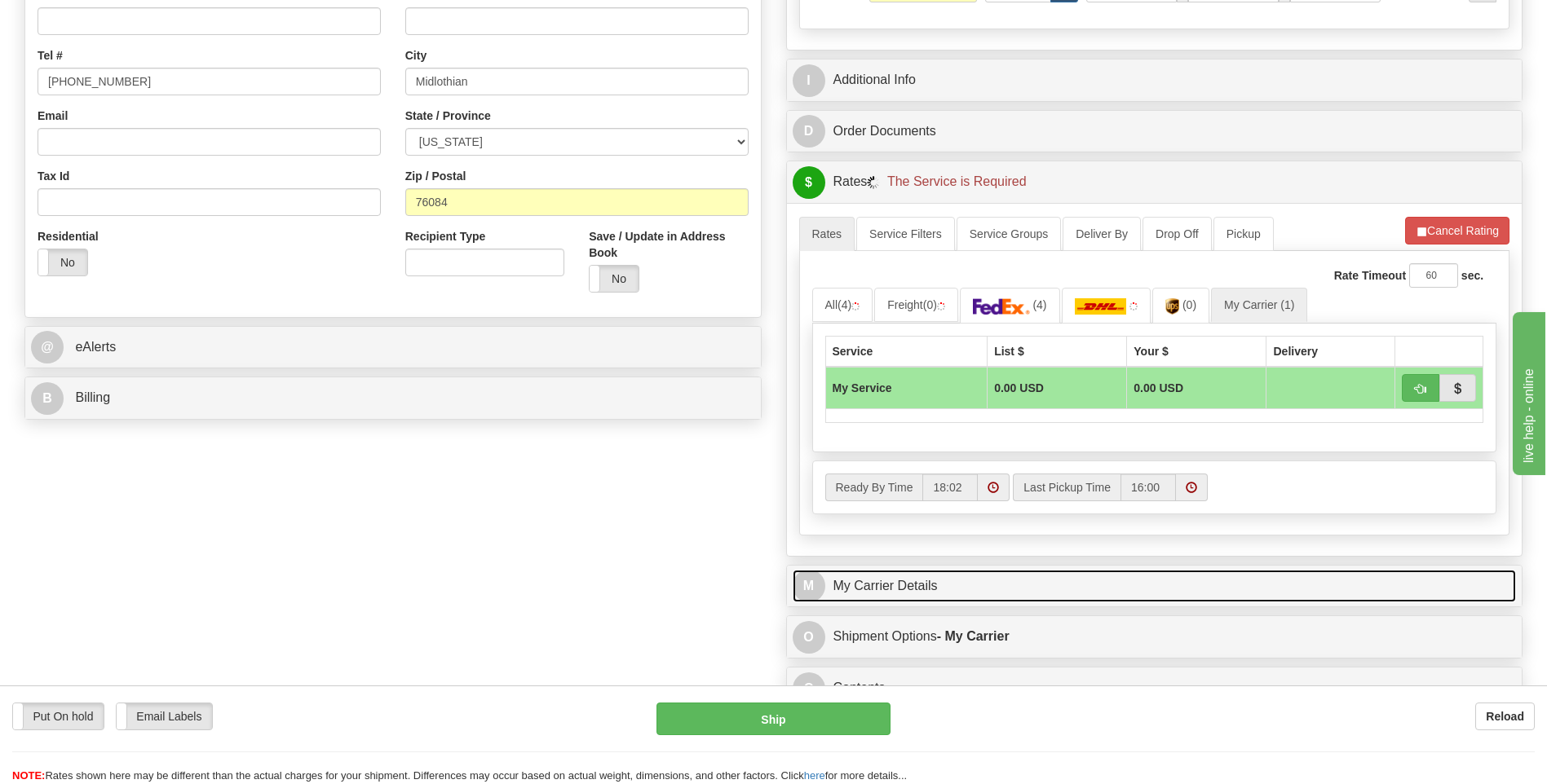
click at [933, 571] on link "M My Carrier Details" at bounding box center [1155, 587] width 724 height 34
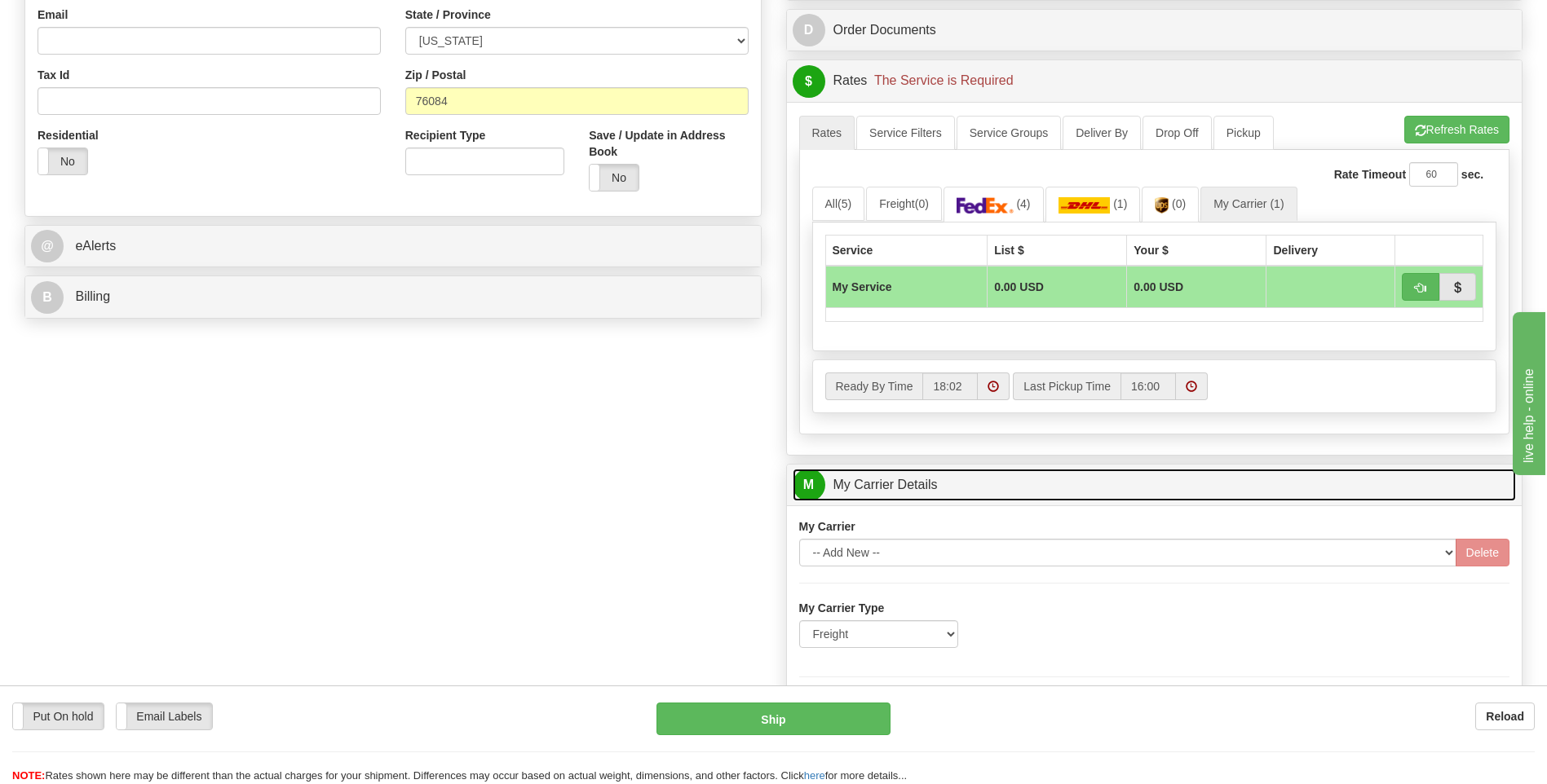
scroll to position [733, 0]
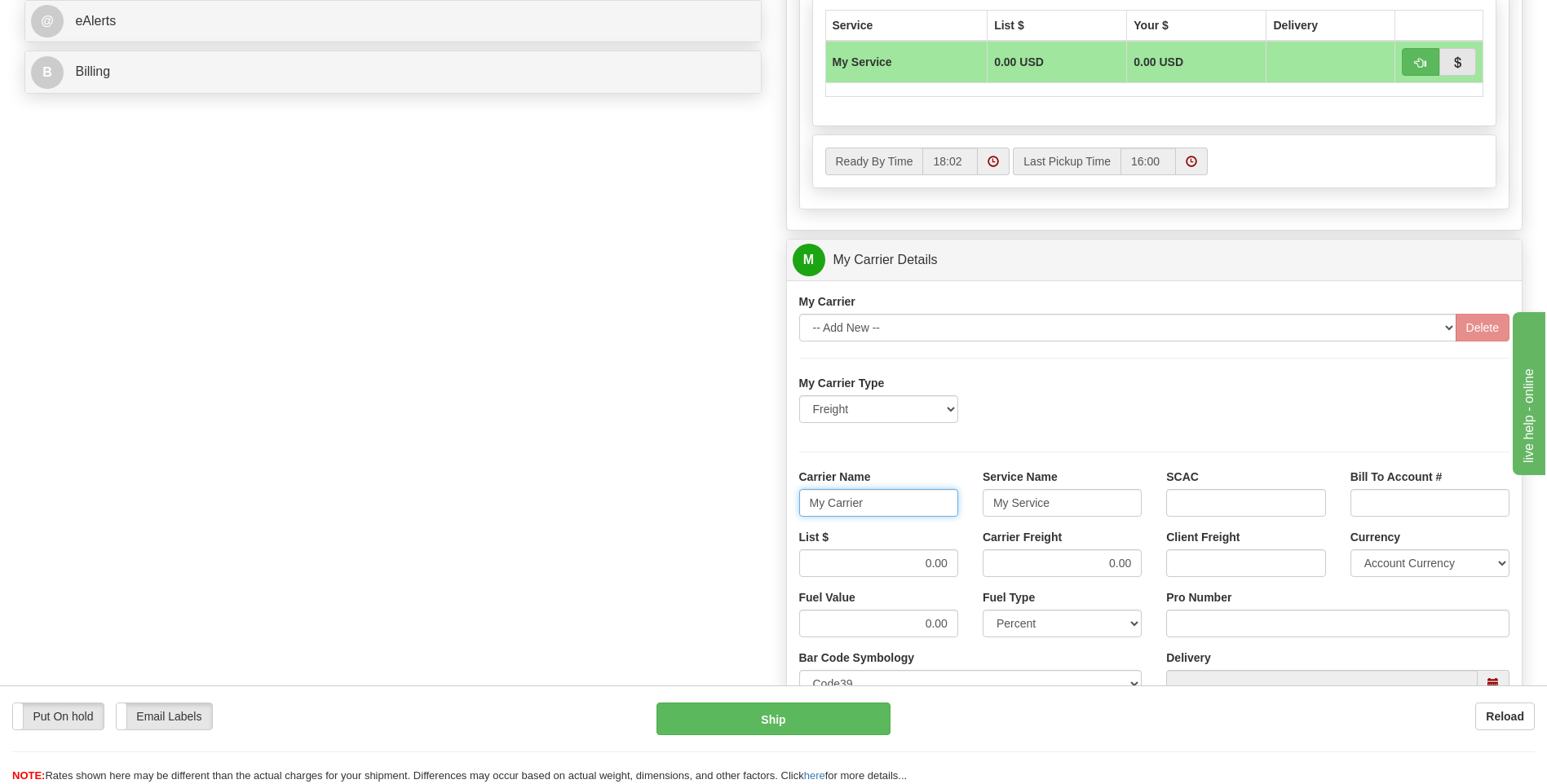
drag, startPoint x: 907, startPoint y: 508, endPoint x: 759, endPoint y: 504, distance: 148.1
click at [759, 504] on div "Order # 86699134 S Sender" at bounding box center [773, 168] width 1522 height 1573
type input "AVERI"
type input "LTL"
drag, startPoint x: 890, startPoint y: 561, endPoint x: 981, endPoint y: 563, distance: 91.0
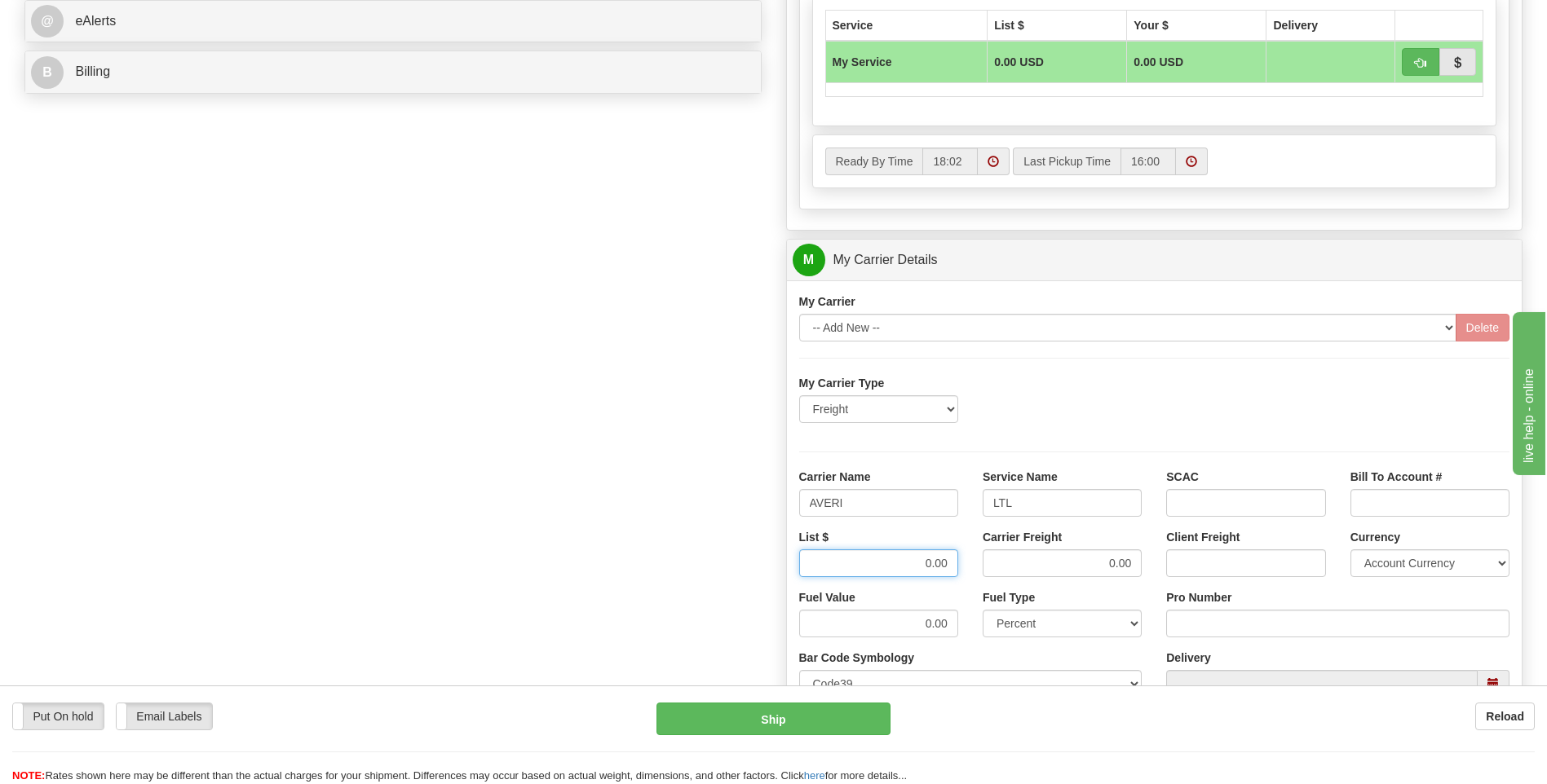
click at [981, 563] on div "List $ 0.00 Carrier Freight 0.00 Client Freight Currency Account Currency ARN A…" at bounding box center [1155, 559] width 736 height 60
type input ".01"
click at [1174, 627] on input "Pro Number" at bounding box center [1337, 624] width 343 height 28
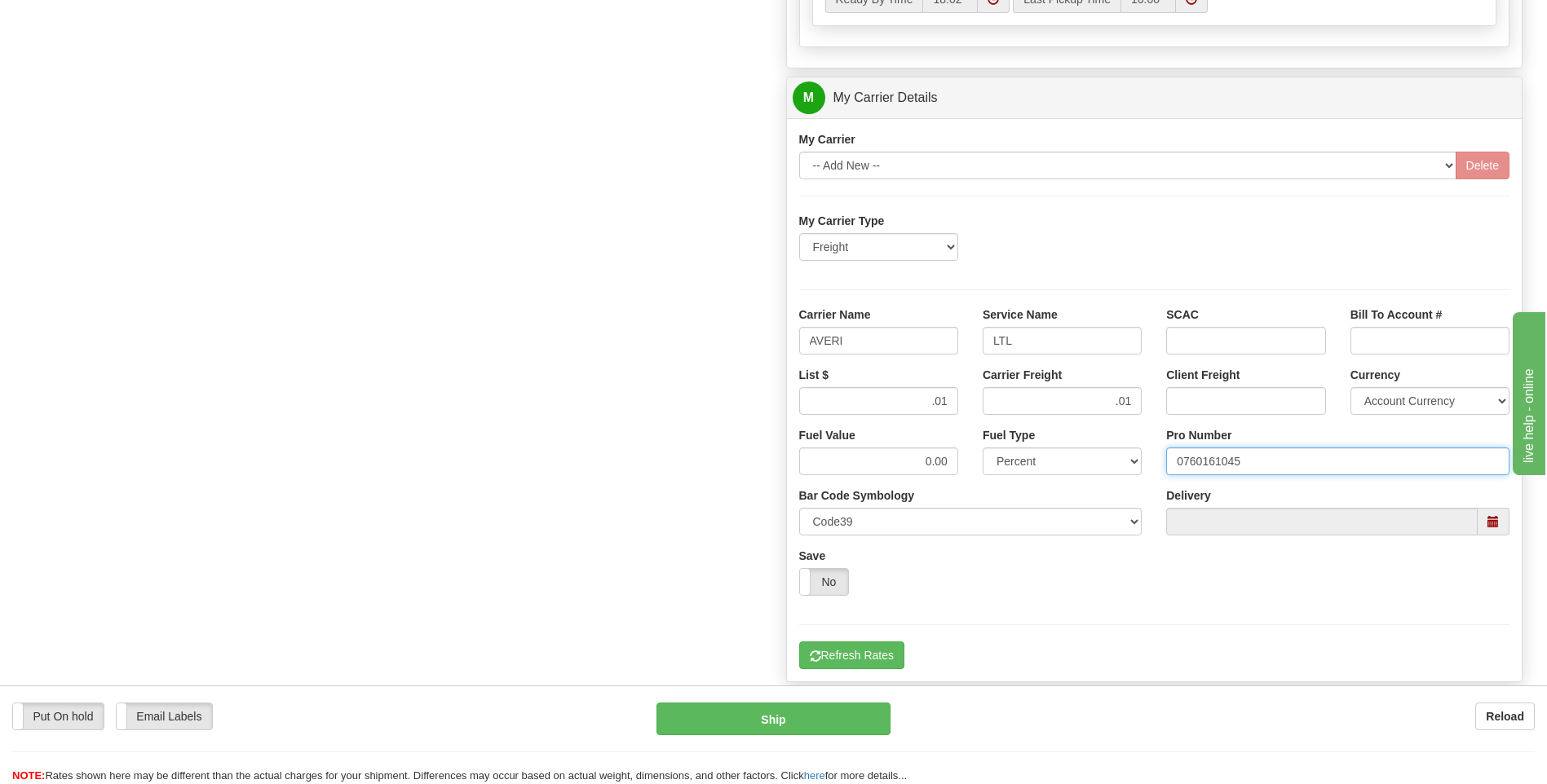
scroll to position [896, 0]
type input "0760161045"
click at [862, 657] on button "Refresh Rates" at bounding box center [852, 655] width 105 height 28
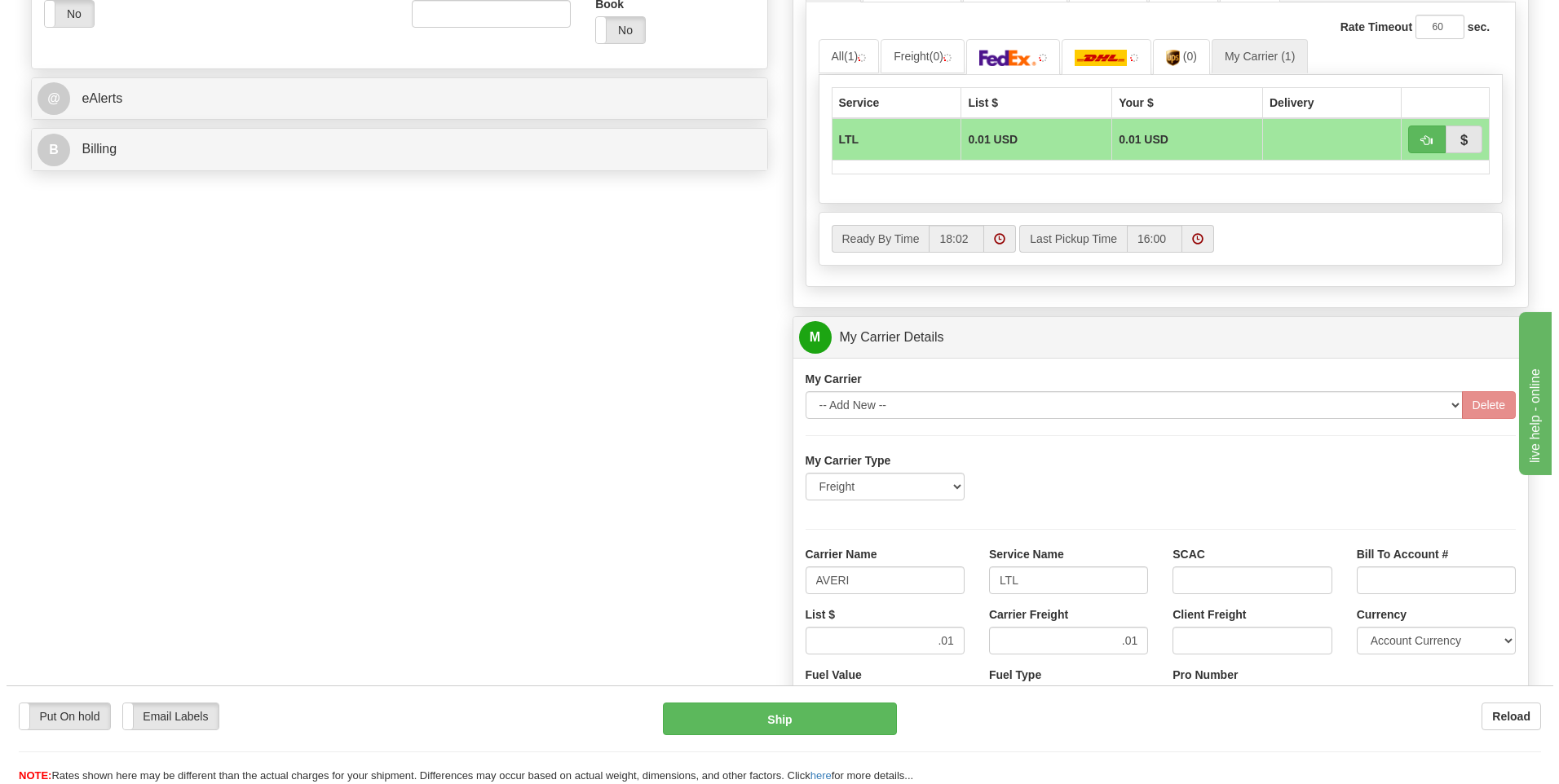
scroll to position [571, 0]
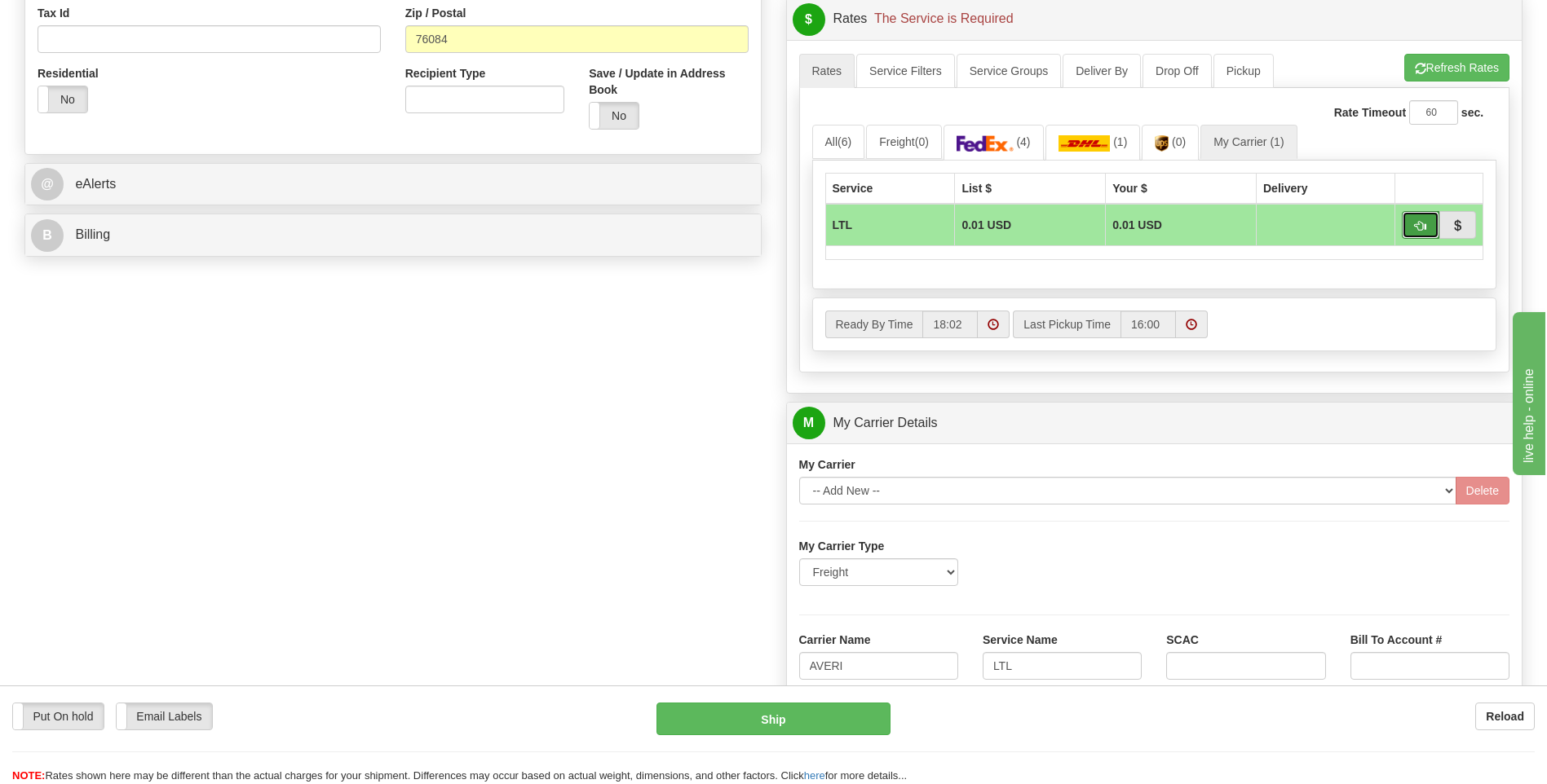
click at [1411, 227] on button "button" at bounding box center [1420, 225] width 37 height 28
type input "00"
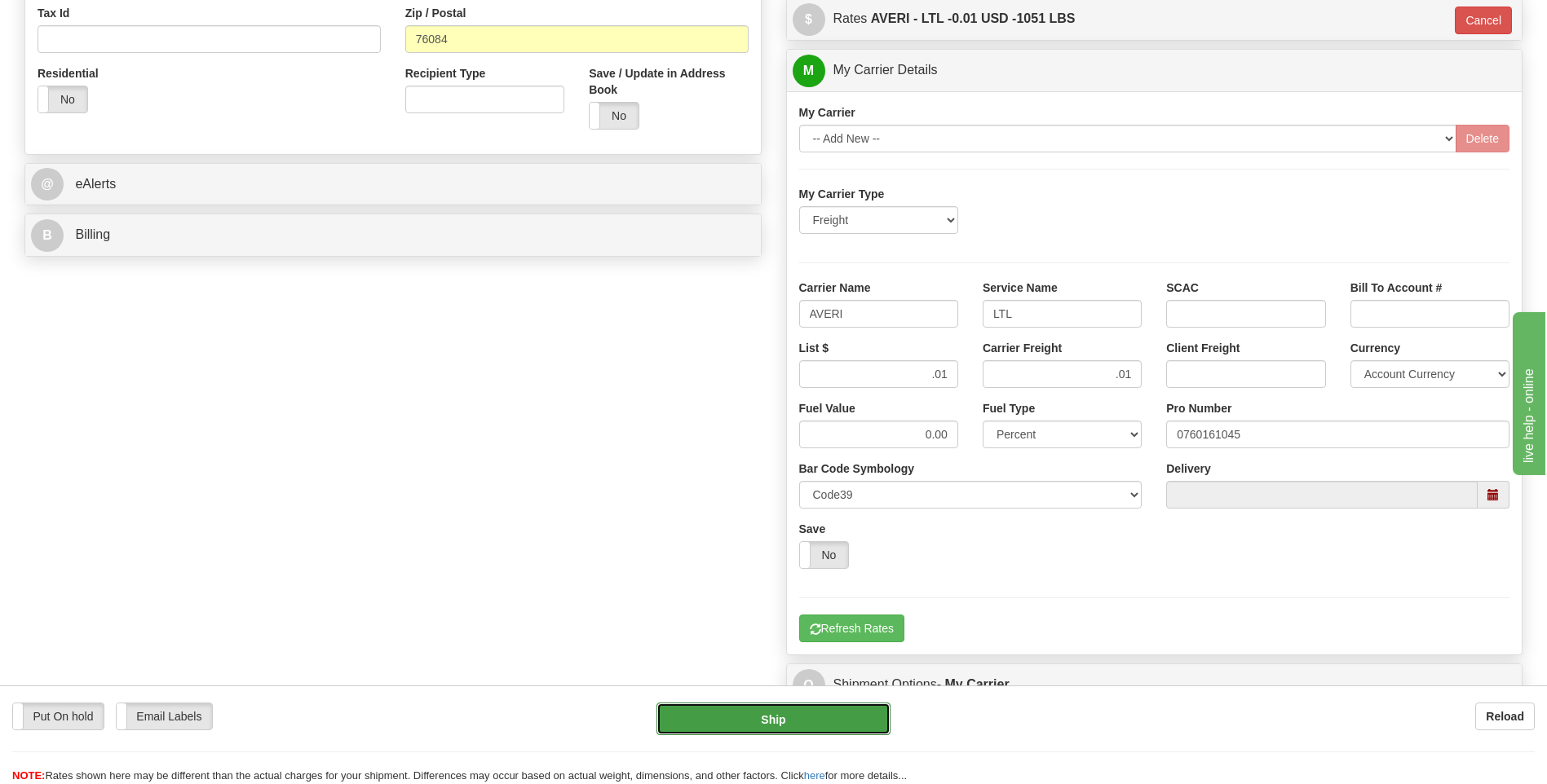
click at [760, 713] on button "Ship" at bounding box center [772, 719] width 233 height 33
